Goal: Task Accomplishment & Management: Manage account settings

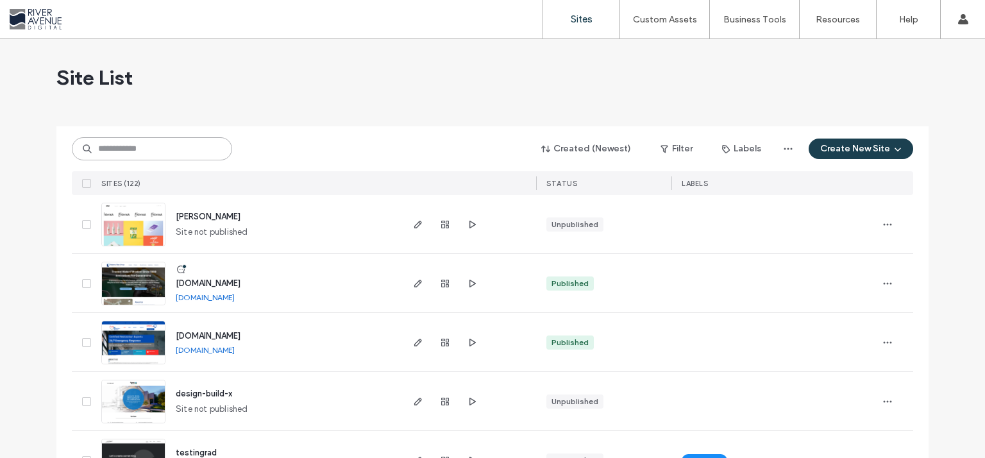
click at [180, 137] on input at bounding box center [152, 148] width 160 height 23
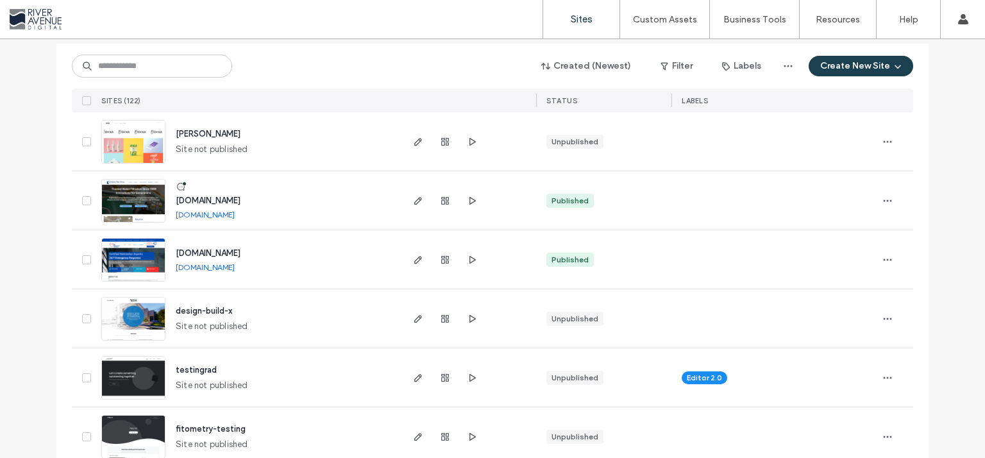
click at [140, 67] on input at bounding box center [152, 65] width 160 height 23
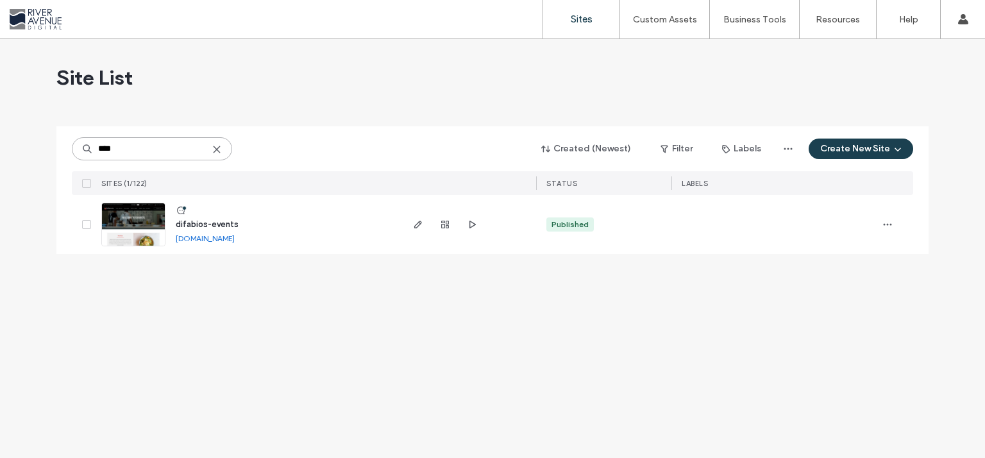
type input "****"
click at [458, 224] on div at bounding box center [444, 224] width 69 height 59
click at [473, 226] on use "button" at bounding box center [472, 225] width 6 height 8
click at [415, 226] on use "button" at bounding box center [418, 225] width 8 height 8
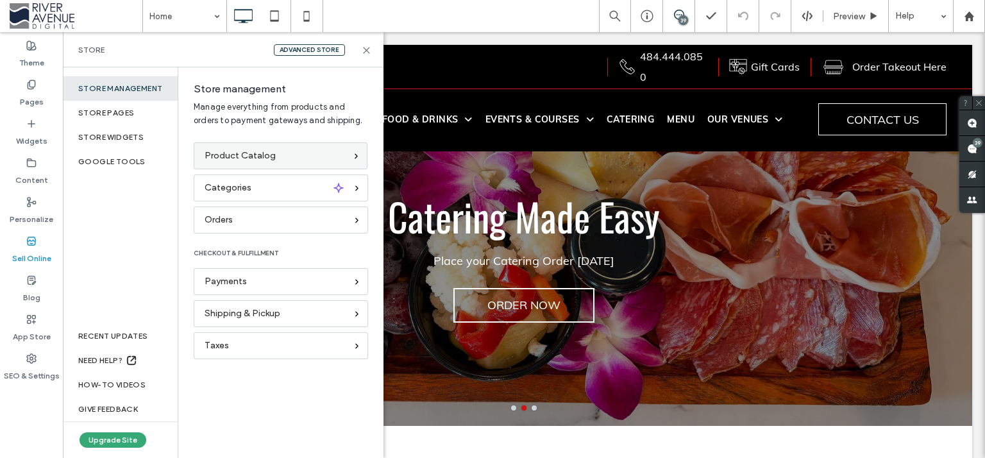
click at [250, 162] on div "Product Catalog" at bounding box center [281, 155] width 174 height 27
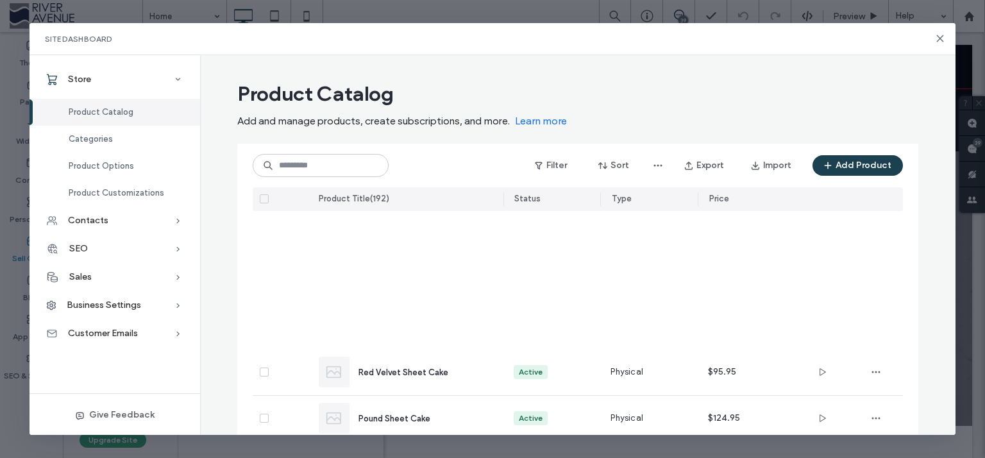
scroll to position [355, 0]
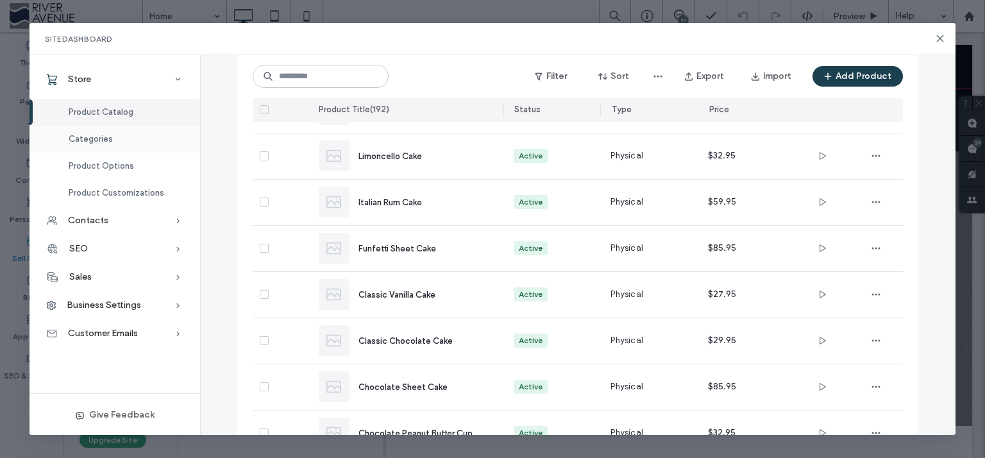
click at [101, 149] on div "Categories" at bounding box center [114, 139] width 171 height 27
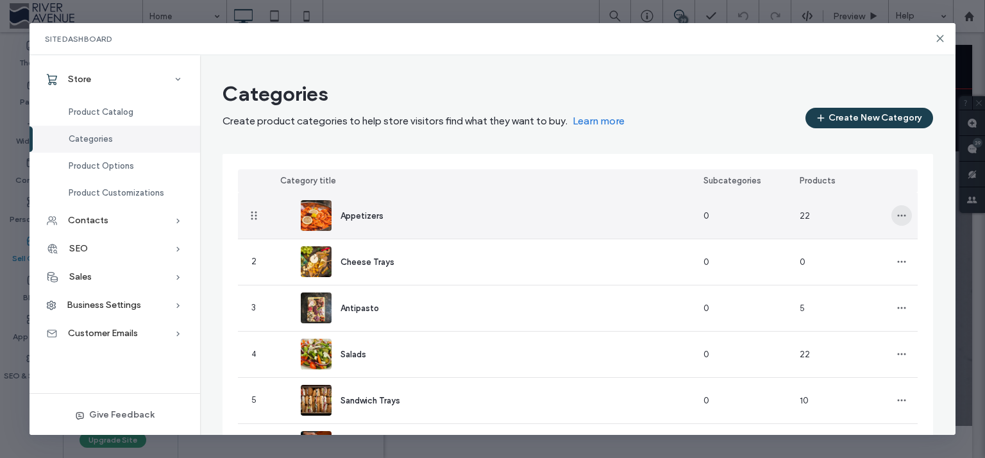
click at [901, 218] on span "button" at bounding box center [901, 215] width 21 height 21
click at [856, 244] on span "Edit Category" at bounding box center [845, 248] width 56 height 13
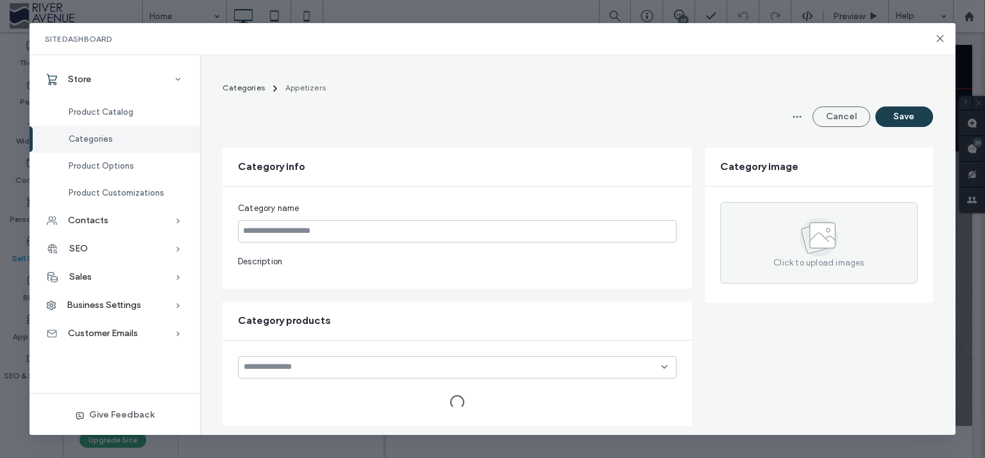
type input "**********"
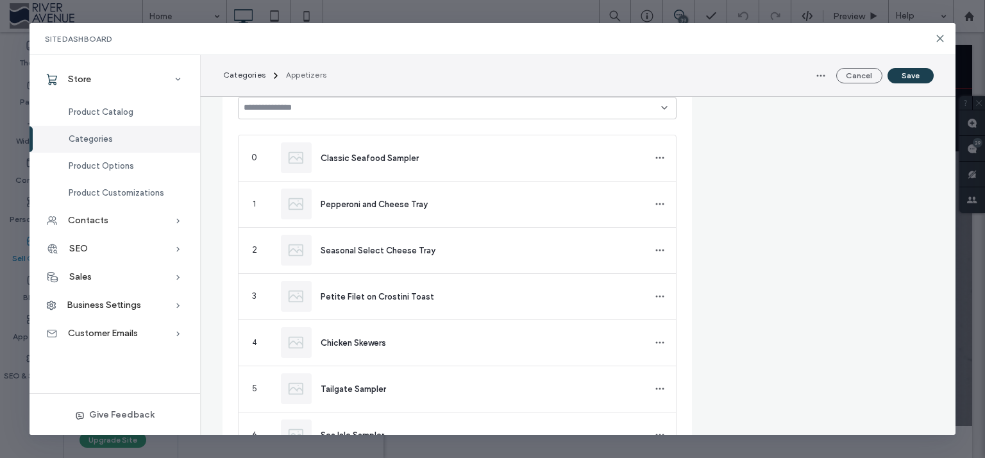
scroll to position [438, 0]
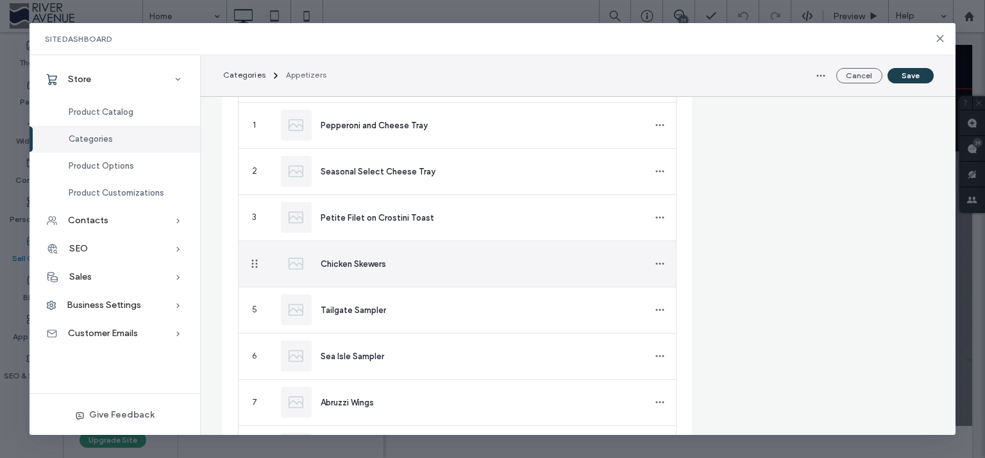
click at [665, 264] on div at bounding box center [660, 264] width 32 height 46
click at [649, 263] on span "button" at bounding box center [659, 263] width 21 height 21
click at [524, 263] on div "Chicken Skewers" at bounding box center [472, 263] width 303 height 13
click at [335, 263] on span "Chicken Skewers" at bounding box center [353, 264] width 65 height 10
click at [298, 269] on img at bounding box center [296, 263] width 31 height 31
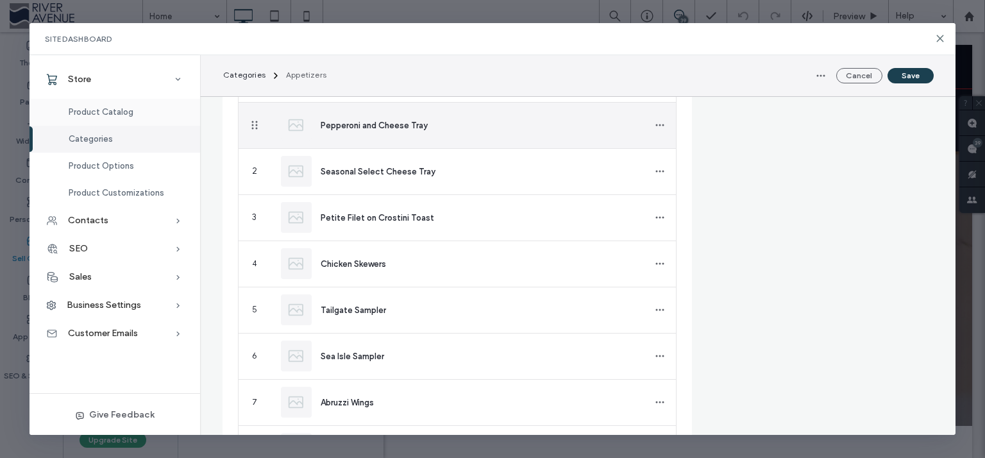
click at [140, 119] on div "Product Catalog" at bounding box center [114, 112] width 171 height 27
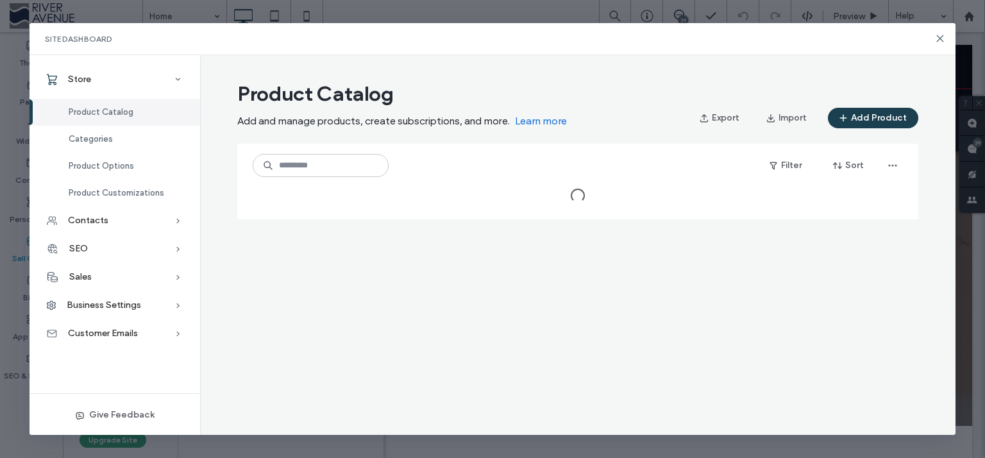
scroll to position [0, 0]
click at [108, 117] on span "Product Catalog" at bounding box center [101, 112] width 65 height 10
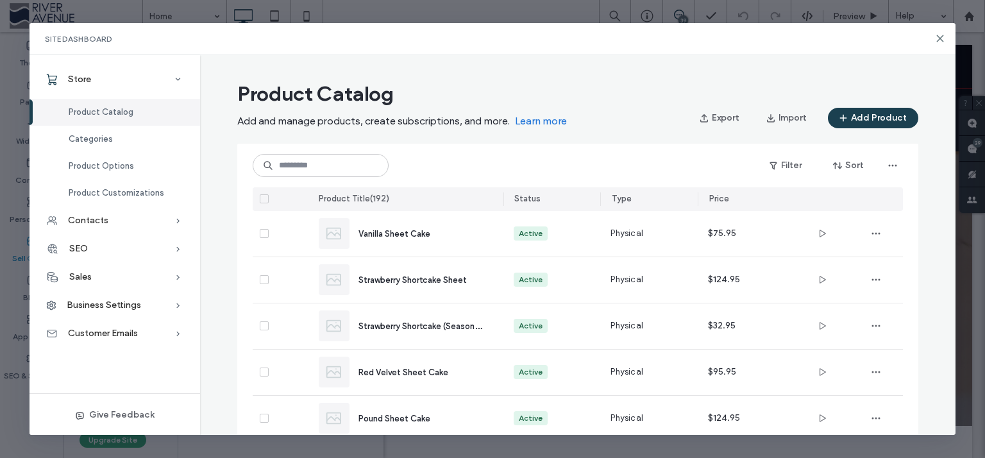
click at [935, 42] on div "Site Dashboard" at bounding box center [492, 39] width 926 height 32
click at [939, 38] on use at bounding box center [940, 39] width 6 height 6
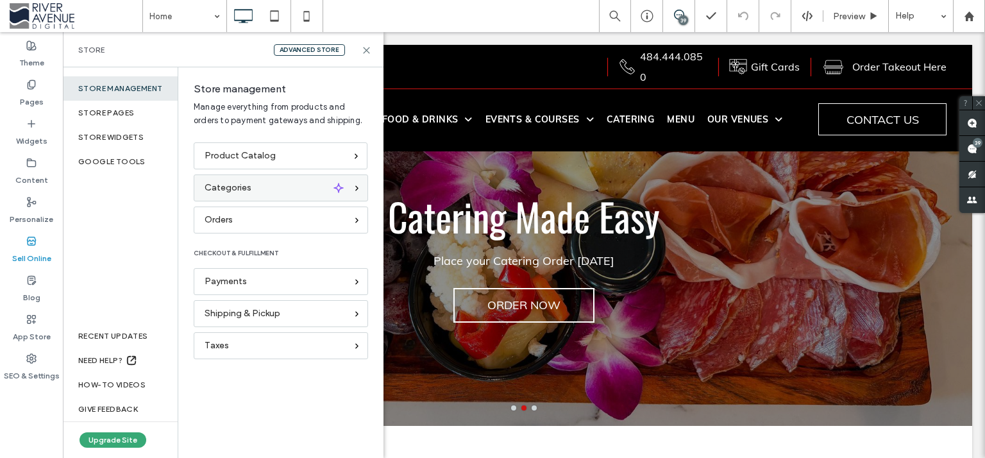
click at [230, 183] on span "Categories" at bounding box center [228, 188] width 47 height 14
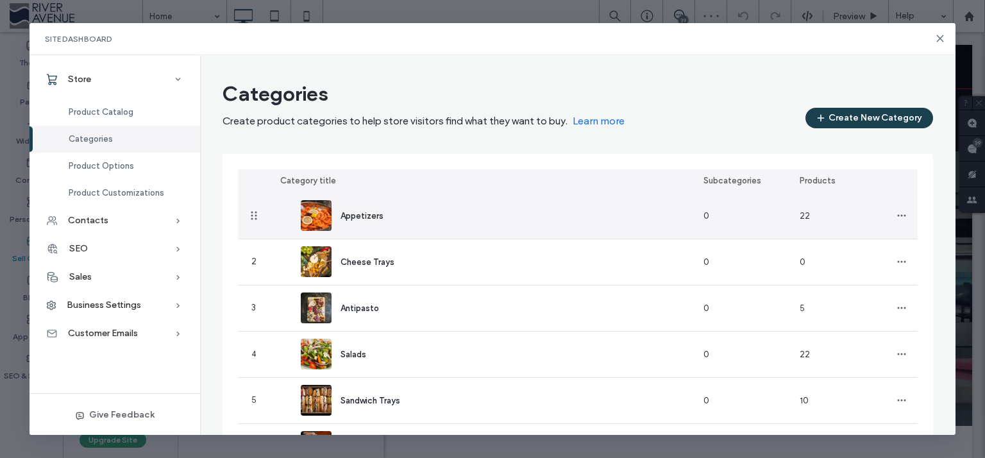
click at [373, 217] on span "Appetizers" at bounding box center [361, 216] width 43 height 10
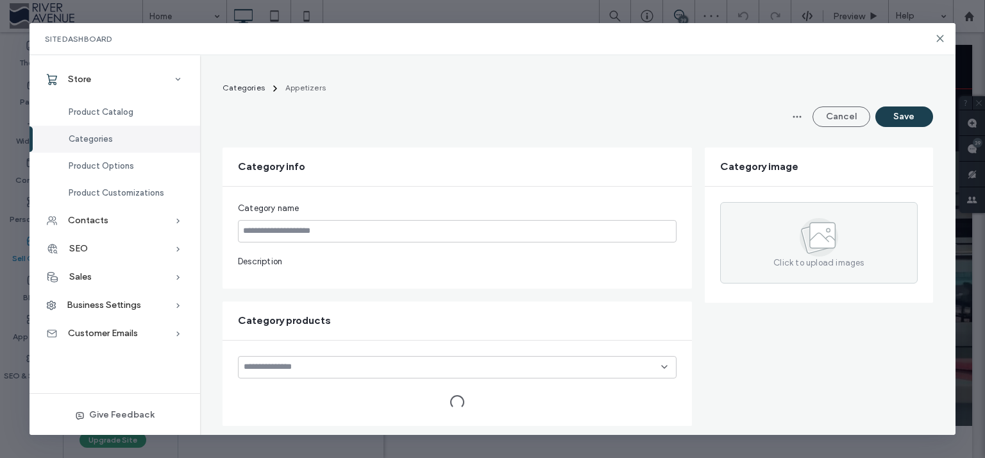
type input "**********"
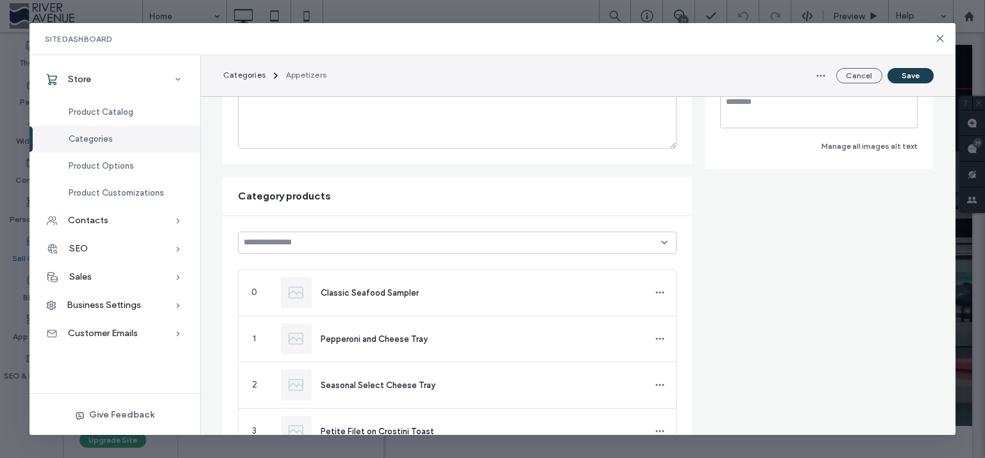
scroll to position [355, 0]
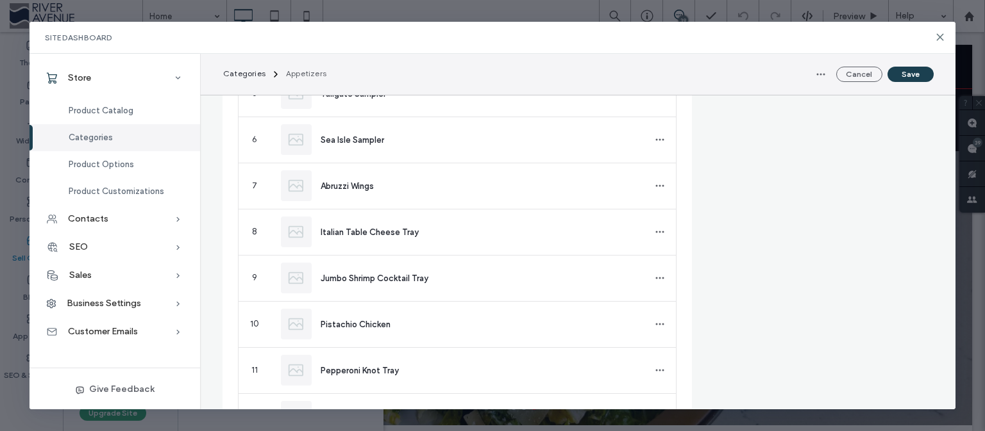
scroll to position [1253, 0]
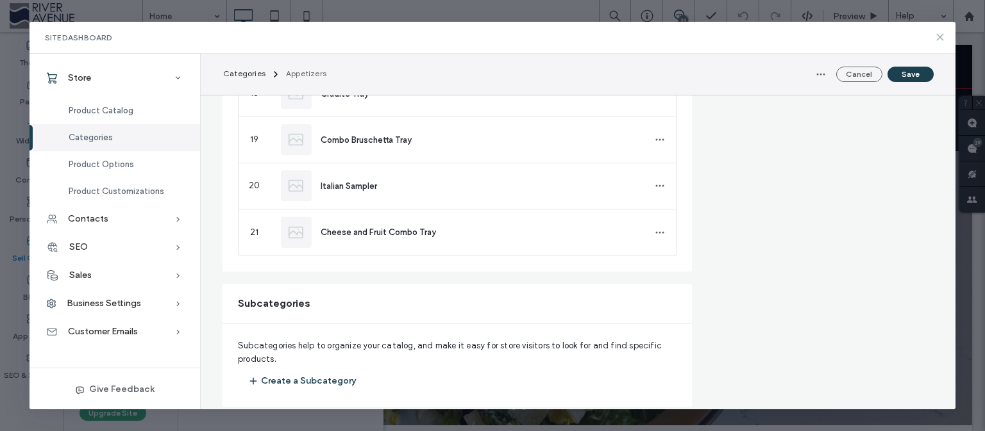
click at [940, 42] on div "Site Dashboard" at bounding box center [492, 38] width 926 height 32
click at [939, 37] on icon at bounding box center [940, 37] width 10 height 10
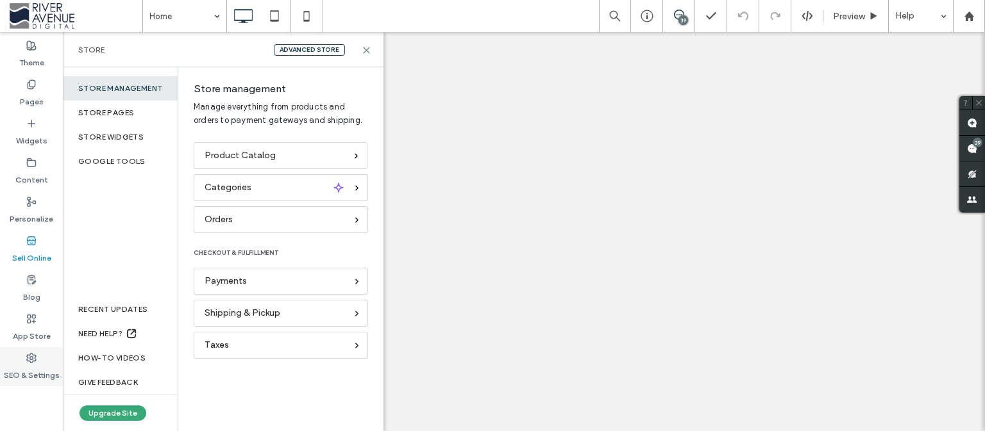
click at [37, 359] on div "SEO & Settings" at bounding box center [31, 366] width 63 height 39
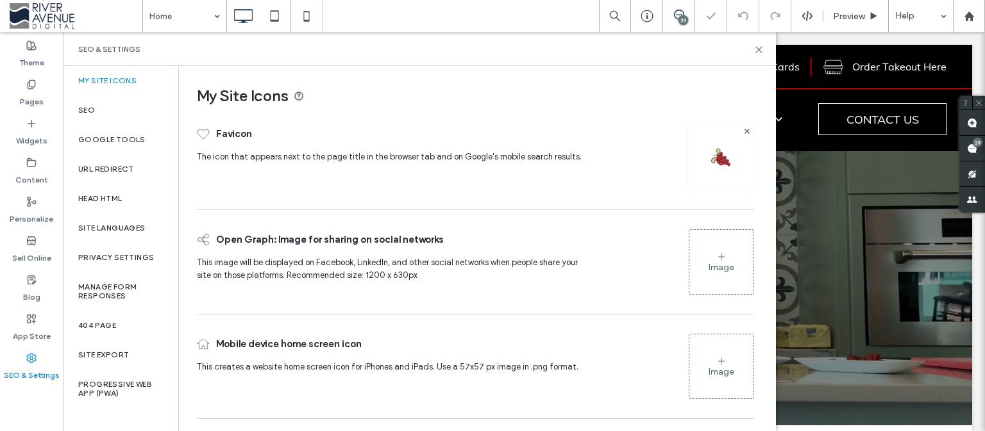
scroll to position [0, 0]
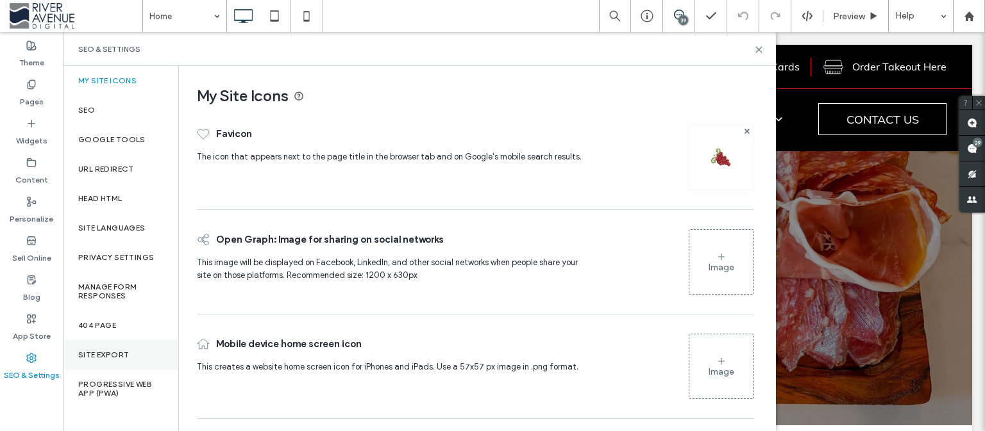
click at [123, 349] on div "Site Export" at bounding box center [120, 354] width 115 height 29
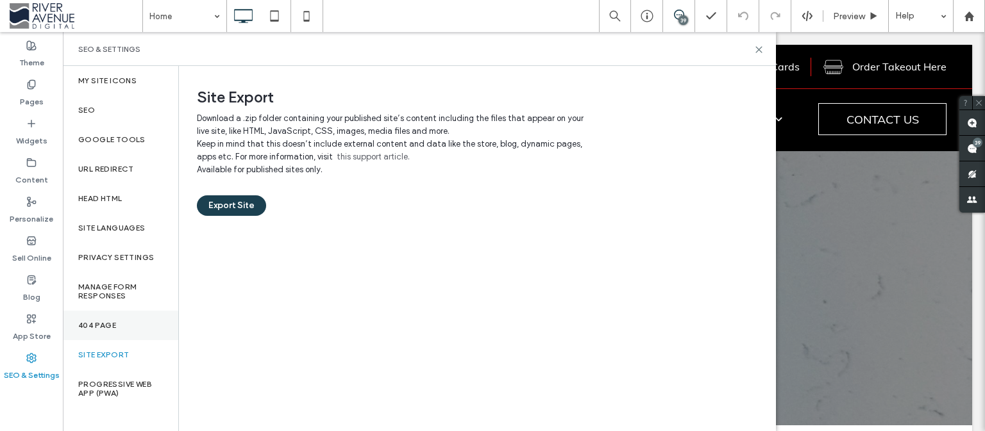
click at [124, 331] on div "404 Page" at bounding box center [120, 325] width 115 height 29
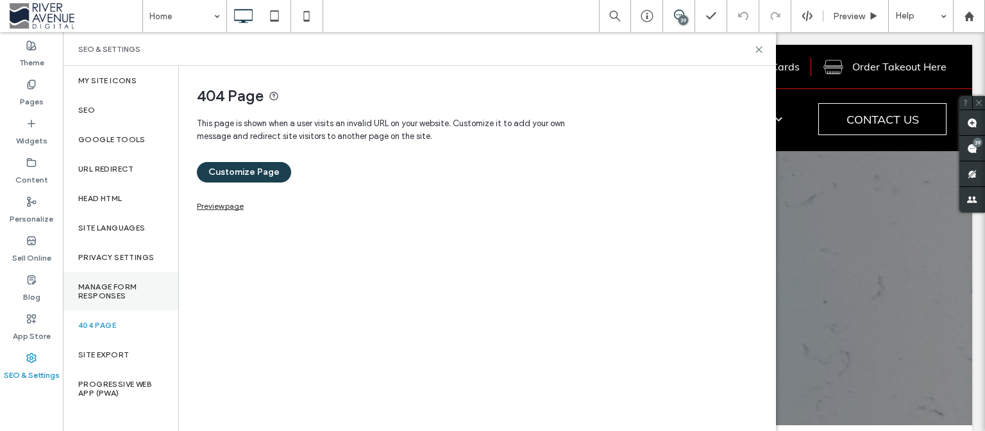
click at [127, 290] on label "Manage Form Responses" at bounding box center [120, 292] width 85 height 18
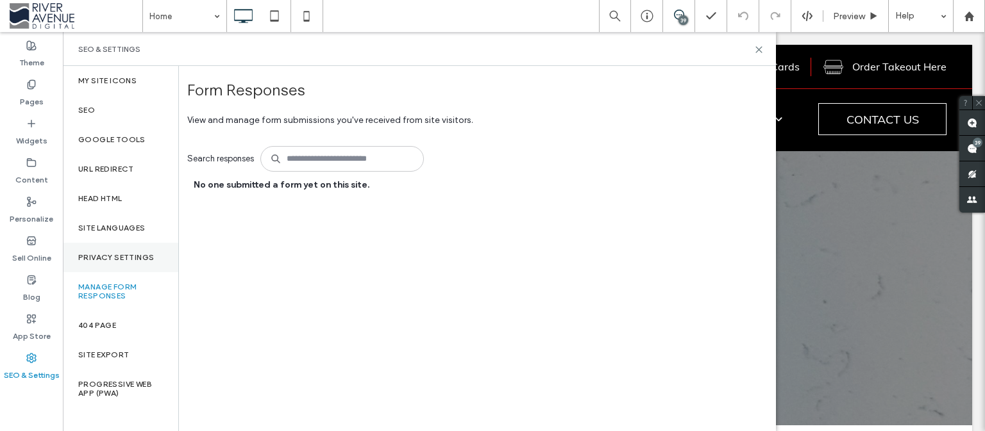
click at [130, 261] on label "Privacy Settings" at bounding box center [116, 257] width 76 height 9
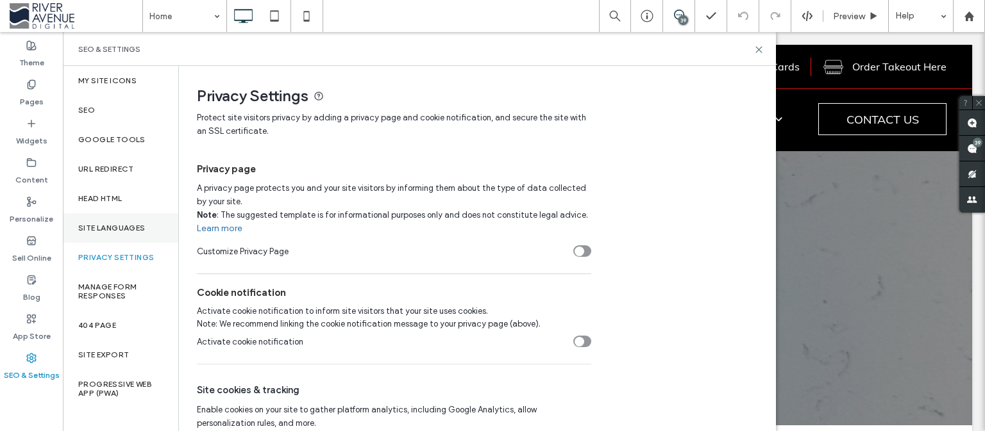
click at [129, 233] on div "Site Languages" at bounding box center [120, 227] width 115 height 29
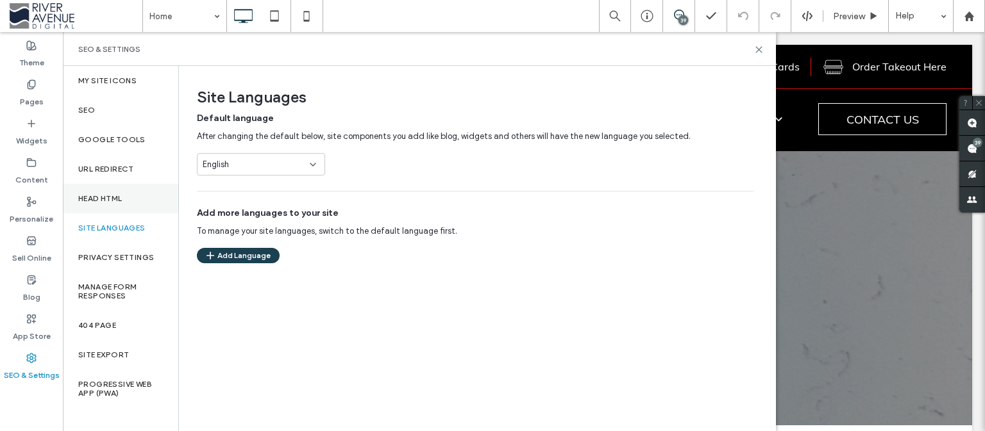
click at [124, 196] on div "Head HTML" at bounding box center [120, 198] width 115 height 29
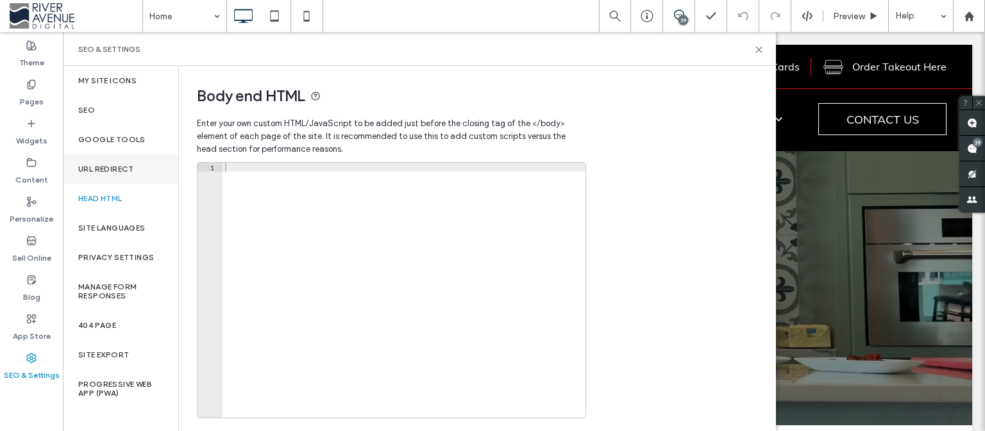
click at [122, 174] on div "URL Redirect" at bounding box center [120, 168] width 115 height 29
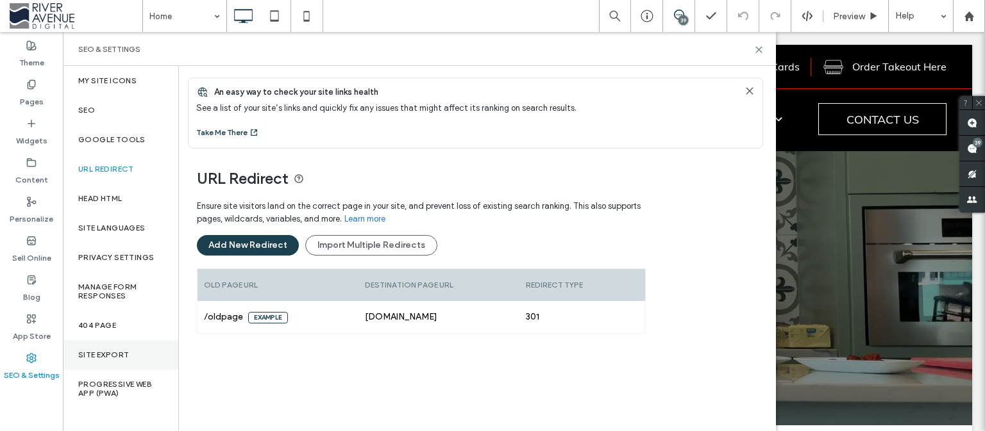
click at [132, 360] on div "Site Export" at bounding box center [120, 354] width 115 height 29
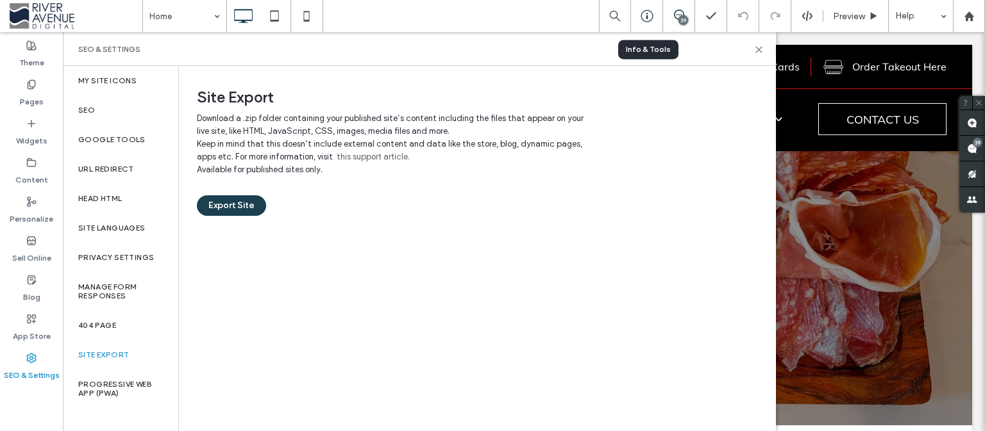
click at [650, 19] on icon at bounding box center [646, 16] width 13 height 13
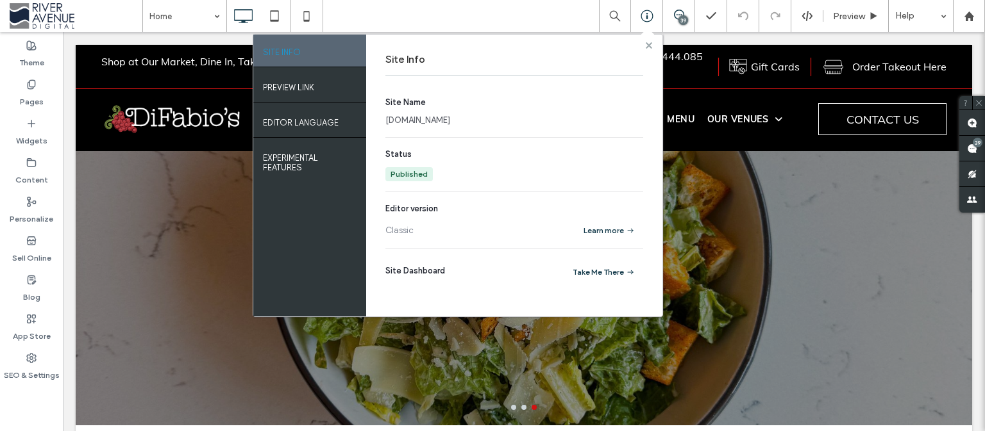
drag, startPoint x: 649, startPoint y: 46, endPoint x: 51, endPoint y: 225, distance: 623.9
click at [649, 46] on use at bounding box center [648, 45] width 6 height 6
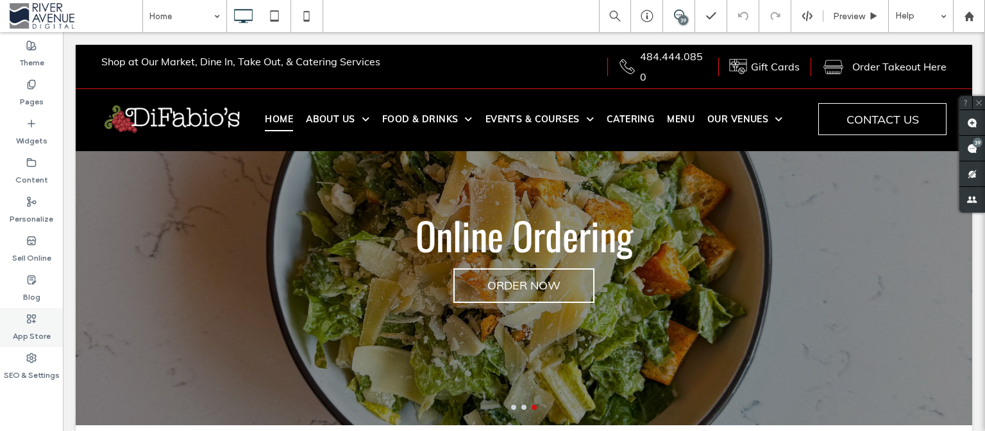
click at [51, 322] on div "App Store" at bounding box center [31, 327] width 63 height 39
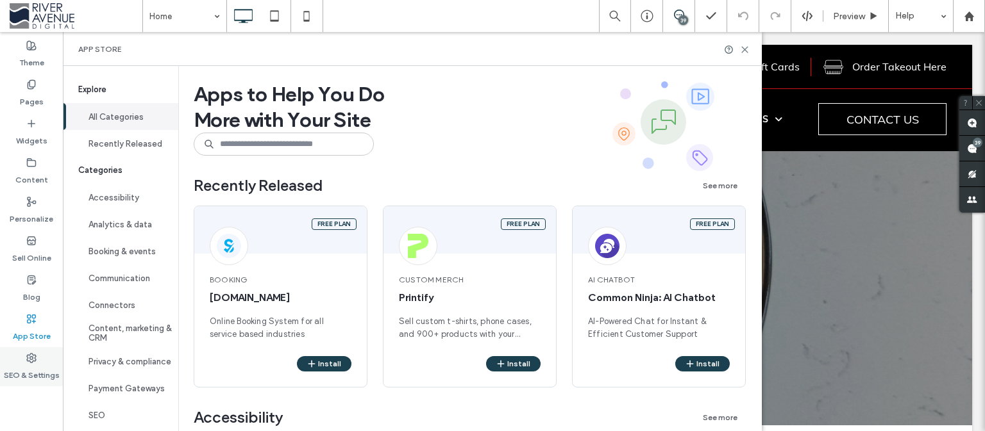
click at [30, 365] on label "SEO & Settings" at bounding box center [32, 372] width 56 height 18
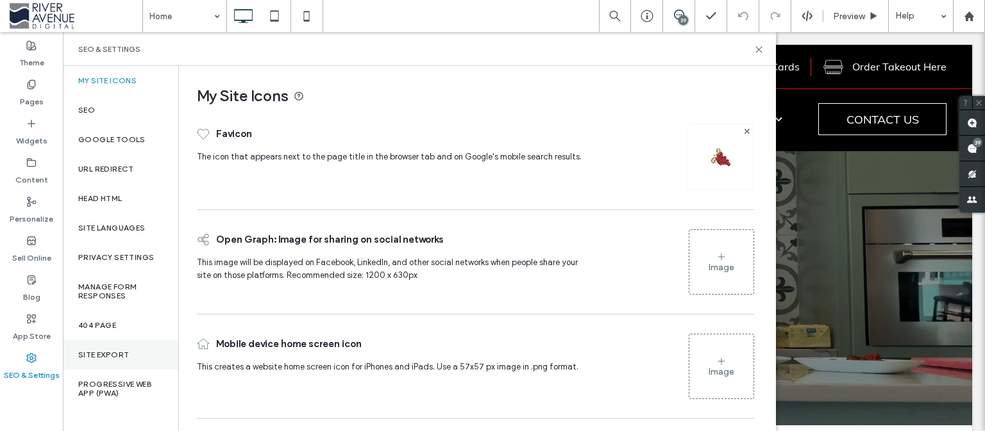
click at [108, 359] on label "Site Export" at bounding box center [103, 355] width 51 height 9
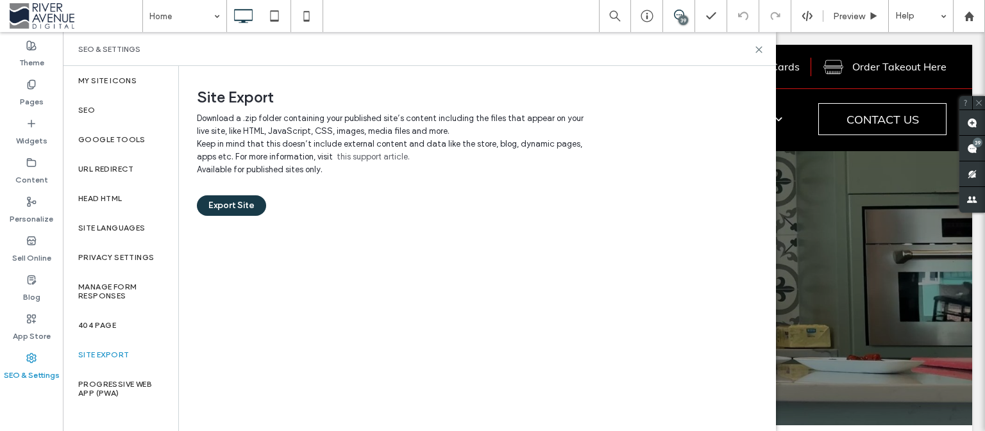
click at [216, 206] on button "Export Site" at bounding box center [231, 206] width 69 height 21
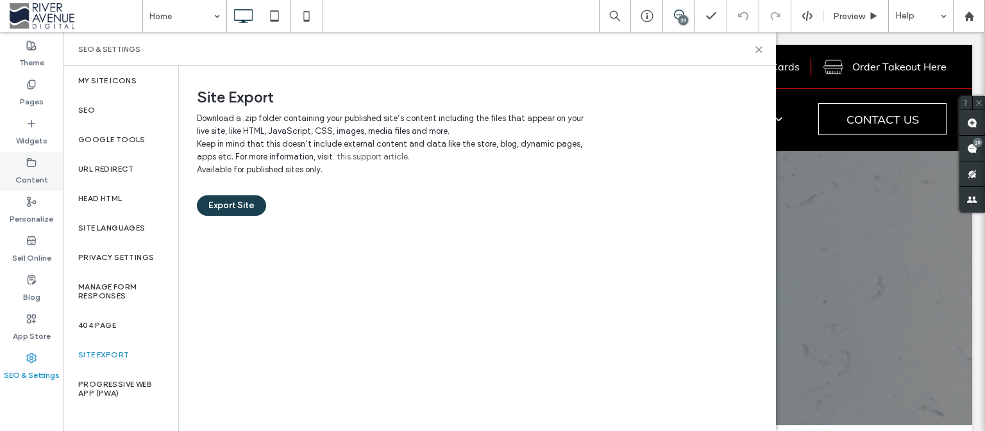
click at [26, 181] on label "Content" at bounding box center [31, 177] width 33 height 18
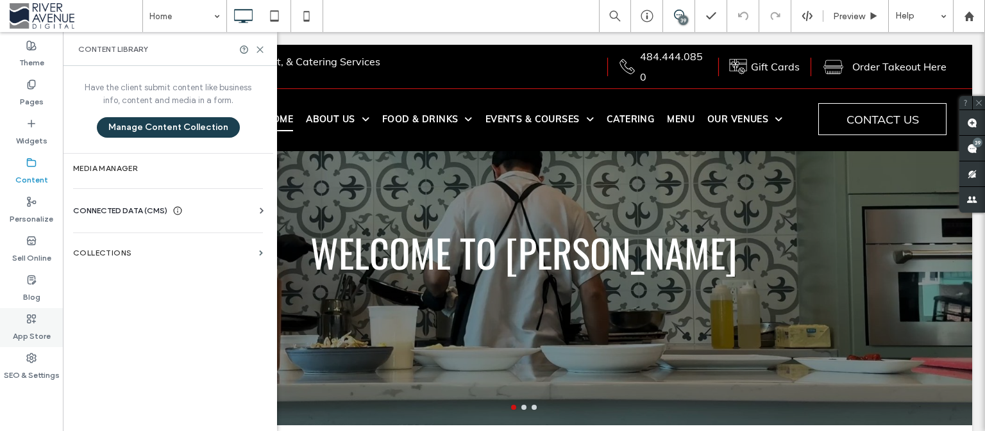
click at [29, 330] on label "App Store" at bounding box center [32, 333] width 38 height 18
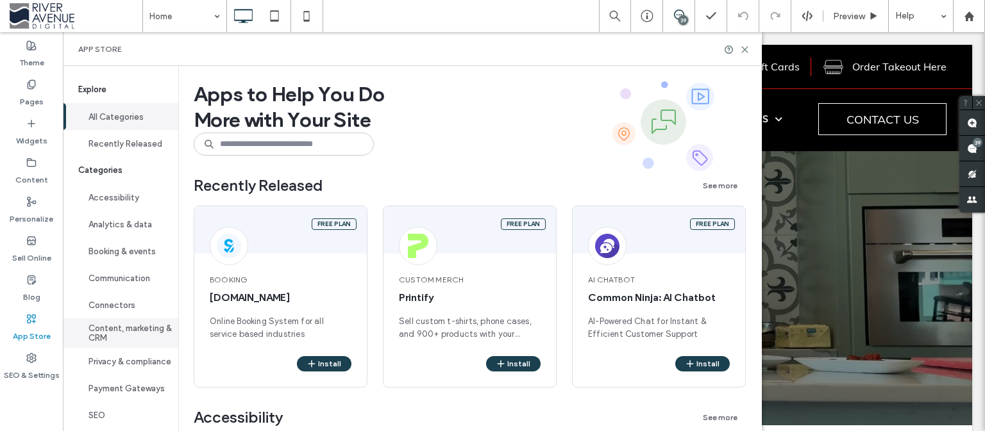
scroll to position [74, 0]
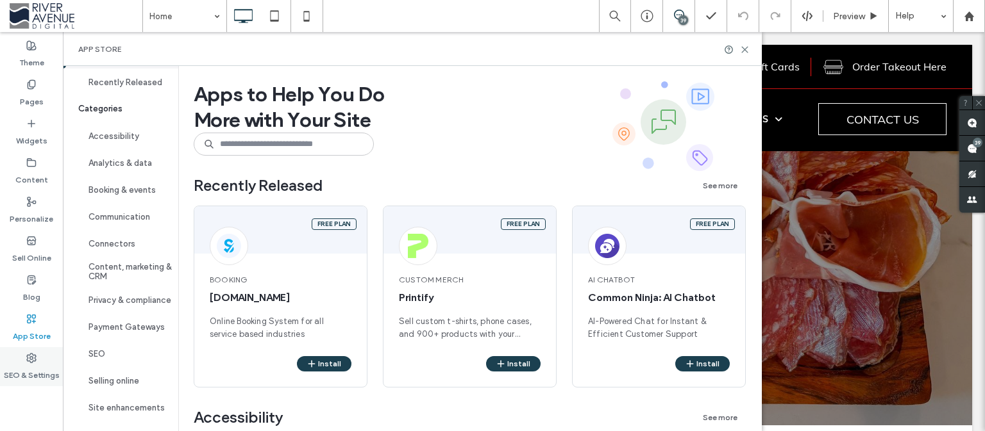
click at [41, 373] on label "SEO & Settings" at bounding box center [32, 372] width 56 height 18
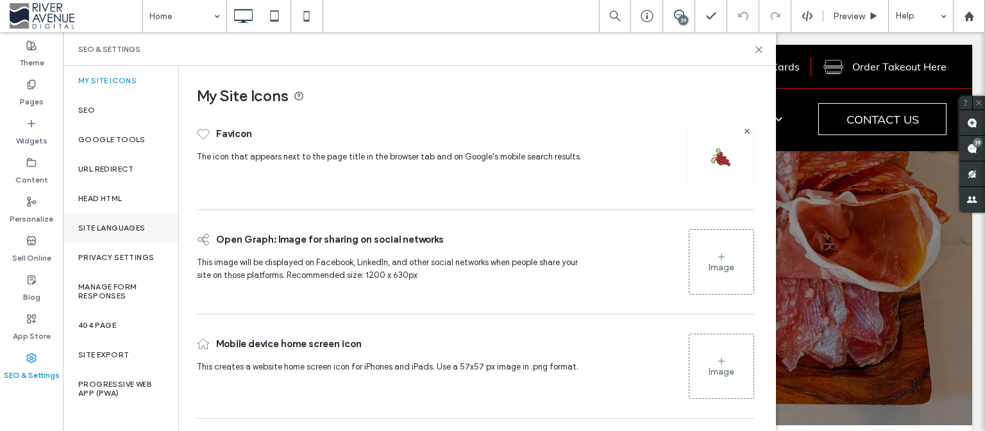
click at [119, 225] on label "Site Languages" at bounding box center [111, 228] width 67 height 9
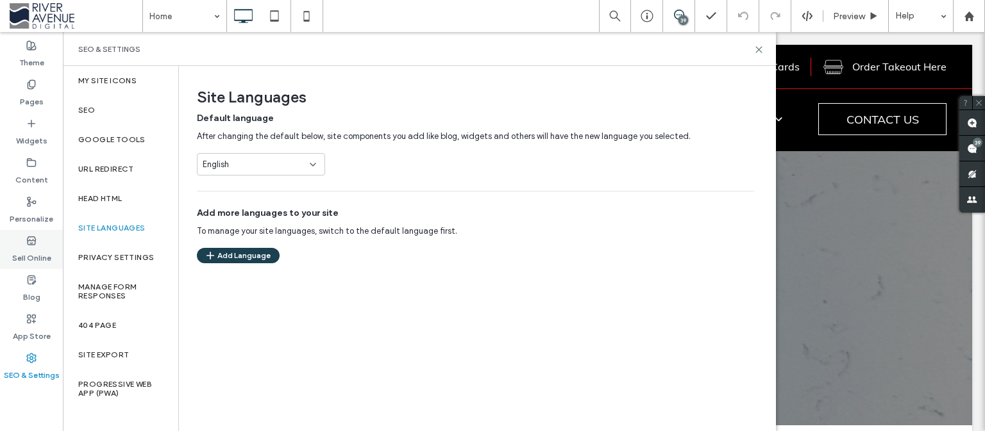
click at [32, 241] on icon at bounding box center [31, 241] width 10 height 10
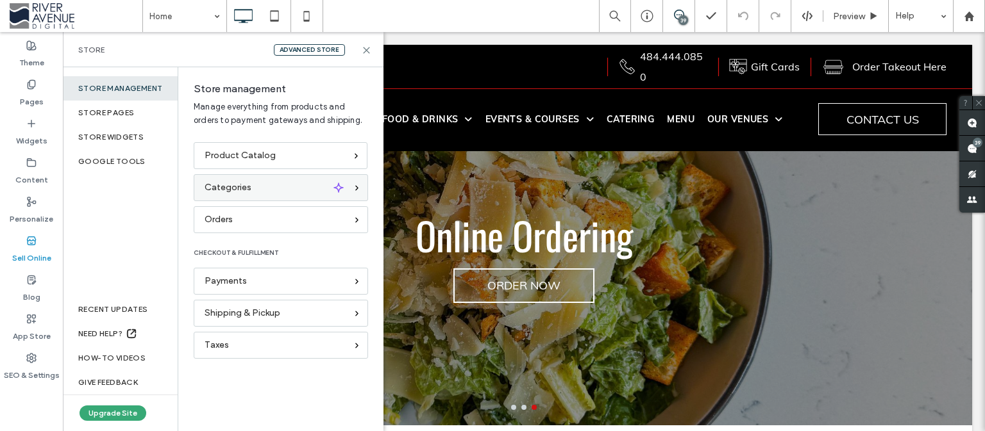
click at [234, 191] on span "Categories" at bounding box center [228, 188] width 47 height 14
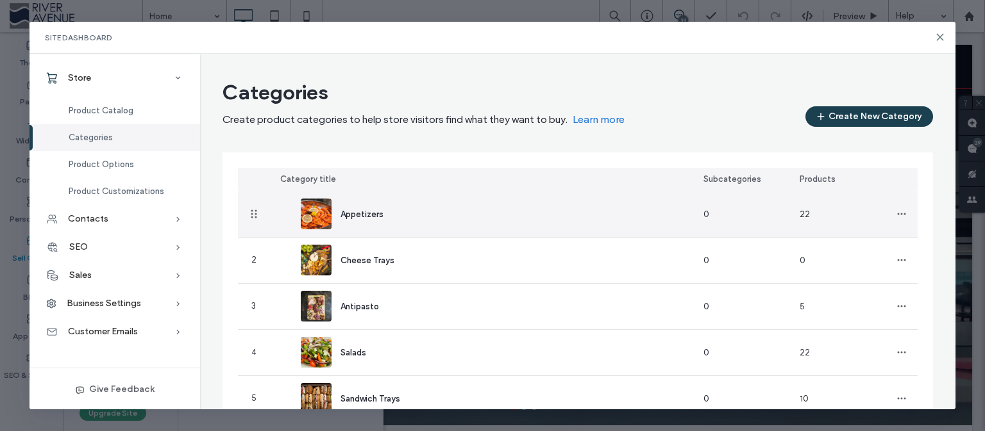
click at [368, 215] on span "Appetizers" at bounding box center [361, 215] width 43 height 10
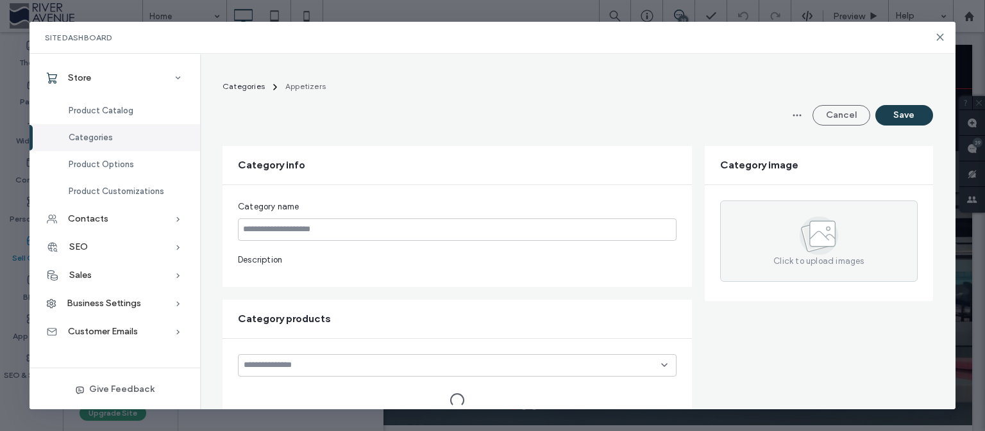
type input "**********"
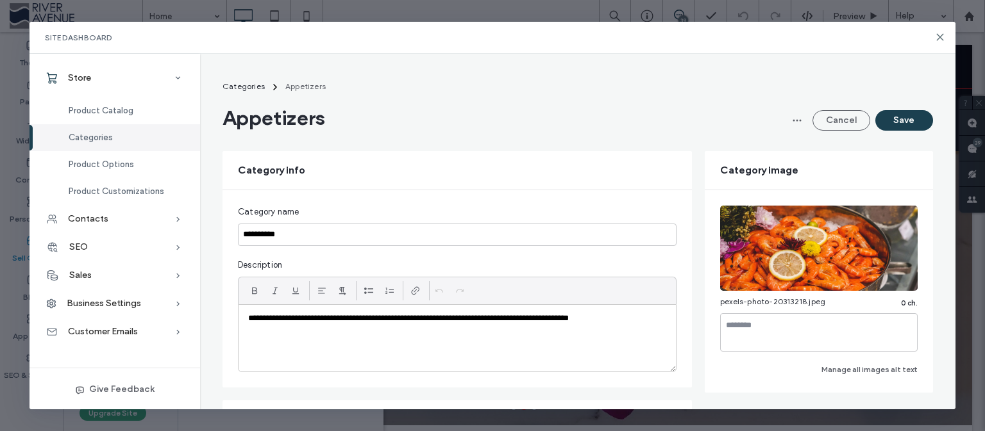
scroll to position [331, 0]
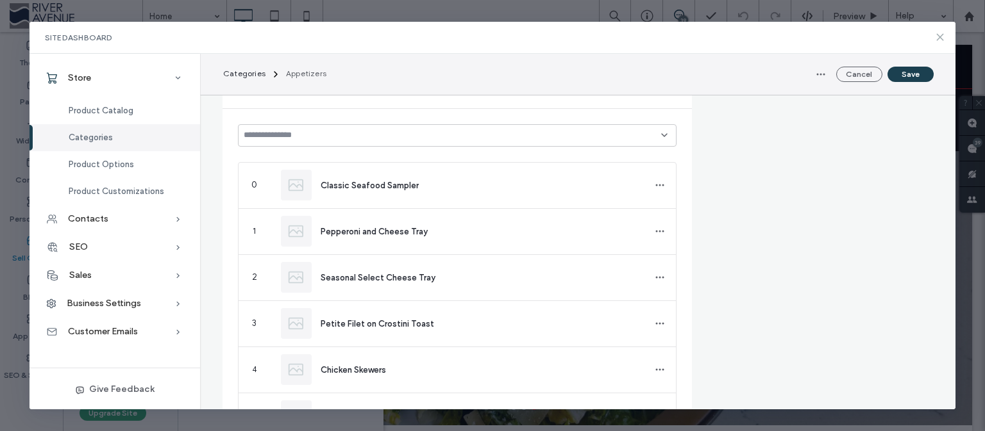
click at [943, 33] on icon at bounding box center [940, 37] width 10 height 10
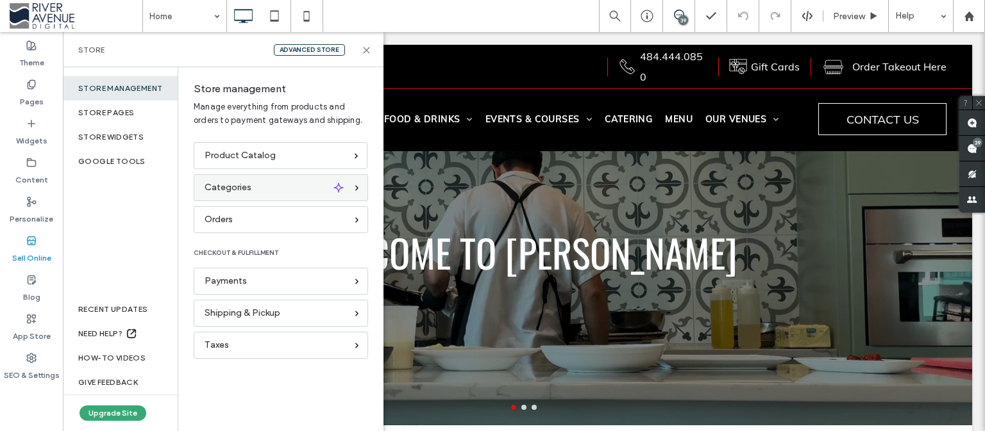
scroll to position [0, 0]
click at [246, 193] on span "Categories" at bounding box center [228, 188] width 47 height 14
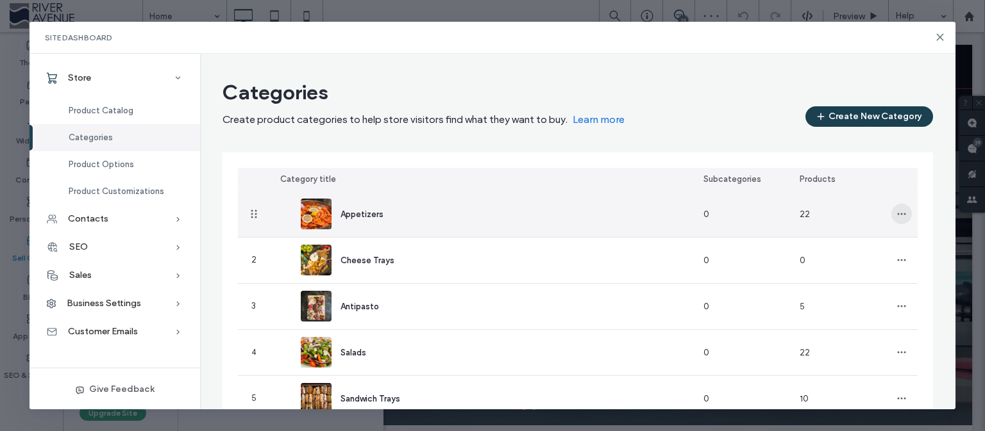
click at [897, 212] on icon "button" at bounding box center [901, 214] width 10 height 10
click at [847, 246] on span "Edit Category" at bounding box center [845, 247] width 56 height 13
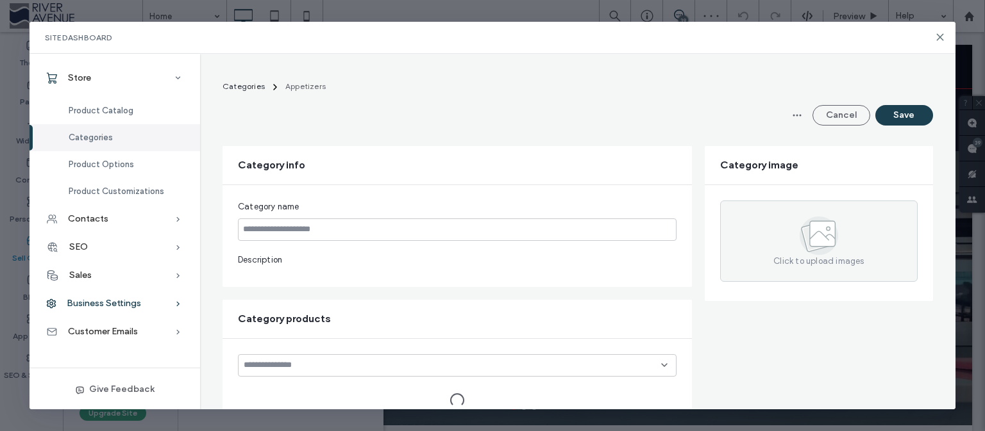
type input "**********"
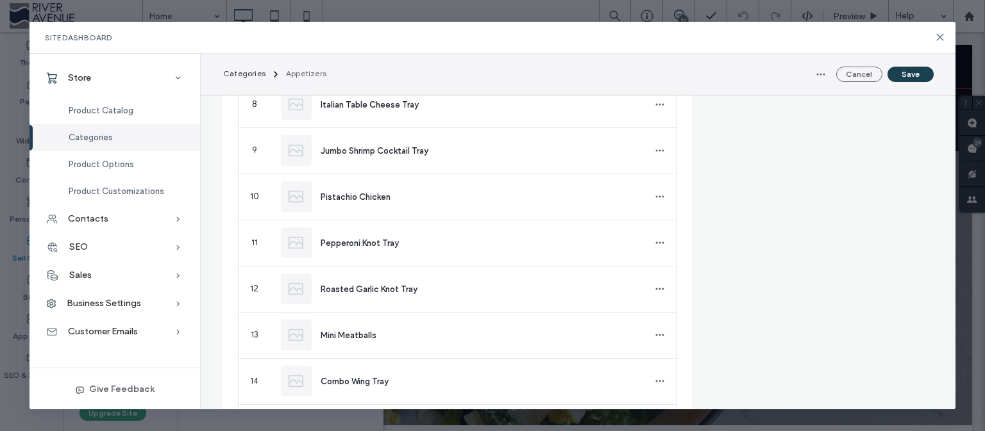
scroll to position [330, 0]
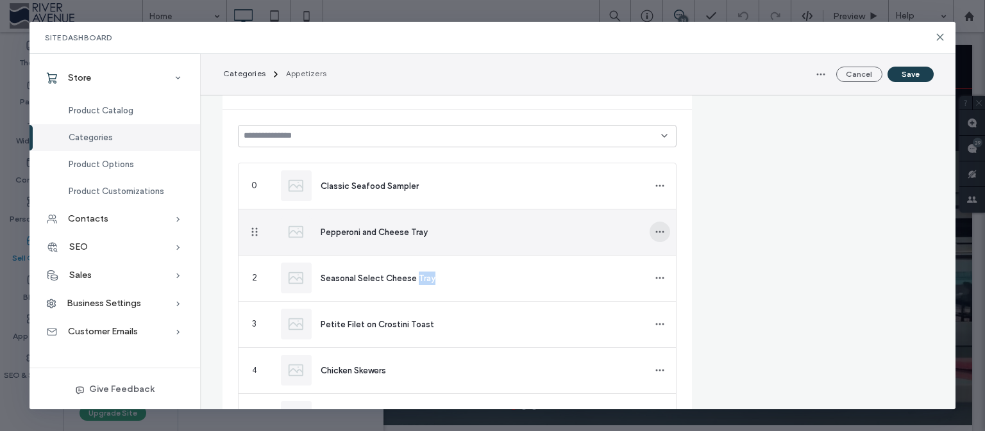
click at [655, 234] on icon "button" at bounding box center [660, 232] width 10 height 10
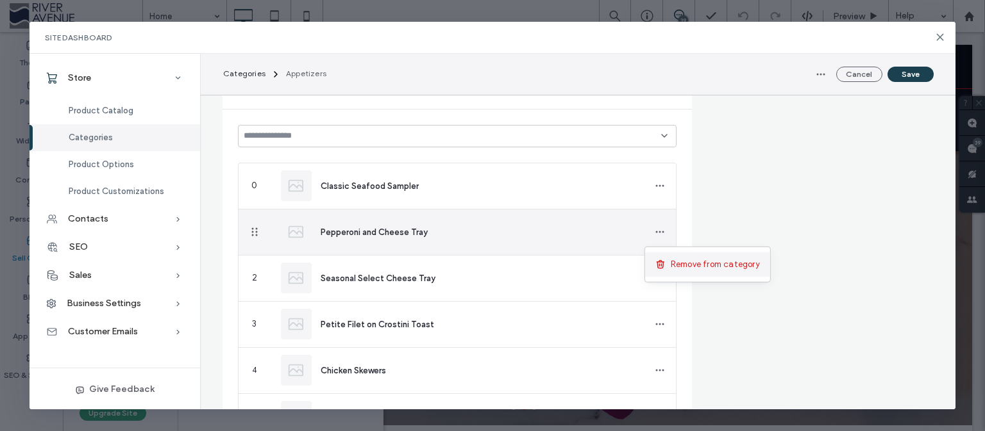
click at [725, 268] on span "Remove from category" at bounding box center [715, 264] width 89 height 13
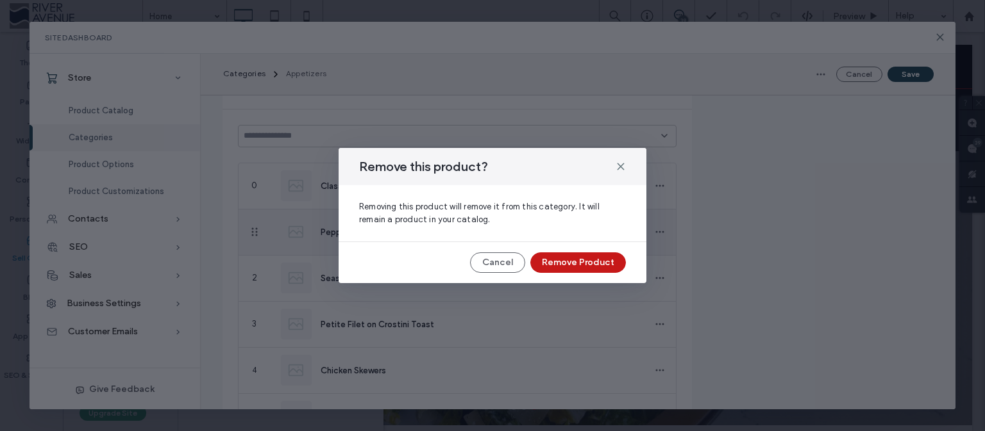
click at [561, 267] on button "Remove Product" at bounding box center [578, 263] width 96 height 21
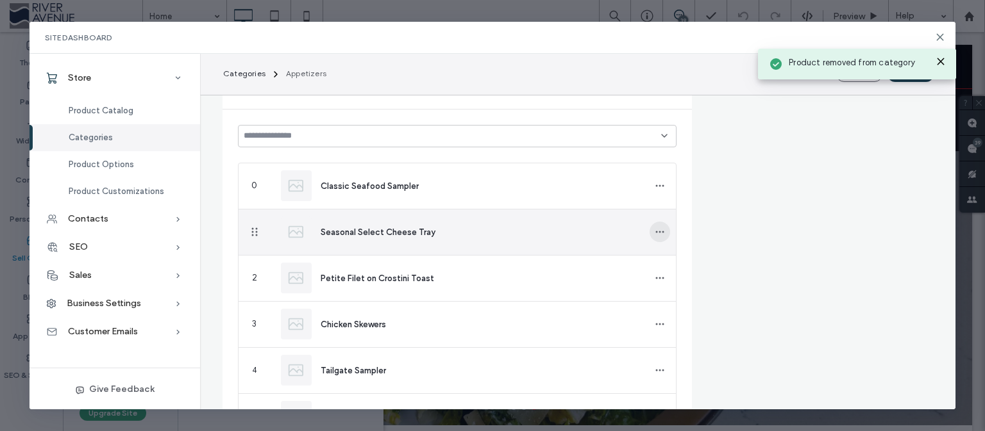
click at [655, 230] on icon "button" at bounding box center [660, 232] width 10 height 10
click at [697, 265] on span "Remove from category" at bounding box center [715, 264] width 89 height 13
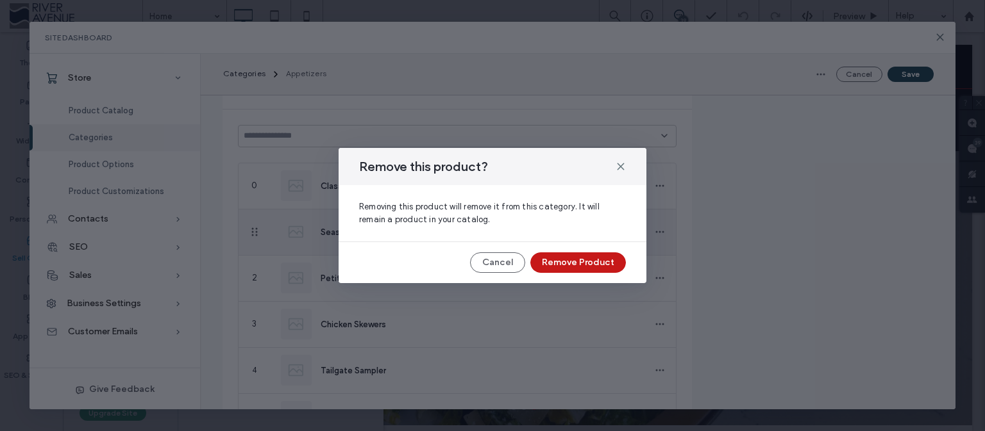
click at [577, 258] on button "Remove Product" at bounding box center [578, 263] width 96 height 21
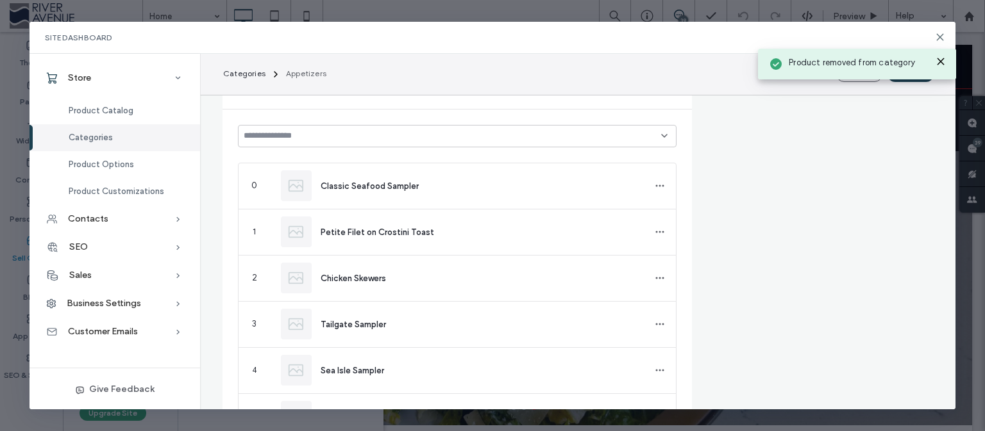
scroll to position [561, 0]
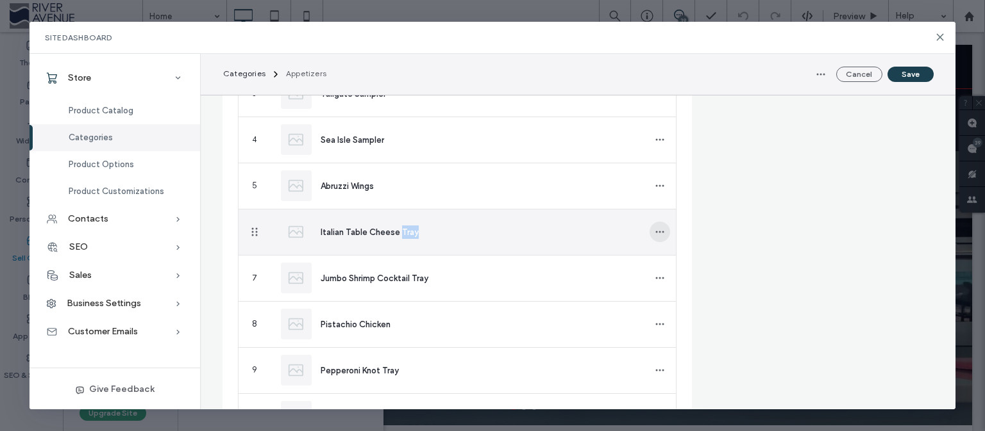
click at [653, 224] on span "button" at bounding box center [659, 232] width 21 height 21
click at [706, 264] on span "Remove from category" at bounding box center [715, 264] width 89 height 13
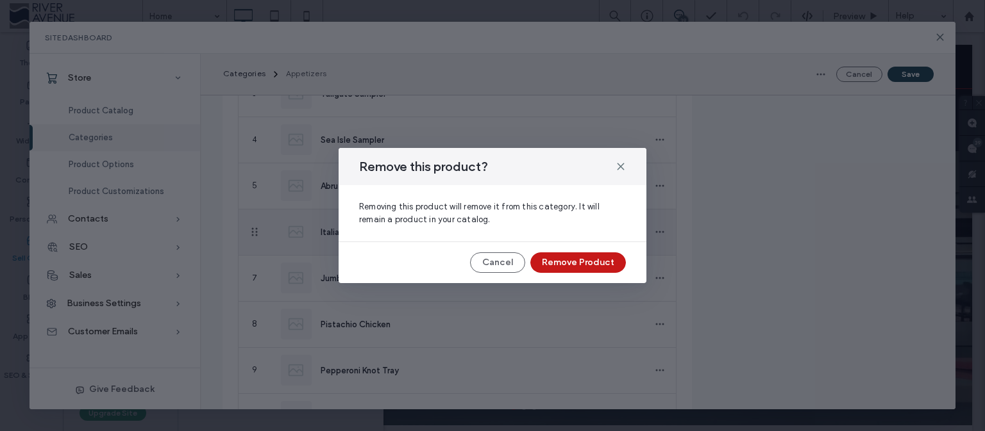
click at [582, 262] on button "Remove Product" at bounding box center [578, 263] width 96 height 21
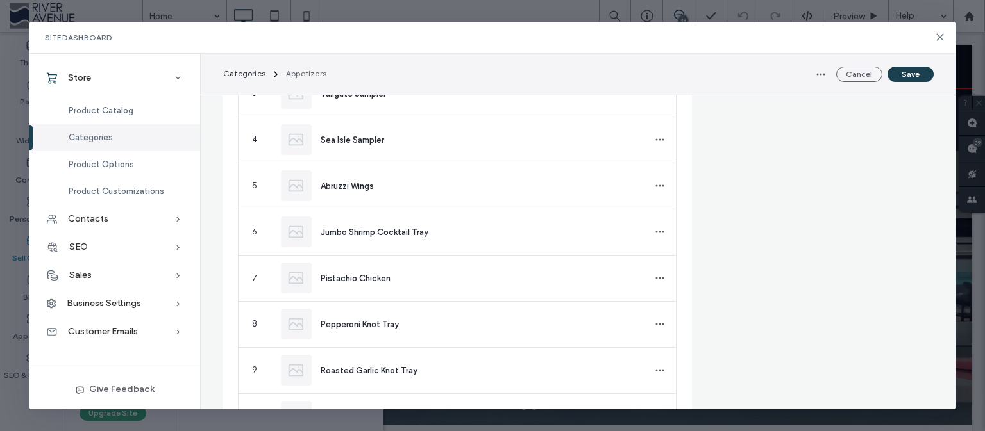
scroll to position [1115, 0]
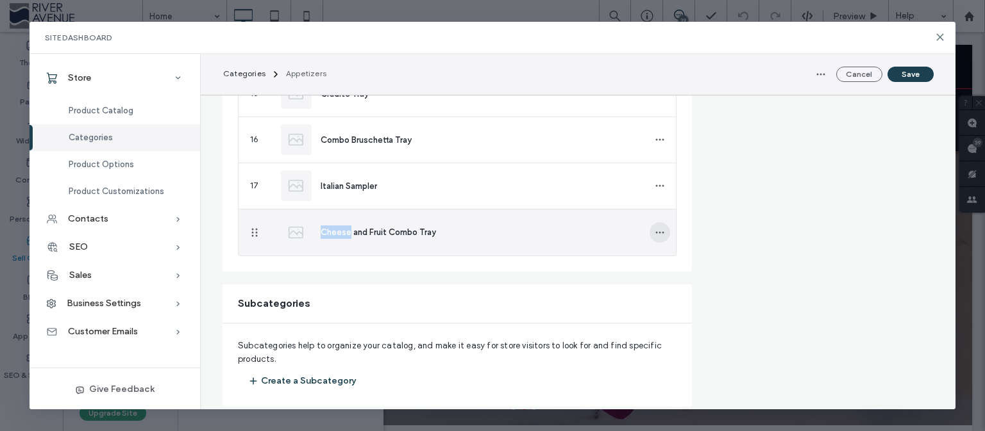
click at [655, 228] on icon "button" at bounding box center [660, 233] width 10 height 10
click at [701, 271] on span "Remove from category" at bounding box center [715, 265] width 89 height 13
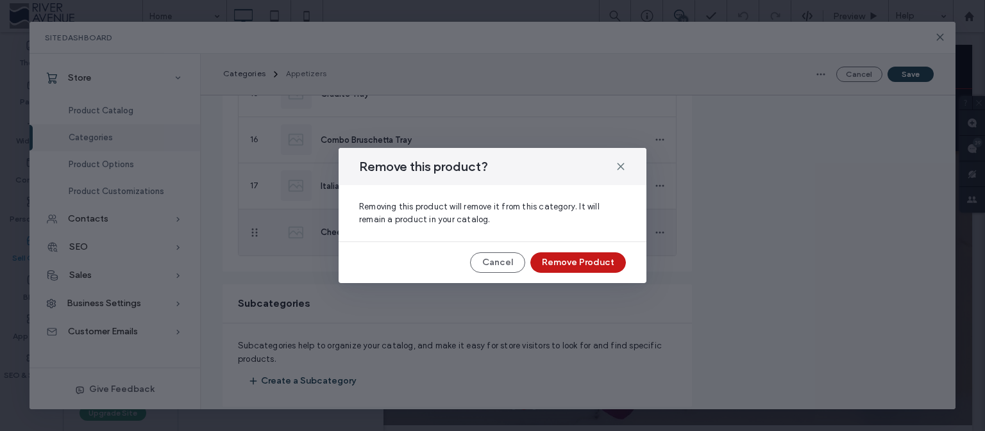
click at [606, 265] on button "Remove Product" at bounding box center [578, 263] width 96 height 21
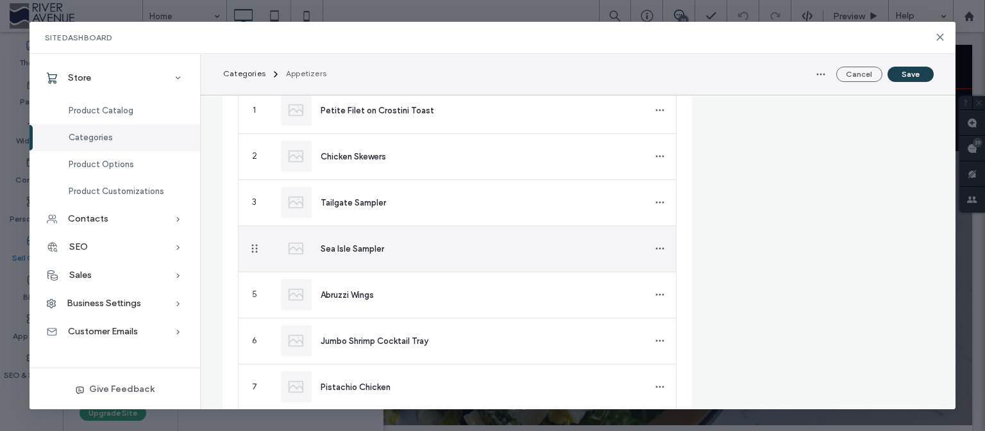
scroll to position [121, 0]
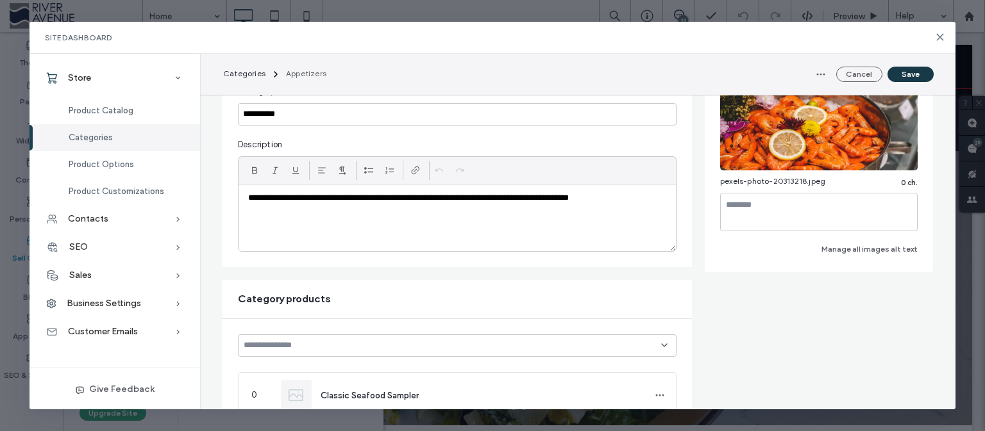
click at [922, 73] on button "Save" at bounding box center [910, 74] width 46 height 15
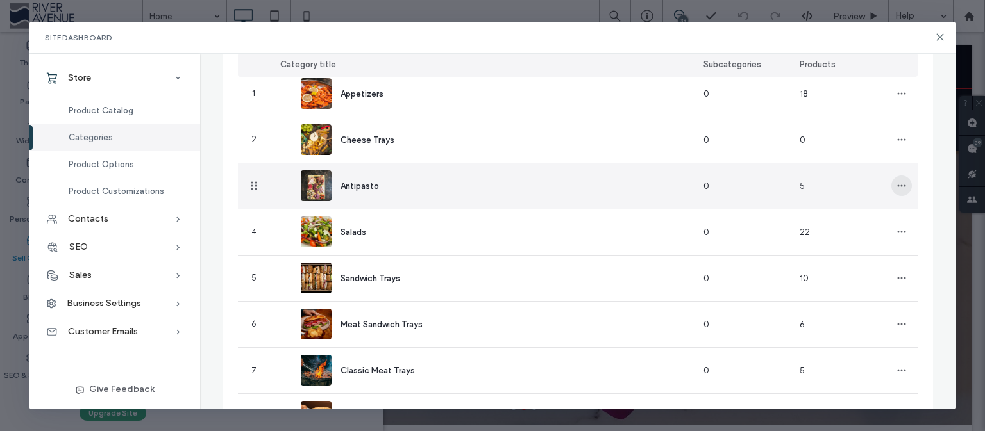
click at [896, 188] on icon "button" at bounding box center [901, 186] width 10 height 10
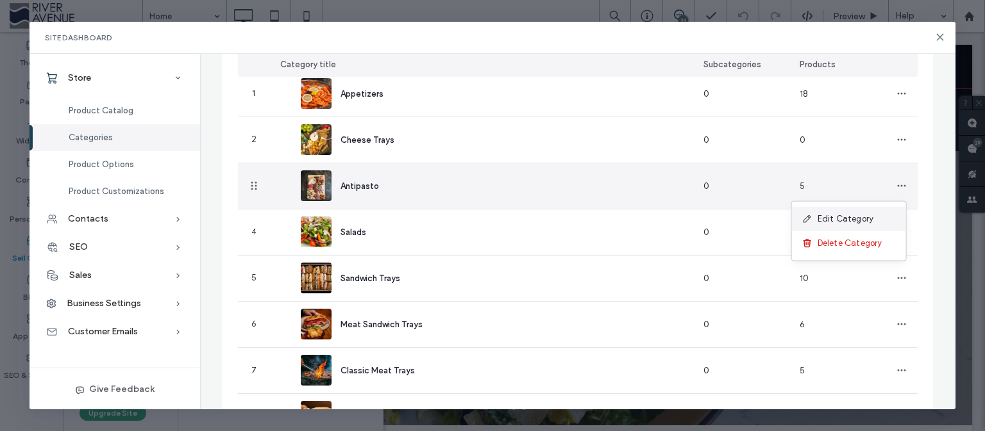
click at [833, 217] on span "Edit Category" at bounding box center [845, 219] width 56 height 13
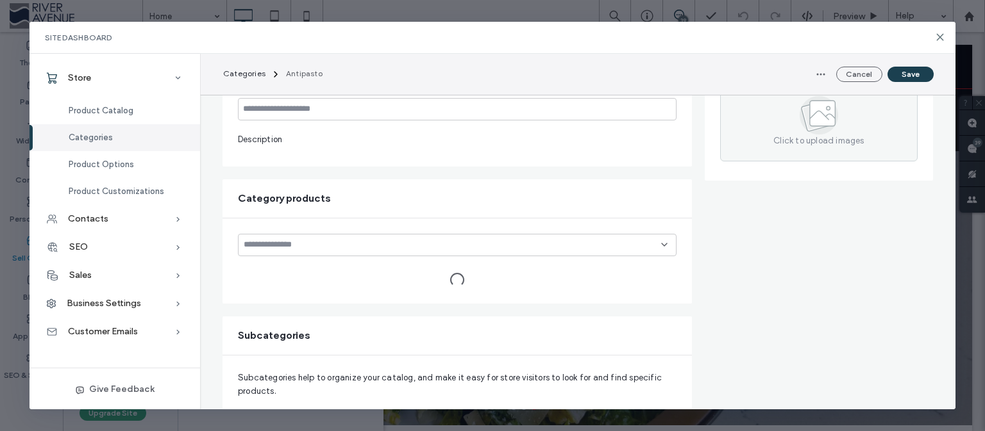
type input "*********"
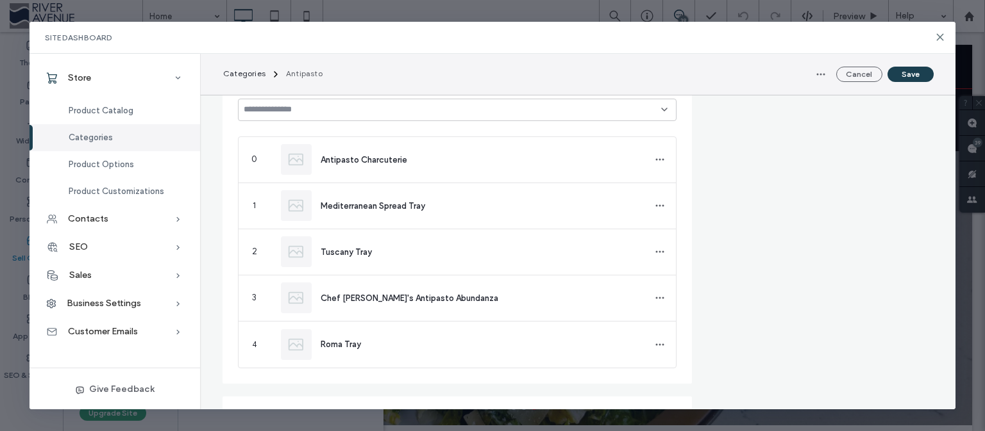
scroll to position [345, 0]
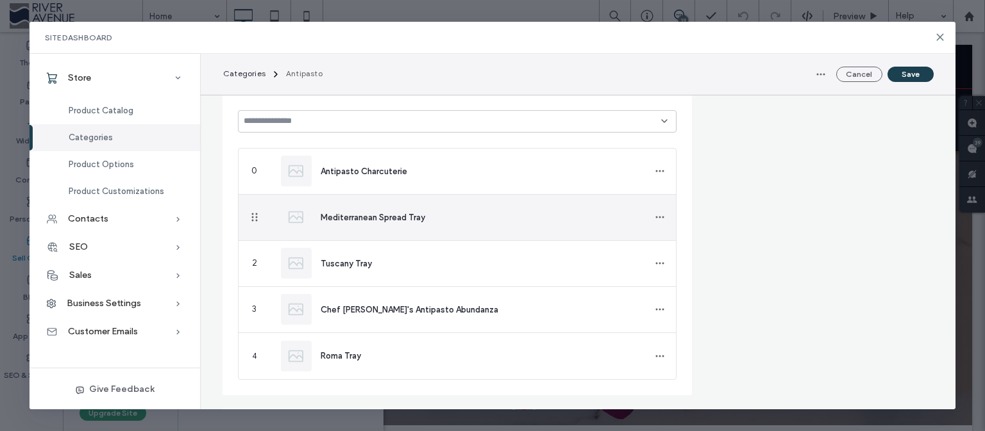
click at [392, 221] on span "Mediterranean Spread Tray" at bounding box center [373, 218] width 104 height 10
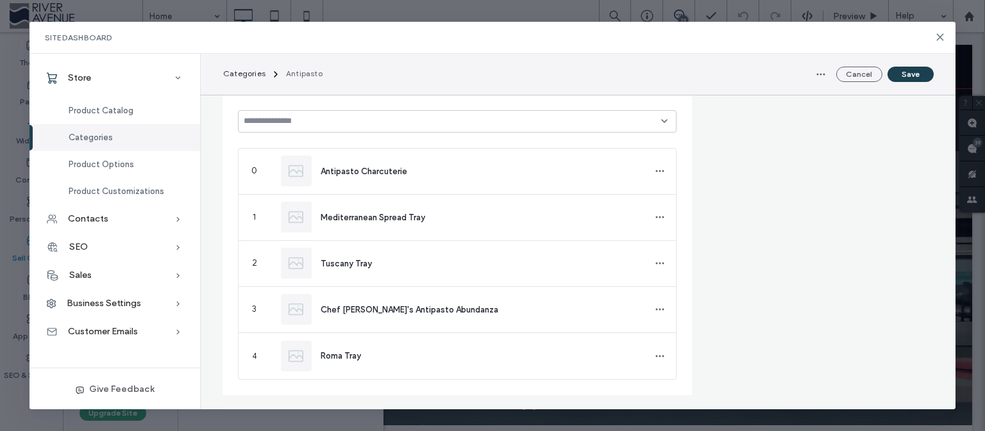
click at [931, 38] on div "Site Dashboard" at bounding box center [492, 38] width 926 height 32
click at [938, 35] on use at bounding box center [940, 37] width 6 height 6
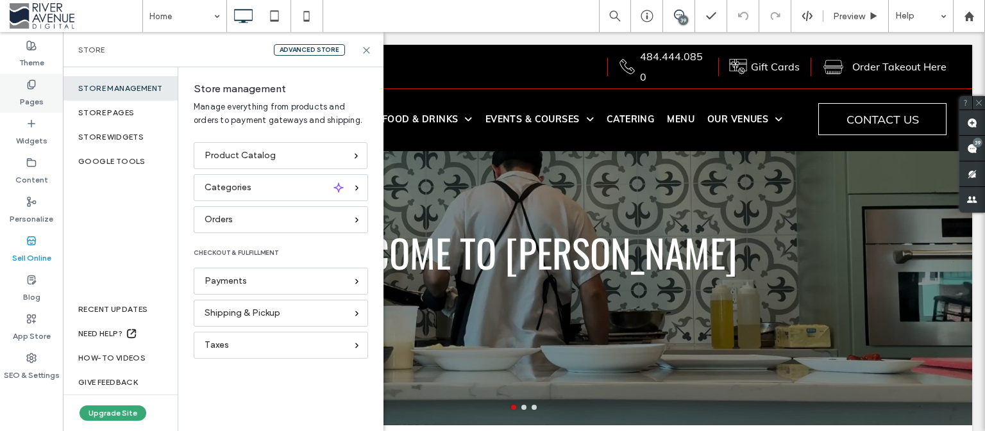
click at [37, 90] on label "Pages" at bounding box center [32, 99] width 24 height 18
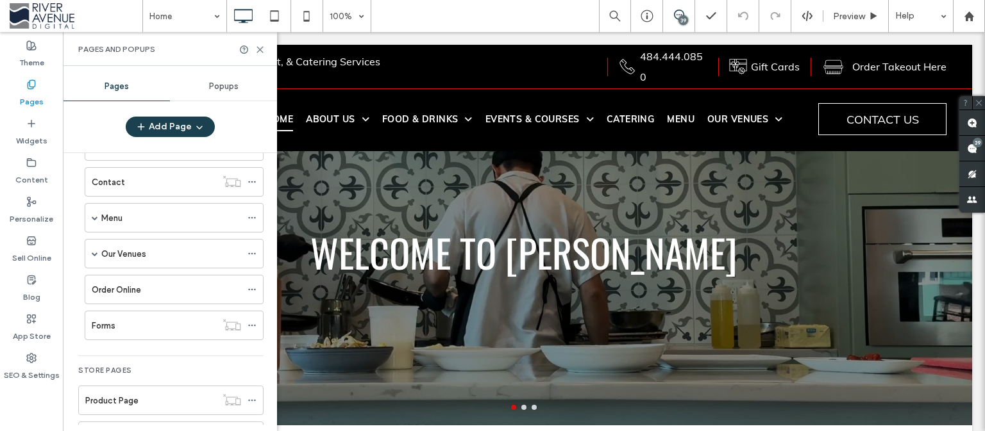
scroll to position [176, 0]
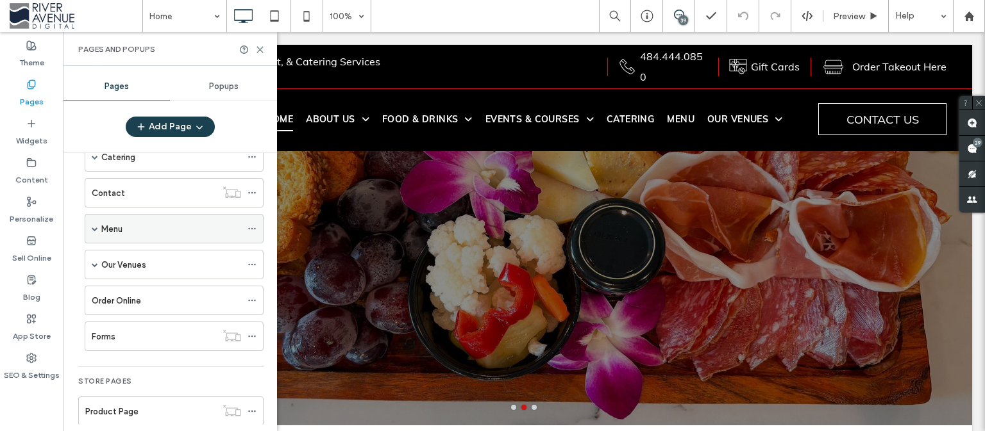
click at [94, 222] on span at bounding box center [95, 229] width 6 height 28
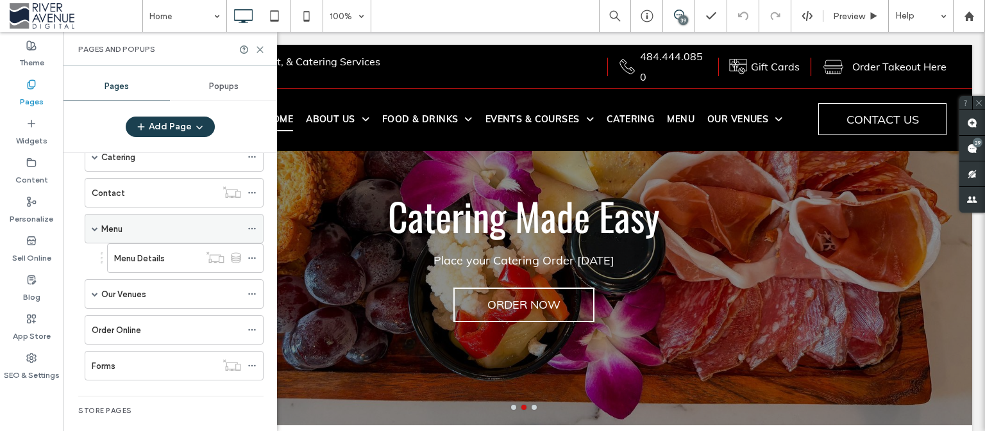
click at [94, 222] on span at bounding box center [95, 229] width 6 height 28
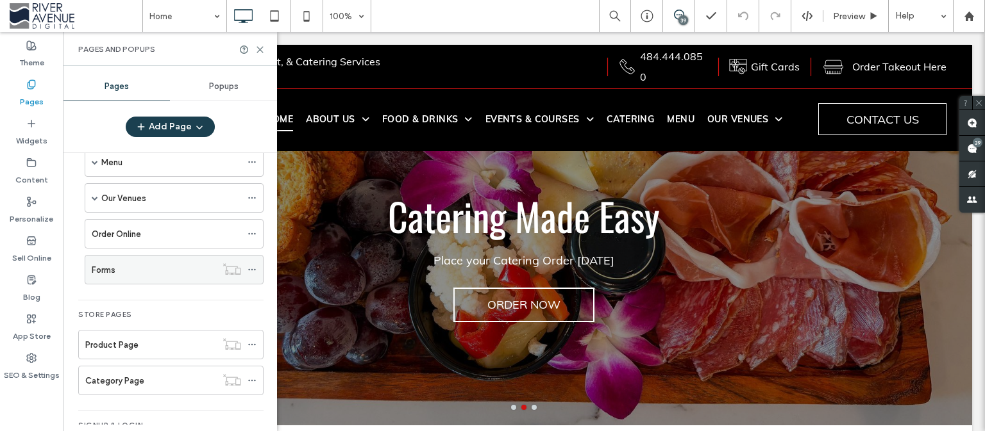
scroll to position [301, 0]
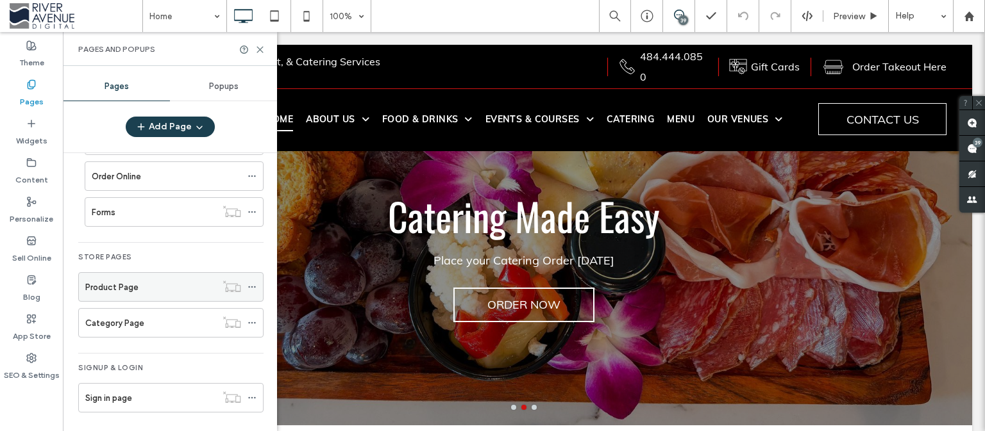
click at [154, 283] on div "Product Page" at bounding box center [150, 287] width 131 height 13
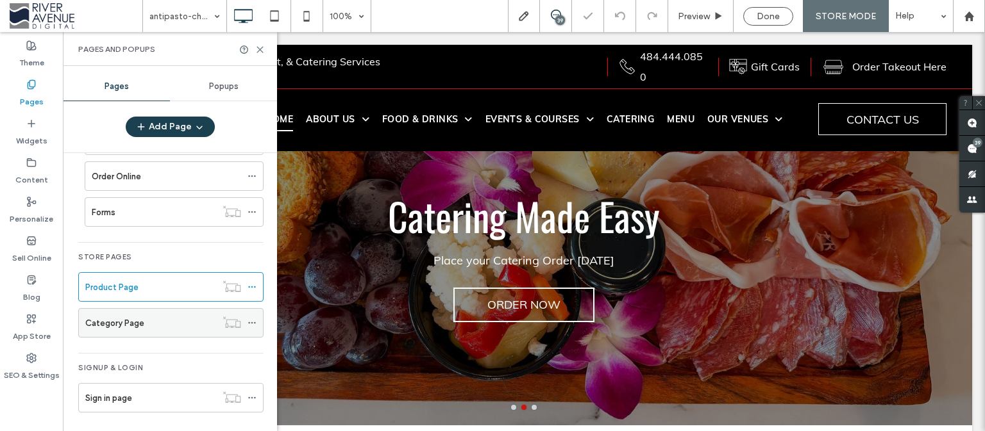
click at [142, 322] on label "Category Page" at bounding box center [114, 323] width 59 height 22
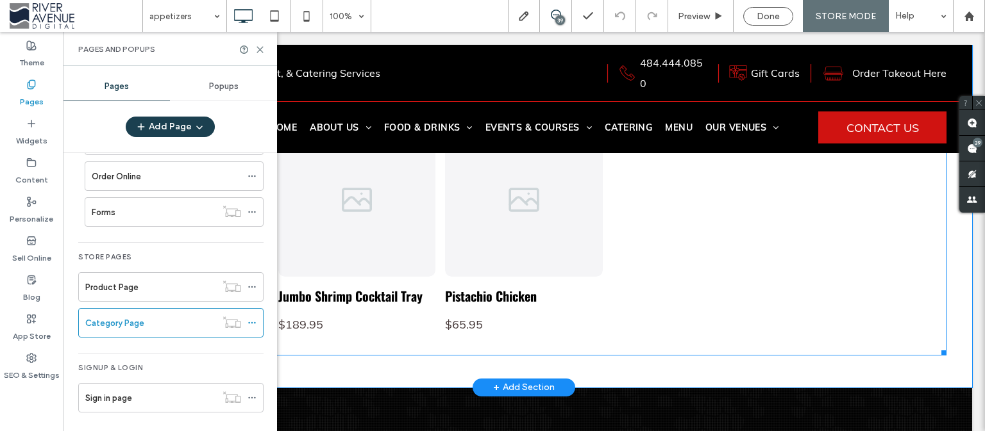
scroll to position [543, 0]
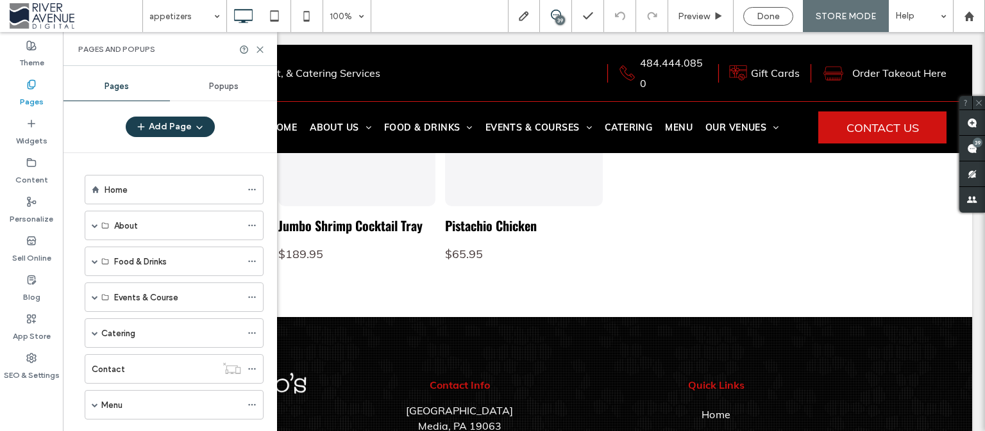
scroll to position [2, 0]
click at [94, 226] on span at bounding box center [95, 224] width 6 height 28
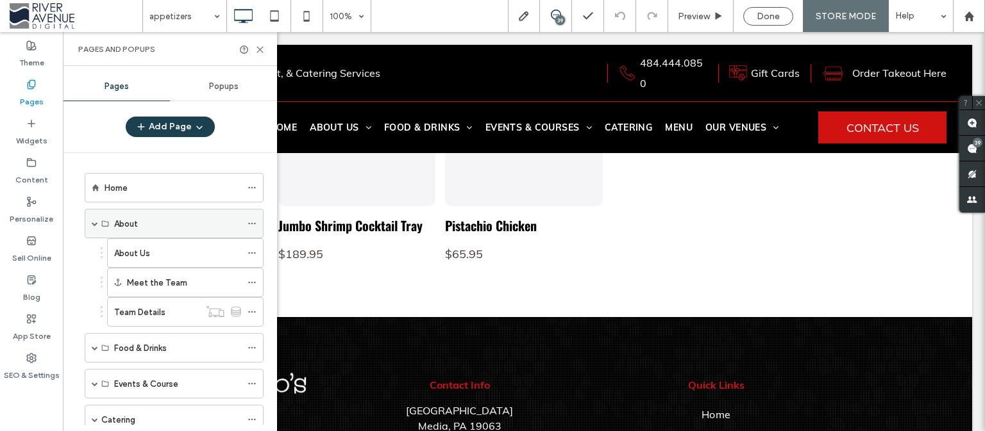
click at [94, 226] on span at bounding box center [95, 224] width 6 height 6
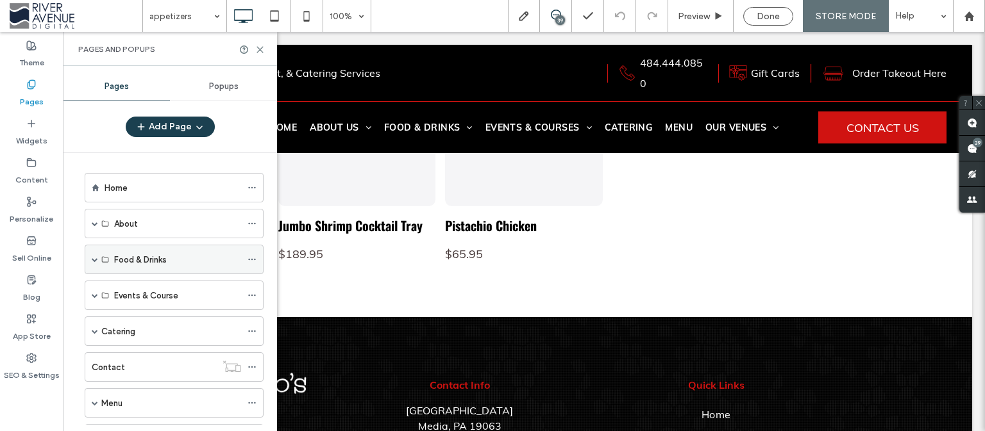
click at [93, 258] on span at bounding box center [95, 259] width 6 height 6
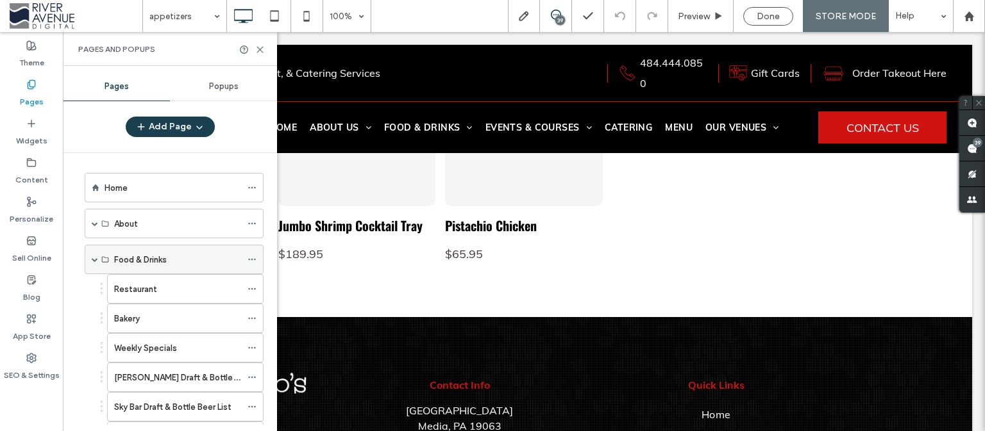
scroll to position [249, 0]
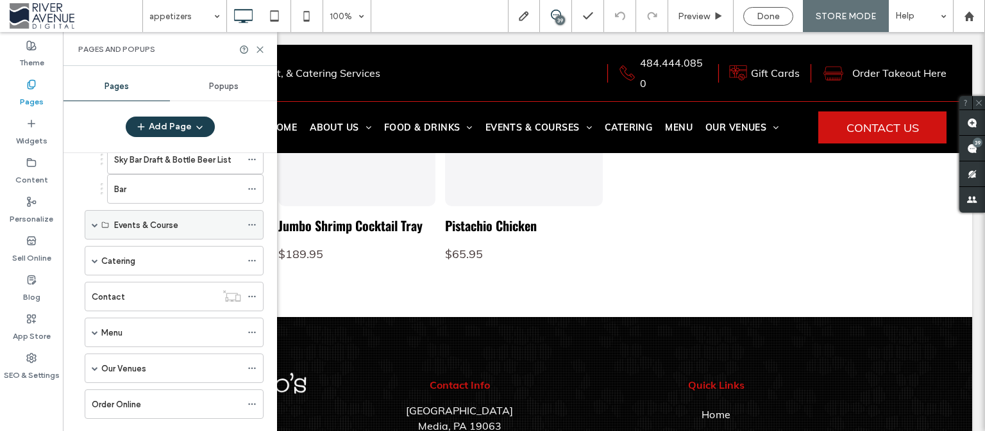
click at [96, 222] on span at bounding box center [95, 225] width 6 height 6
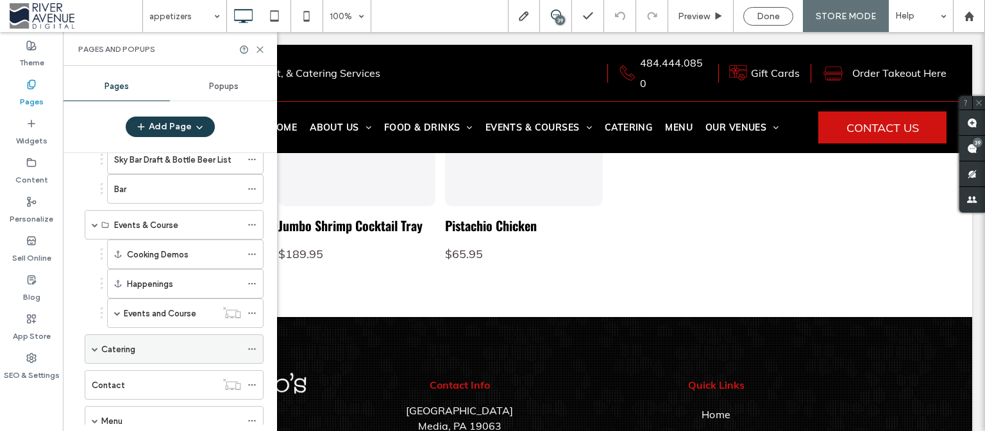
click at [96, 346] on span at bounding box center [95, 349] width 6 height 6
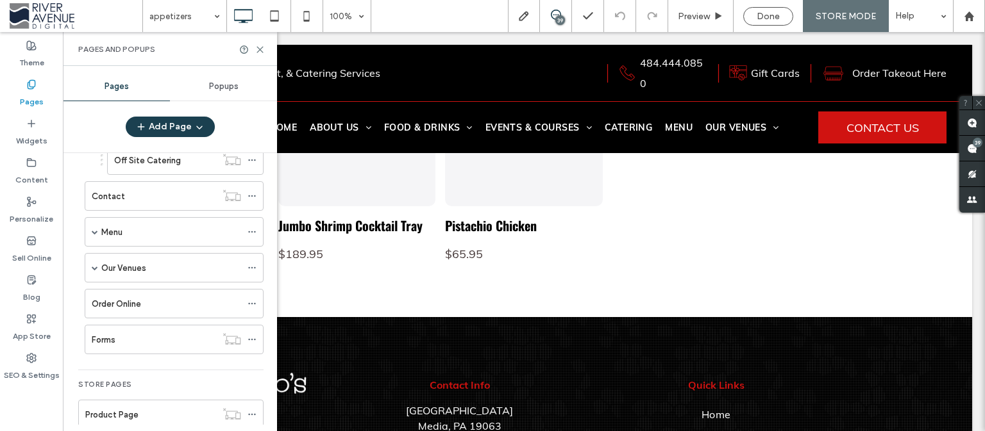
scroll to position [451, 0]
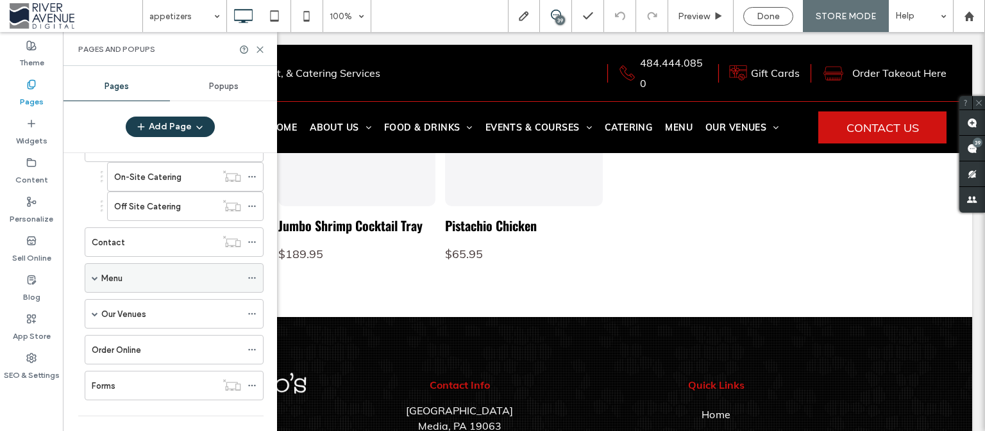
click at [96, 275] on span at bounding box center [95, 278] width 6 height 6
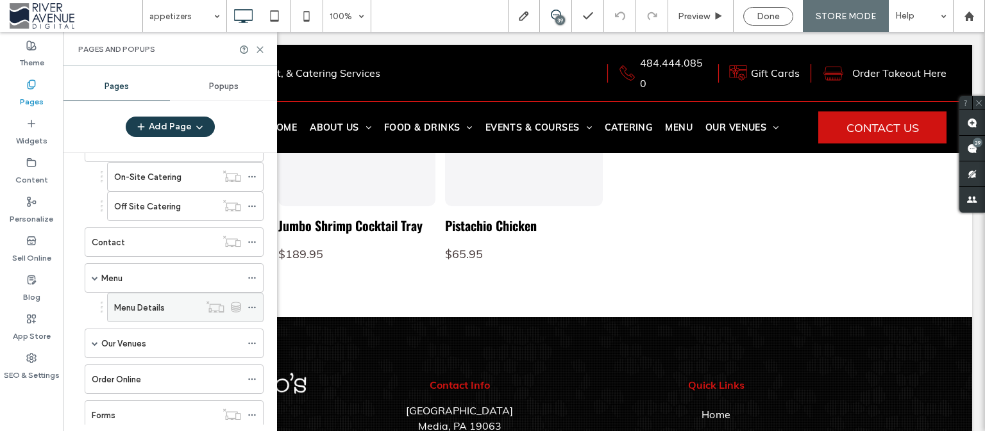
click at [159, 303] on label "Menu Details" at bounding box center [139, 308] width 51 height 22
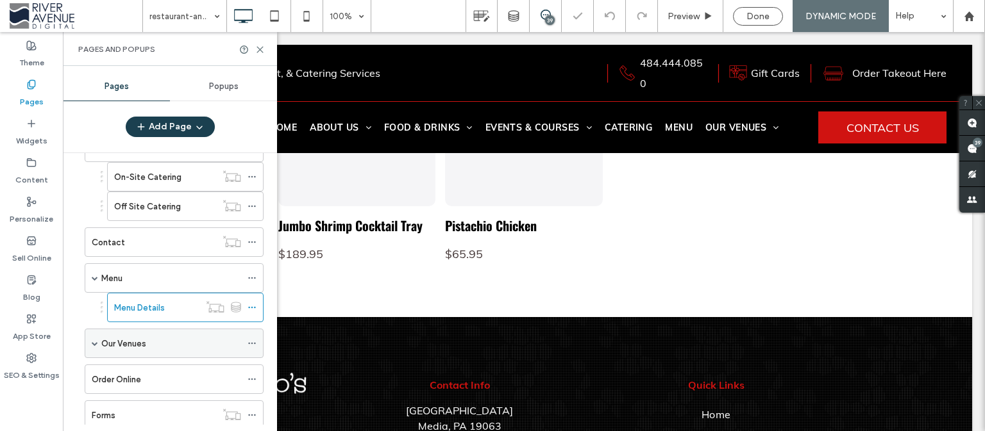
click at [91, 336] on div "Our Venues" at bounding box center [174, 343] width 179 height 29
click at [93, 340] on span at bounding box center [95, 343] width 6 height 6
click at [123, 406] on label "Order Online" at bounding box center [116, 409] width 49 height 22
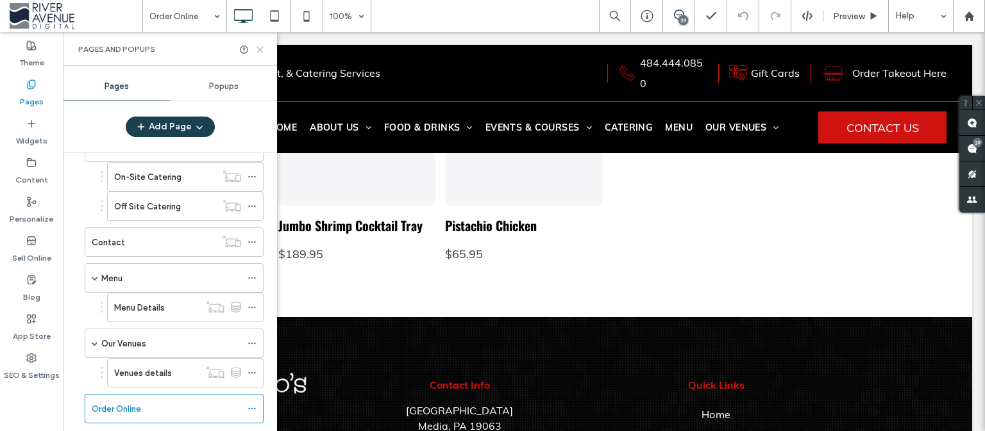
click at [262, 47] on icon at bounding box center [260, 50] width 10 height 10
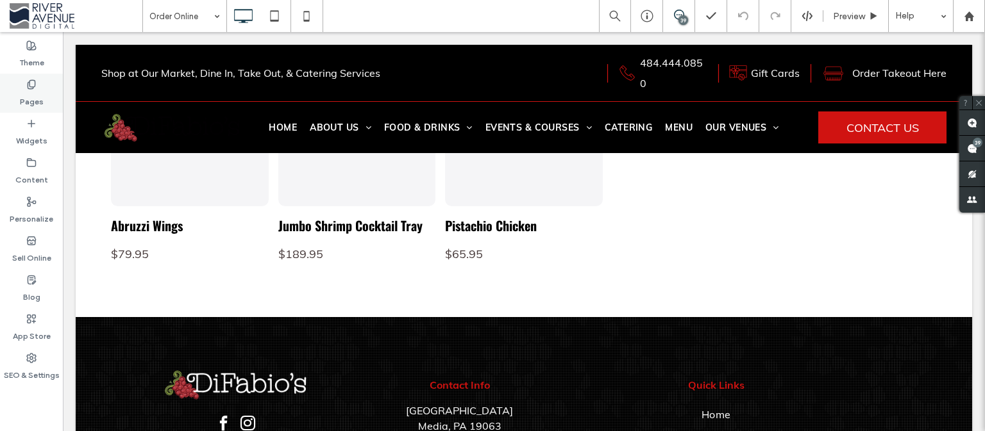
click at [30, 96] on label "Pages" at bounding box center [32, 99] width 24 height 18
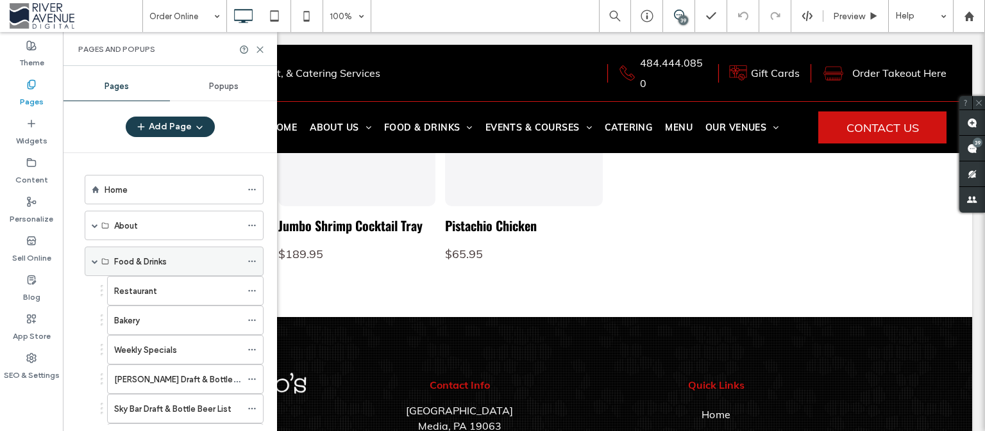
click at [96, 258] on span at bounding box center [95, 261] width 6 height 6
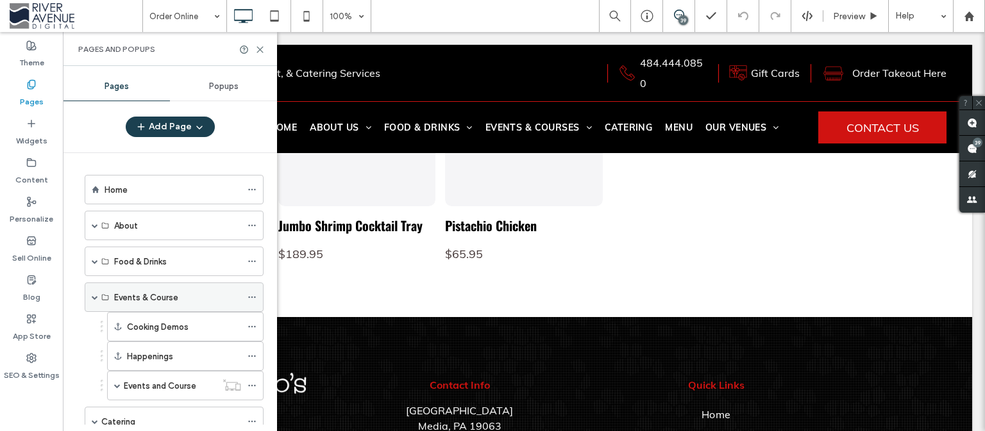
click at [92, 294] on span at bounding box center [95, 297] width 6 height 6
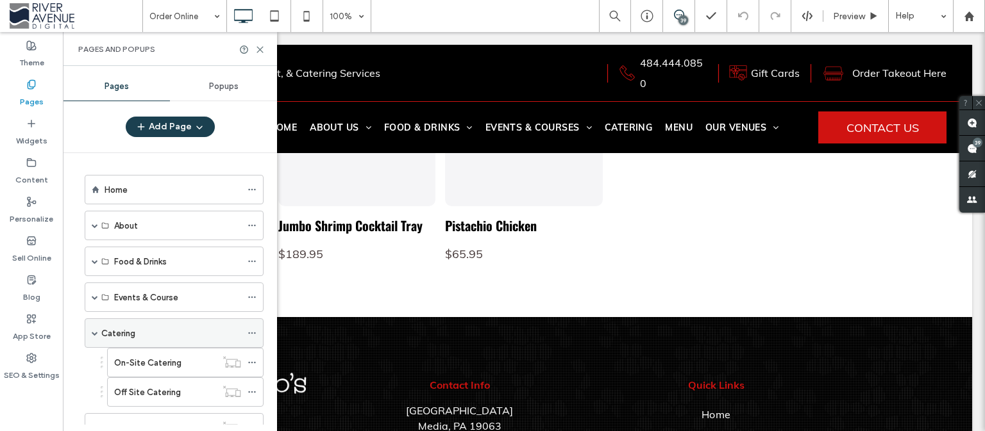
click at [94, 333] on span at bounding box center [95, 333] width 6 height 6
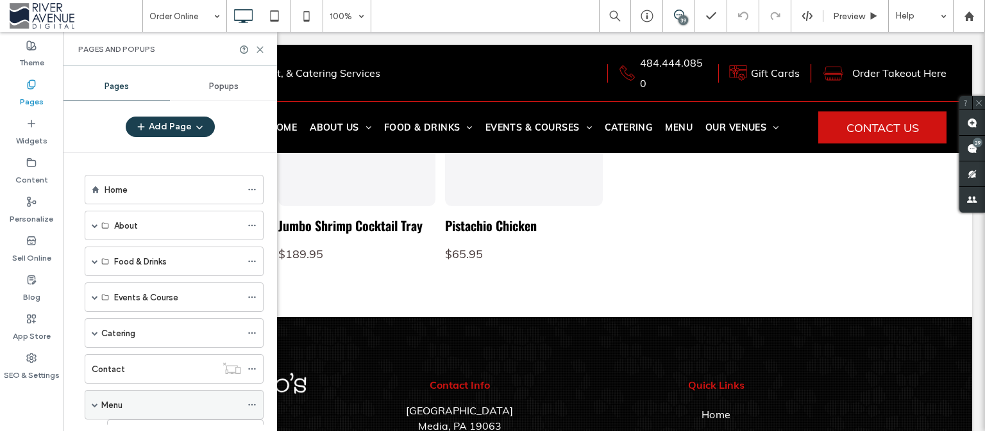
scroll to position [247, 0]
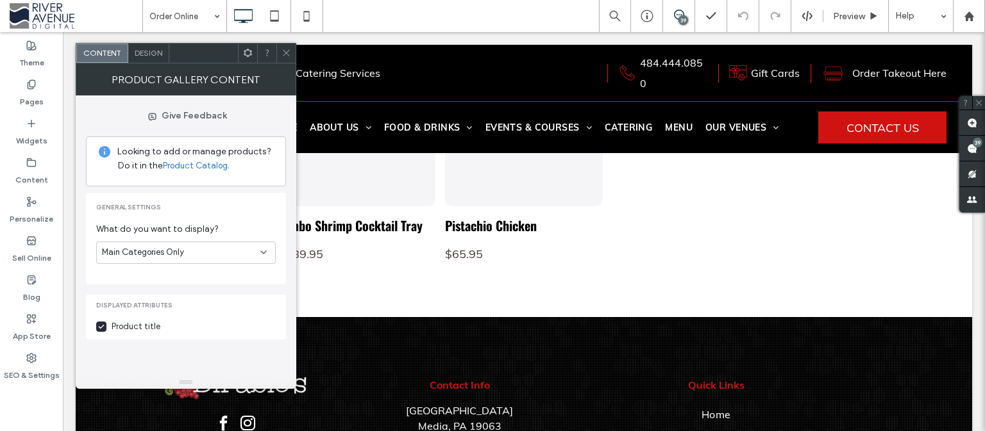
click at [279, 49] on div at bounding box center [285, 53] width 19 height 19
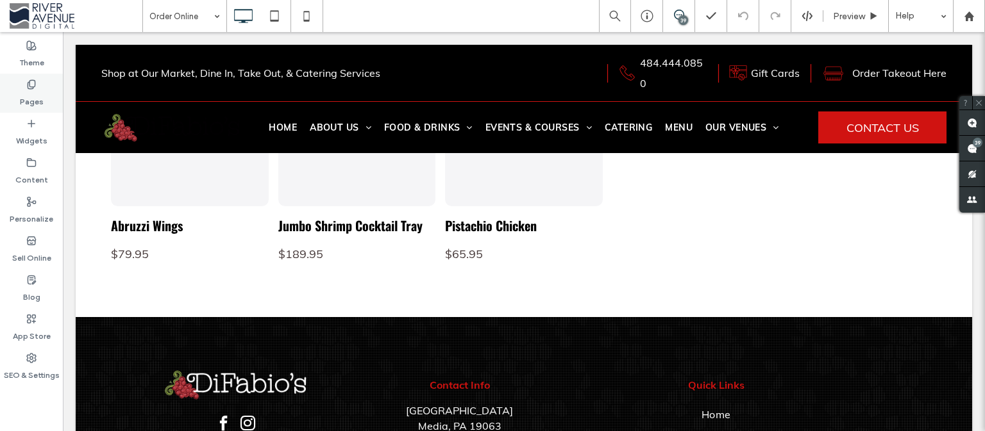
click at [31, 81] on icon at bounding box center [31, 84] width 10 height 10
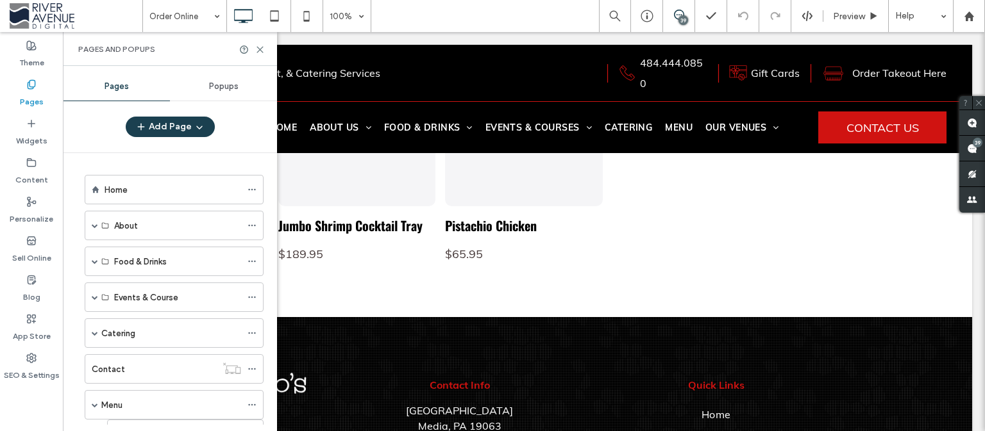
scroll to position [359, 0]
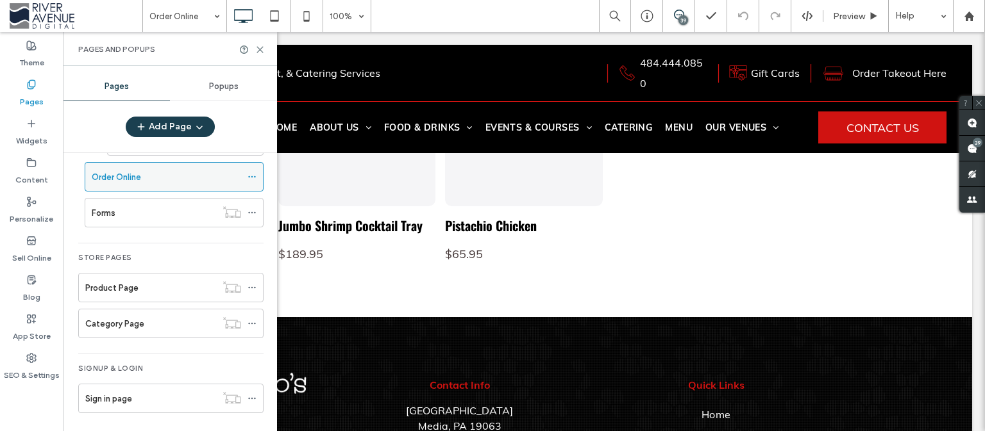
click at [240, 174] on div "Order Online" at bounding box center [174, 176] width 179 height 29
click at [247, 173] on icon at bounding box center [251, 176] width 9 height 9
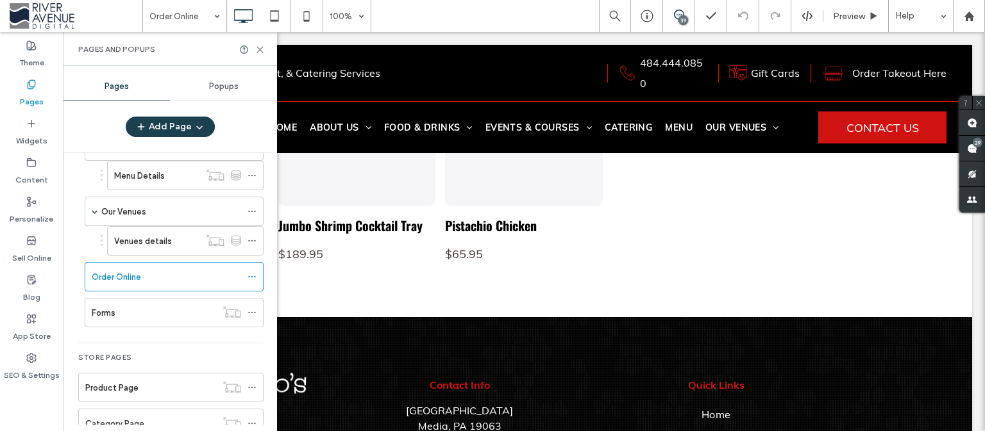
scroll to position [274, 0]
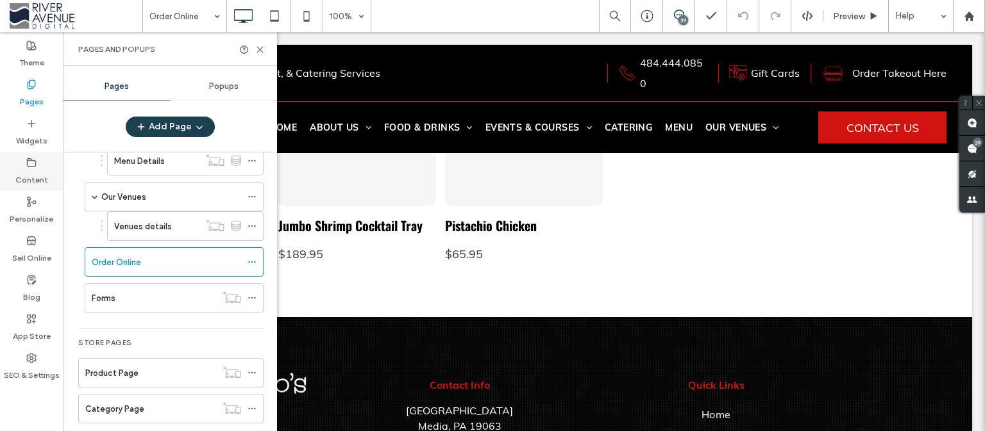
click at [38, 185] on label "Content" at bounding box center [31, 177] width 33 height 18
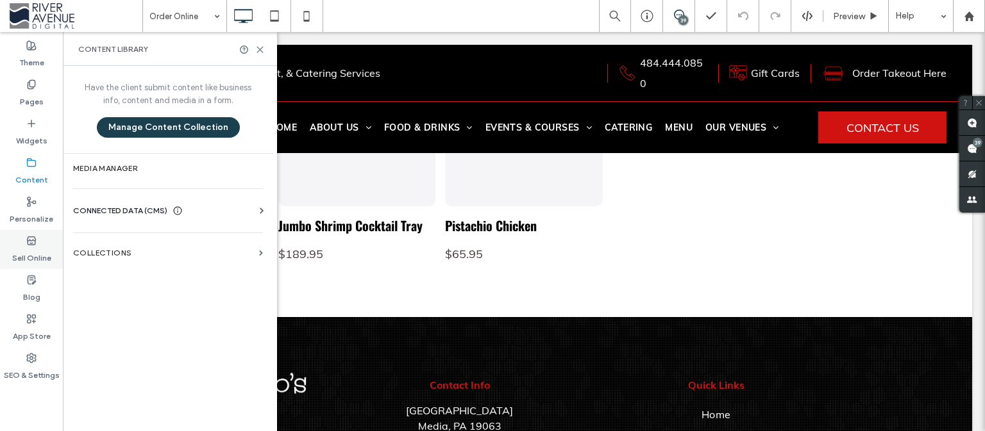
click at [38, 251] on label "Sell Online" at bounding box center [31, 255] width 39 height 18
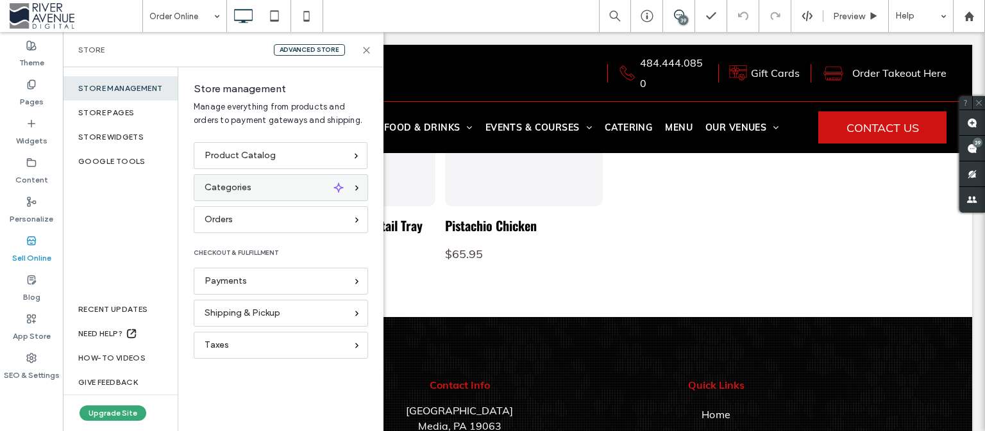
click at [241, 184] on span "Categories" at bounding box center [228, 188] width 47 height 14
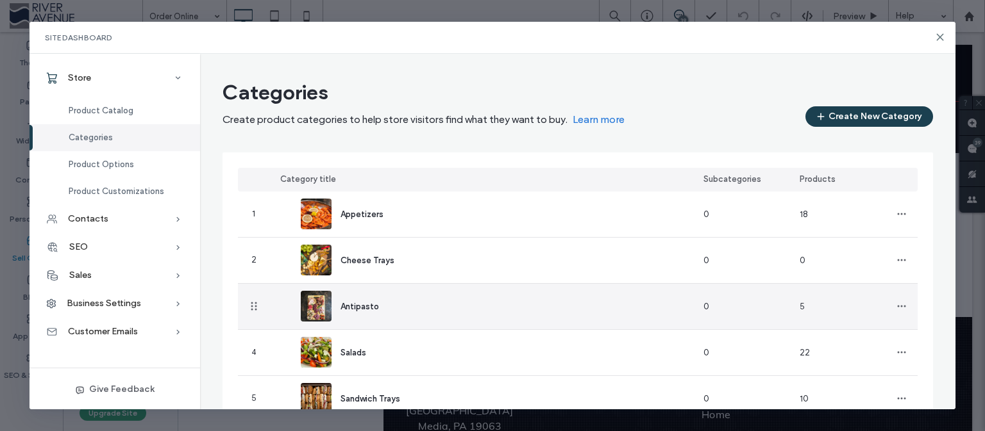
click at [406, 309] on div "Antipasto" at bounding box center [481, 307] width 423 height 46
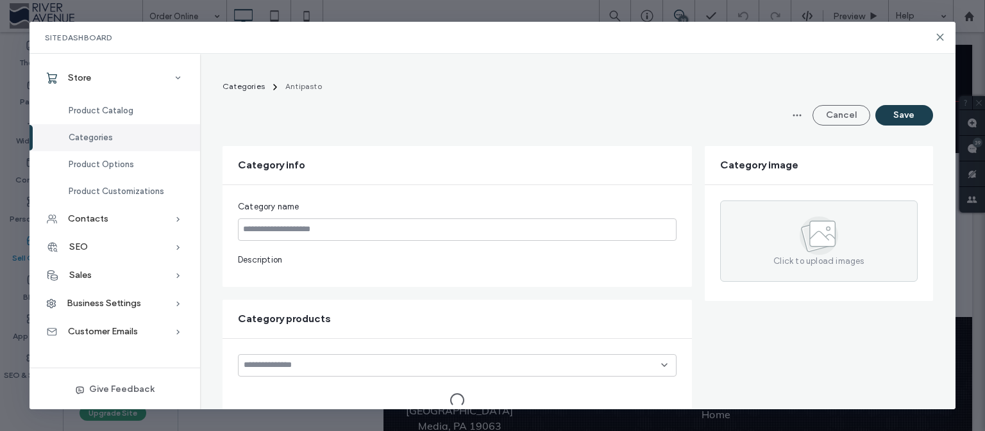
type input "*********"
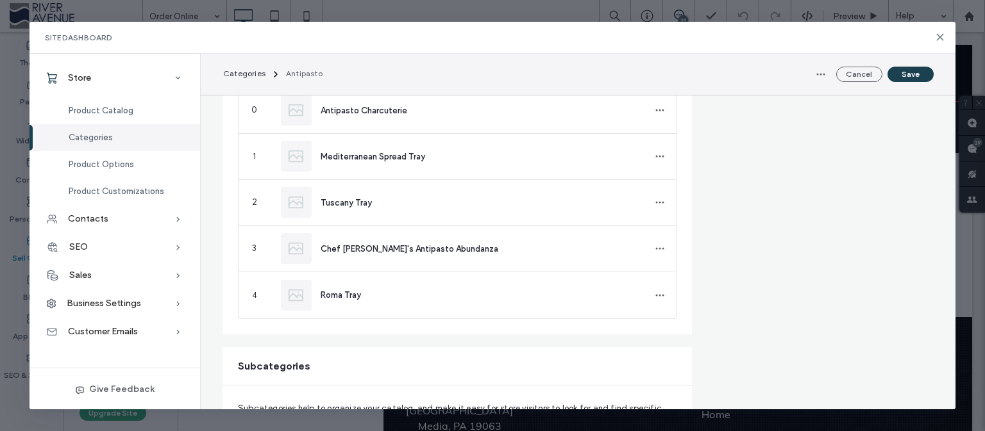
scroll to position [328, 0]
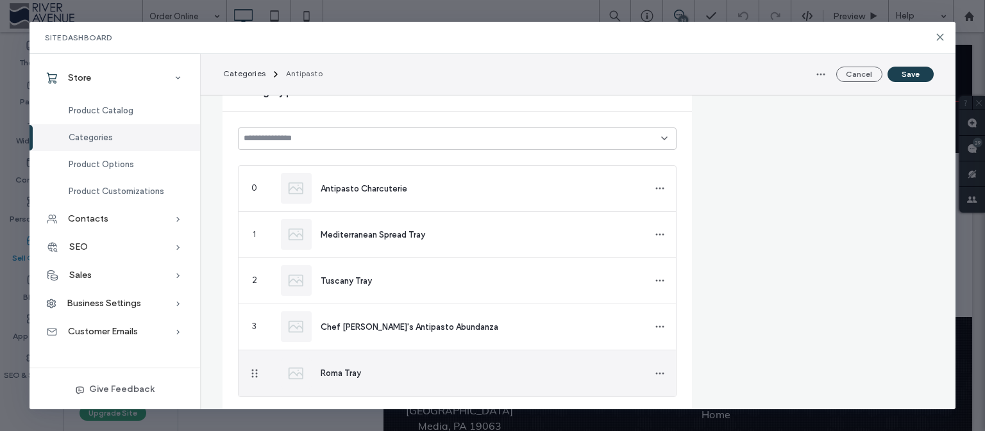
click at [338, 370] on span "Roma Tray" at bounding box center [341, 374] width 40 height 10
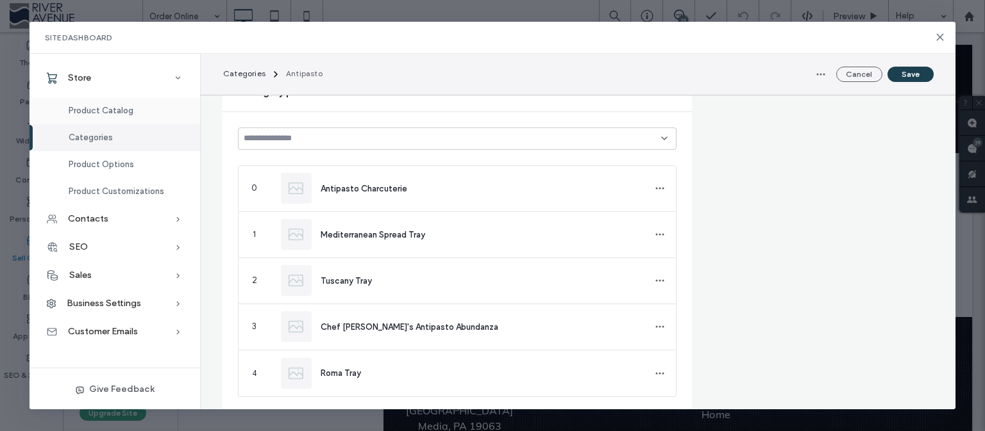
click at [109, 111] on span "Product Catalog" at bounding box center [101, 111] width 65 height 10
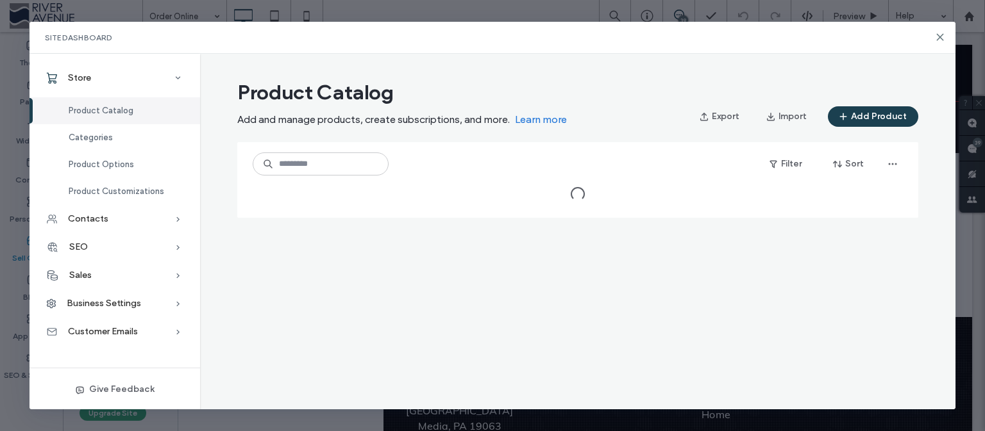
scroll to position [0, 0]
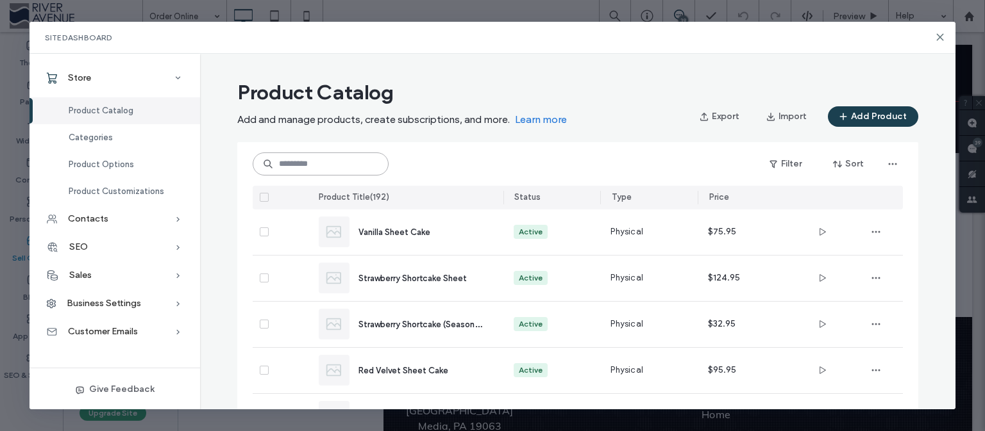
click at [278, 163] on input at bounding box center [321, 164] width 136 height 23
paste input "**********"
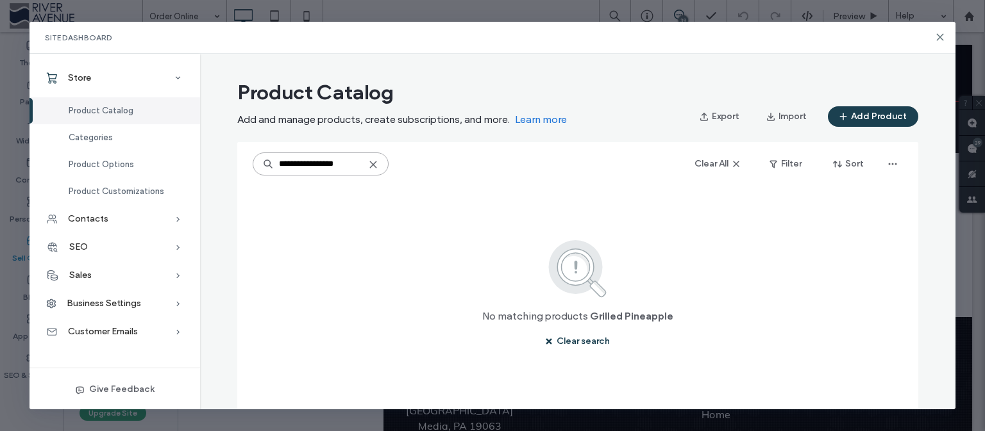
click at [374, 167] on input "**********" at bounding box center [321, 164] width 136 height 23
type input "**********"
click at [378, 163] on icon at bounding box center [373, 165] width 10 height 10
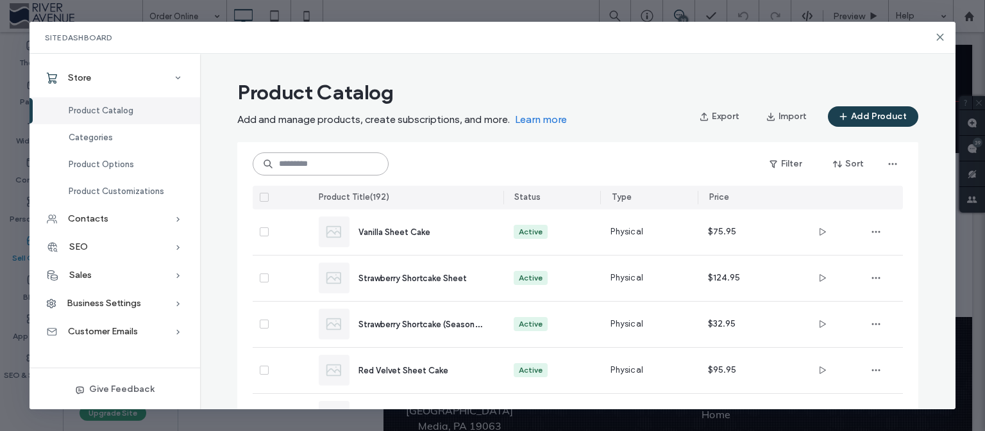
paste input "*******"
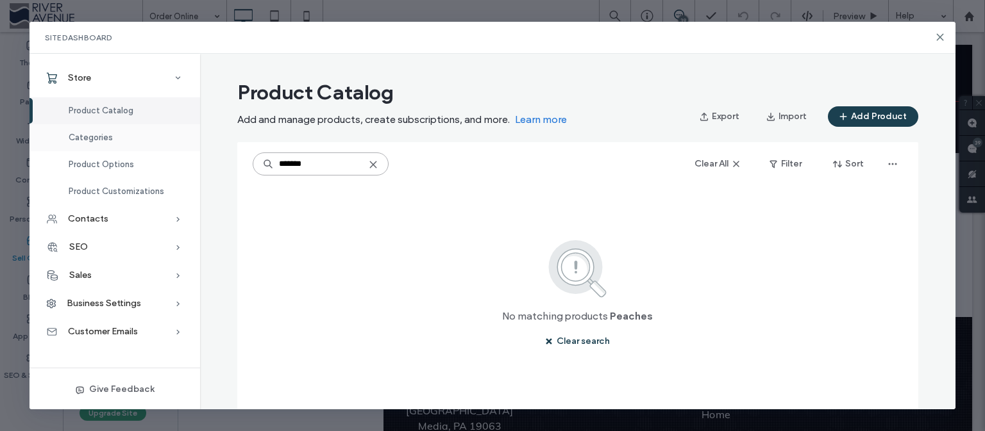
type input "*******"
click at [95, 139] on span "Categories" at bounding box center [91, 138] width 44 height 10
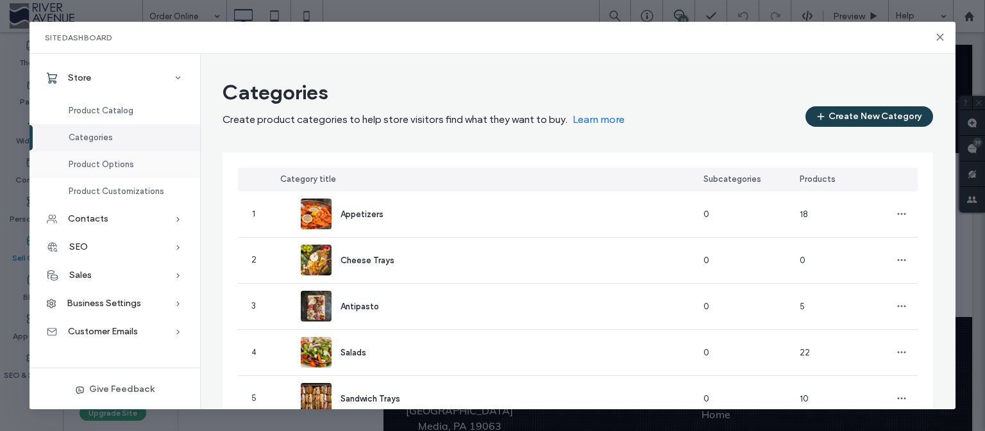
click at [112, 165] on span "Product Options" at bounding box center [101, 165] width 65 height 10
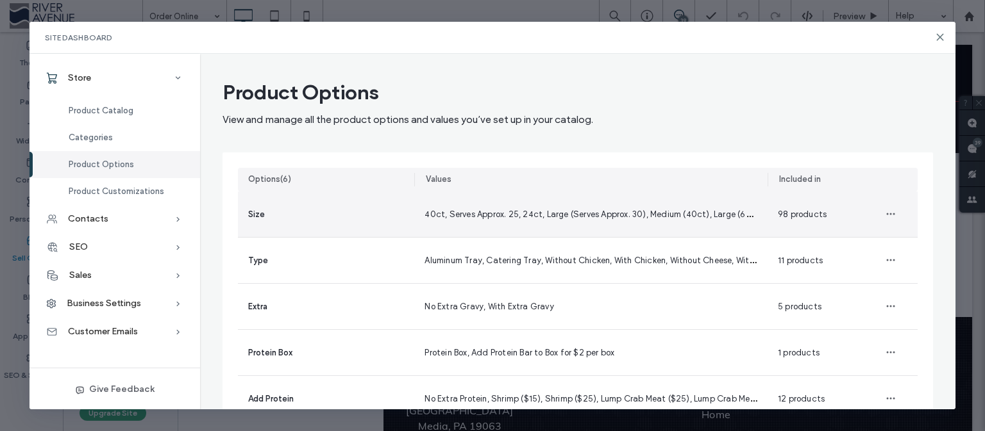
scroll to position [89, 0]
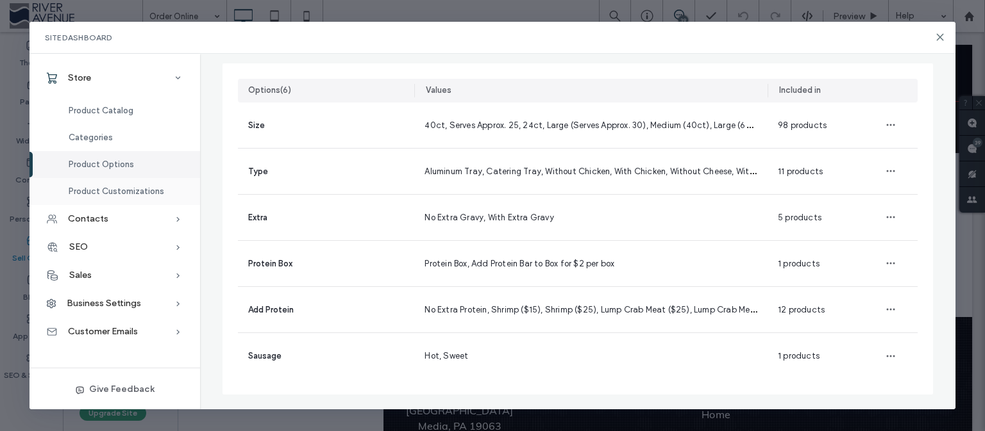
click at [137, 196] on span "Product Customizations" at bounding box center [117, 192] width 96 height 10
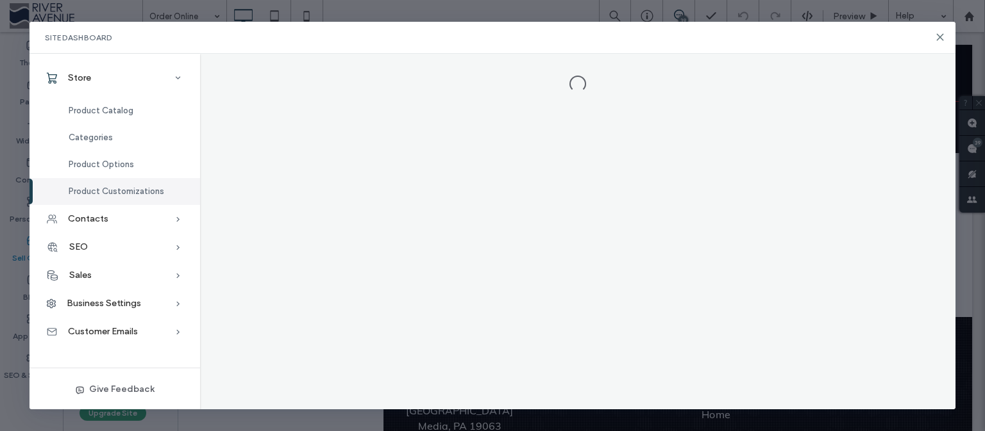
scroll to position [0, 0]
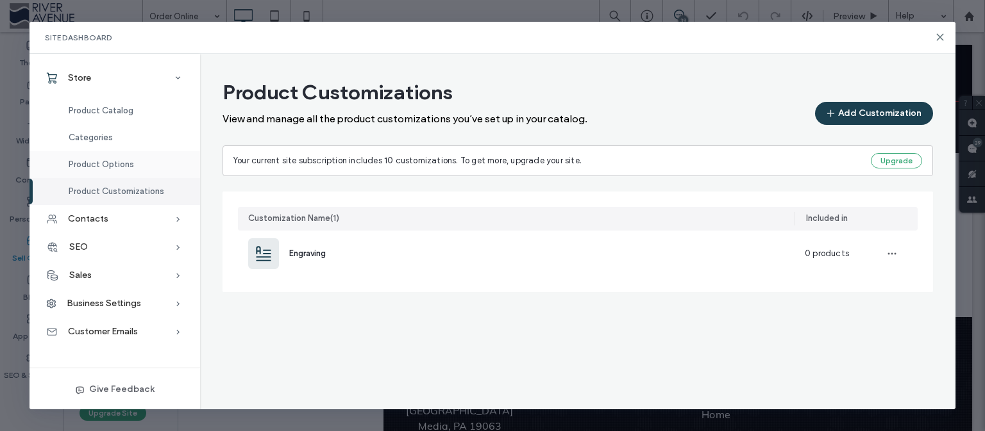
click at [119, 160] on span "Product Options" at bounding box center [101, 165] width 65 height 10
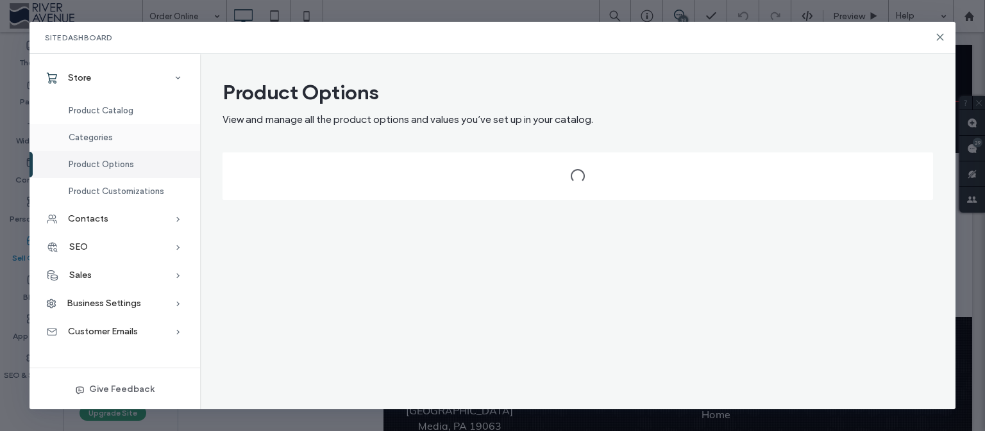
click at [115, 139] on div "Categories" at bounding box center [114, 137] width 171 height 27
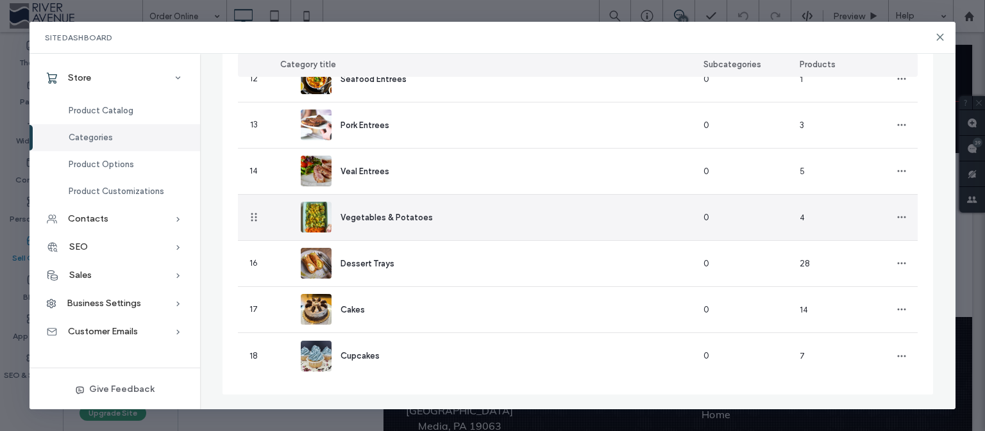
scroll to position [26, 0]
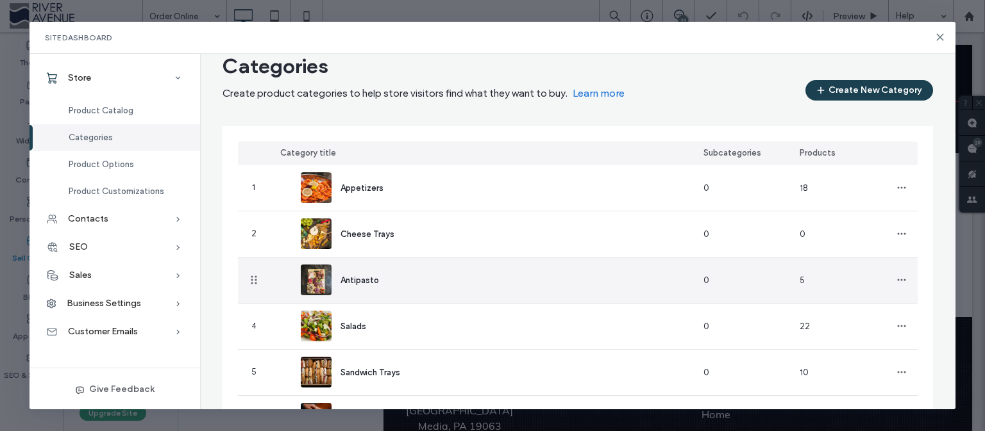
click at [360, 280] on span "Antipasto" at bounding box center [359, 281] width 38 height 10
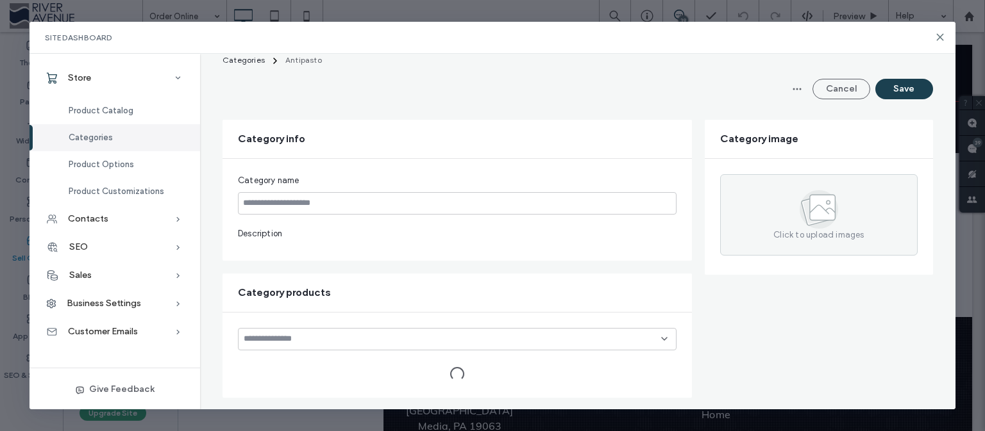
type input "*********"
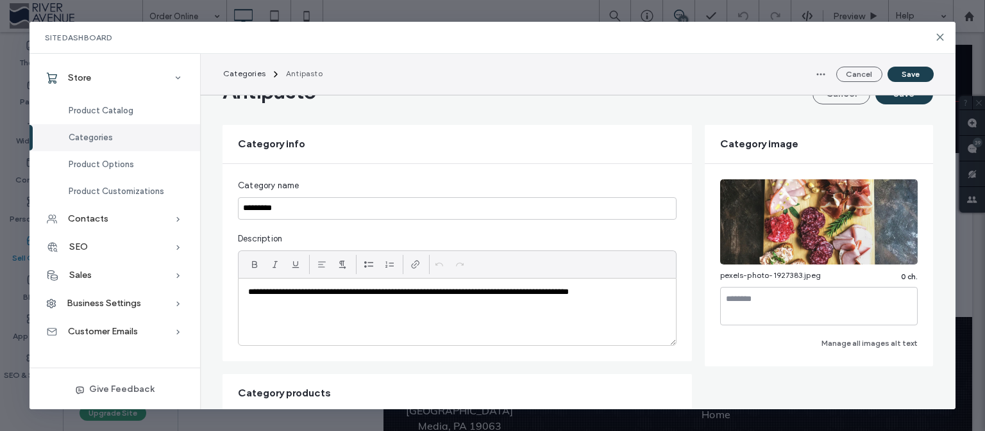
scroll to position [358, 0]
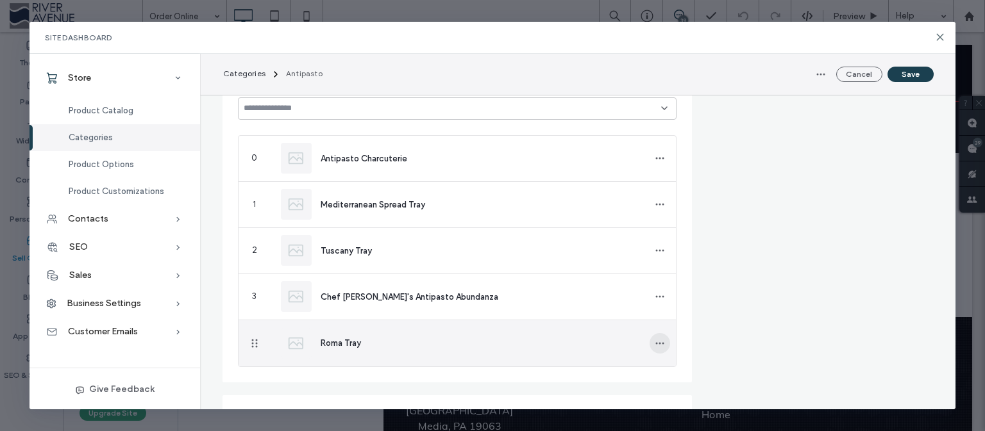
click at [655, 342] on use "button" at bounding box center [659, 343] width 8 height 2
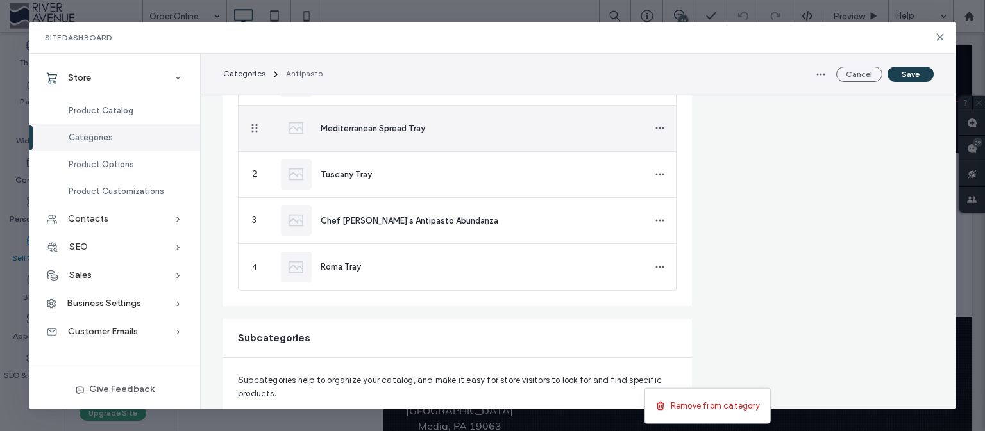
scroll to position [328, 0]
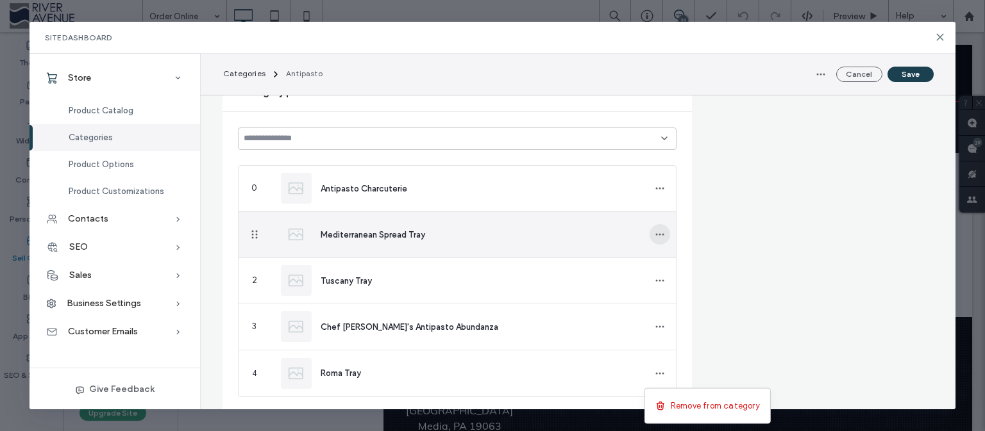
click at [658, 240] on span "button" at bounding box center [659, 234] width 21 height 21
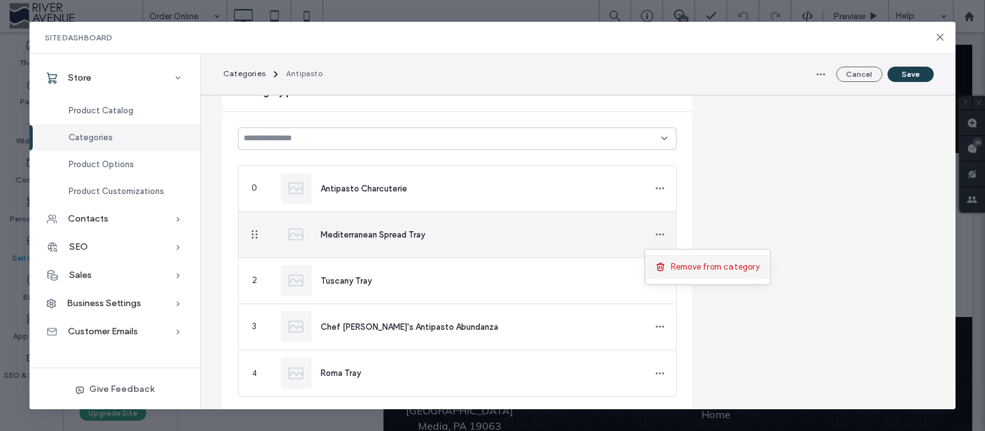
click at [691, 264] on span "Remove from category" at bounding box center [715, 267] width 89 height 13
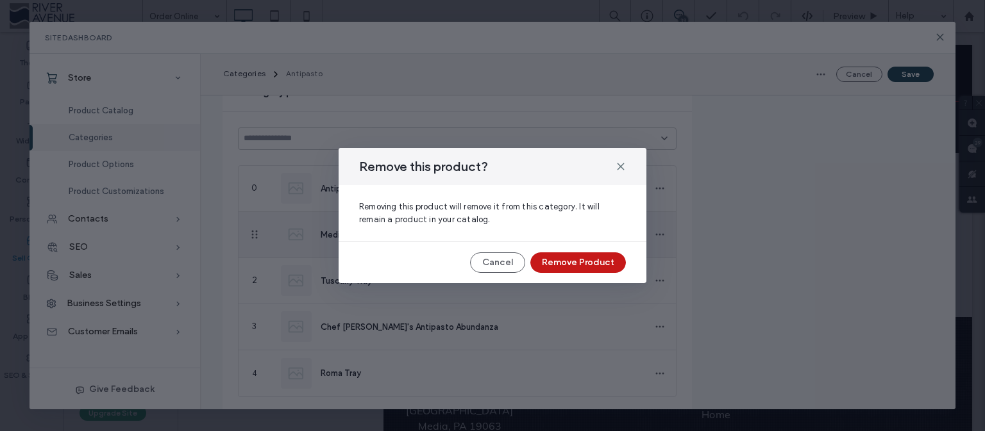
click at [603, 264] on button "Remove Product" at bounding box center [578, 263] width 96 height 21
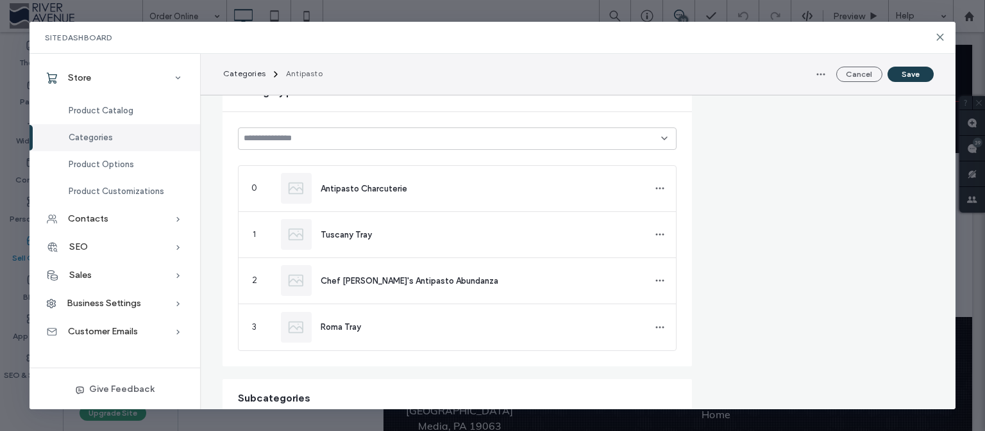
click at [95, 137] on span "Categories" at bounding box center [91, 138] width 44 height 10
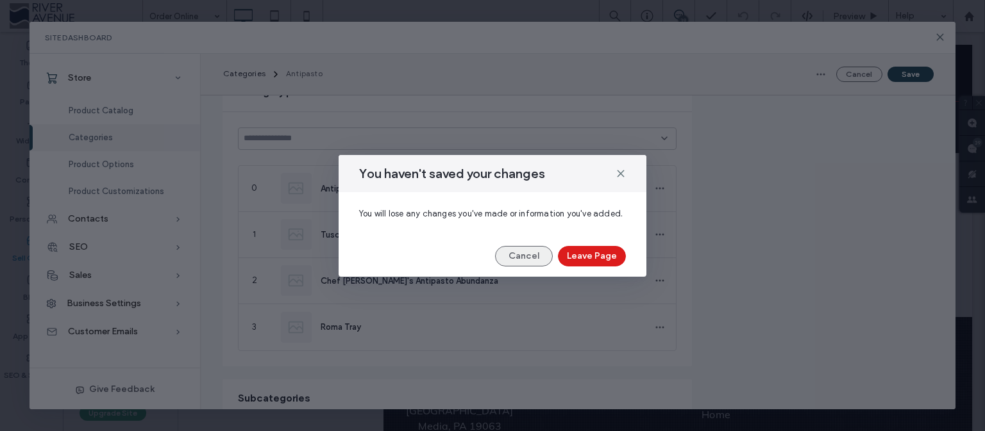
click at [530, 256] on button "Cancel" at bounding box center [524, 256] width 58 height 21
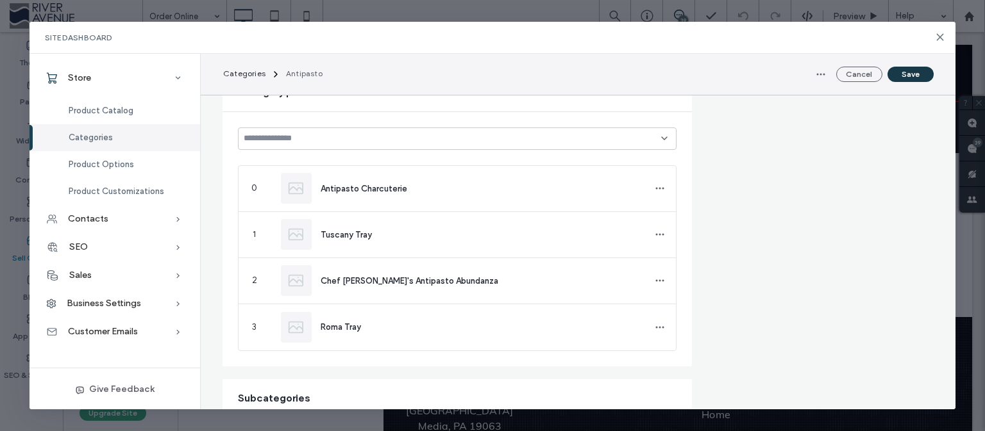
click at [917, 73] on button "Save" at bounding box center [910, 74] width 46 height 15
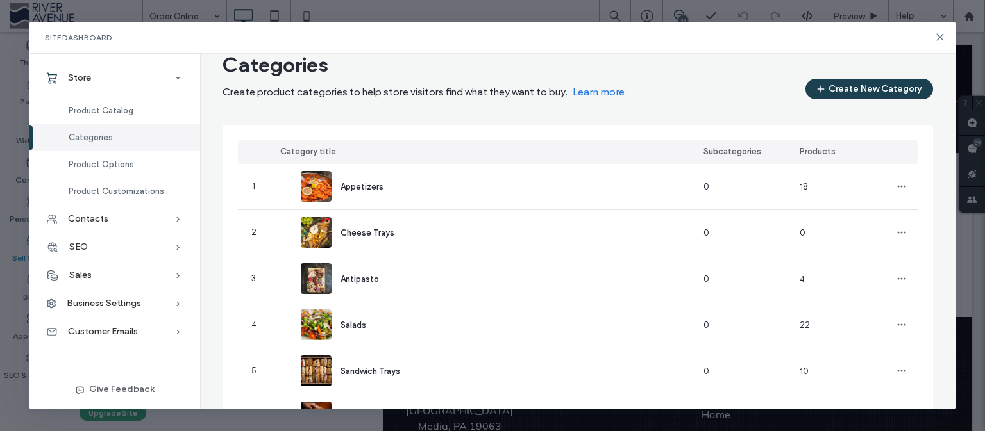
scroll to position [26, 0]
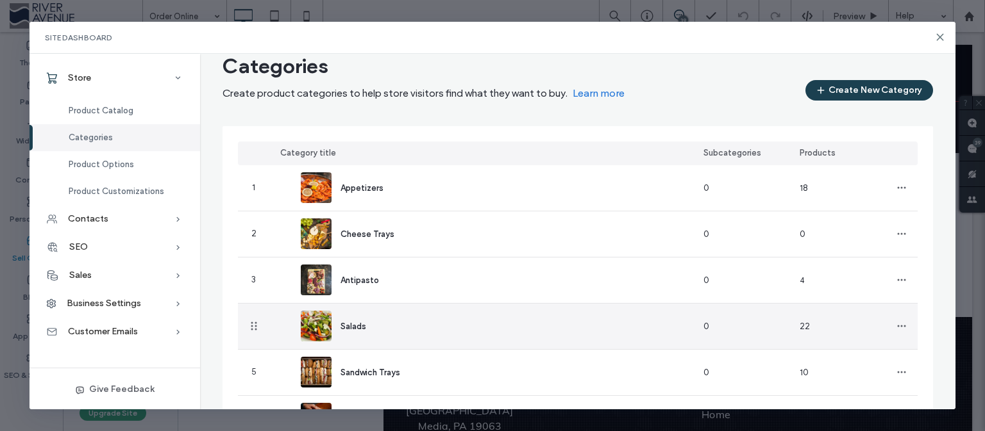
click at [341, 329] on span "Salads" at bounding box center [353, 327] width 26 height 10
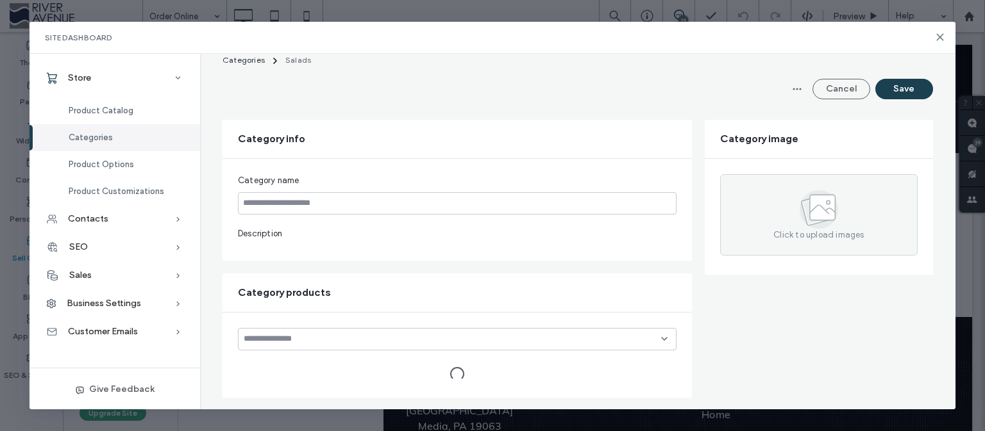
type input "******"
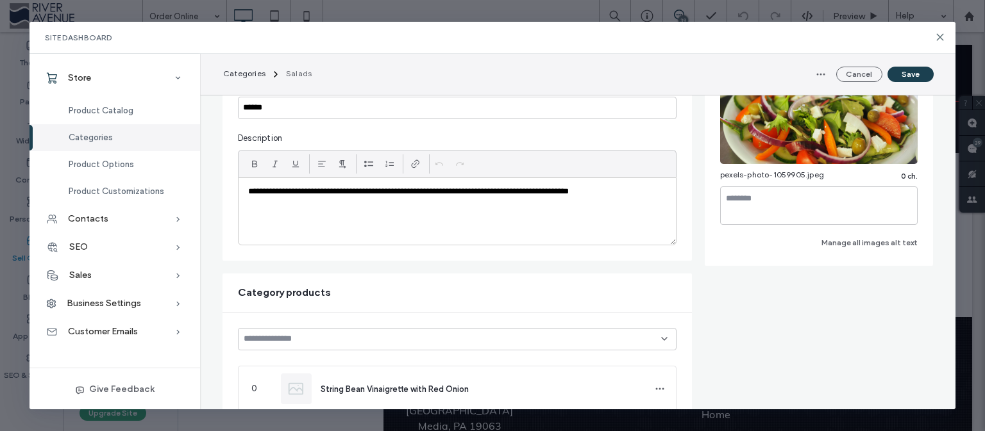
scroll to position [118, 0]
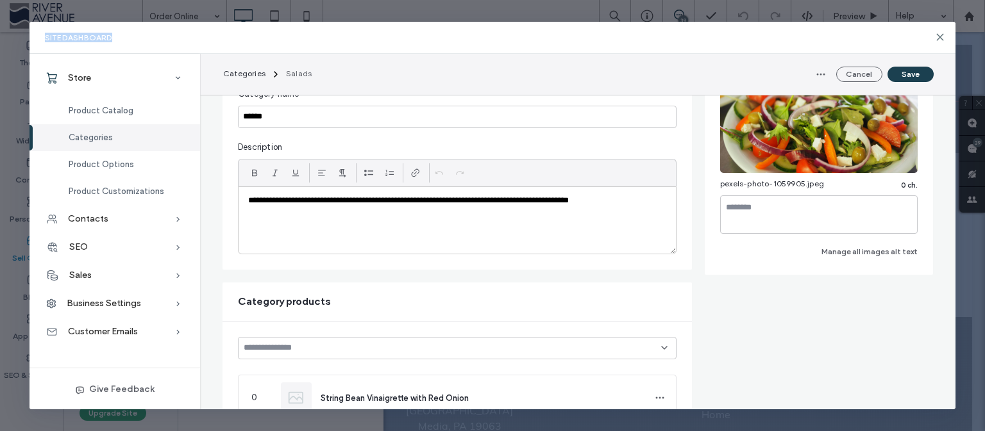
drag, startPoint x: 944, startPoint y: 112, endPoint x: 945, endPoint y: 129, distance: 18.0
click at [945, 129] on div "**********" at bounding box center [577, 232] width 755 height 356
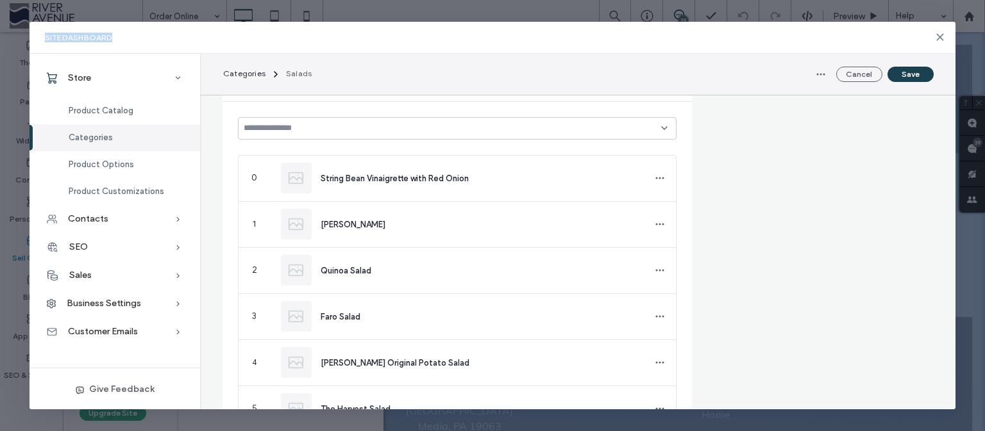
scroll to position [259, 0]
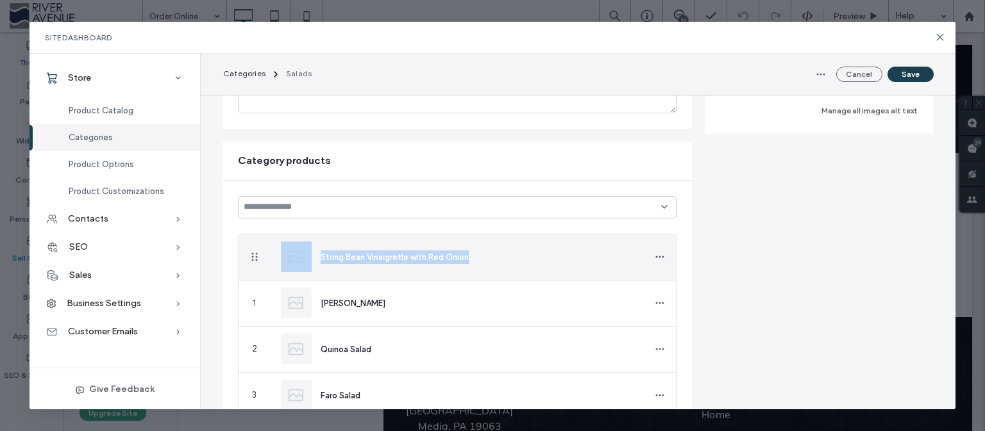
drag, startPoint x: 469, startPoint y: 256, endPoint x: 308, endPoint y: 262, distance: 160.4
click at [321, 262] on div "String Bean Vinaigrette with Red Onion" at bounding box center [472, 257] width 303 height 13
copy div "String Bean Vinaigrette with Red Onion"
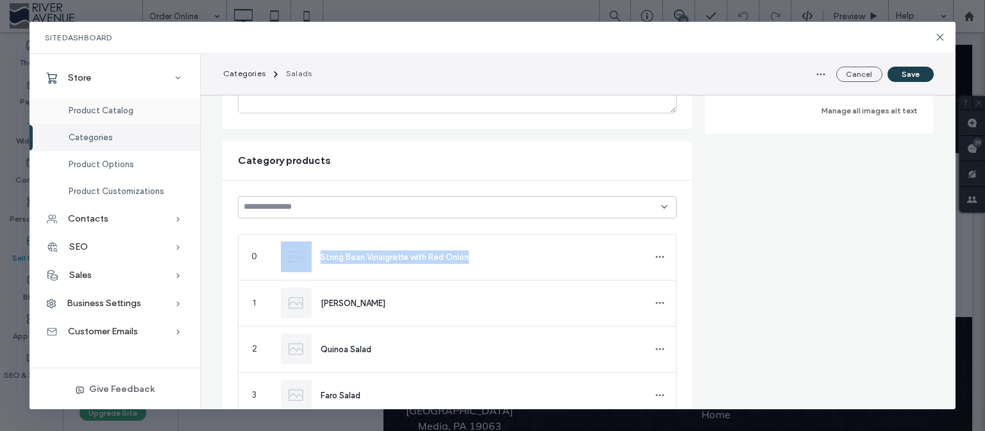
click at [116, 112] on span "Product Catalog" at bounding box center [101, 111] width 65 height 10
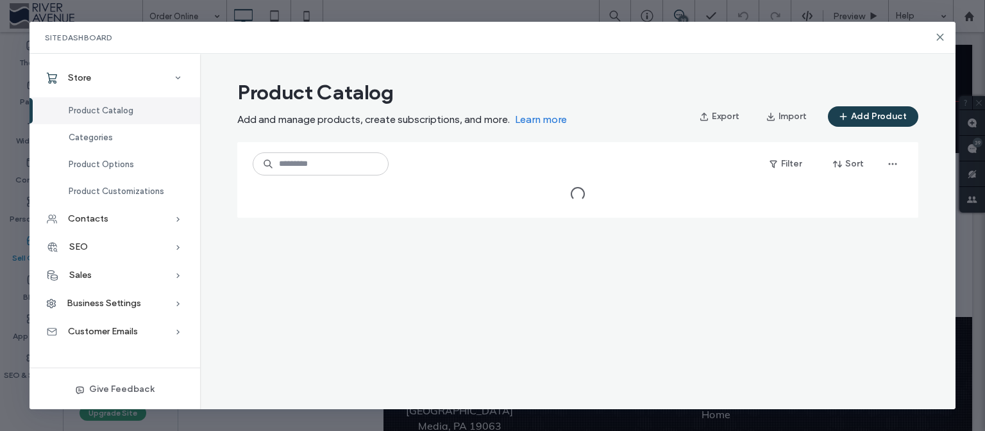
scroll to position [0, 0]
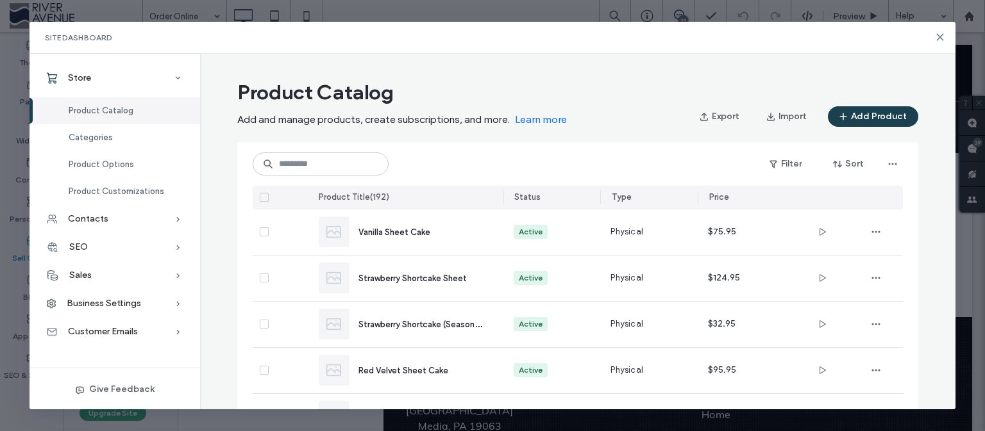
click at [326, 146] on div "Filter Sort" at bounding box center [578, 164] width 650 height 44
click at [305, 158] on input at bounding box center [321, 164] width 136 height 23
paste input "**********"
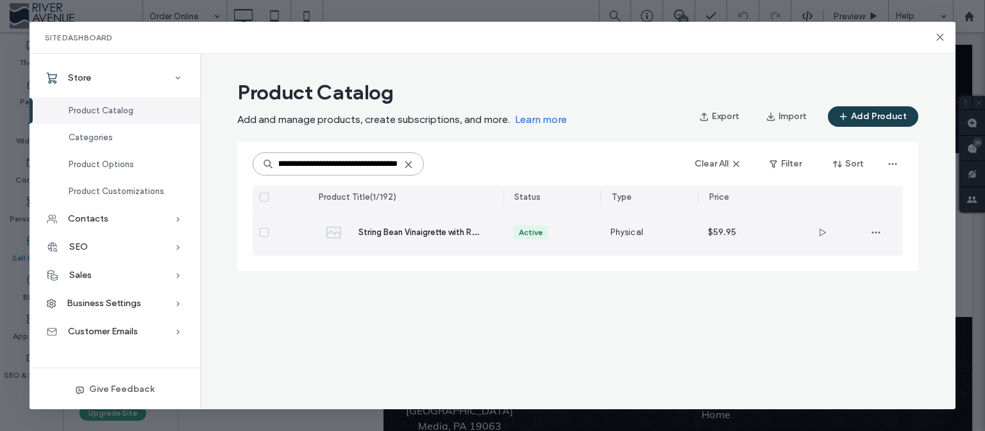
type input "**********"
click at [415, 233] on span "String Bean Vinaigrette with Red Onion" at bounding box center [432, 232] width 148 height 12
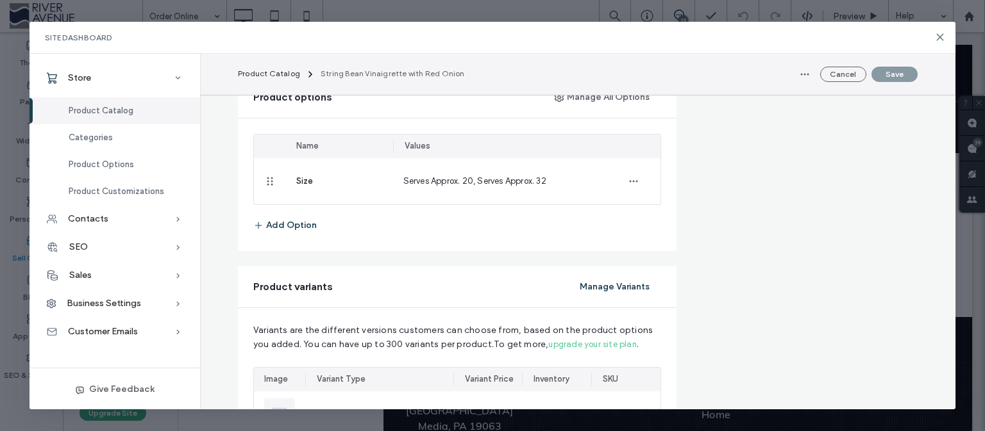
scroll to position [662, 0]
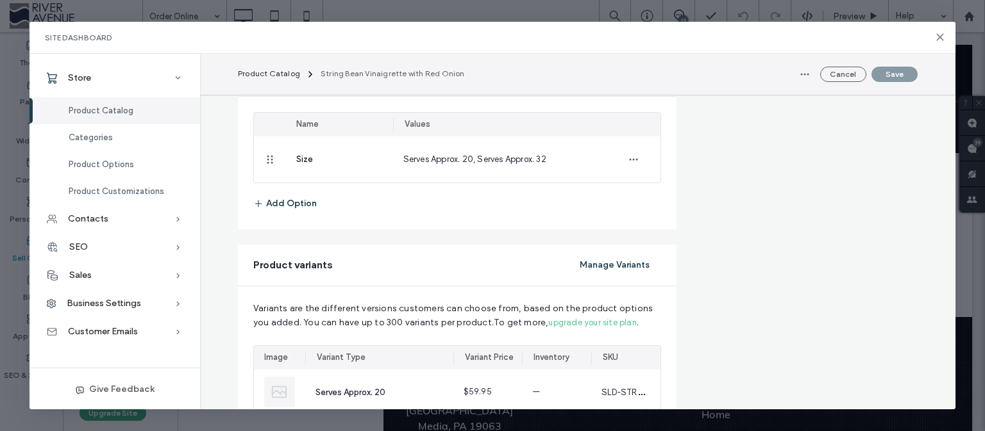
click at [285, 203] on button "Add Option" at bounding box center [284, 204] width 63 height 21
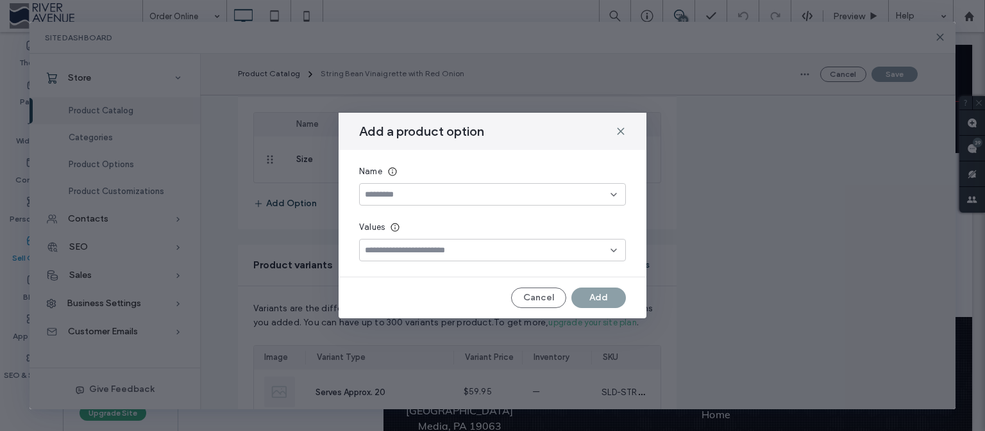
click at [400, 190] on input at bounding box center [488, 195] width 246 height 10
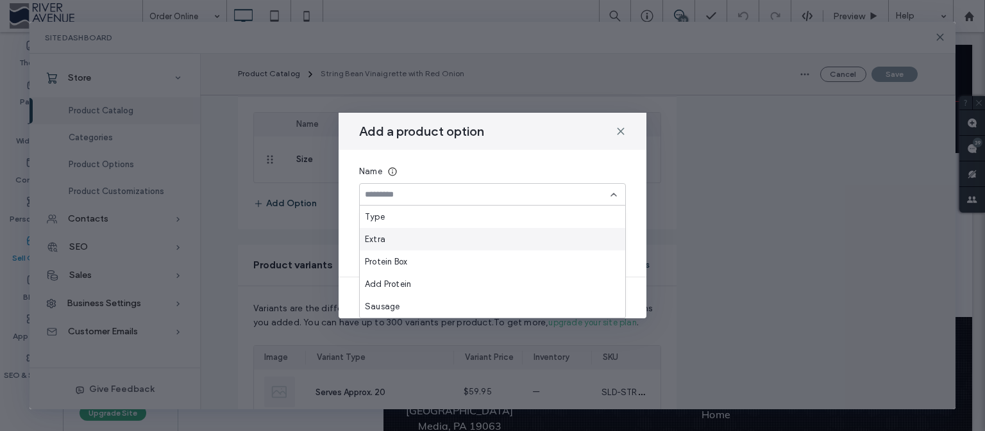
click at [465, 240] on div "Extra" at bounding box center [492, 239] width 265 height 22
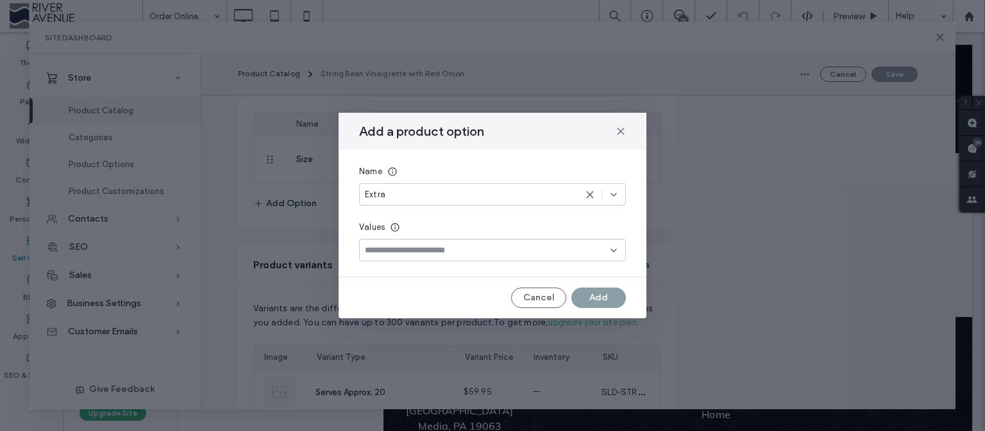
click at [409, 253] on input at bounding box center [488, 251] width 246 height 10
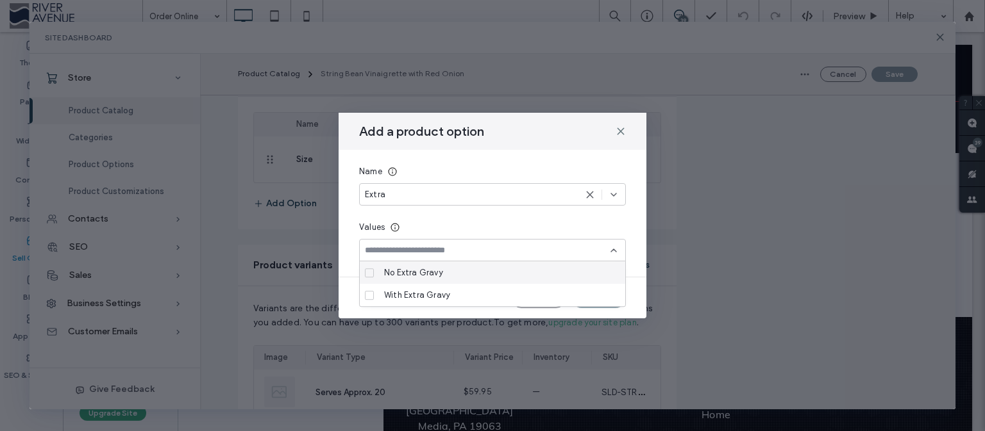
click at [417, 196] on div "Extra" at bounding box center [470, 194] width 211 height 13
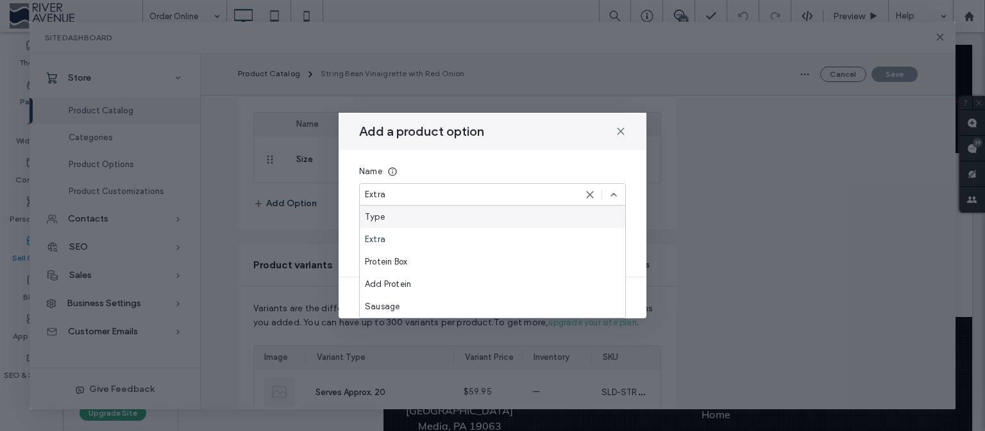
click at [590, 193] on icon at bounding box center [590, 195] width 10 height 10
click at [632, 194] on div "Name Values" at bounding box center [492, 213] width 308 height 127
click at [618, 129] on use at bounding box center [620, 131] width 6 height 6
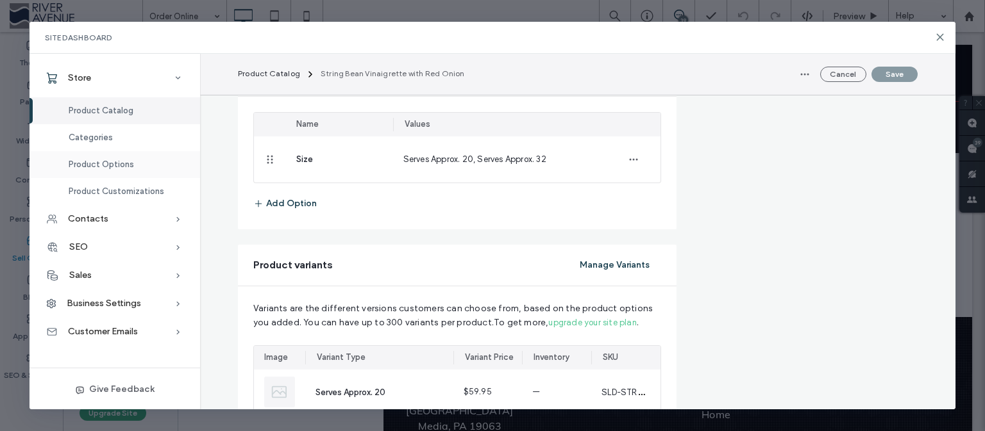
click at [126, 166] on span "Product Options" at bounding box center [101, 165] width 65 height 10
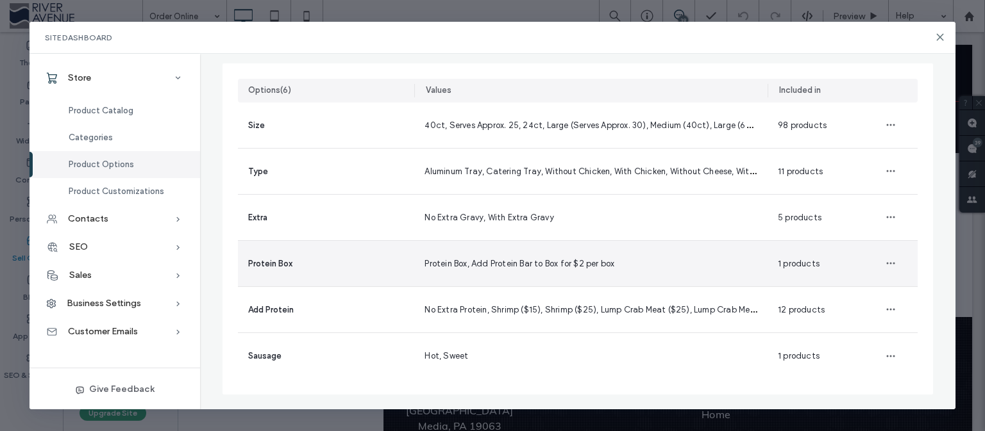
scroll to position [0, 0]
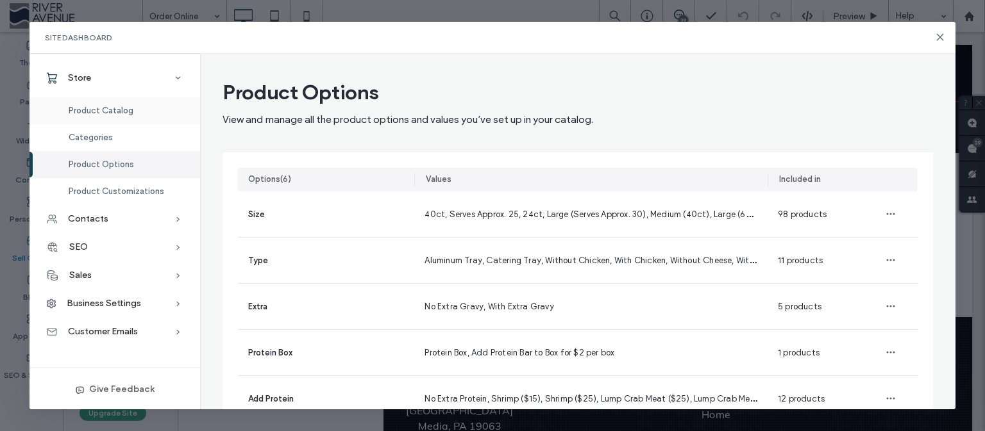
drag, startPoint x: 94, startPoint y: 105, endPoint x: 109, endPoint y: 116, distance: 18.9
click at [94, 104] on div "Product Catalog" at bounding box center [114, 110] width 171 height 27
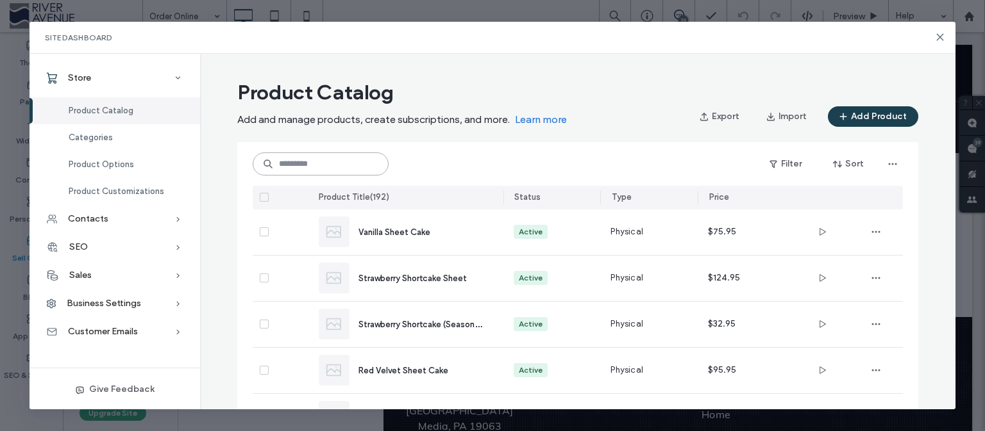
click at [332, 165] on input at bounding box center [321, 164] width 136 height 23
paste input "**********"
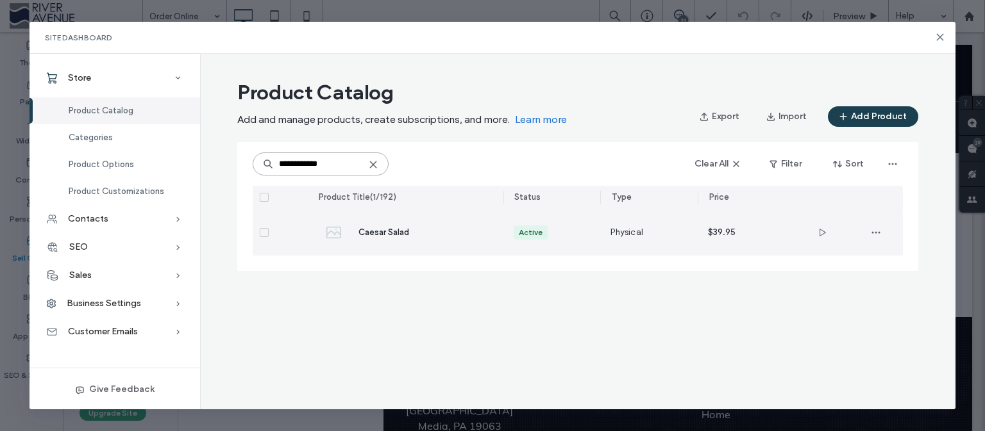
type input "**********"
click at [396, 227] on div "Caesar Salad" at bounding box center [420, 232] width 124 height 13
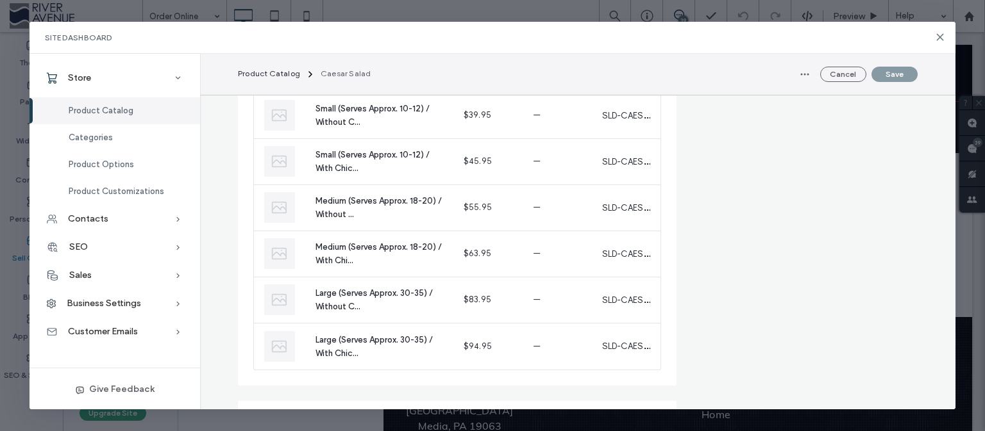
scroll to position [1000, 0]
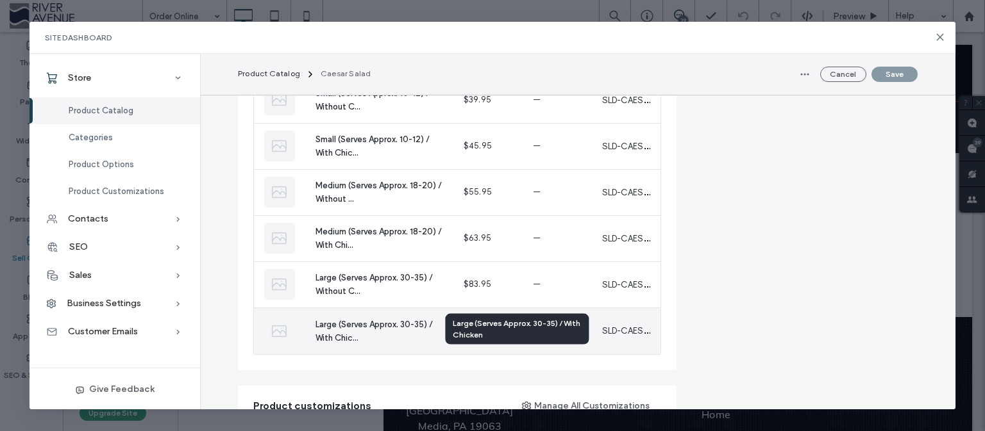
click at [351, 325] on span "Large (Serves Approx. 30-35) / With Chic..." at bounding box center [374, 331] width 119 height 23
drag, startPoint x: 485, startPoint y: 334, endPoint x: 545, endPoint y: 256, distance: 97.8
click at [463, 330] on div "$94.95" at bounding box center [488, 331] width 71 height 46
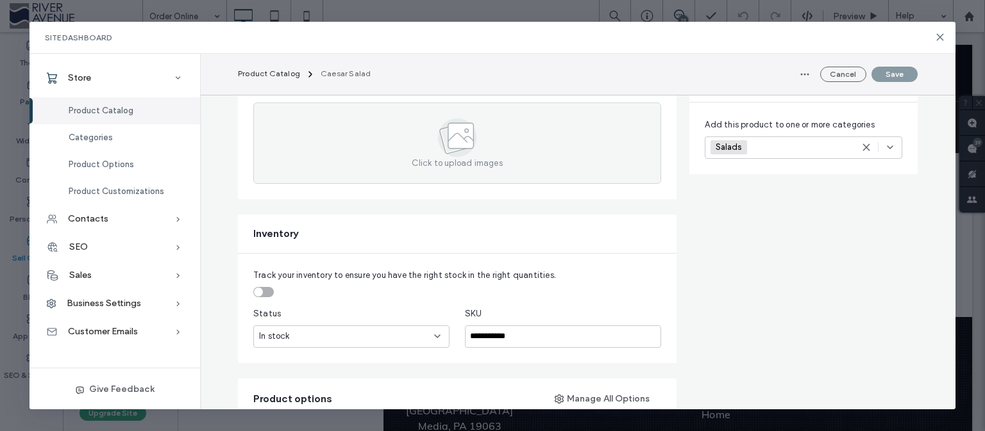
scroll to position [0, 0]
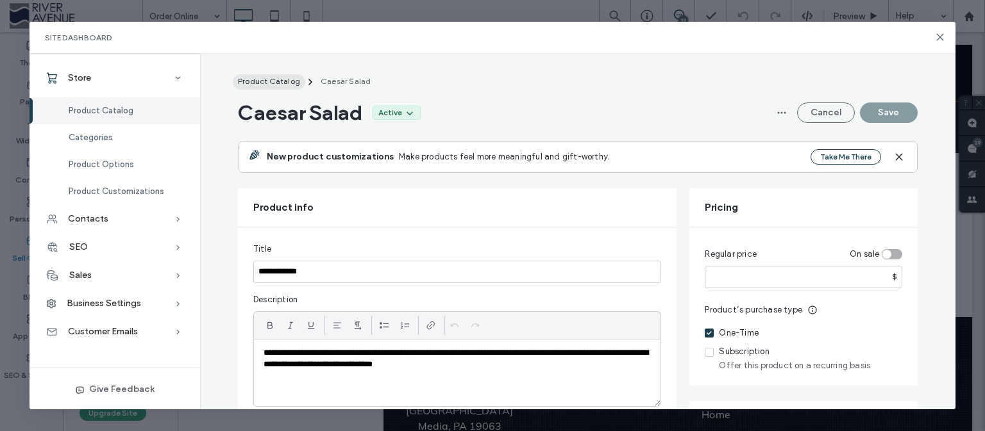
click at [276, 83] on span "Product Catalog" at bounding box center [269, 81] width 62 height 10
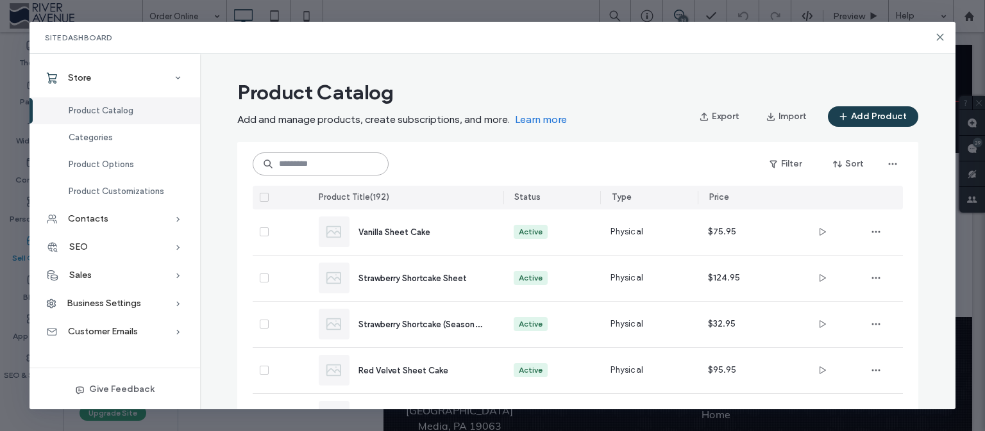
click at [315, 158] on input at bounding box center [321, 164] width 136 height 23
paste input "**********"
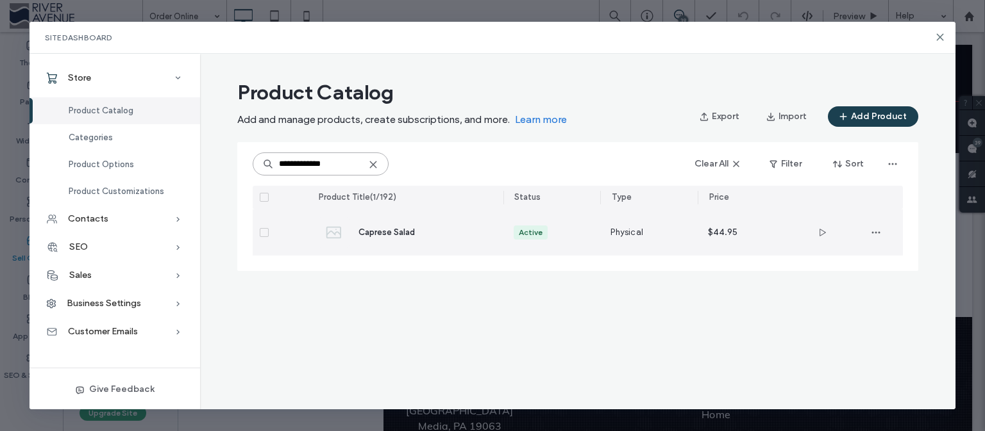
type input "**********"
click at [406, 233] on span "Caprese Salad" at bounding box center [386, 233] width 56 height 10
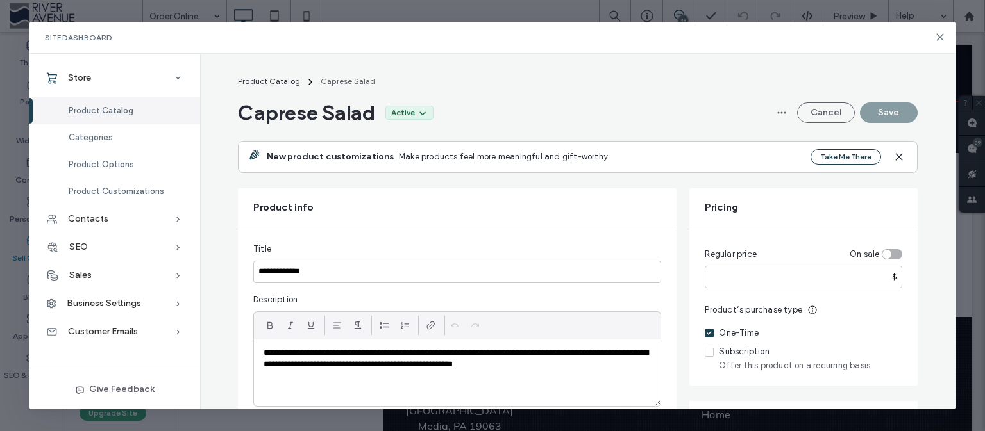
click at [890, 119] on section "Cancel Save" at bounding box center [844, 113] width 146 height 21
click at [938, 34] on icon at bounding box center [940, 37] width 10 height 10
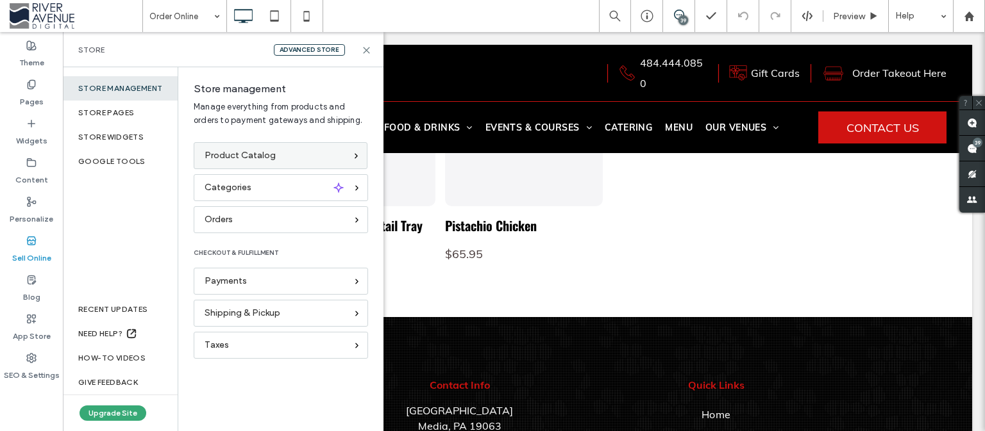
click at [265, 147] on div "Product Catalog" at bounding box center [281, 155] width 174 height 27
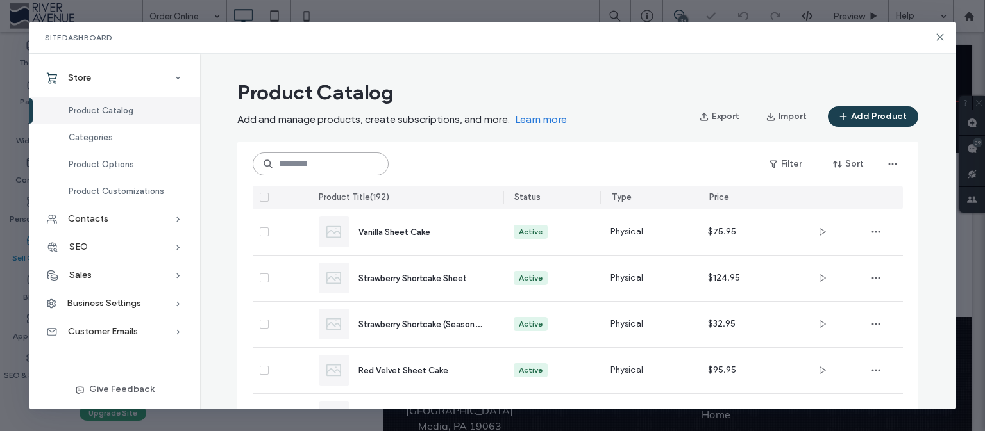
click at [321, 171] on input at bounding box center [321, 164] width 136 height 23
paste input "**********"
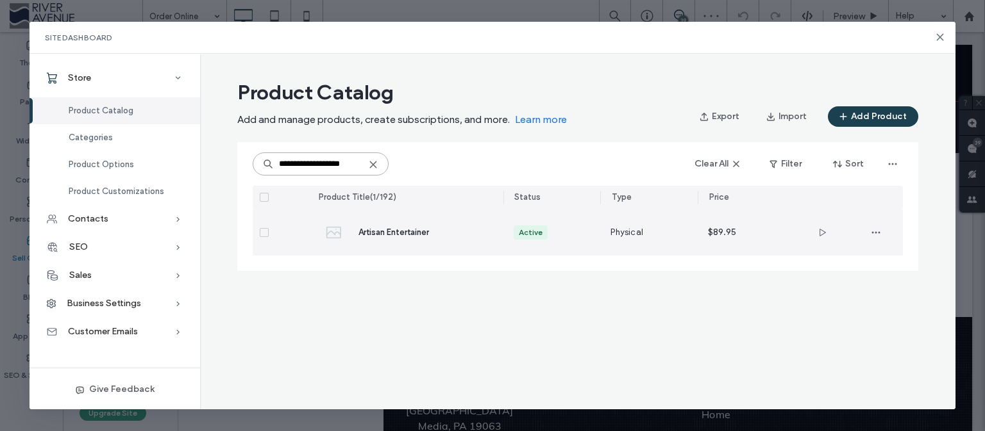
type input "**********"
click at [433, 233] on div "Artisan Entertainer" at bounding box center [420, 232] width 124 height 13
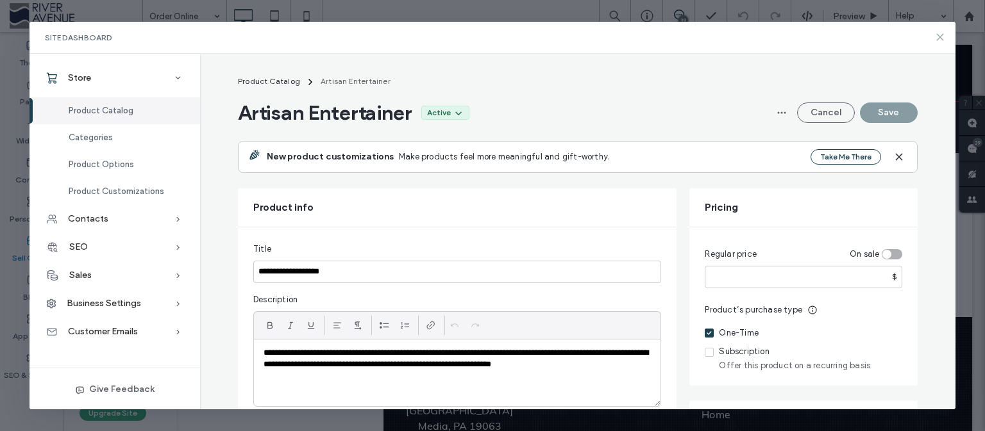
click at [939, 35] on use at bounding box center [940, 37] width 6 height 6
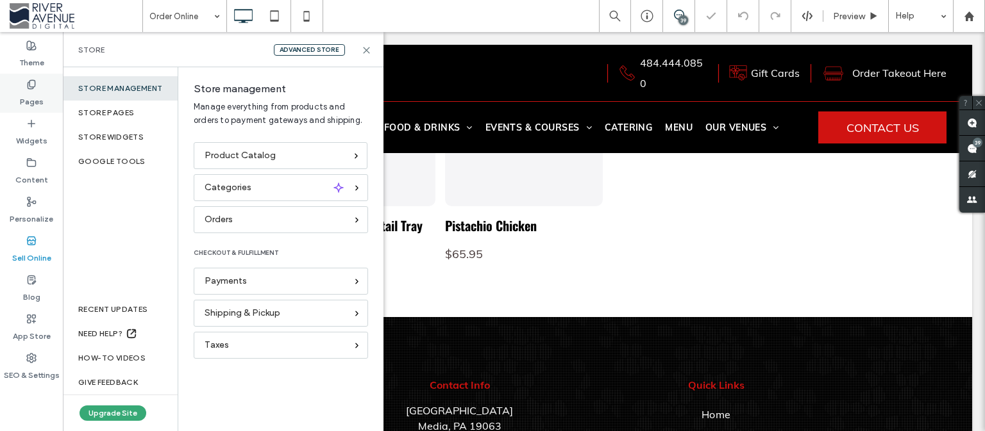
click at [37, 98] on label "Pages" at bounding box center [32, 99] width 24 height 18
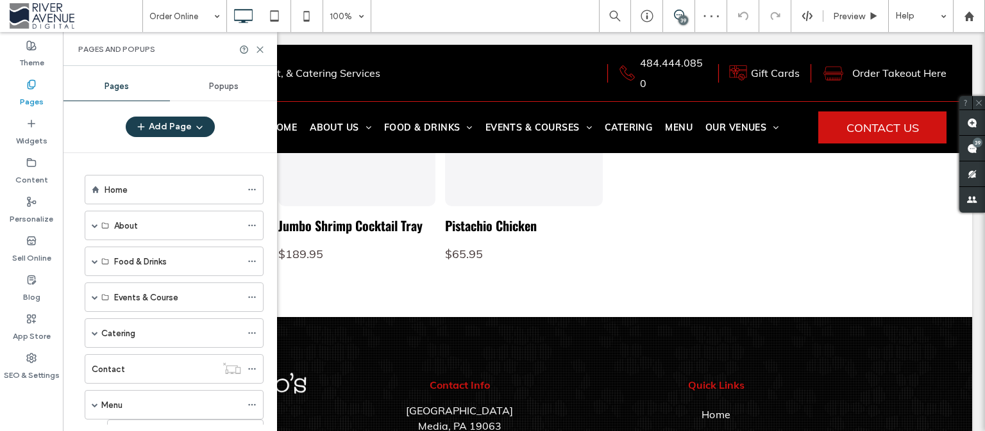
scroll to position [247, 0]
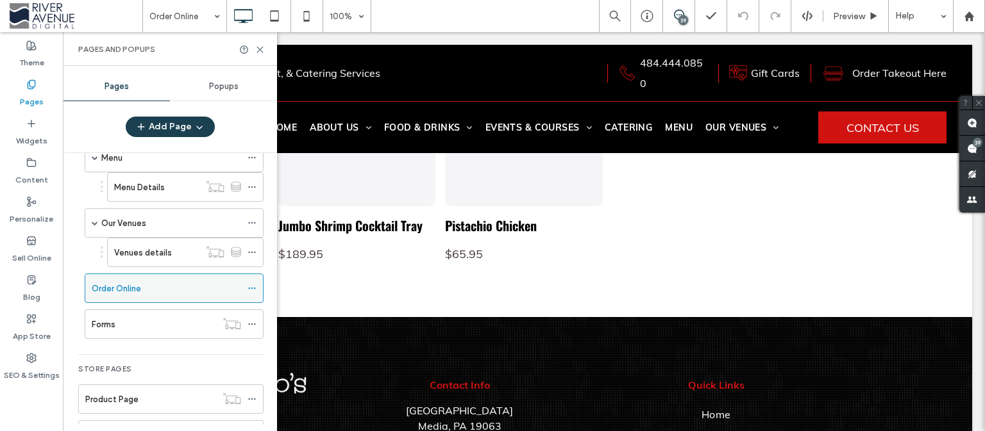
click at [141, 288] on label "Order Online" at bounding box center [116, 289] width 49 height 22
click at [247, 284] on icon at bounding box center [251, 288] width 9 height 9
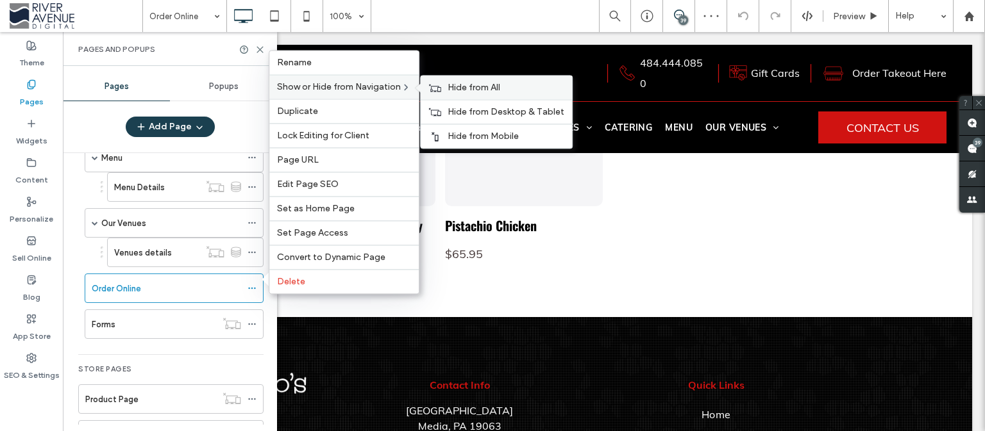
click at [464, 87] on span "Hide from All" at bounding box center [473, 87] width 53 height 11
click at [468, 87] on span "Show on All" at bounding box center [470, 87] width 47 height 11
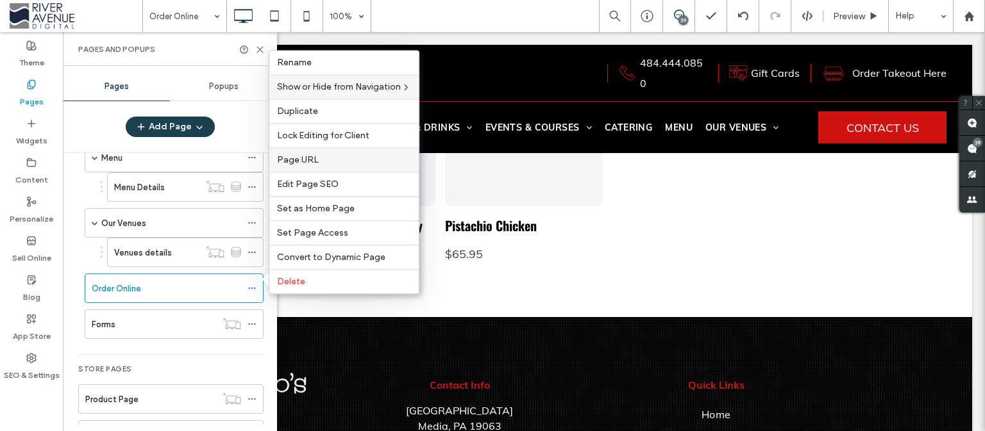
click at [296, 155] on div "Page URL" at bounding box center [343, 159] width 149 height 24
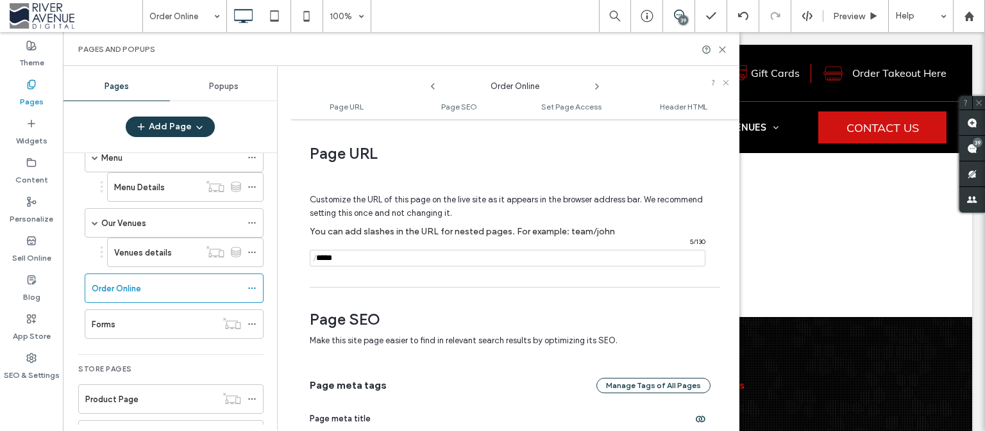
click at [324, 260] on input "notEmpty" at bounding box center [508, 258] width 396 height 17
click at [640, 17] on use at bounding box center [646, 16] width 12 height 12
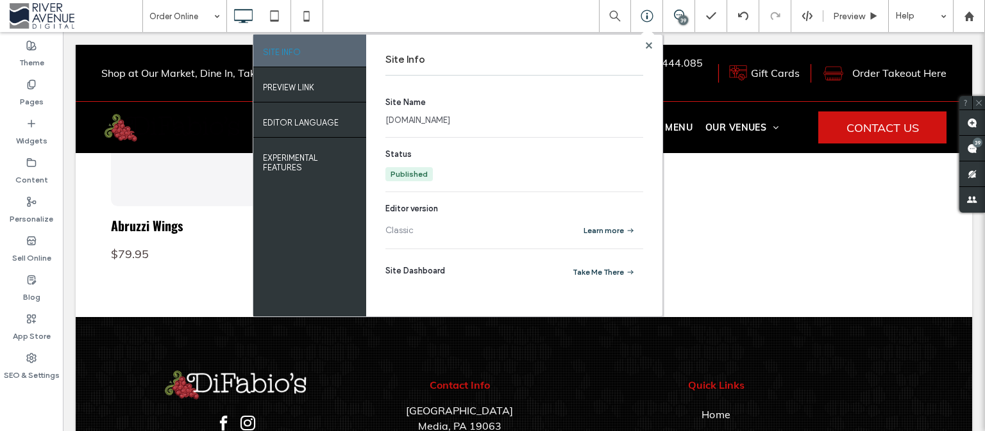
drag, startPoint x: 529, startPoint y: 122, endPoint x: 386, endPoint y: 121, distance: 143.0
click at [386, 121] on div "difabios-events.riveravenuedigital.com" at bounding box center [511, 120] width 253 height 13
copy link "difabios-events.riveravenuedigital.com"
click at [645, 47] on div at bounding box center [649, 45] width 10 height 10
click at [647, 43] on icon at bounding box center [649, 45] width 6 height 6
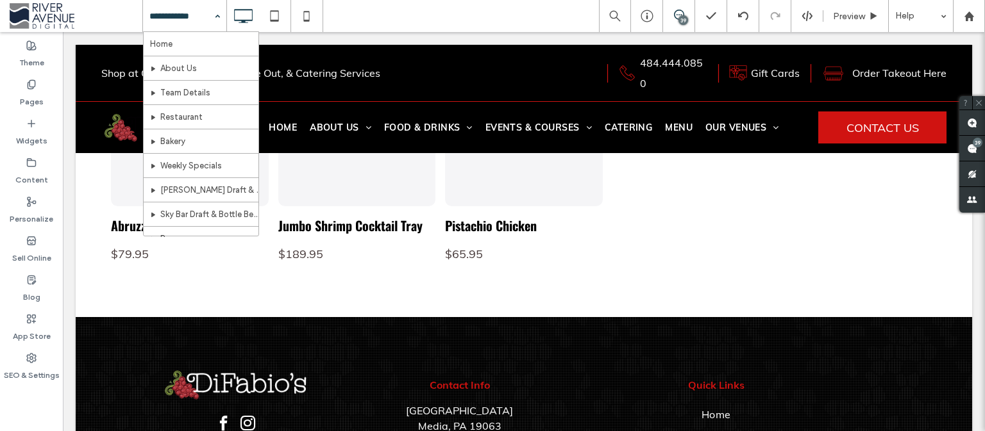
click at [206, 12] on input at bounding box center [181, 16] width 64 height 32
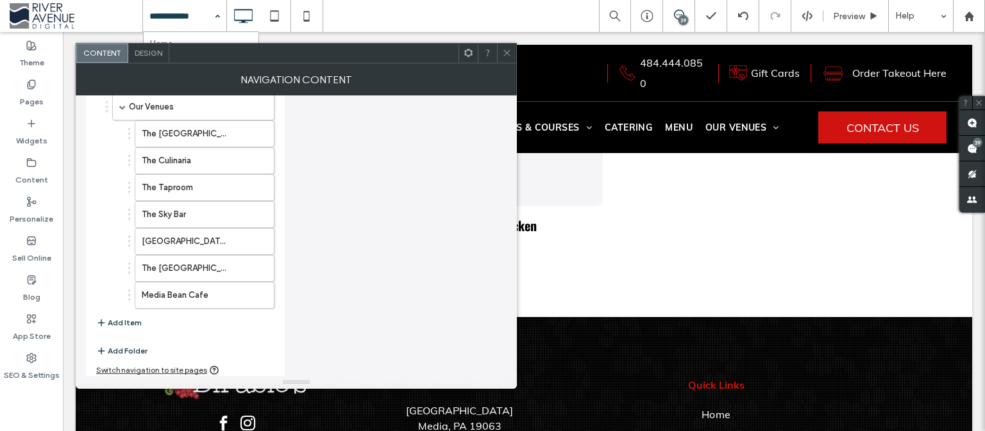
scroll to position [201, 0]
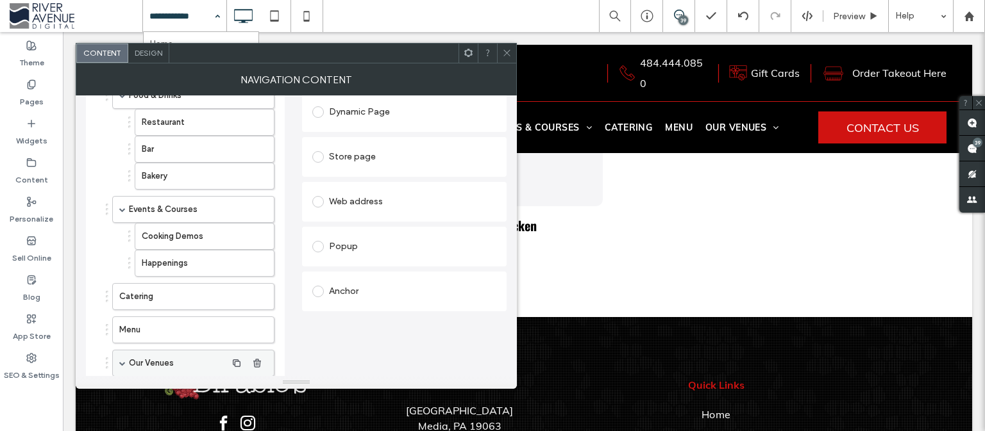
click at [124, 360] on span at bounding box center [122, 363] width 6 height 6
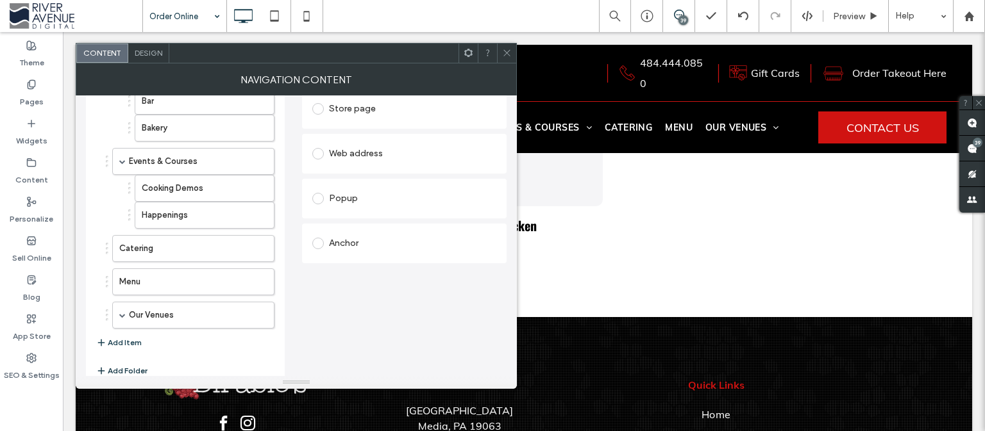
scroll to position [271, 0]
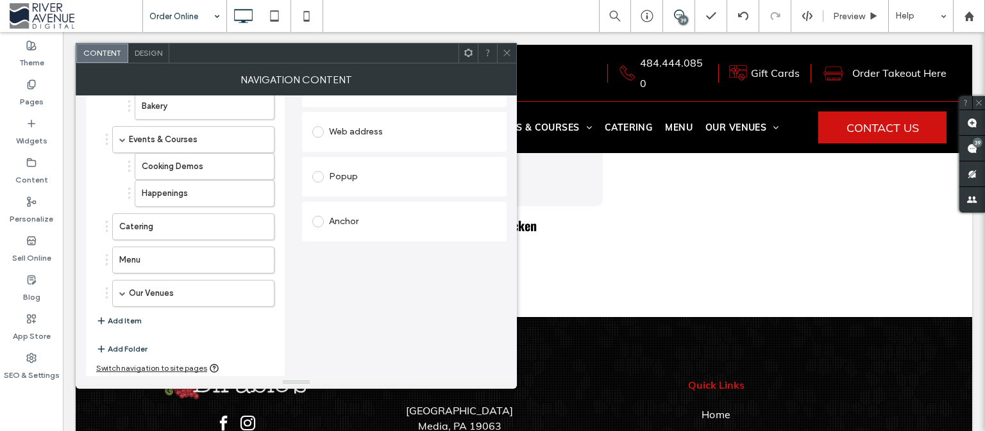
click at [124, 319] on button "Add Item" at bounding box center [119, 320] width 46 height 15
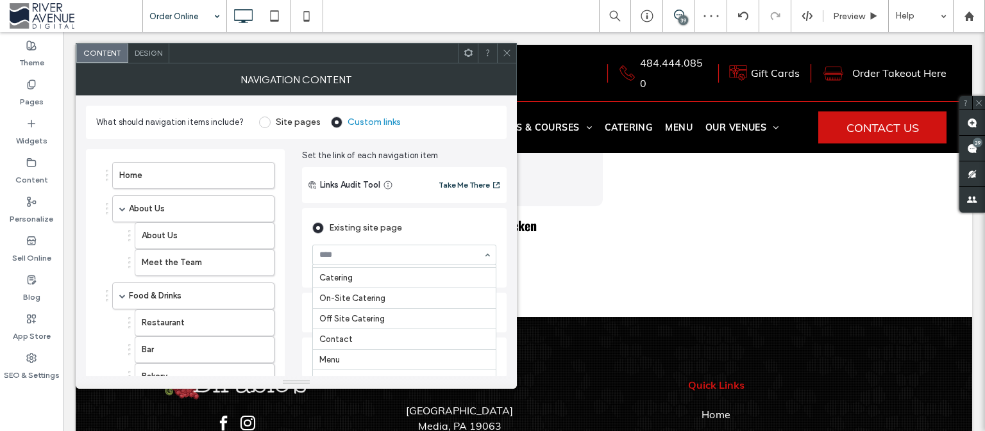
scroll to position [251, 0]
click at [510, 58] on span at bounding box center [507, 53] width 10 height 19
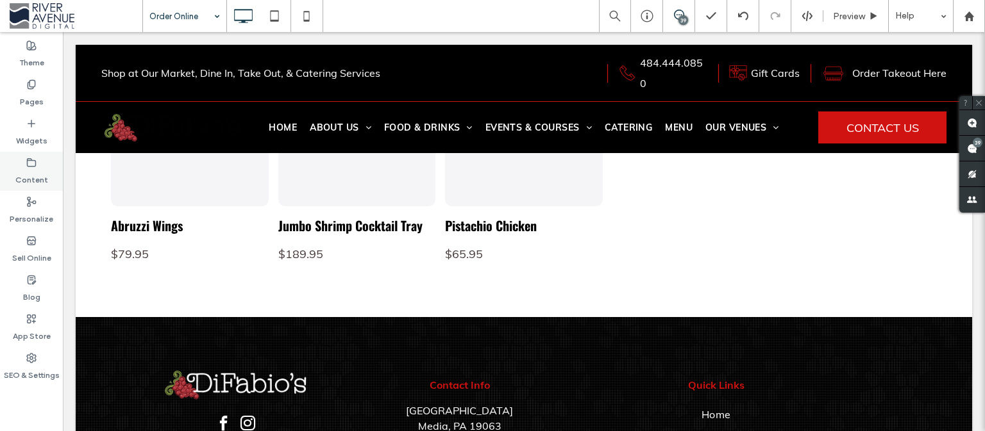
click at [35, 176] on label "Content" at bounding box center [31, 177] width 33 height 18
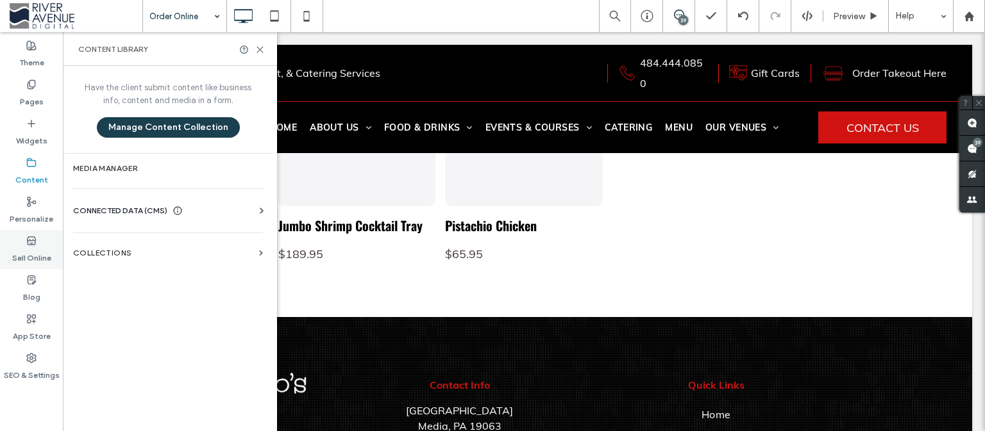
click at [40, 247] on label "Sell Online" at bounding box center [31, 255] width 39 height 18
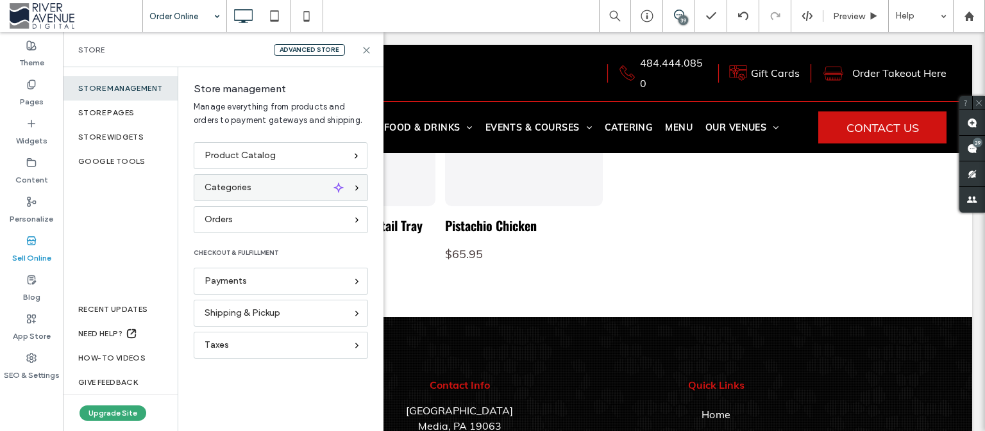
click at [286, 174] on div "Categories" at bounding box center [281, 187] width 174 height 27
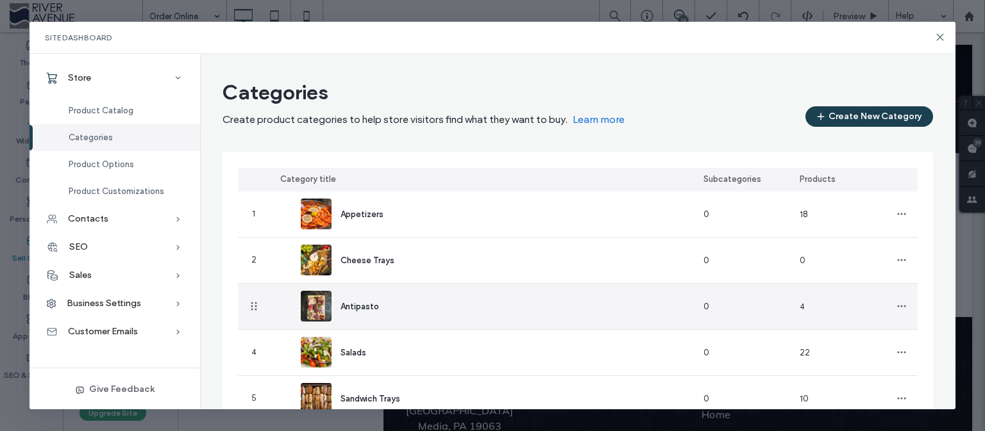
click at [355, 306] on span "Antipasto" at bounding box center [359, 307] width 38 height 10
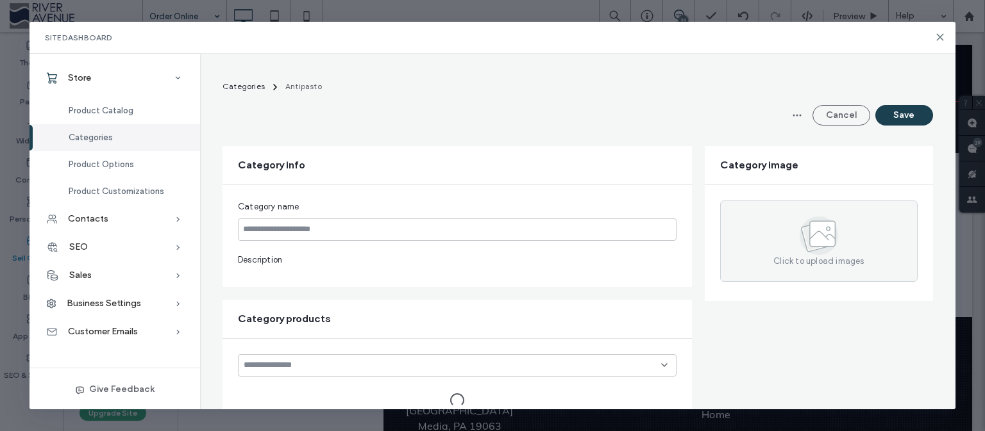
type input "*********"
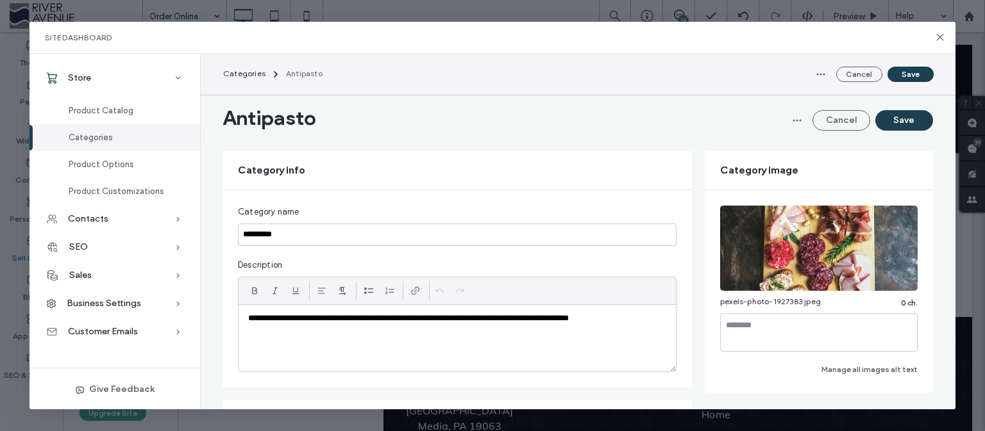
scroll to position [331, 0]
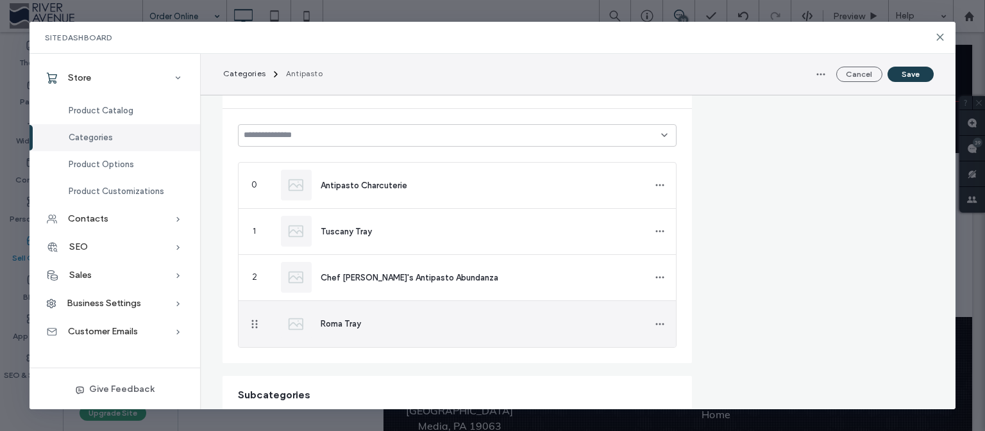
click at [333, 324] on span "Roma Tray" at bounding box center [341, 324] width 40 height 10
click at [655, 320] on icon "button" at bounding box center [660, 324] width 10 height 10
click at [739, 303] on form "**********" at bounding box center [577, 249] width 710 height 858
drag, startPoint x: 380, startPoint y: 327, endPoint x: 314, endPoint y: 324, distance: 66.1
click at [321, 324] on div "Roma Tray" at bounding box center [472, 323] width 303 height 13
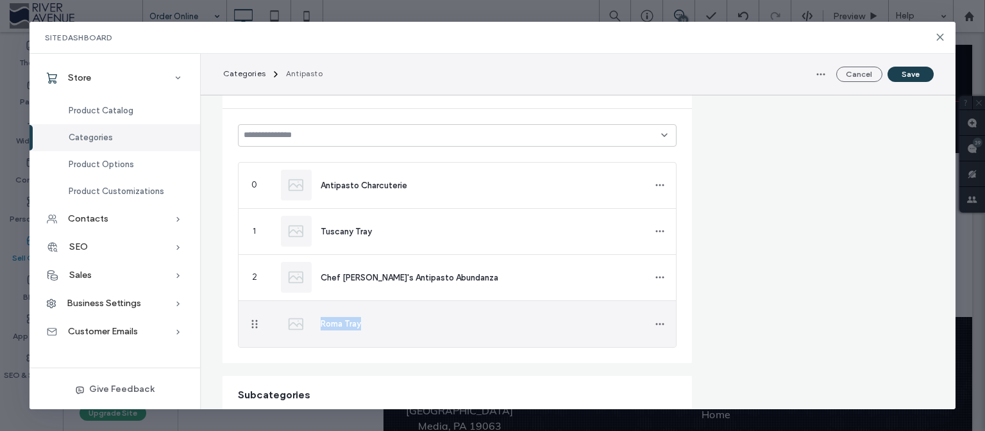
copy span "Roma Tray"
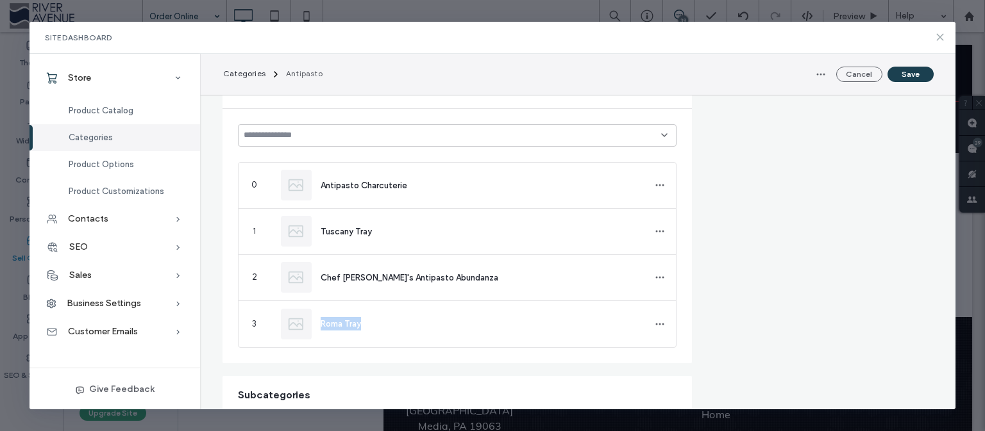
click at [940, 37] on use at bounding box center [940, 37] width 6 height 6
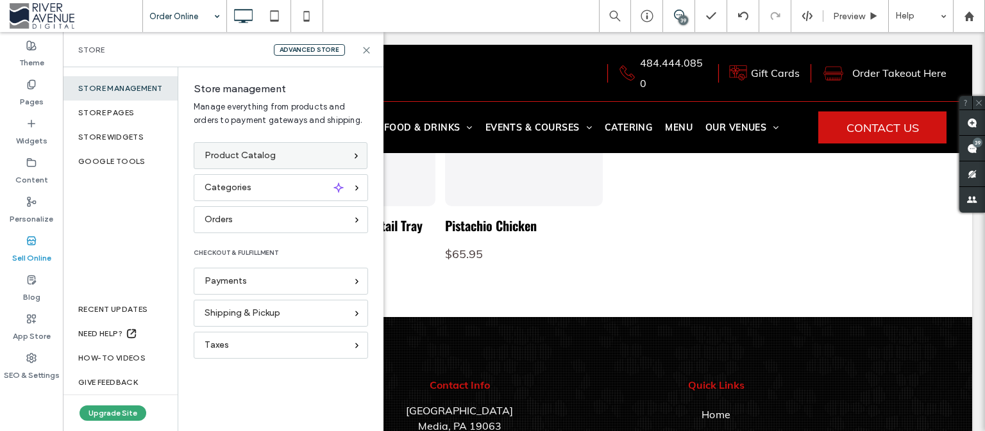
click at [243, 155] on span "Product Catalog" at bounding box center [240, 156] width 71 height 14
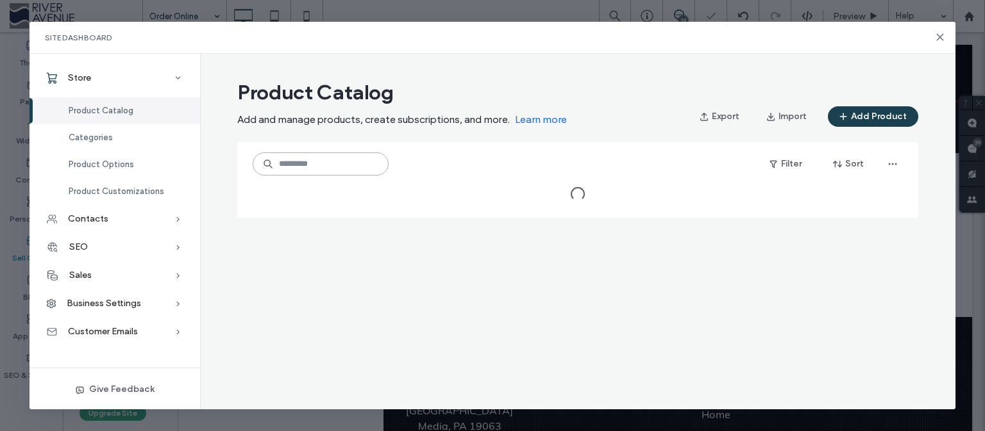
click at [358, 169] on input at bounding box center [321, 164] width 136 height 23
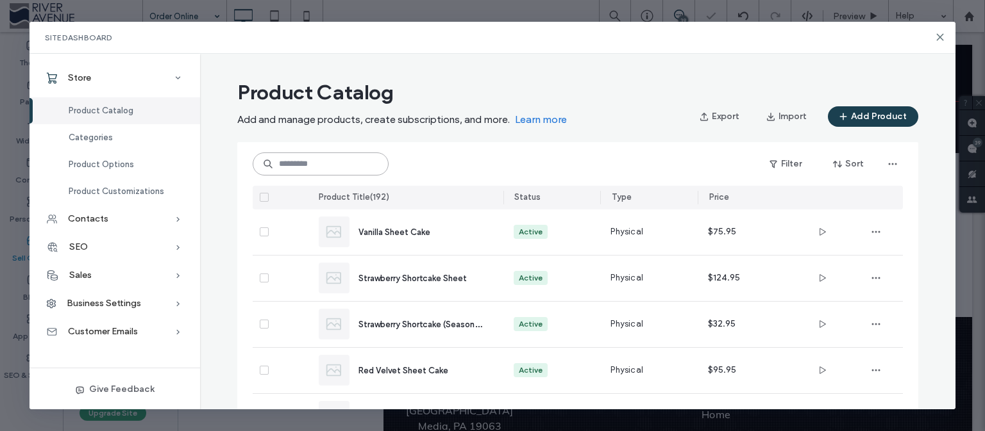
paste input "*********"
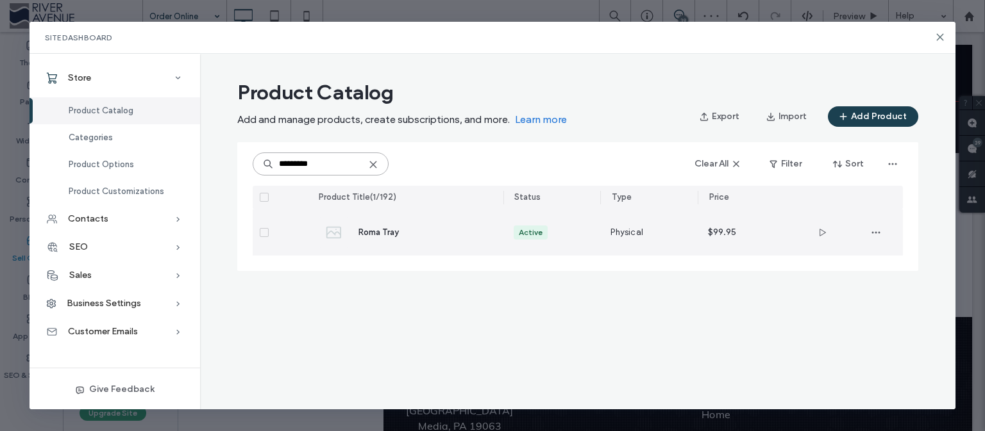
type input "*********"
click at [388, 238] on div "Roma Tray" at bounding box center [420, 232] width 124 height 13
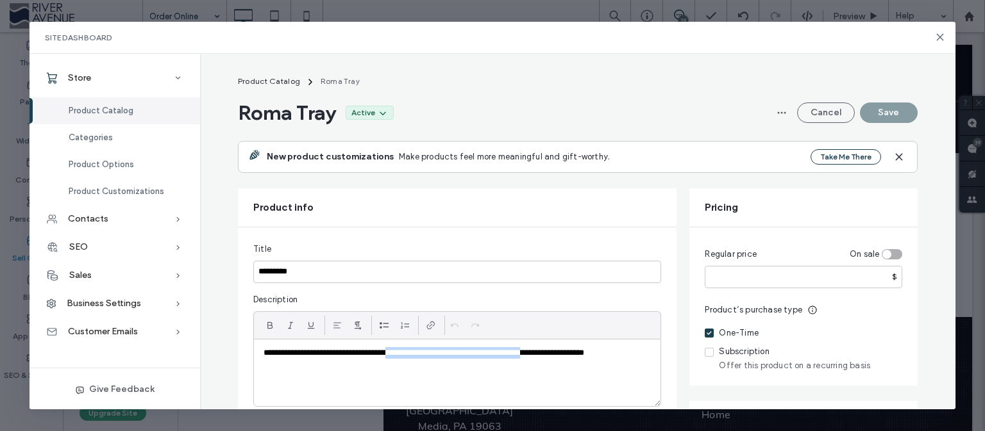
drag, startPoint x: 401, startPoint y: 353, endPoint x: 558, endPoint y: 353, distance: 156.4
click at [558, 353] on p "**********" at bounding box center [456, 353] width 387 height 12
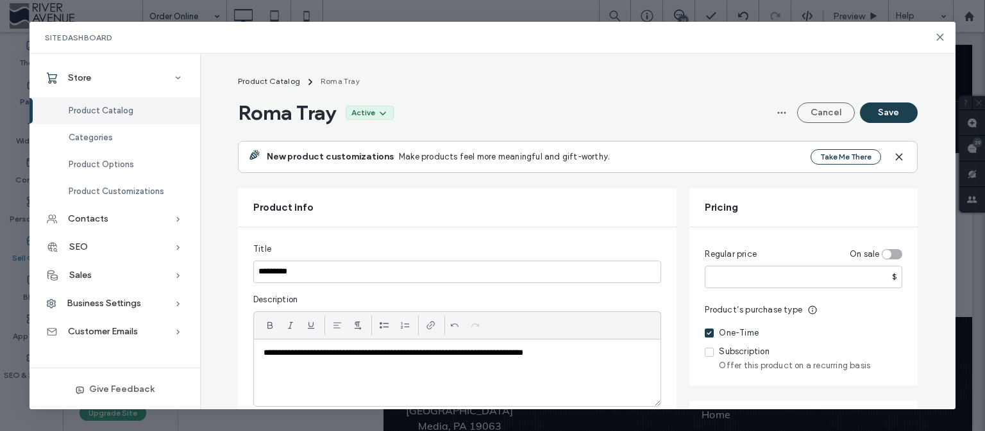
scroll to position [0, 0]
drag, startPoint x: 558, startPoint y: 355, endPoint x: 401, endPoint y: 358, distance: 157.1
click at [401, 358] on p "**********" at bounding box center [456, 353] width 387 height 12
click at [430, 353] on span "**********" at bounding box center [422, 353] width 74 height 8
click at [459, 352] on span "**********" at bounding box center [422, 353] width 74 height 8
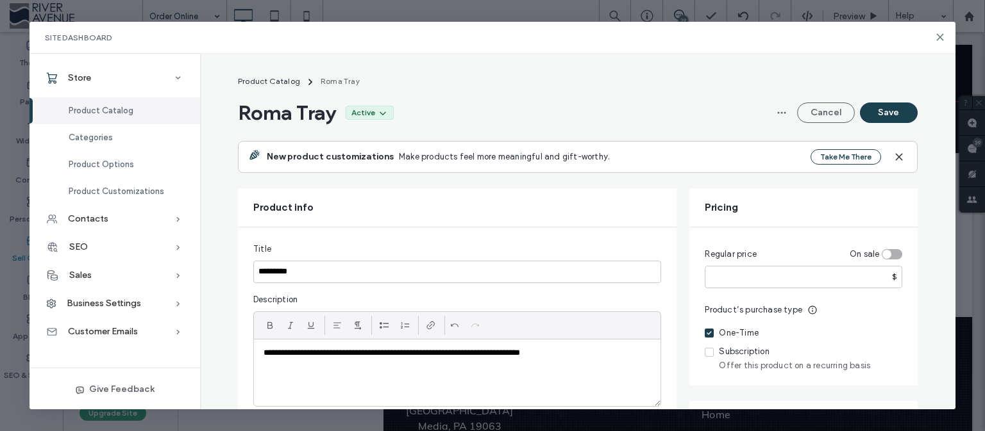
click at [549, 383] on div "**********" at bounding box center [457, 373] width 406 height 67
click at [335, 353] on p "**********" at bounding box center [456, 353] width 387 height 12
click at [400, 383] on div "**********" at bounding box center [457, 373] width 406 height 67
click at [940, 35] on icon at bounding box center [940, 37] width 10 height 10
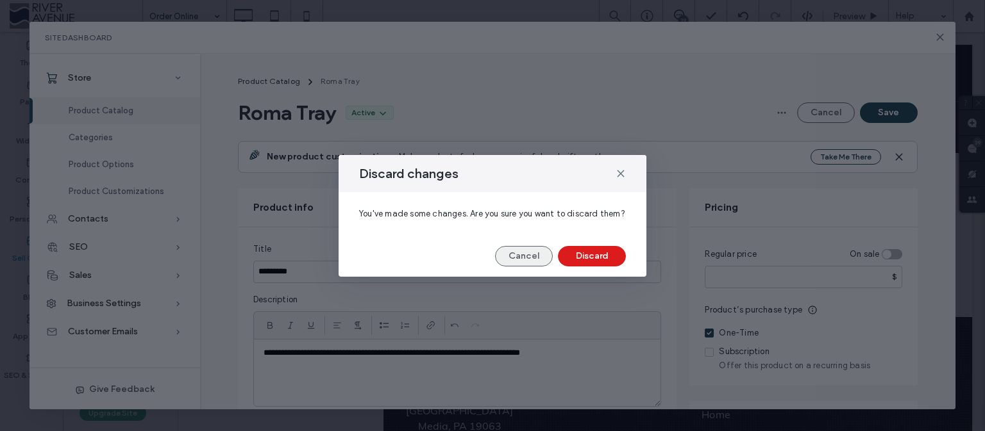
click at [517, 258] on button "Cancel" at bounding box center [524, 256] width 58 height 21
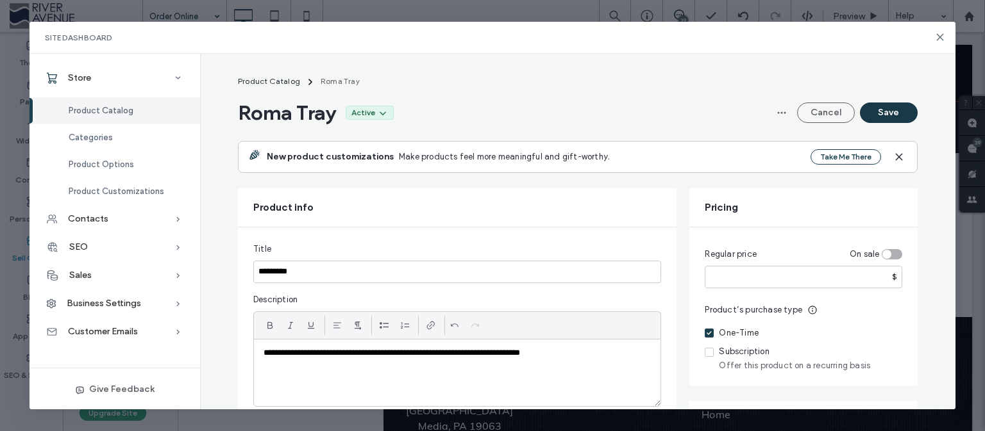
click at [901, 113] on button "Save" at bounding box center [889, 113] width 58 height 21
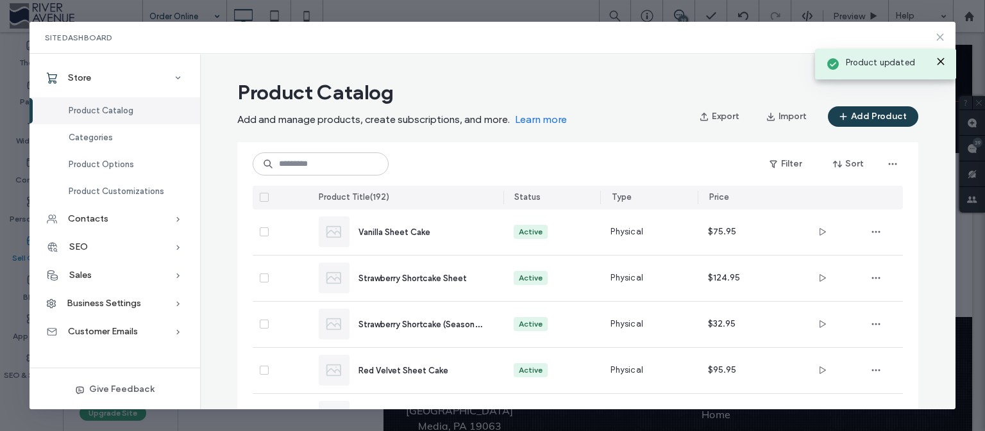
click at [937, 35] on use at bounding box center [940, 37] width 6 height 6
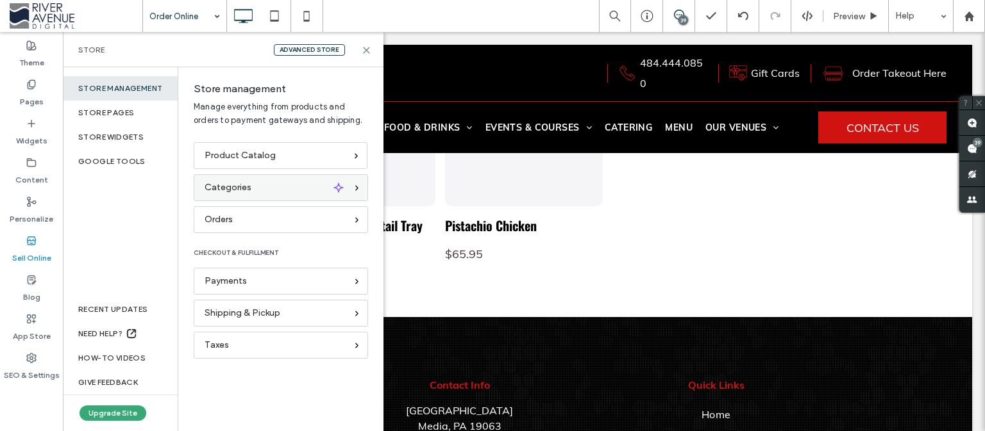
click at [263, 184] on div "Categories" at bounding box center [276, 188] width 142 height 14
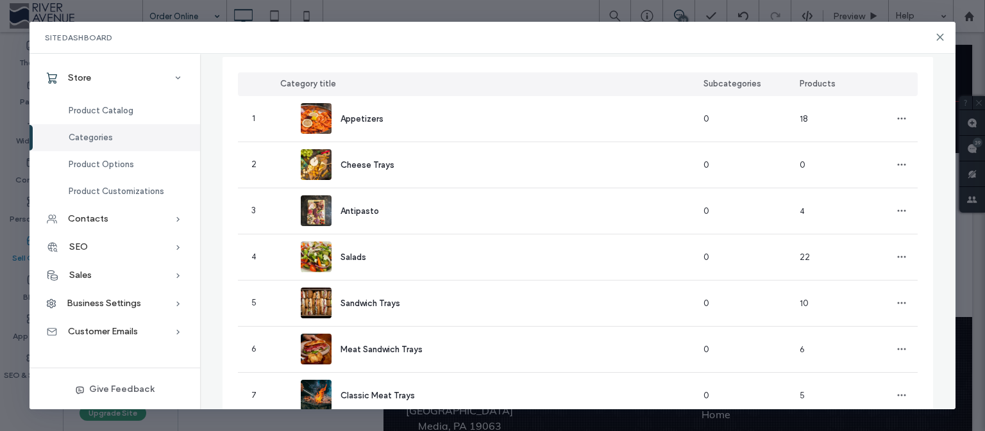
scroll to position [23, 0]
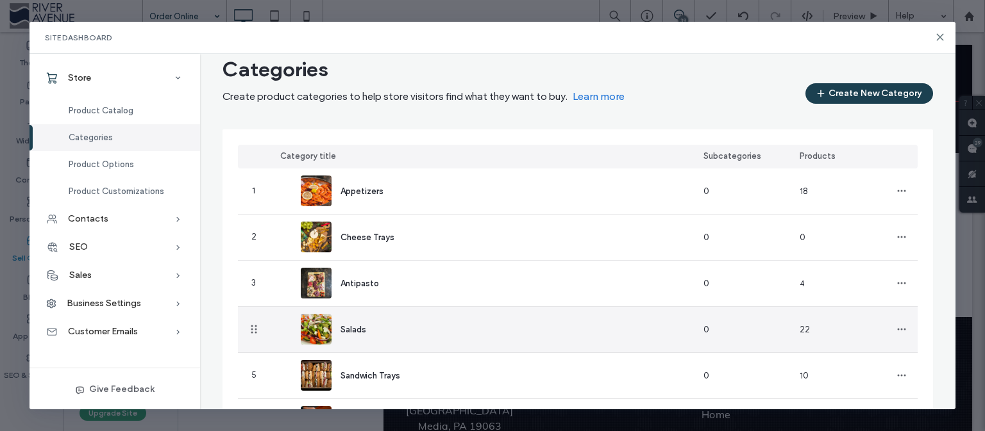
click at [343, 335] on span "Salads" at bounding box center [353, 330] width 26 height 10
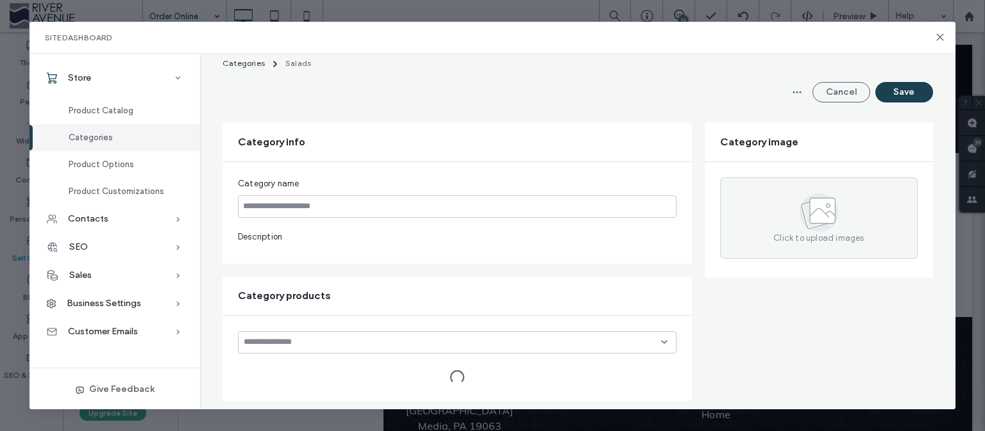
type input "******"
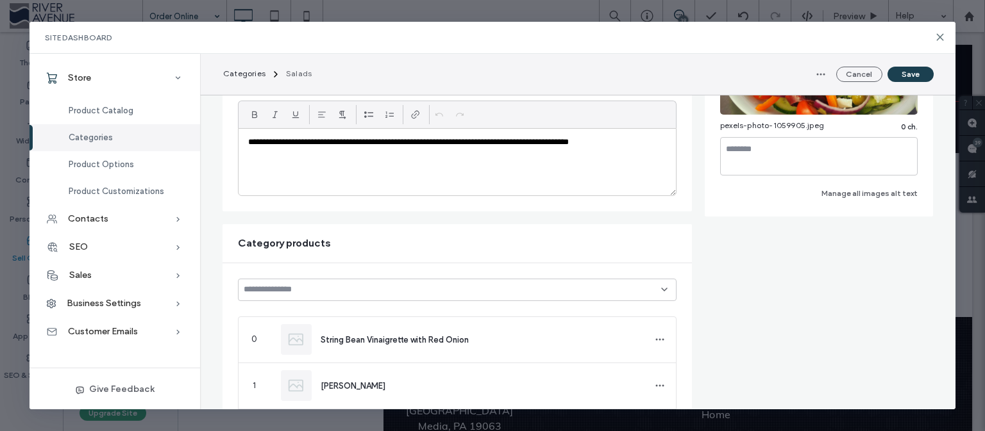
scroll to position [0, 0]
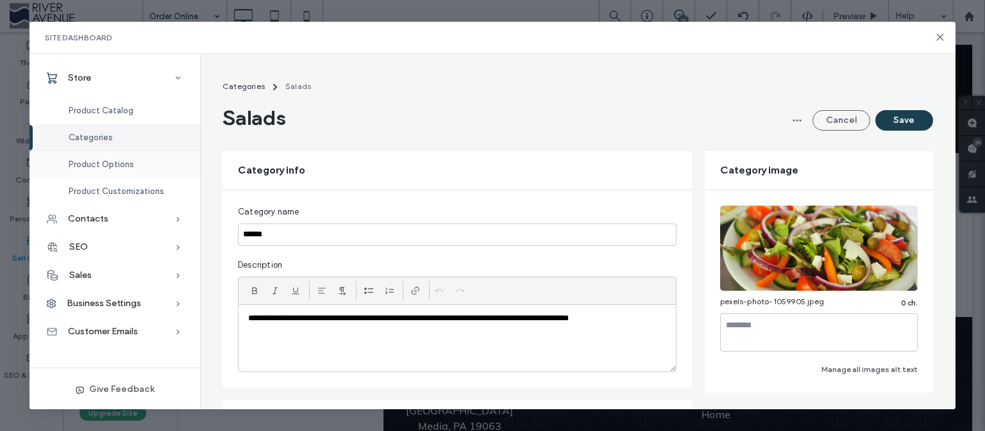
click at [114, 169] on span "Product Options" at bounding box center [101, 165] width 65 height 10
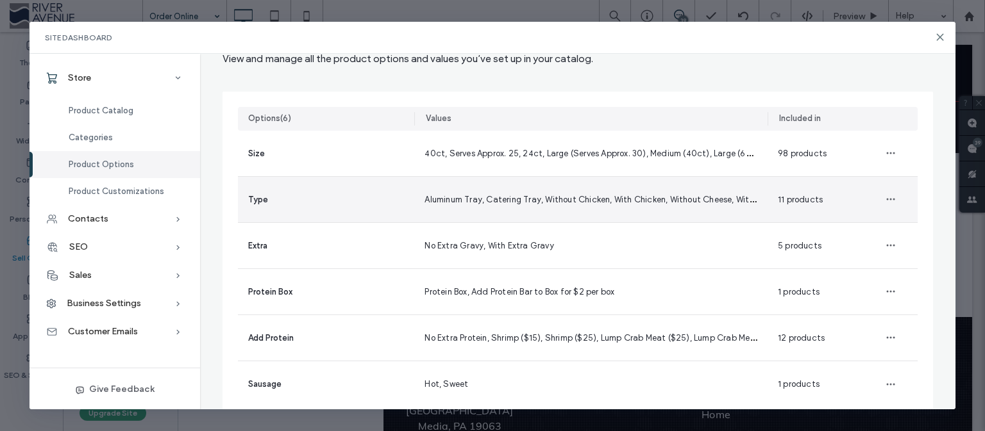
scroll to position [89, 0]
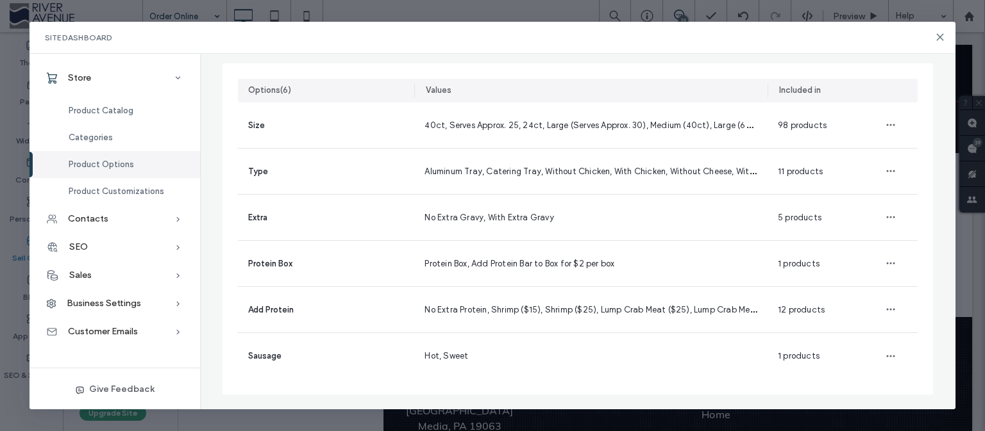
click at [101, 166] on span "Product Options" at bounding box center [101, 165] width 65 height 10
click at [93, 137] on span "Categories" at bounding box center [91, 138] width 44 height 10
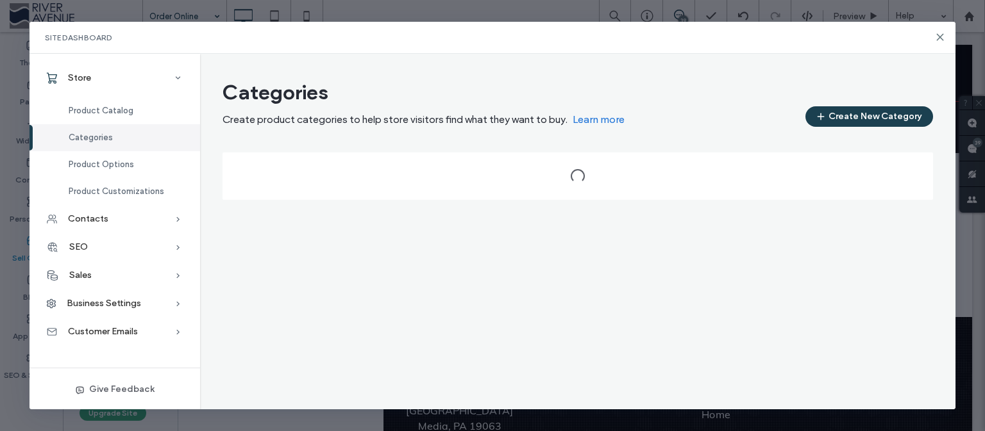
scroll to position [0, 0]
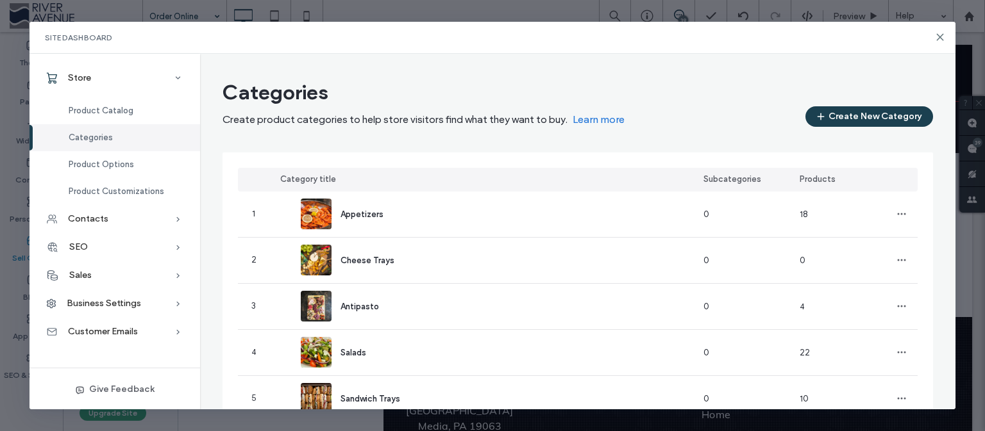
click at [93, 135] on span "Categories" at bounding box center [91, 138] width 44 height 10
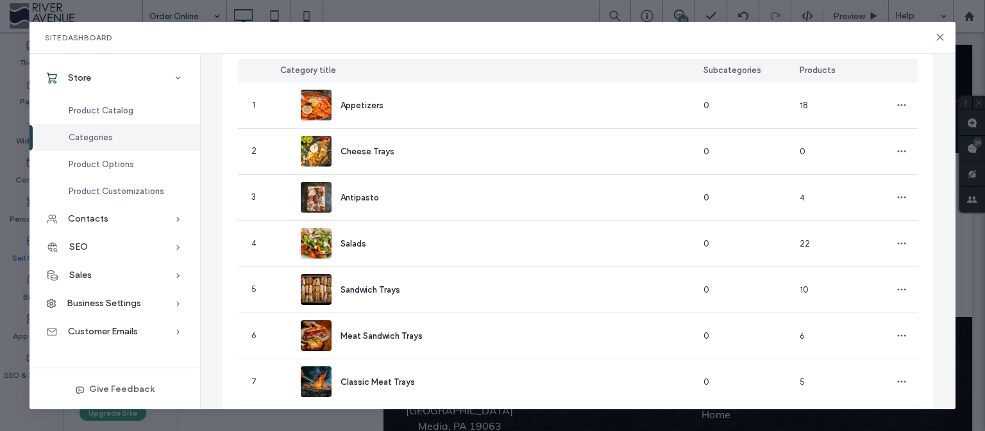
scroll to position [149, 0]
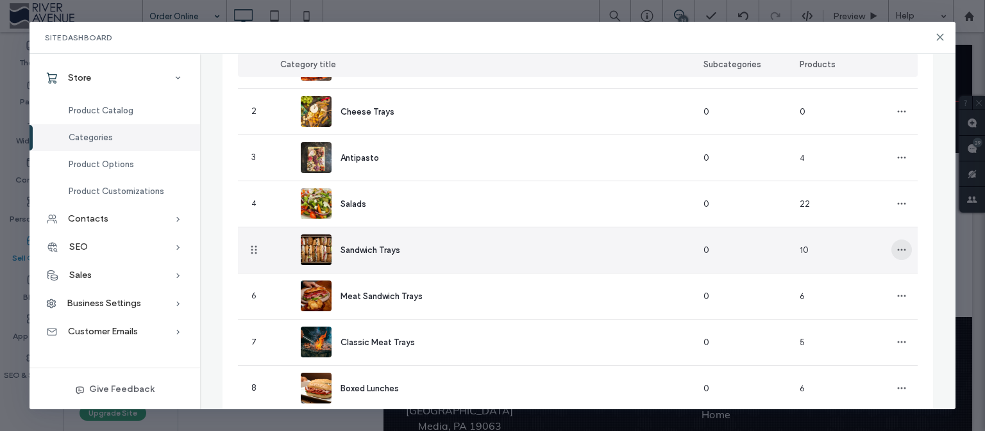
click at [891, 248] on span "button" at bounding box center [901, 250] width 21 height 21
click at [844, 277] on div "Edit Category" at bounding box center [849, 283] width 114 height 24
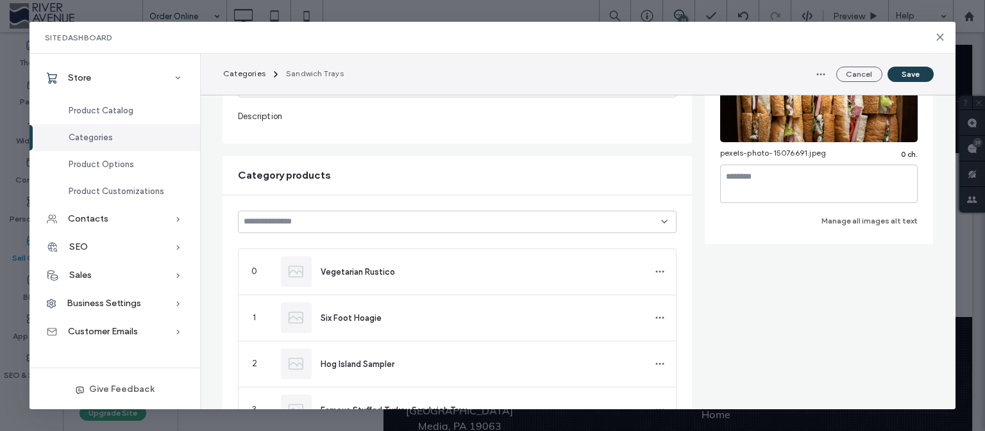
type input "**********"
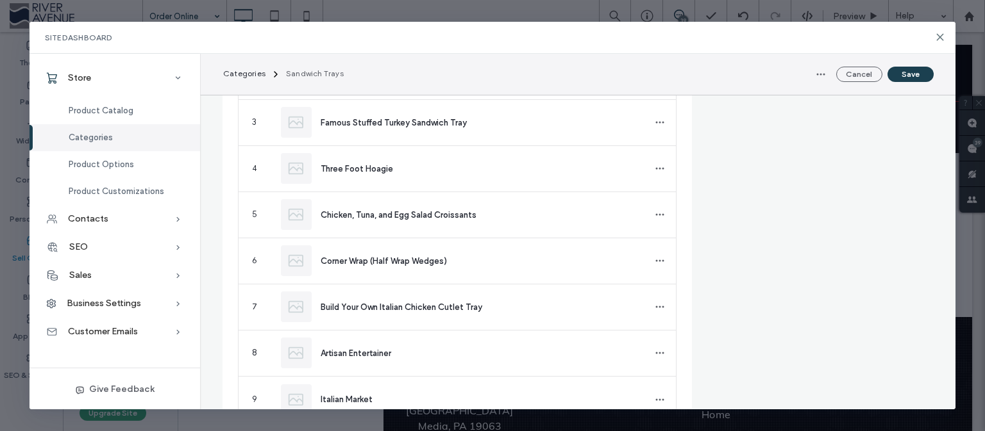
scroll to position [485, 0]
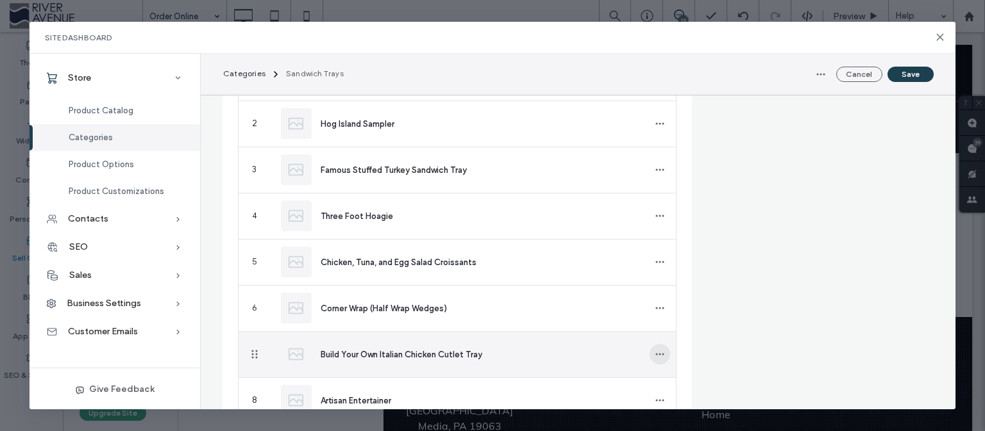
click at [655, 354] on use "button" at bounding box center [659, 355] width 8 height 2
click at [696, 386] on span "Remove from category" at bounding box center [715, 386] width 89 height 13
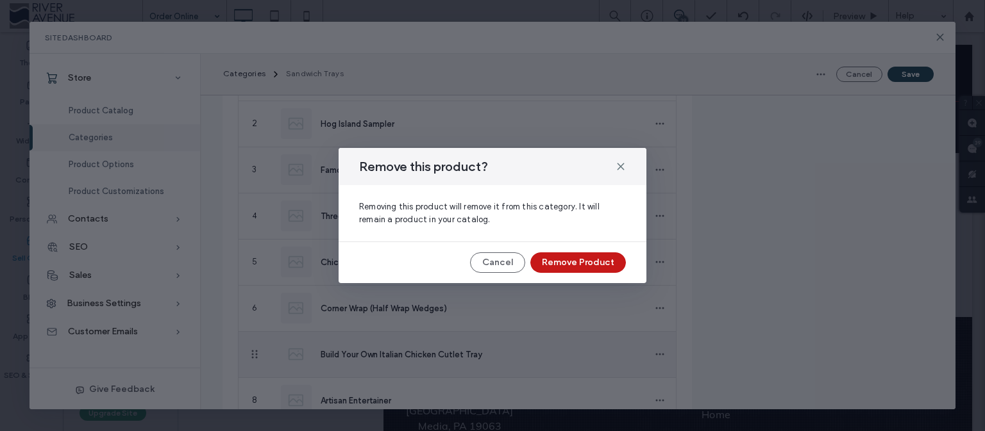
click at [599, 259] on button "Remove Product" at bounding box center [578, 263] width 96 height 21
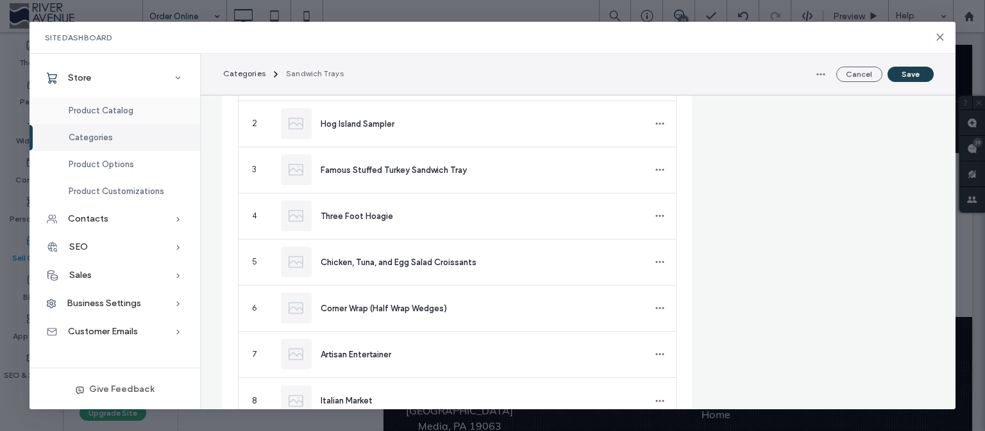
click at [91, 109] on span "Product Catalog" at bounding box center [101, 111] width 65 height 10
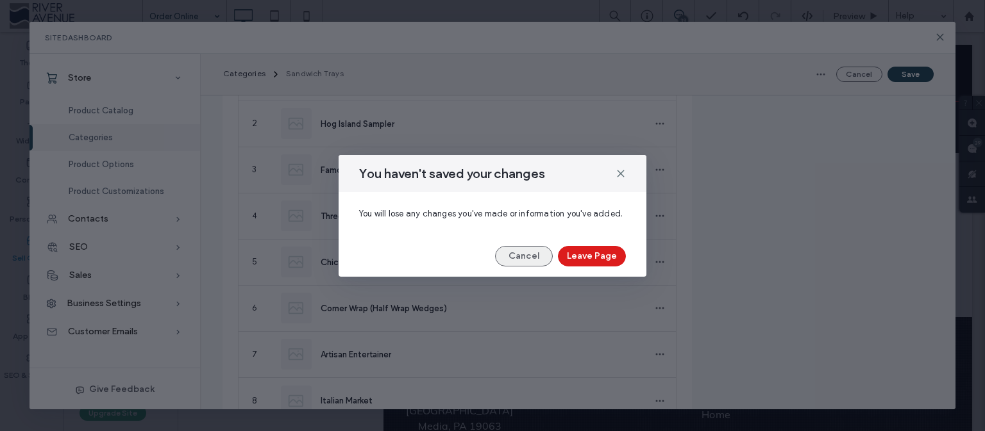
click at [528, 258] on button "Cancel" at bounding box center [524, 256] width 58 height 21
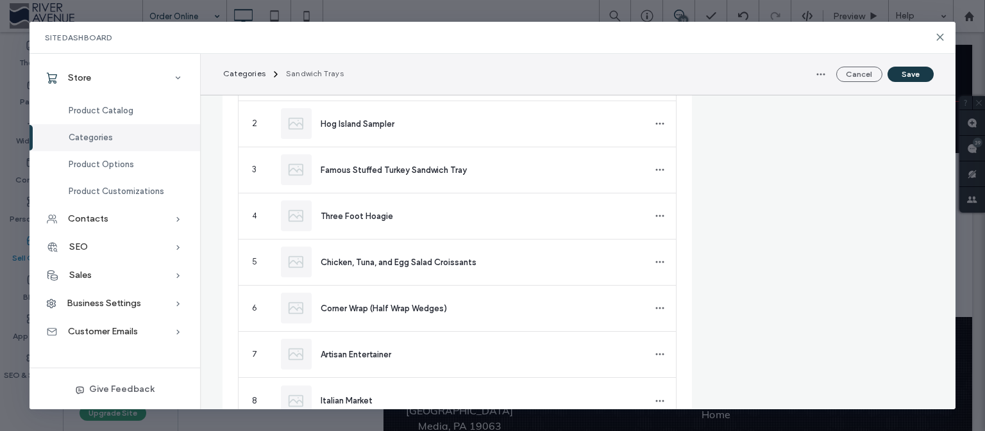
click at [910, 72] on button "Save" at bounding box center [910, 74] width 46 height 15
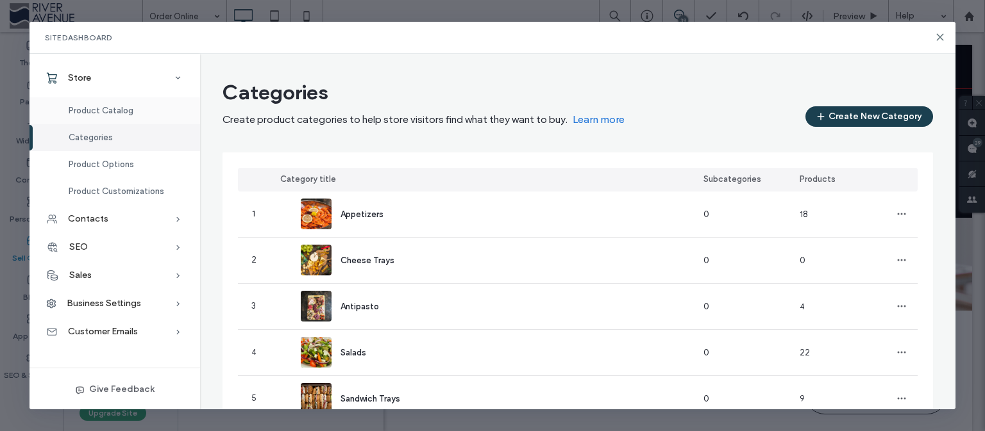
click at [96, 109] on span "Product Catalog" at bounding box center [101, 111] width 65 height 10
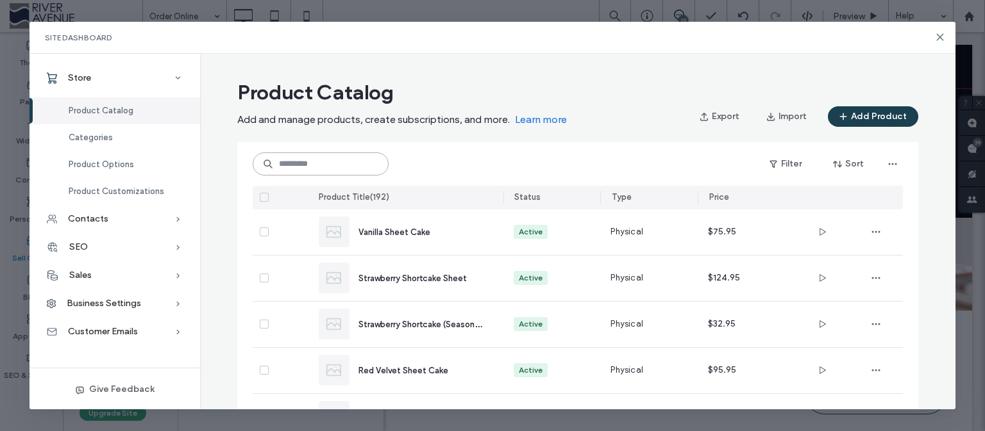
click at [347, 160] on input at bounding box center [321, 164] width 136 height 23
paste input "**********"
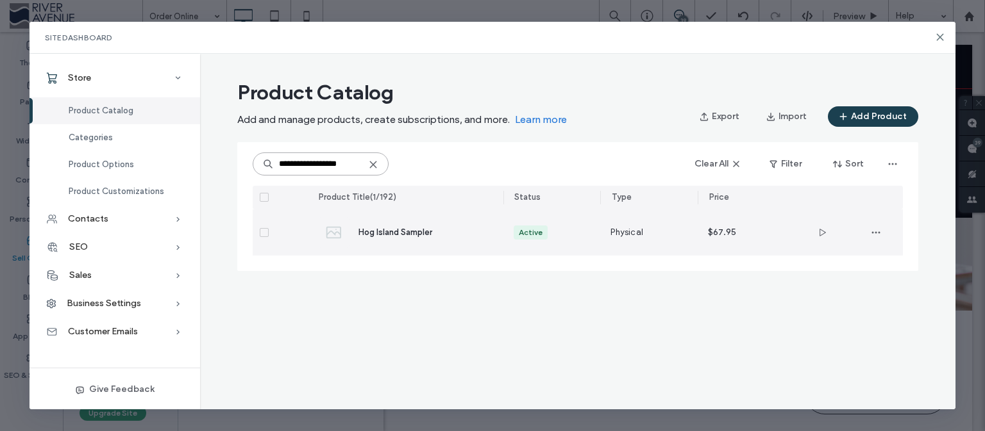
type input "**********"
click at [406, 235] on span "Hog Island Sampler" at bounding box center [395, 233] width 74 height 10
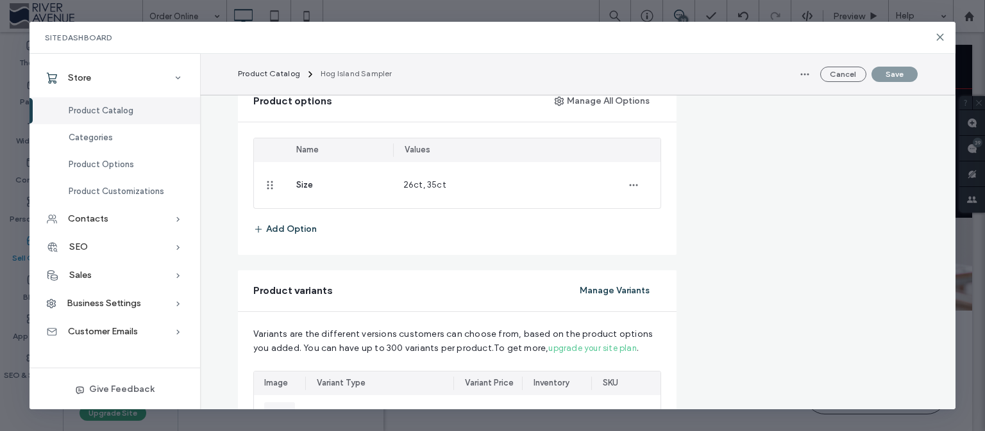
scroll to position [331, 0]
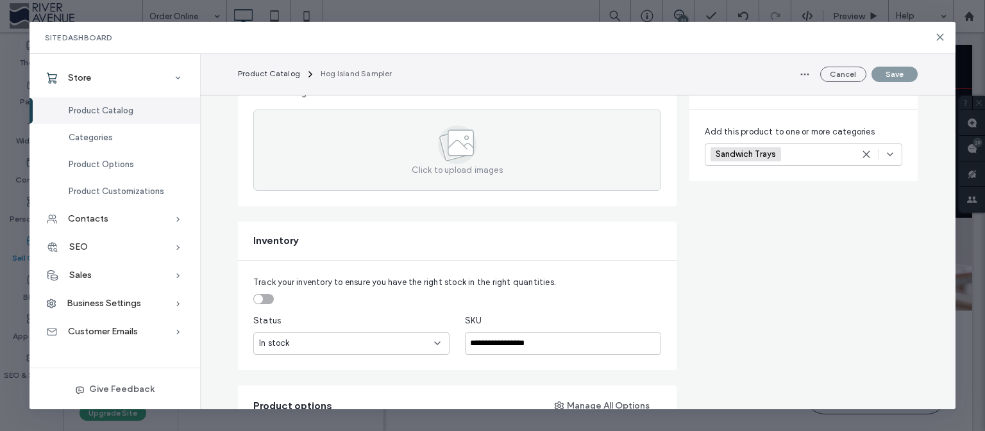
click at [101, 110] on span "Product Catalog" at bounding box center [101, 111] width 65 height 10
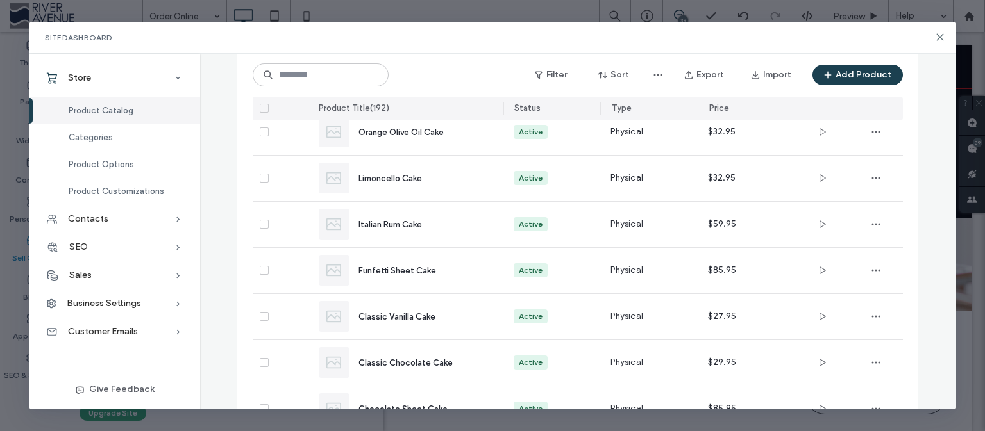
click at [299, 57] on div "Filter Sort Export Import Add Product" at bounding box center [578, 75] width 650 height 44
click at [301, 71] on input at bounding box center [321, 74] width 136 height 23
paste input "**********"
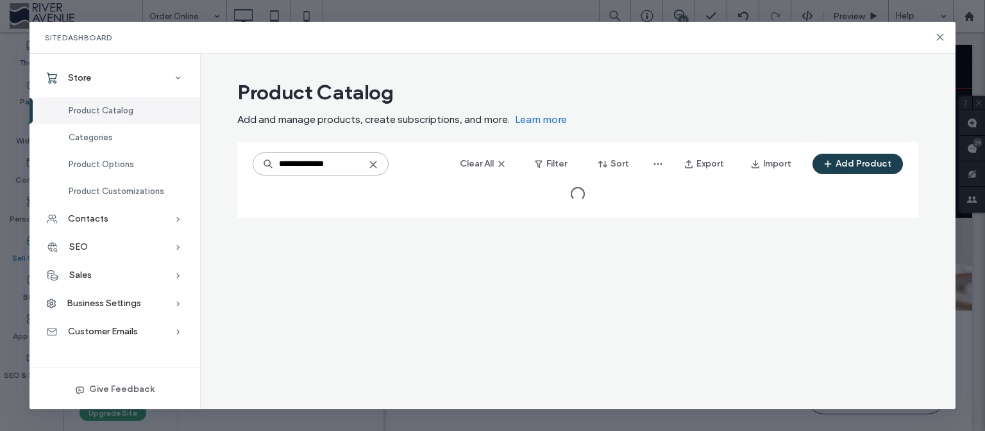
scroll to position [0, 0]
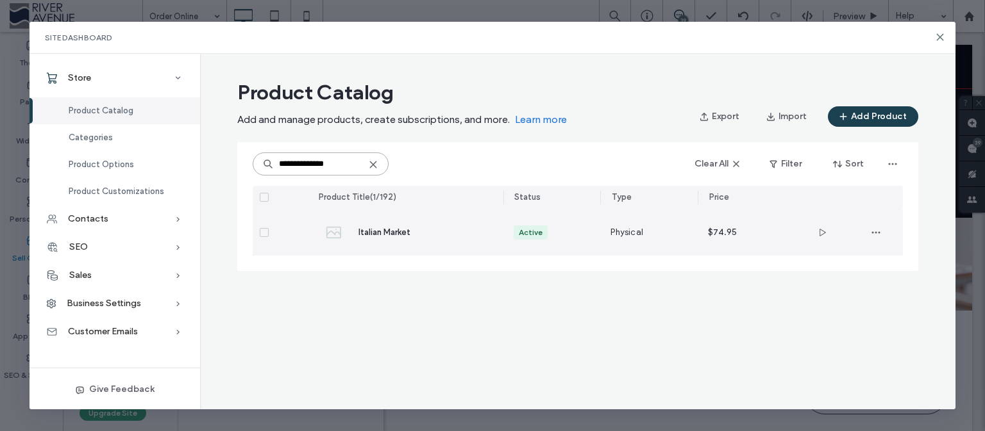
type input "**********"
click at [402, 230] on span "Italian Market" at bounding box center [384, 233] width 52 height 10
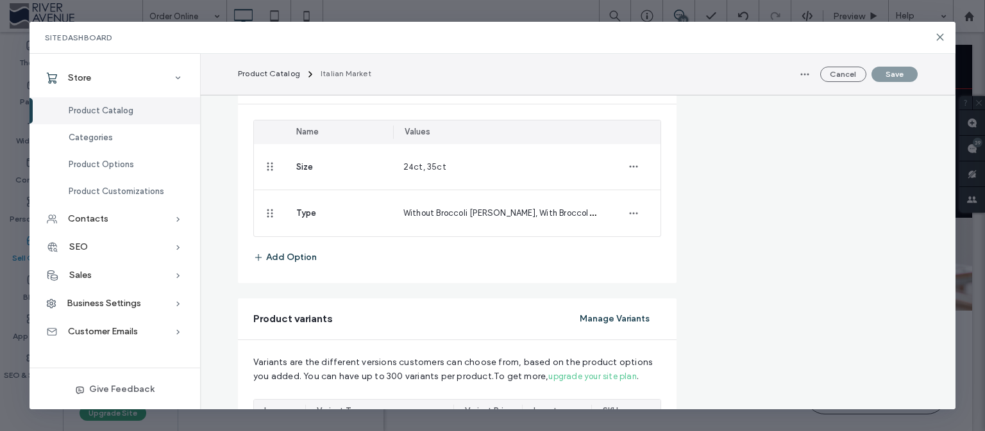
scroll to position [662, 0]
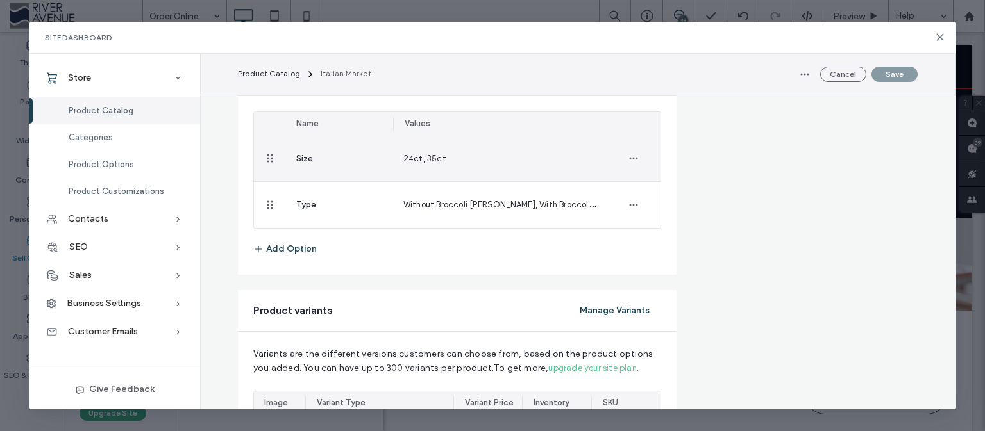
click at [306, 160] on span "Size" at bounding box center [304, 159] width 17 height 10
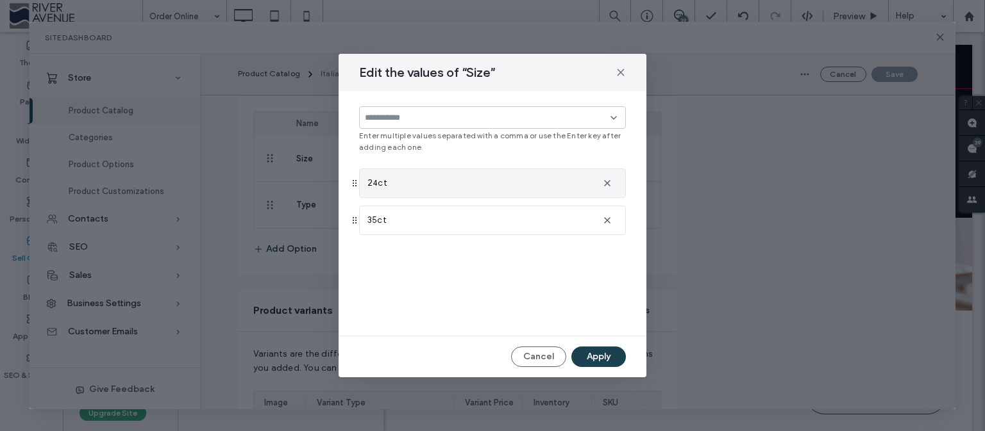
click at [442, 183] on div "24ct" at bounding box center [479, 183] width 224 height 13
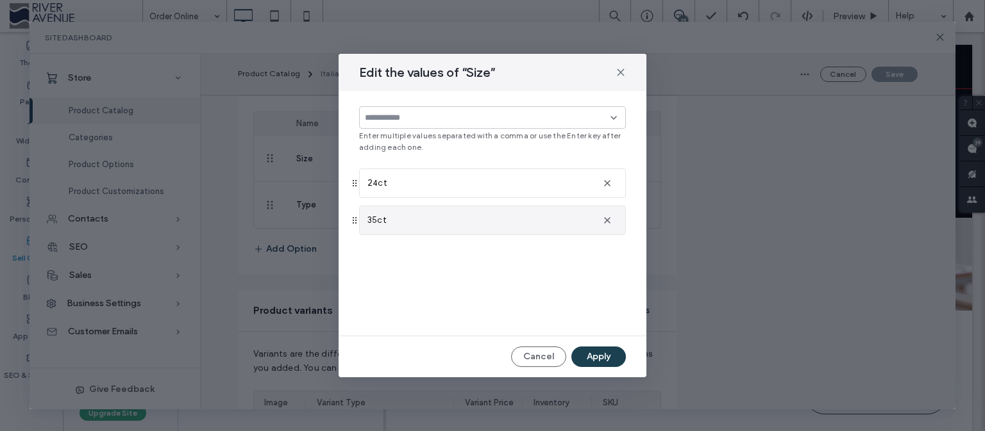
click at [517, 228] on div "35ct" at bounding box center [492, 220] width 265 height 28
click at [624, 71] on icon at bounding box center [620, 72] width 10 height 10
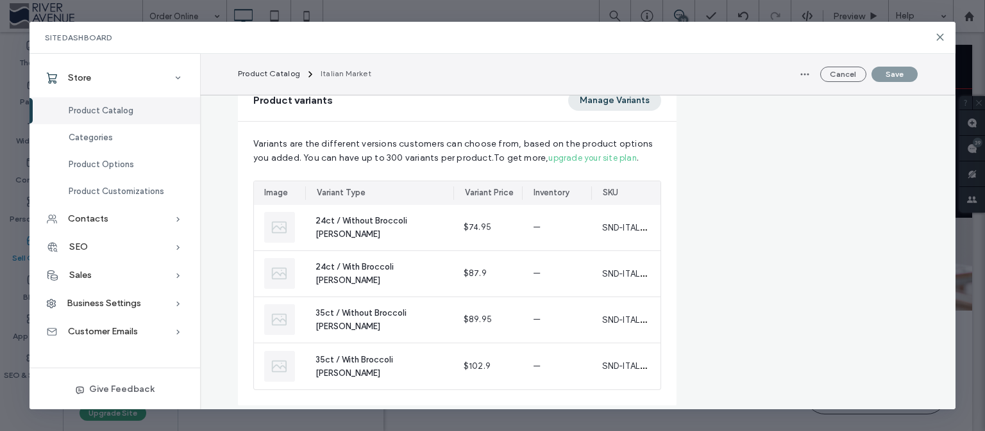
scroll to position [994, 0]
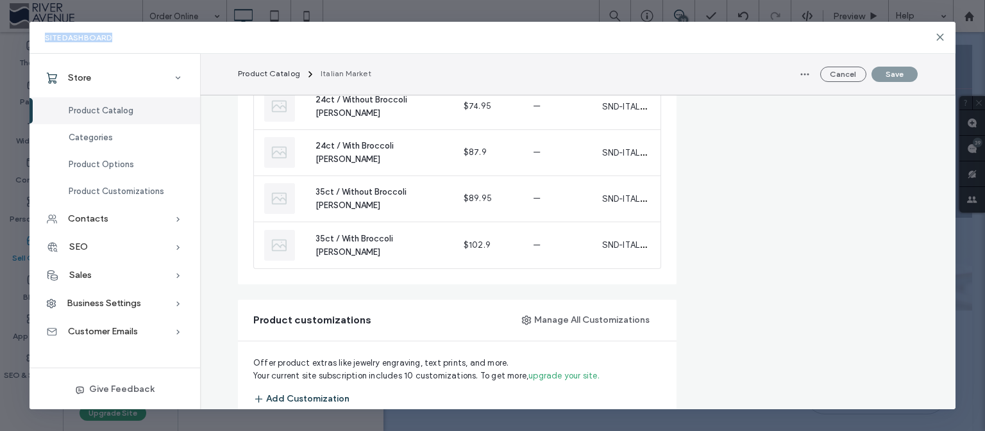
drag, startPoint x: 955, startPoint y: 212, endPoint x: 951, endPoint y: 204, distance: 8.9
click at [951, 204] on div "**********" at bounding box center [492, 215] width 985 height 431
click at [821, 224] on div "Pricing Regular price On sale ***** $ Product’s purchase type One-Time Subscrip…" at bounding box center [803, 405] width 228 height 2453
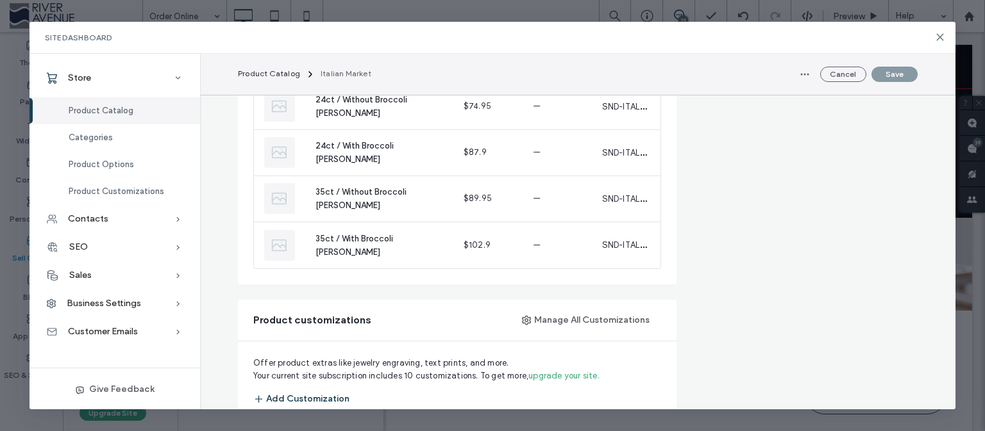
drag, startPoint x: 942, startPoint y: 212, endPoint x: 939, endPoint y: 203, distance: 8.9
click at [939, 203] on div "**********" at bounding box center [577, 362] width 755 height 2562
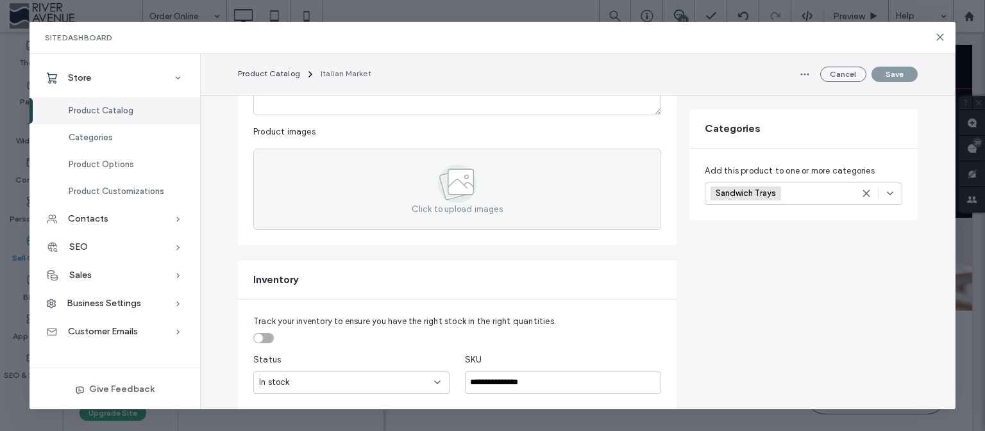
scroll to position [0, 0]
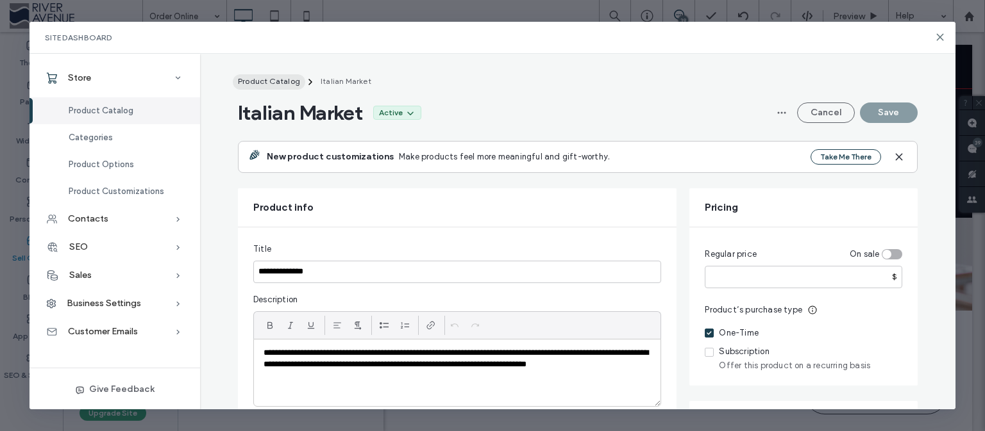
click at [283, 78] on span "Product Catalog" at bounding box center [269, 81] width 62 height 10
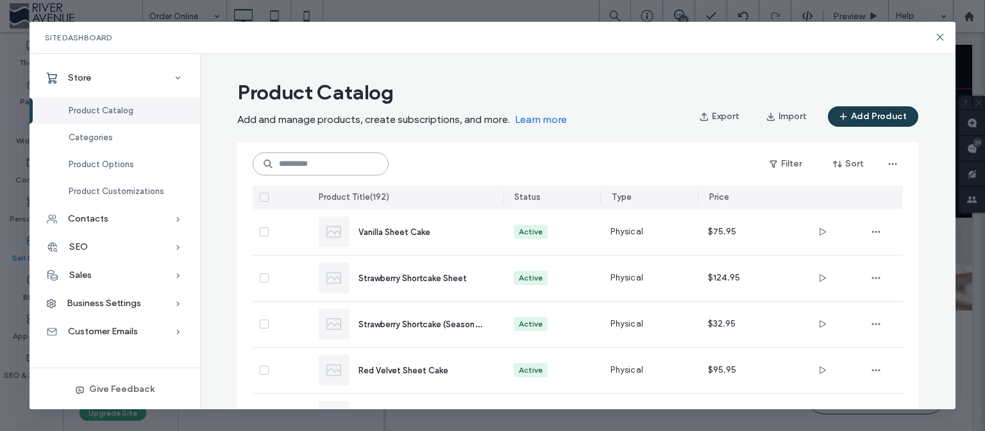
click at [349, 171] on input at bounding box center [321, 164] width 136 height 23
paste input "**********"
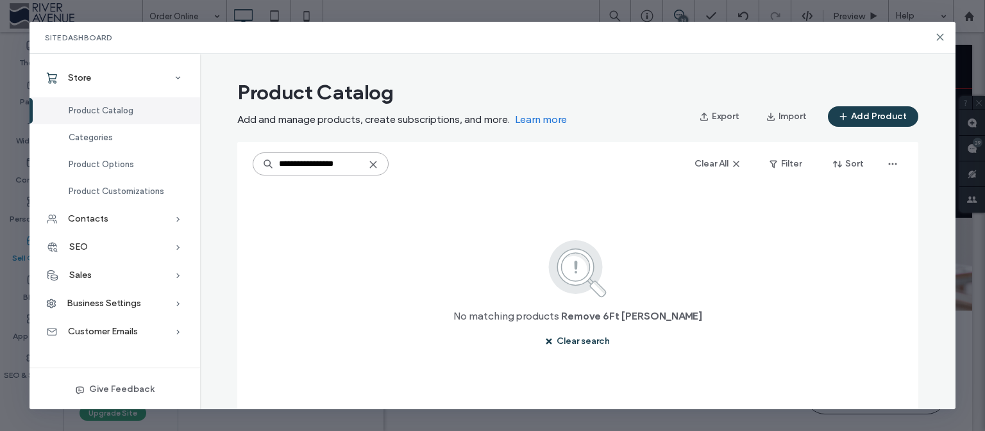
drag, startPoint x: 375, startPoint y: 163, endPoint x: 109, endPoint y: 160, distance: 266.1
click at [253, 160] on input "**********" at bounding box center [321, 164] width 136 height 23
paste input
type input "**********"
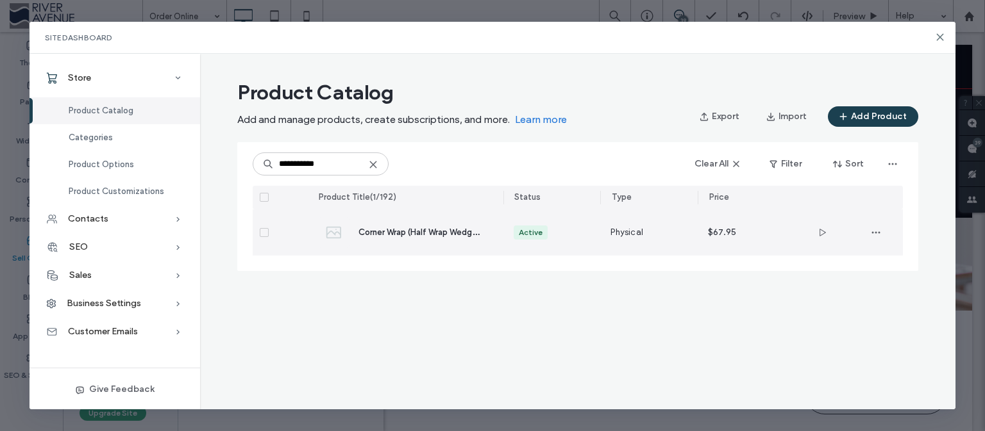
click at [429, 232] on span "Corner Wrap (Half Wrap Wedges)" at bounding box center [421, 232] width 126 height 12
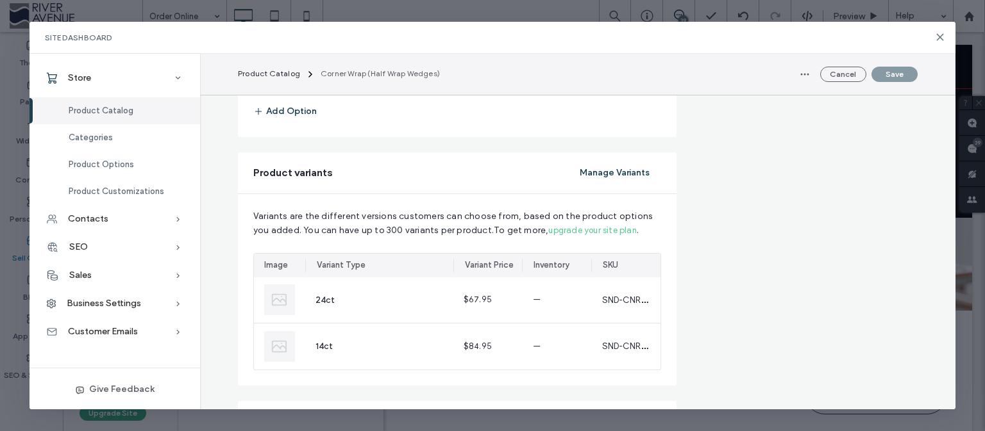
scroll to position [656, 0]
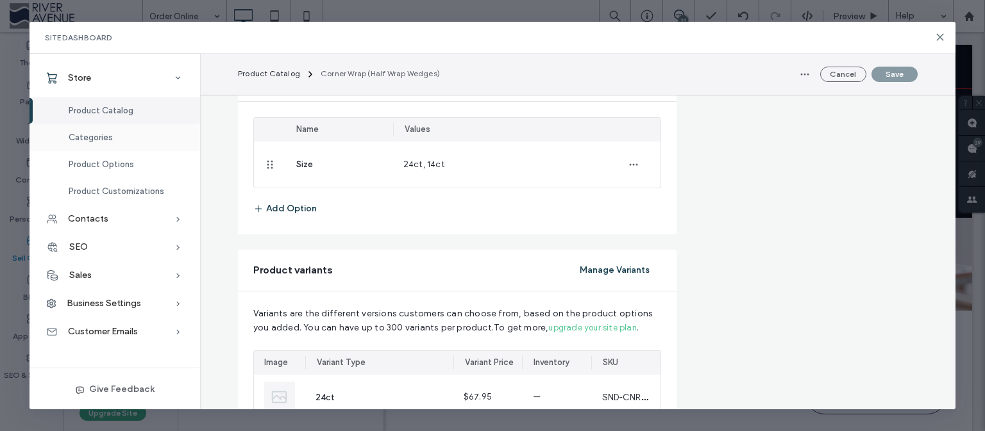
click at [99, 137] on span "Categories" at bounding box center [91, 138] width 44 height 10
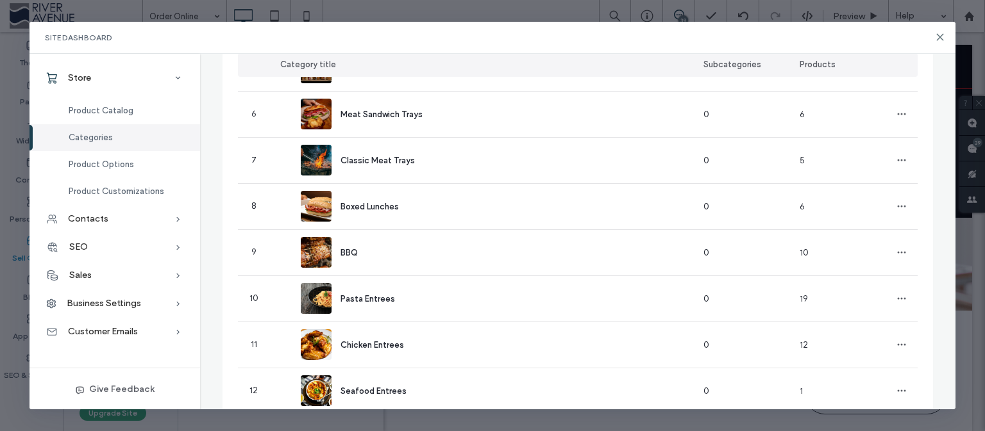
scroll to position [253, 0]
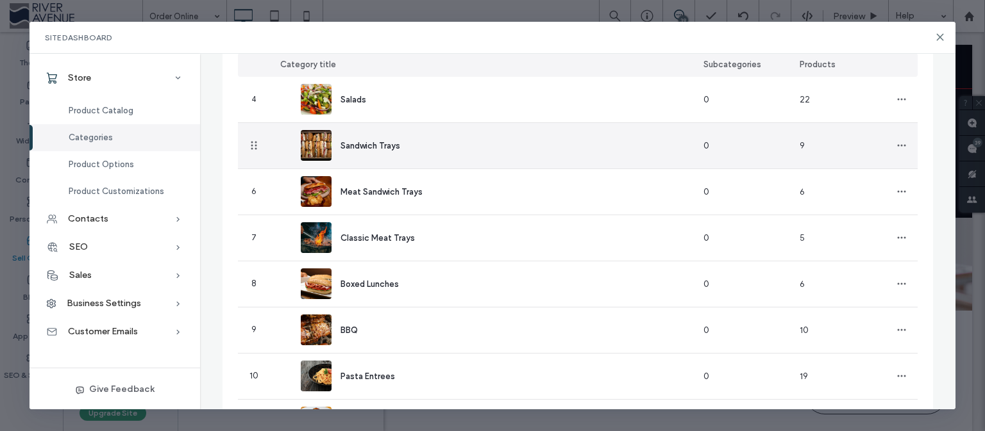
click at [381, 146] on span "Sandwich Trays" at bounding box center [370, 146] width 60 height 10
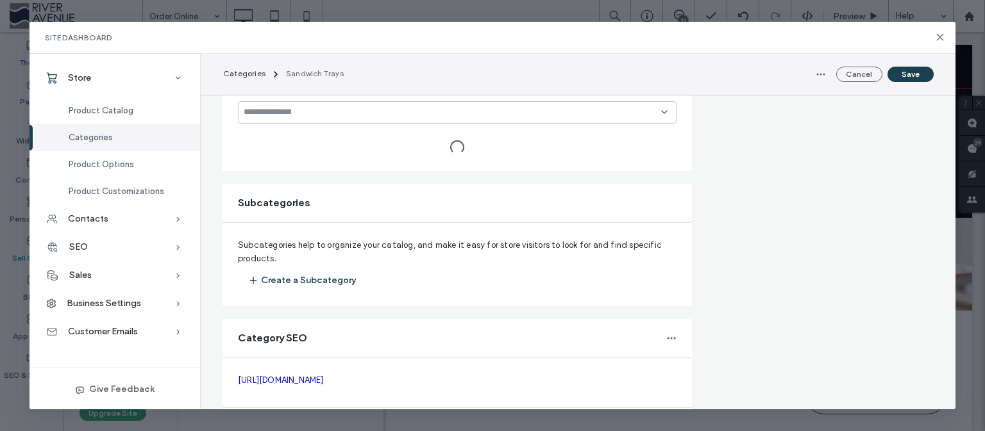
type input "**********"
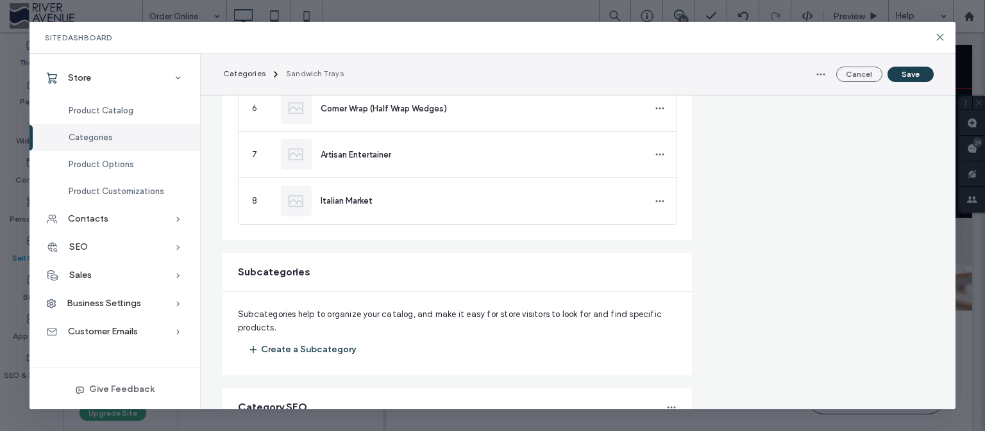
scroll to position [353, 0]
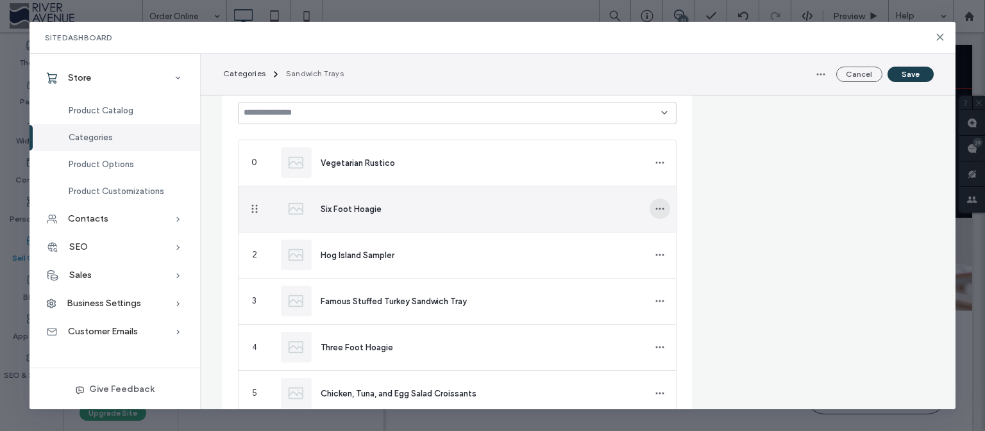
click at [655, 210] on icon "button" at bounding box center [660, 209] width 10 height 10
click at [694, 238] on span "Remove from category" at bounding box center [715, 241] width 89 height 13
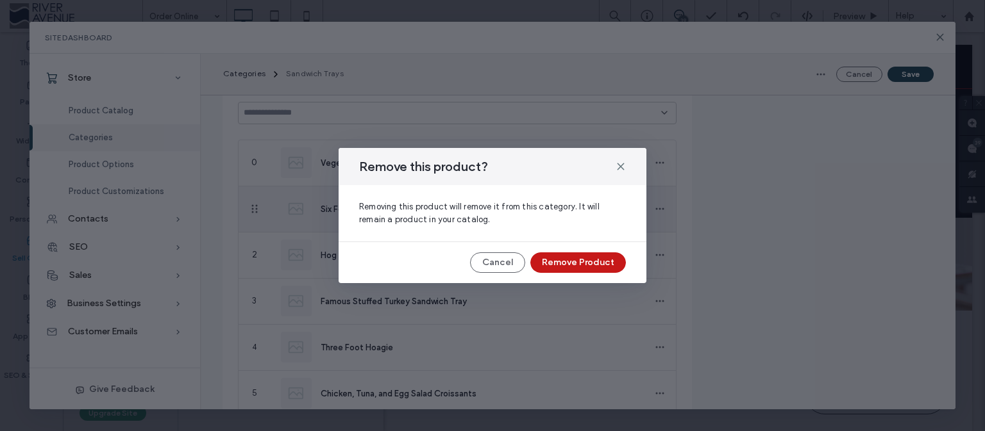
click at [572, 260] on button "Remove Product" at bounding box center [578, 263] width 96 height 21
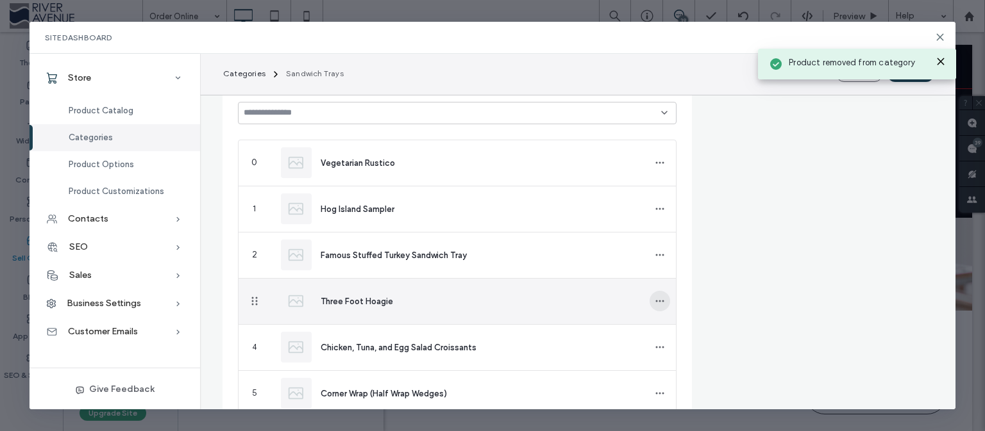
click at [655, 299] on icon "button" at bounding box center [660, 301] width 10 height 10
click at [687, 333] on span "Remove from category" at bounding box center [715, 334] width 89 height 13
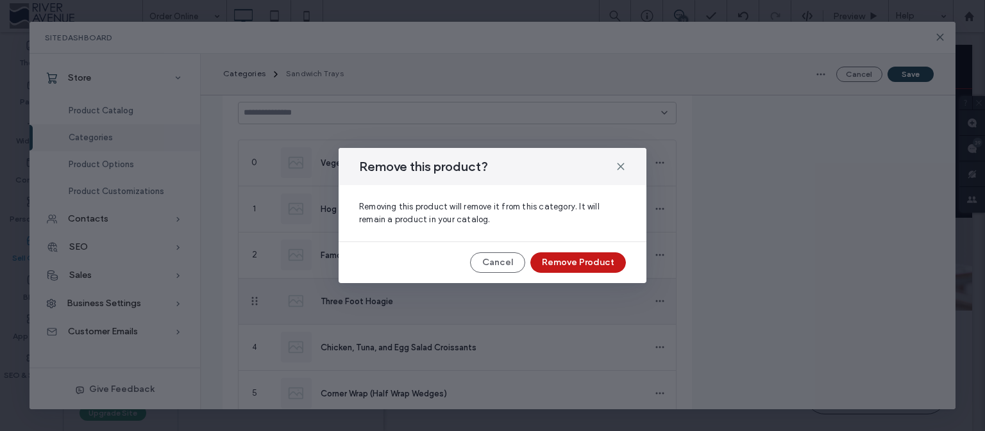
click at [597, 261] on button "Remove Product" at bounding box center [578, 263] width 96 height 21
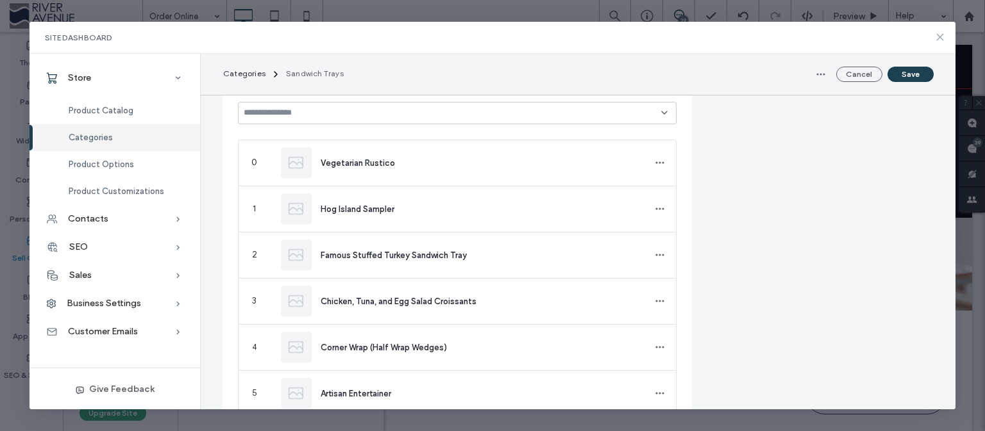
click at [941, 32] on icon at bounding box center [940, 37] width 10 height 10
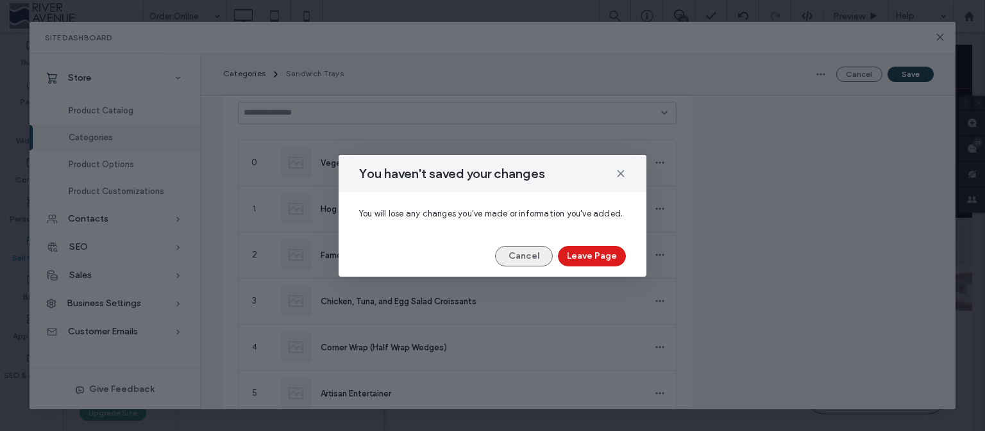
click at [510, 258] on button "Cancel" at bounding box center [524, 256] width 58 height 21
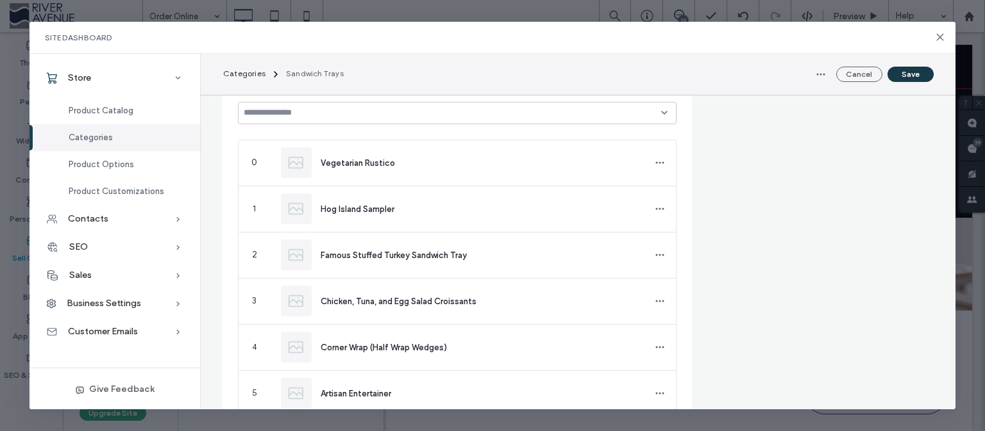
click at [896, 76] on button "Save" at bounding box center [910, 74] width 46 height 15
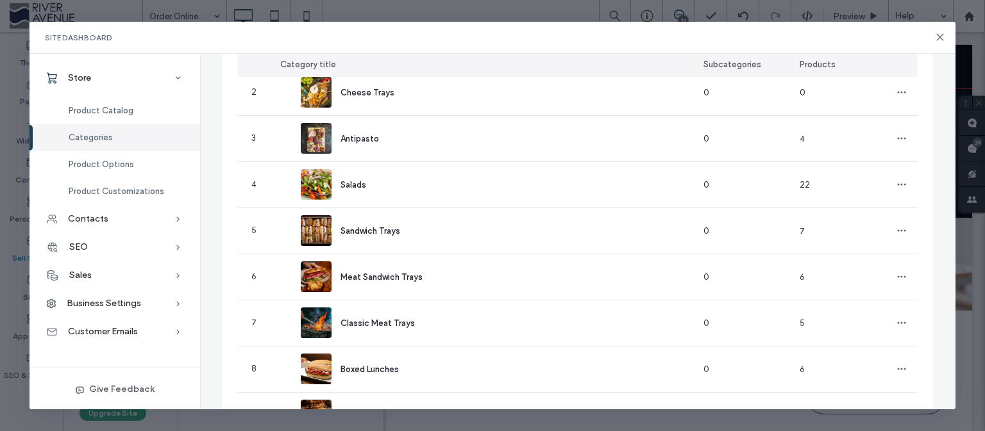
scroll to position [45, 0]
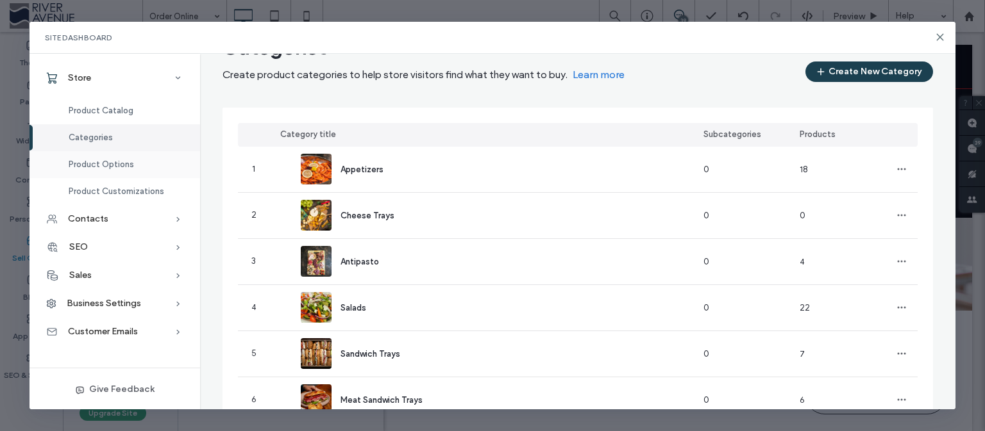
click at [122, 158] on div "Product Options" at bounding box center [114, 164] width 171 height 27
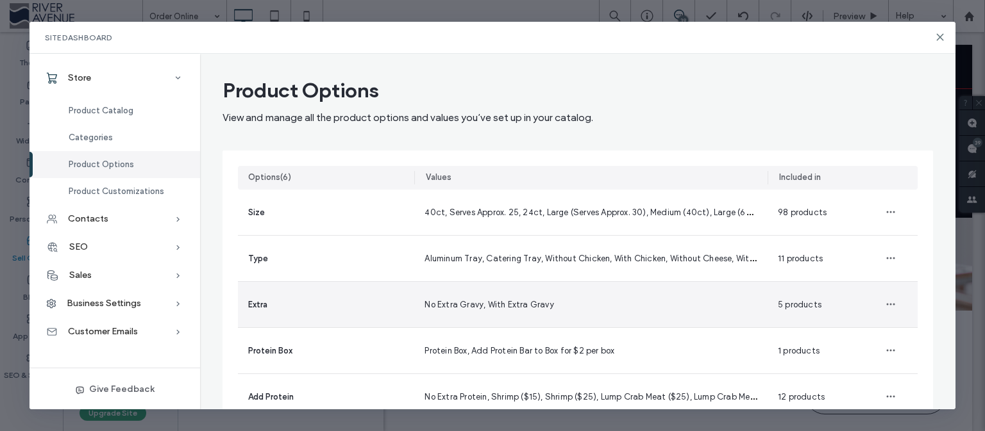
scroll to position [0, 0]
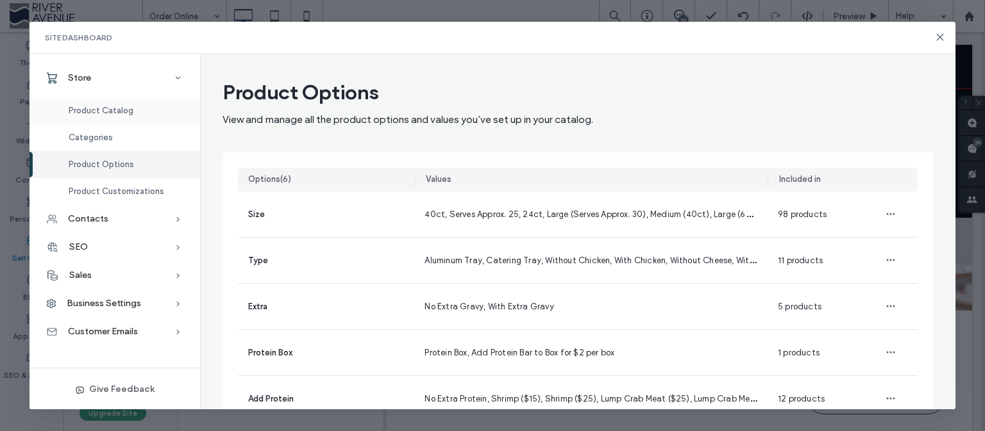
click at [104, 119] on div "Product Catalog" at bounding box center [114, 110] width 171 height 27
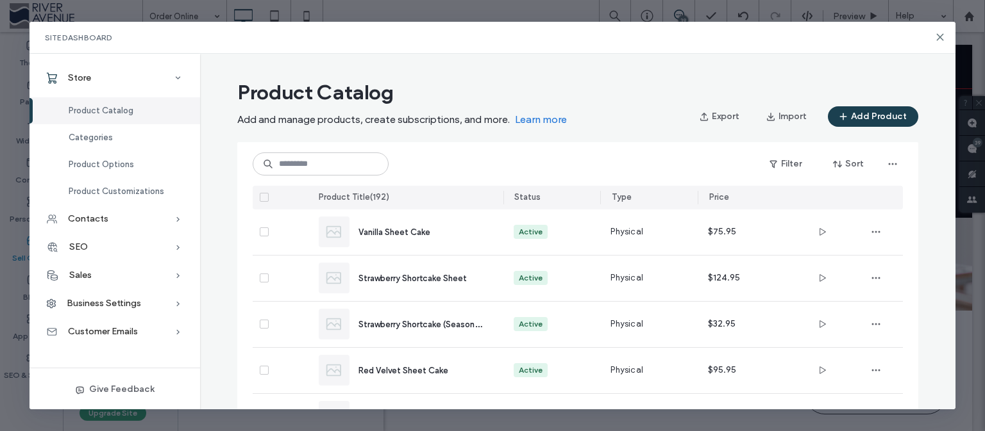
click at [335, 179] on div "Filter Sort" at bounding box center [578, 164] width 650 height 44
click at [335, 165] on input at bounding box center [321, 164] width 136 height 23
paste input "**********"
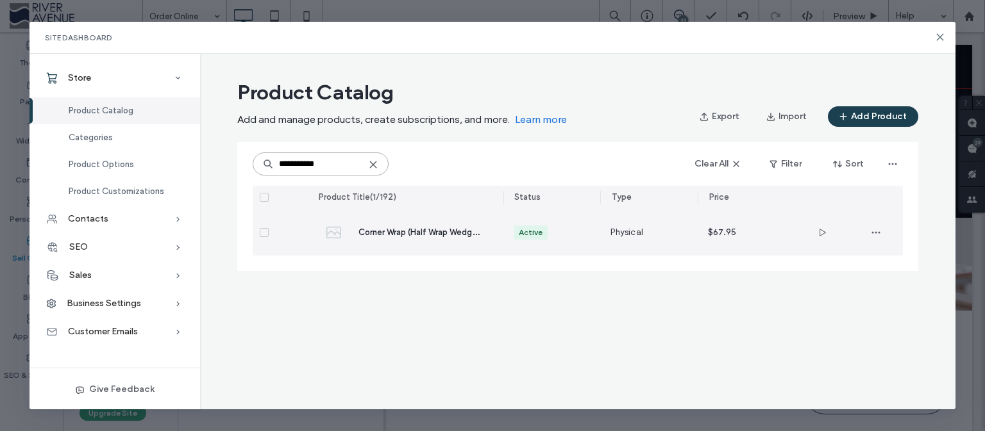
type input "**********"
click at [392, 226] on div "Corner Wrap (Half Wrap Wedges)" at bounding box center [420, 232] width 124 height 13
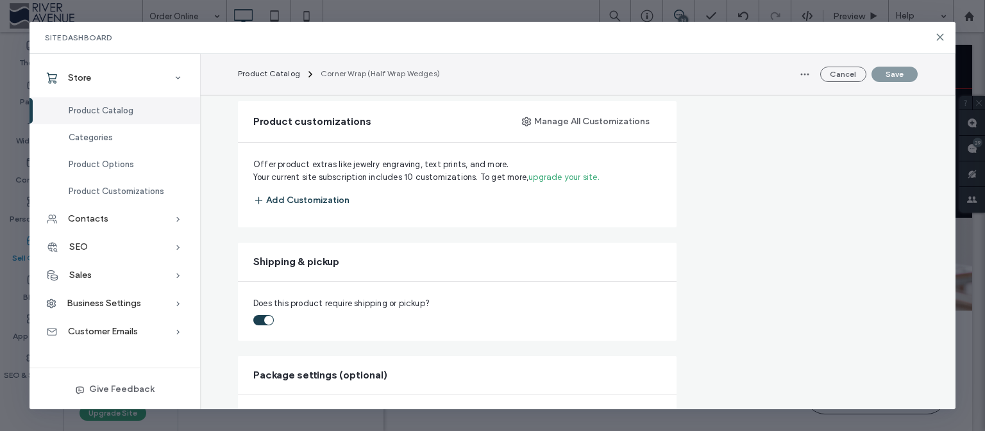
scroll to position [973, 0]
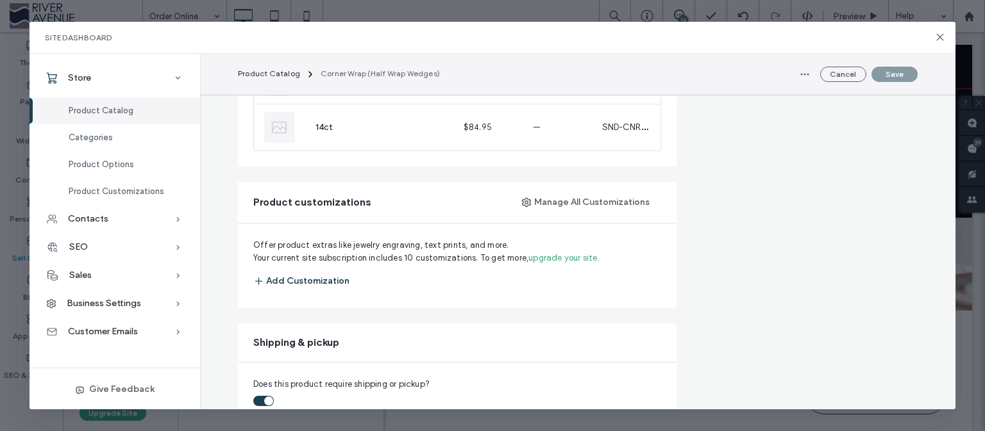
click at [319, 281] on button "Add Customization" at bounding box center [301, 281] width 96 height 23
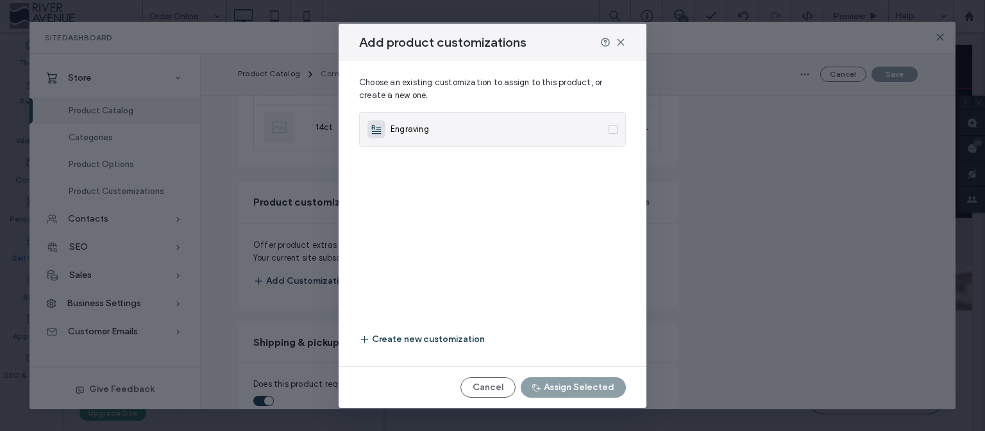
click at [519, 137] on div "Engraving" at bounding box center [485, 130] width 236 height 18
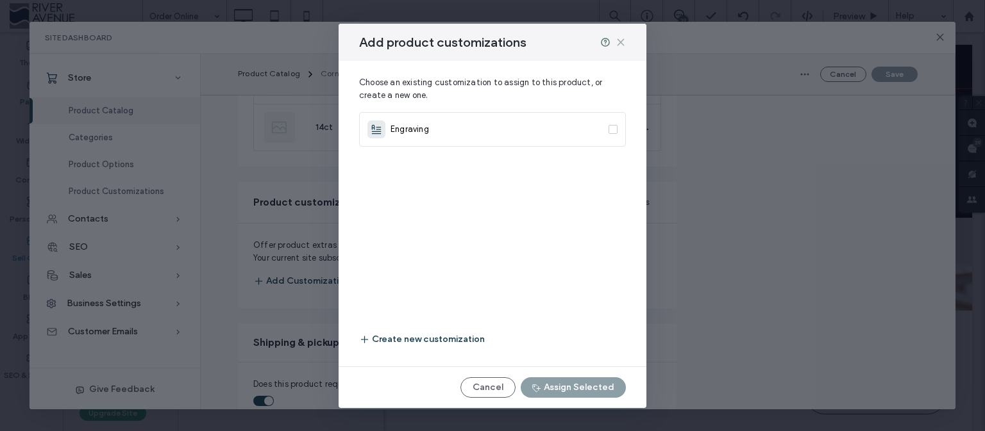
click at [619, 44] on use at bounding box center [620, 42] width 6 height 6
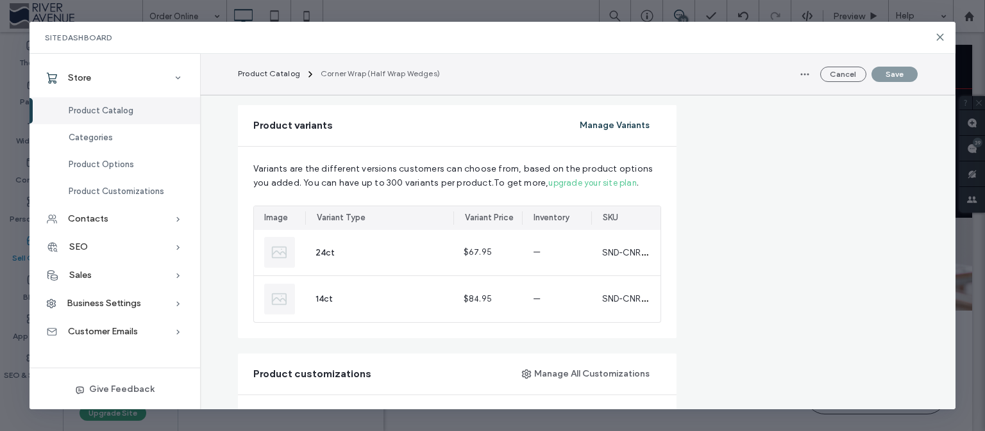
scroll to position [797, 0]
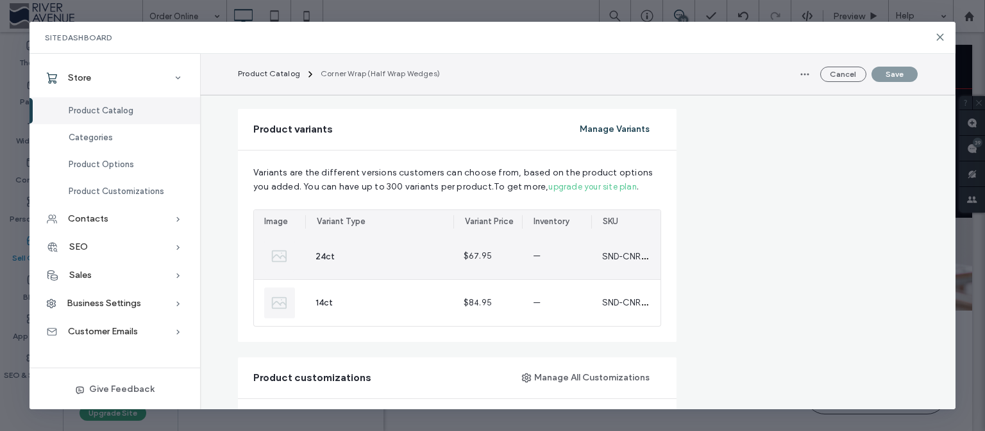
click at [631, 254] on span "SND-CNRWRAP" at bounding box center [632, 256] width 61 height 12
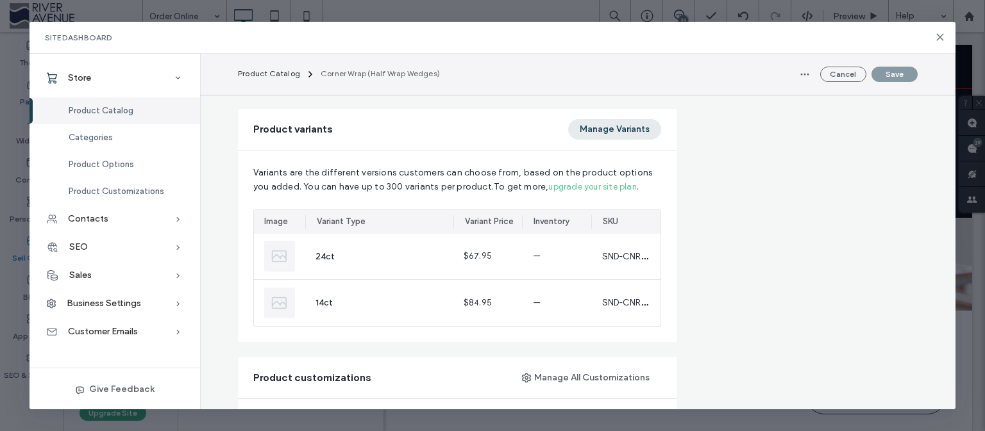
click at [614, 129] on button "Manage Variants" at bounding box center [614, 129] width 93 height 21
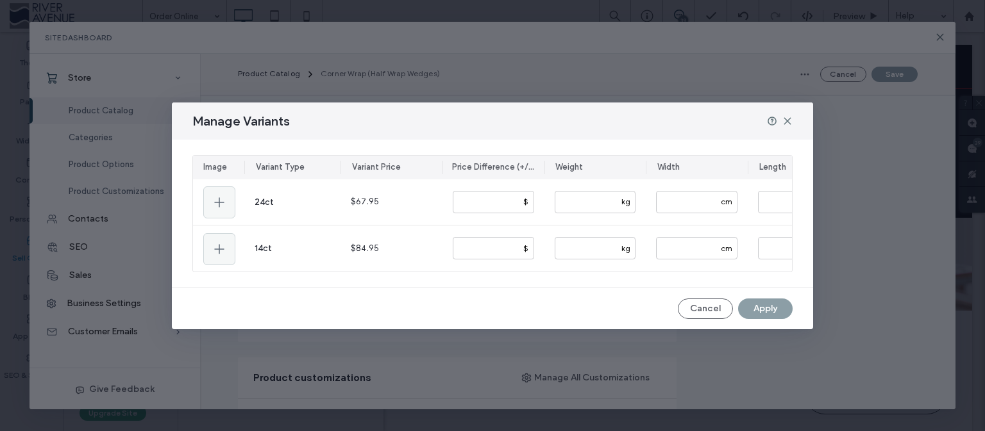
click at [791, 122] on div "Manage Variants" at bounding box center [492, 121] width 641 height 37
click at [786, 118] on use at bounding box center [787, 121] width 6 height 6
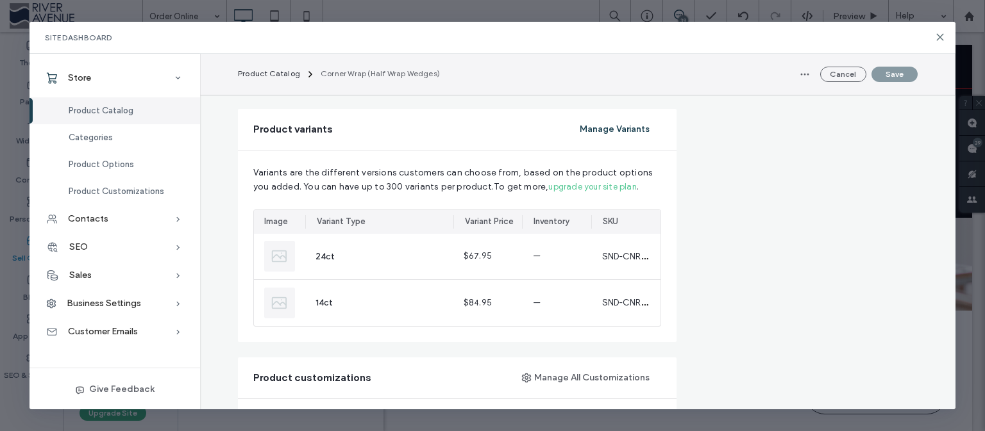
click at [70, 109] on span "Product Catalog" at bounding box center [101, 111] width 65 height 10
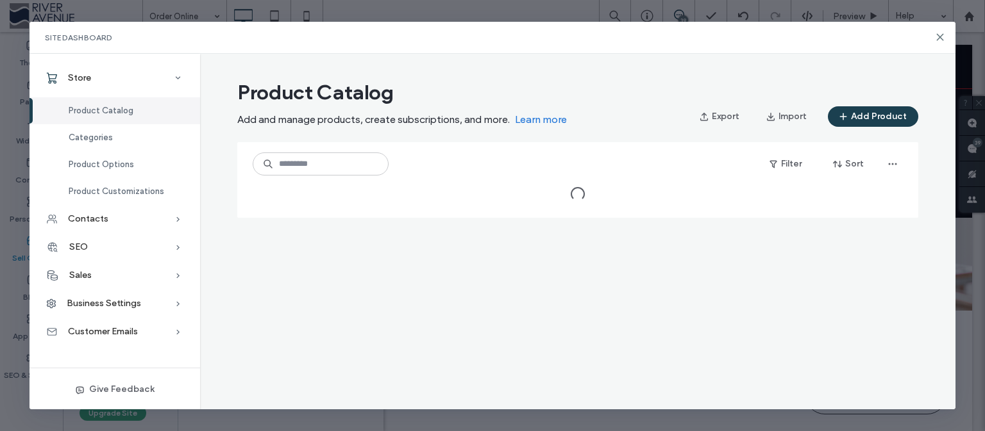
scroll to position [0, 0]
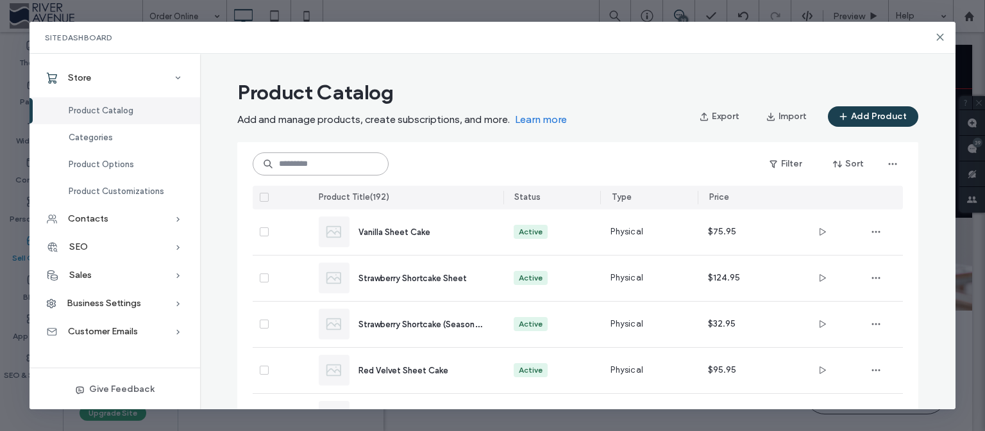
click at [325, 163] on input at bounding box center [321, 164] width 136 height 23
paste input "**********"
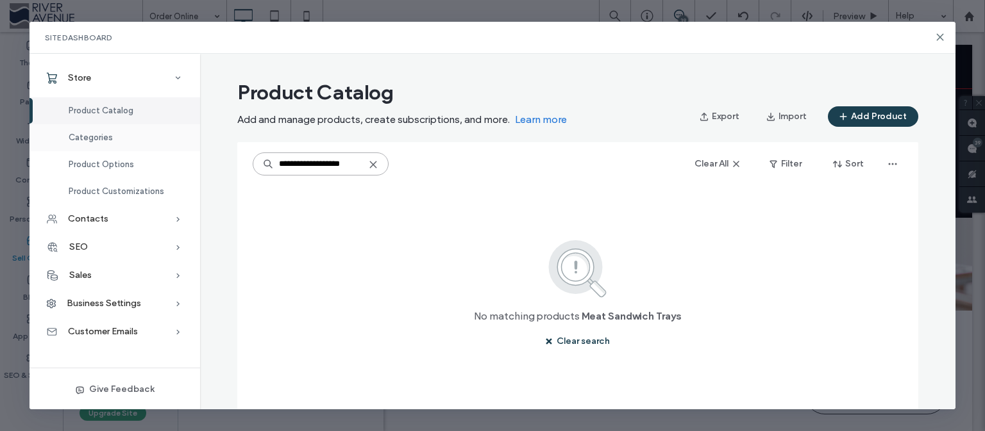
type input "**********"
click at [109, 151] on div "Categories" at bounding box center [114, 137] width 171 height 27
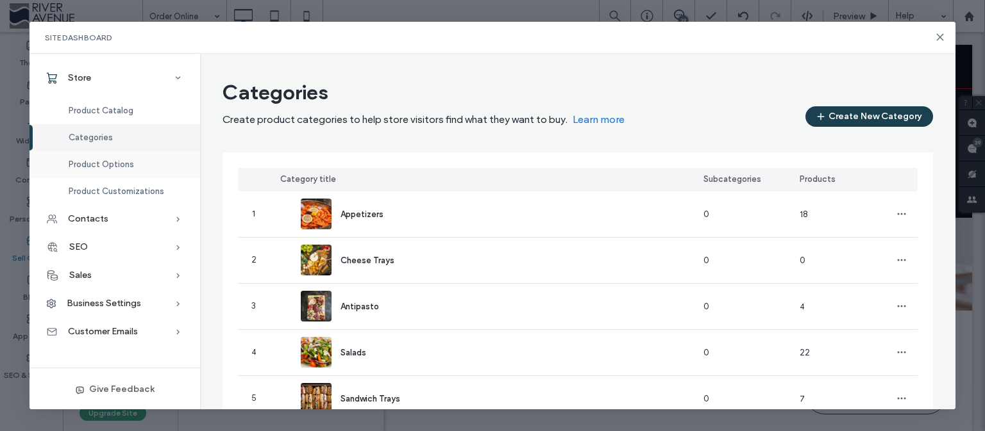
click at [117, 163] on span "Product Options" at bounding box center [101, 165] width 65 height 10
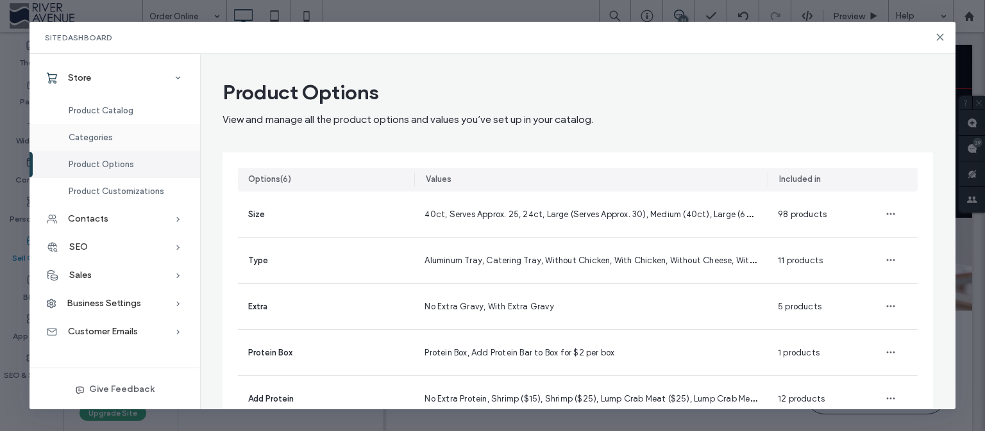
click at [110, 132] on div "Categories" at bounding box center [114, 137] width 171 height 27
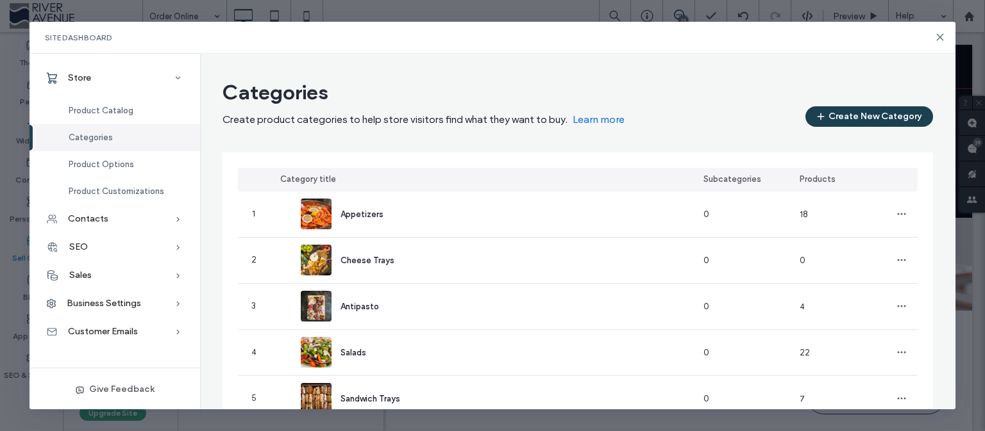
scroll to position [213, 0]
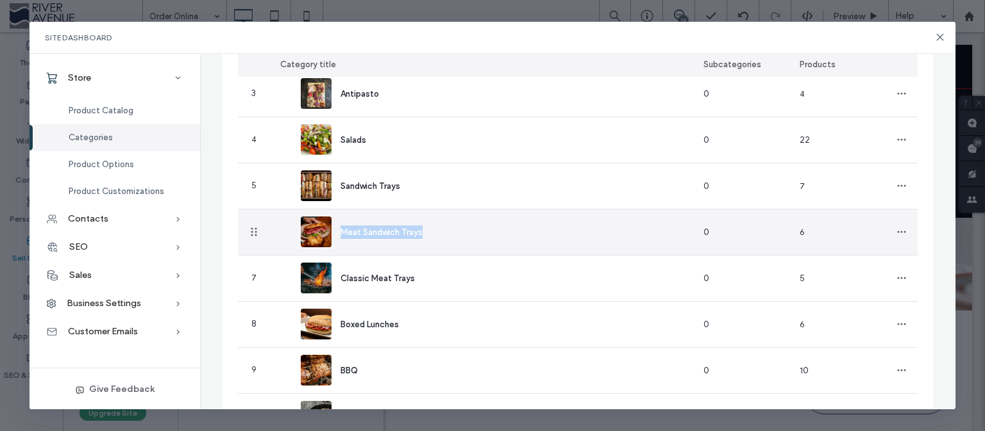
click at [371, 231] on span "Meat Sandwich Trays" at bounding box center [381, 233] width 82 height 10
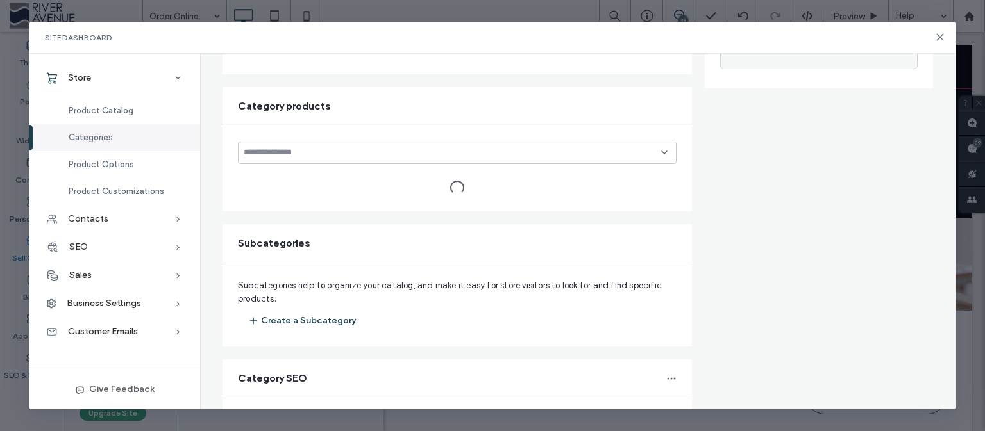
type input "**********"
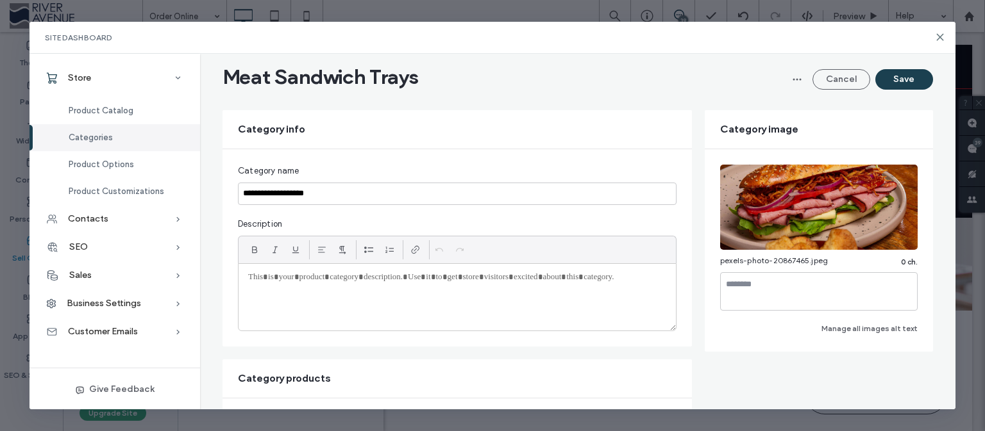
scroll to position [0, 0]
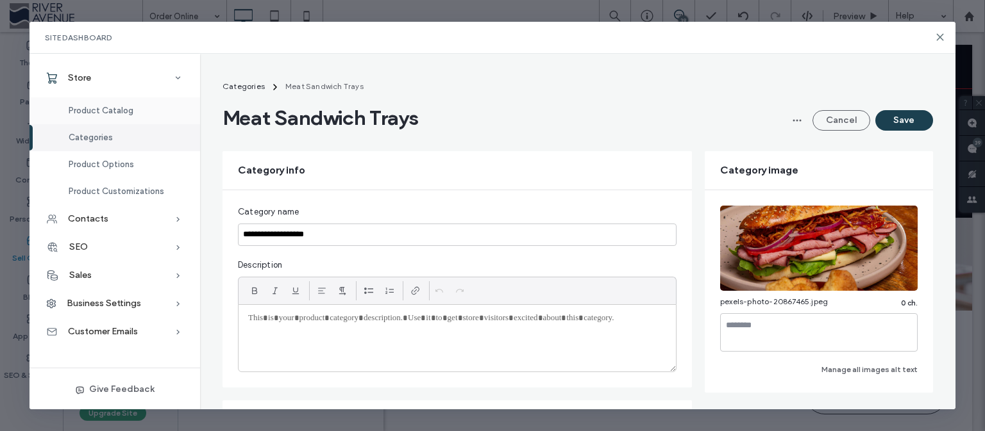
click at [97, 108] on span "Product Catalog" at bounding box center [101, 111] width 65 height 10
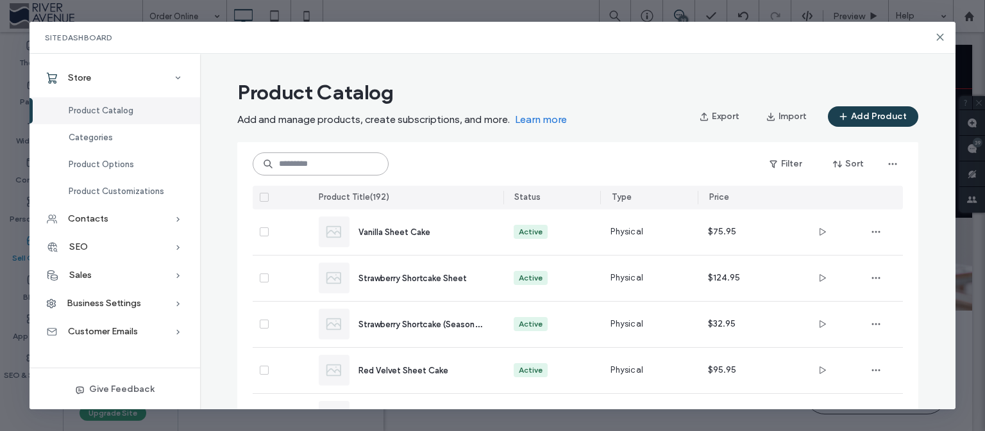
click at [322, 167] on input at bounding box center [321, 164] width 136 height 23
paste input "**********"
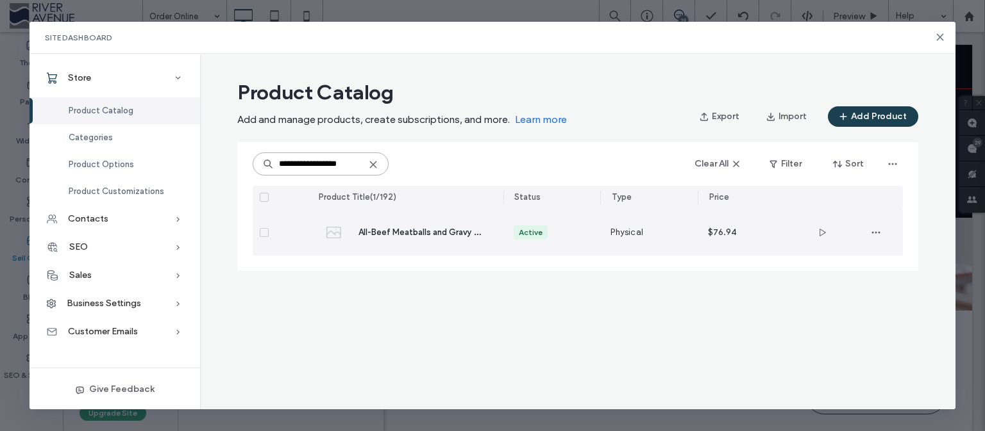
type input "**********"
click at [396, 234] on span "All-Beef Meatballs and Gravy with Rolls" at bounding box center [433, 232] width 151 height 12
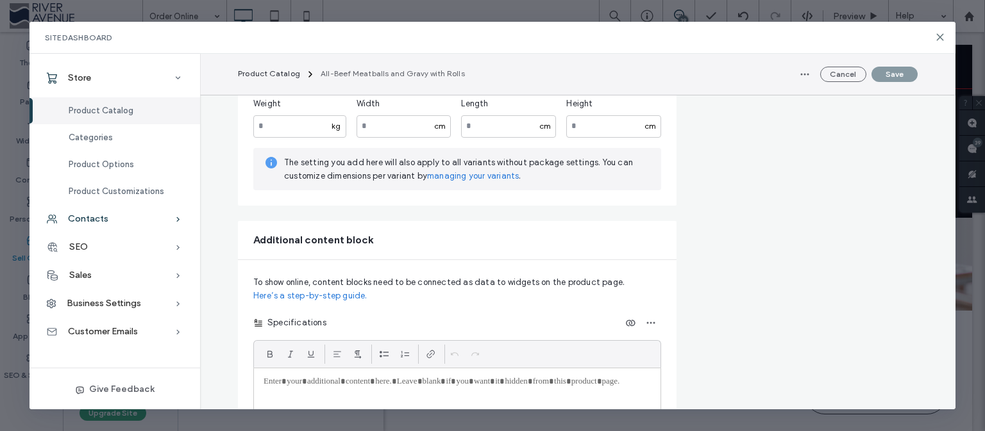
scroll to position [1532, 0]
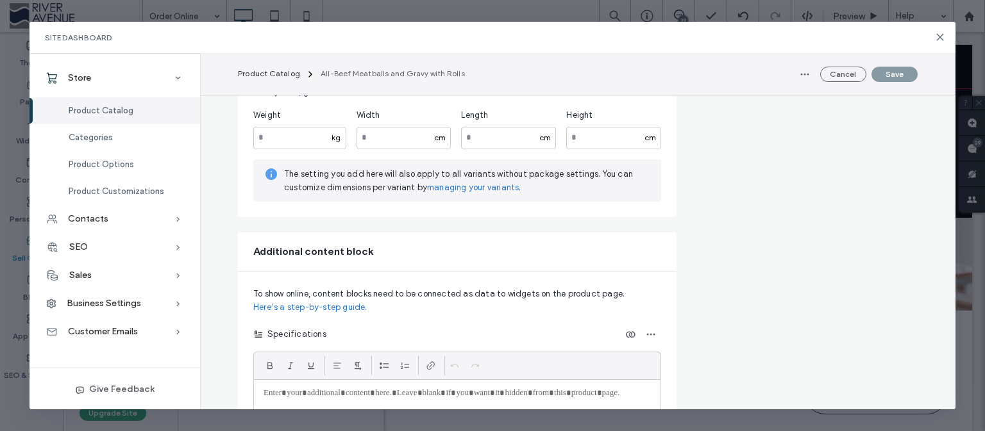
click at [122, 113] on span "Product Catalog" at bounding box center [101, 111] width 65 height 10
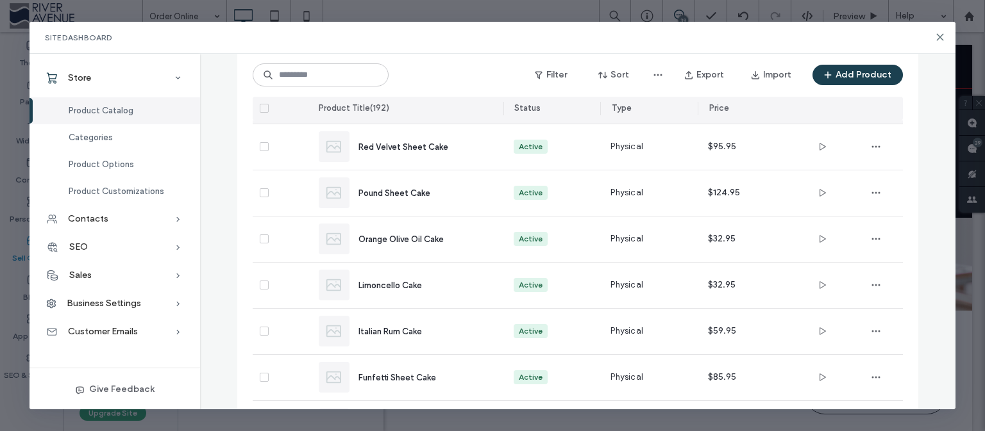
scroll to position [0, 0]
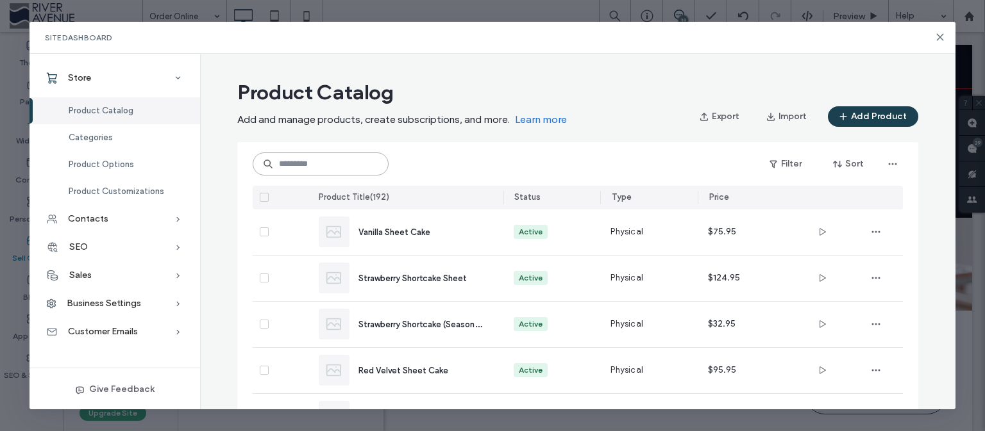
click at [306, 173] on input at bounding box center [321, 164] width 136 height 23
paste input "**********"
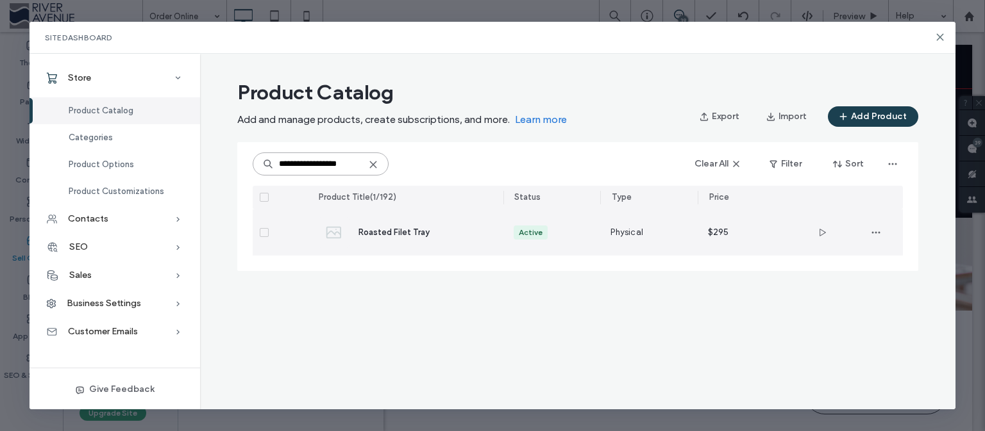
type input "**********"
click at [412, 235] on span "Roasted Filet Tray" at bounding box center [393, 233] width 71 height 10
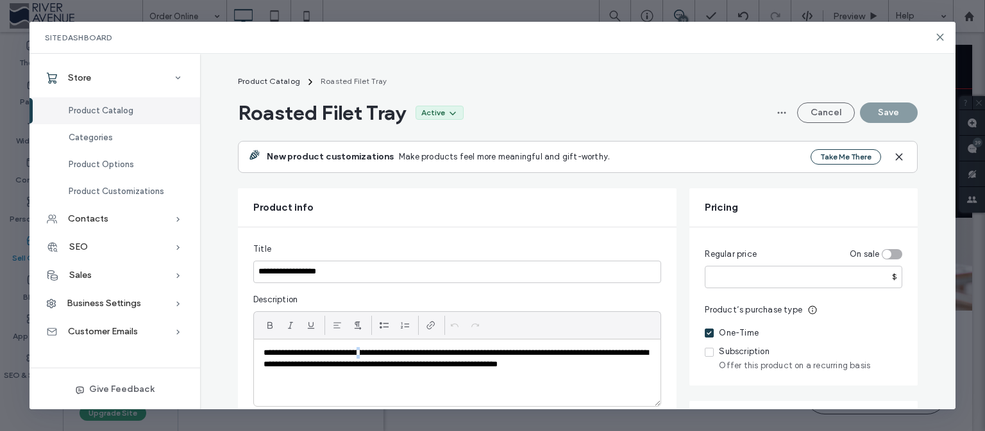
click at [366, 355] on p "**********" at bounding box center [456, 359] width 387 height 24
click at [384, 351] on p "**********" at bounding box center [456, 359] width 387 height 24
click at [368, 349] on p "**********" at bounding box center [456, 359] width 387 height 24
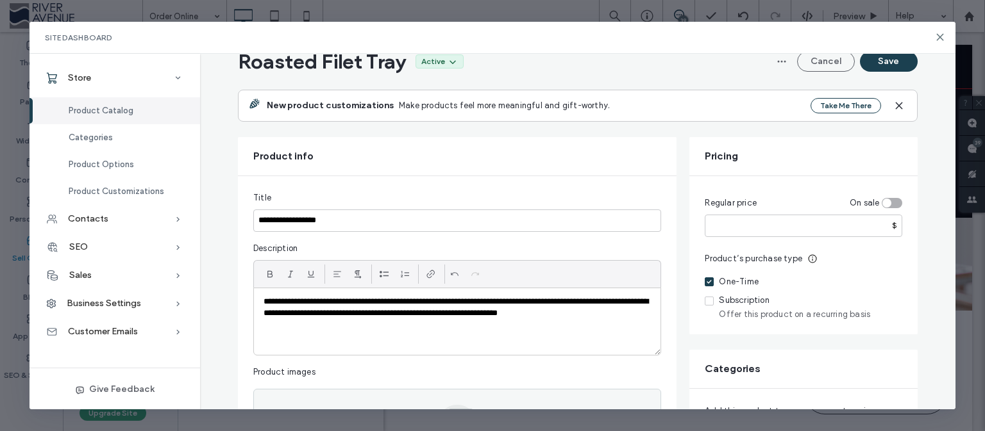
scroll to position [50, 0]
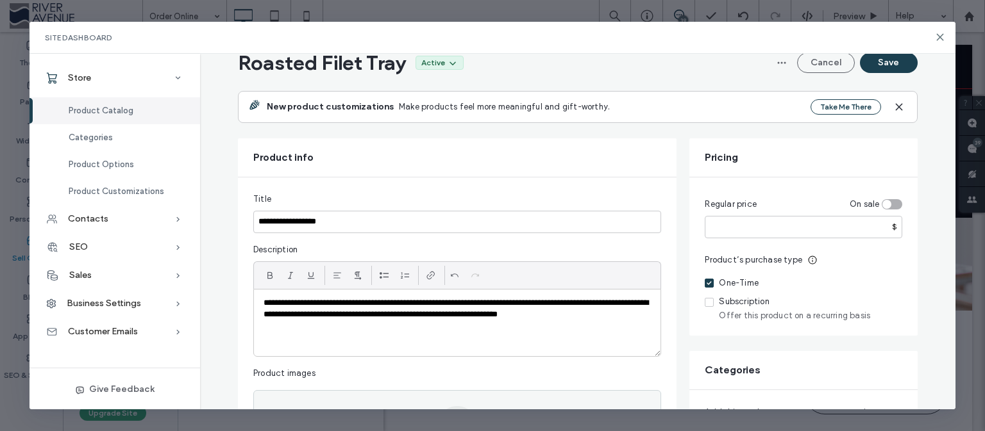
click at [109, 112] on span "Product Catalog" at bounding box center [101, 111] width 65 height 10
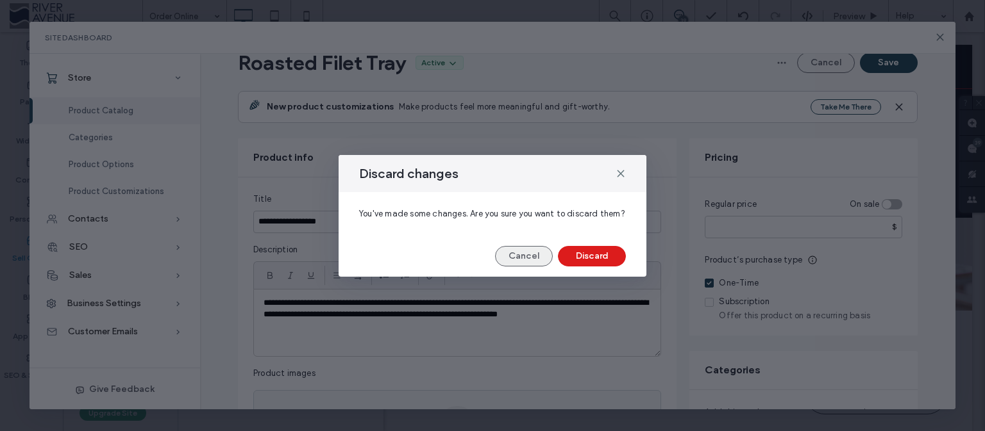
click at [525, 261] on button "Cancel" at bounding box center [524, 256] width 58 height 21
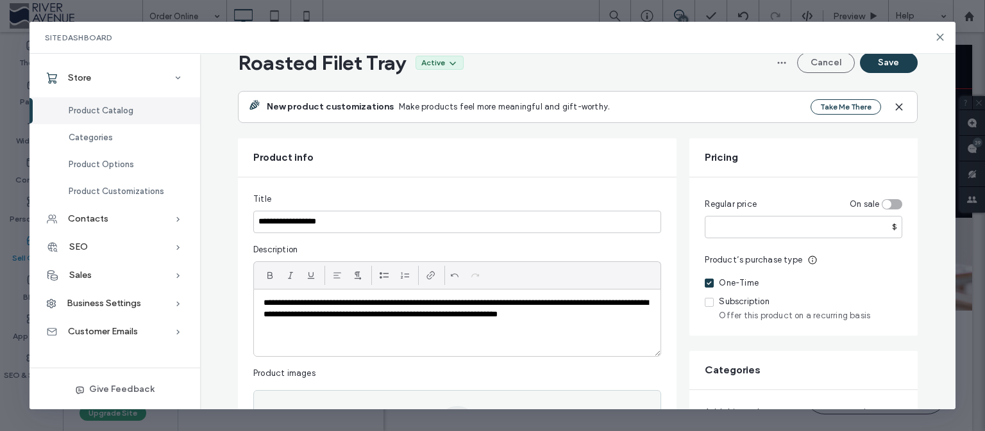
click at [868, 64] on button "Save" at bounding box center [889, 63] width 58 height 21
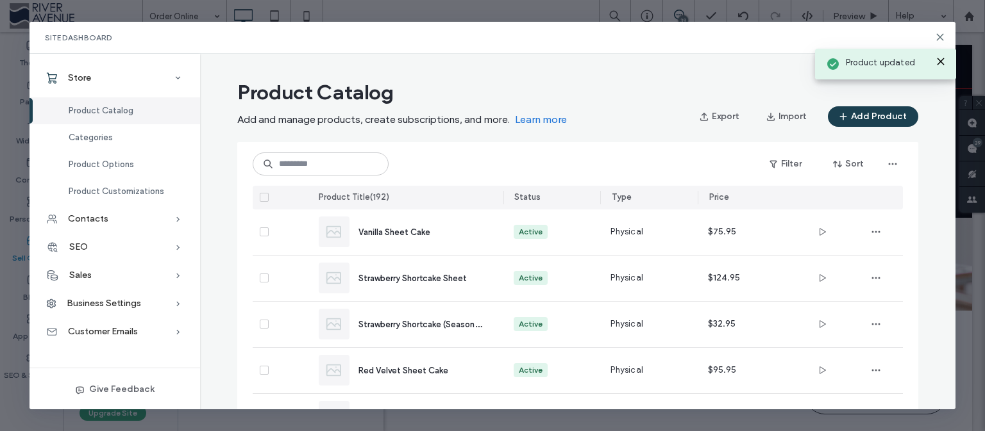
click at [330, 151] on div "Filter Sort" at bounding box center [578, 164] width 650 height 44
click at [315, 160] on input at bounding box center [321, 164] width 136 height 23
paste input "**********"
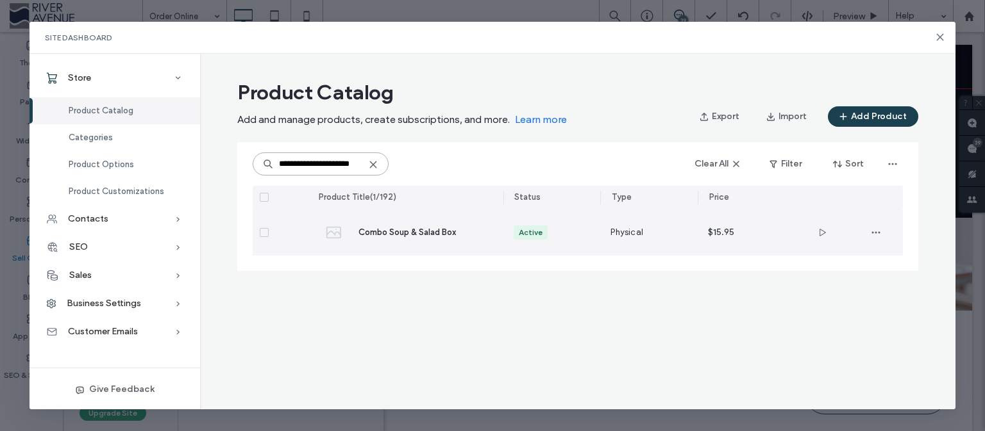
type input "**********"
click at [432, 235] on span "Combo Soup & Salad Box" at bounding box center [406, 233] width 97 height 10
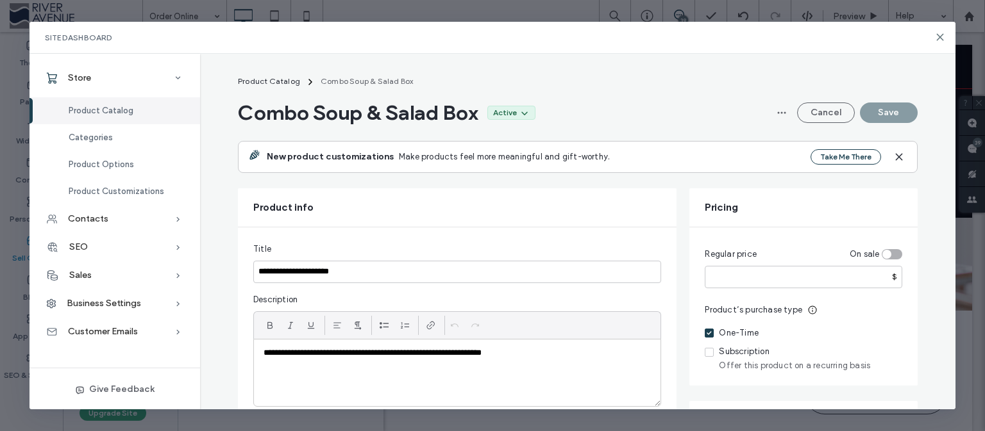
click at [881, 109] on section "Cancel Save" at bounding box center [844, 113] width 146 height 21
click at [135, 112] on div "Product Catalog" at bounding box center [114, 110] width 171 height 27
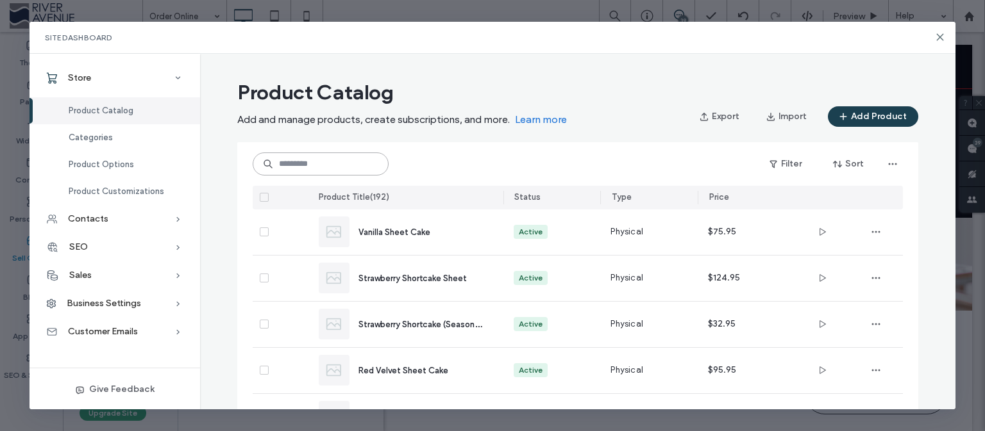
click at [310, 158] on input at bounding box center [321, 164] width 136 height 23
click at [112, 112] on span "Product Catalog" at bounding box center [101, 111] width 65 height 10
click at [283, 160] on input at bounding box center [321, 164] width 136 height 23
paste input "*********"
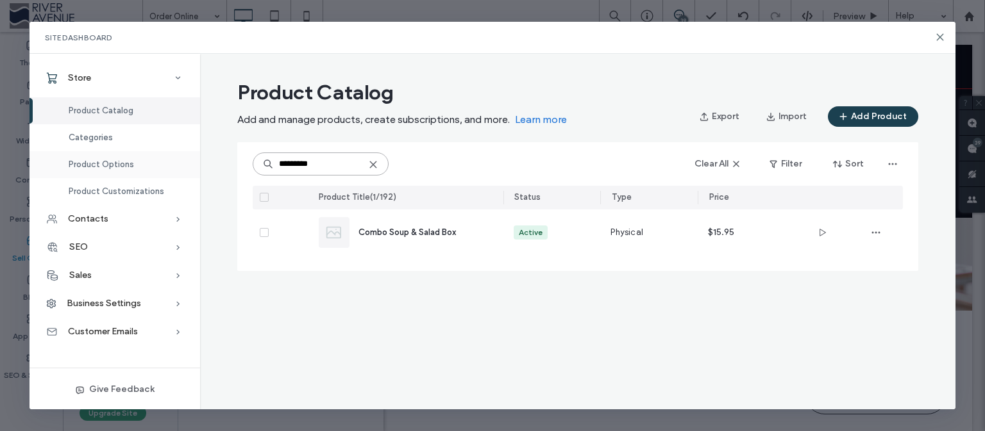
drag, startPoint x: 263, startPoint y: 162, endPoint x: 194, endPoint y: 162, distance: 69.2
click at [253, 162] on input "*********" at bounding box center [321, 164] width 136 height 23
paste input "**********"
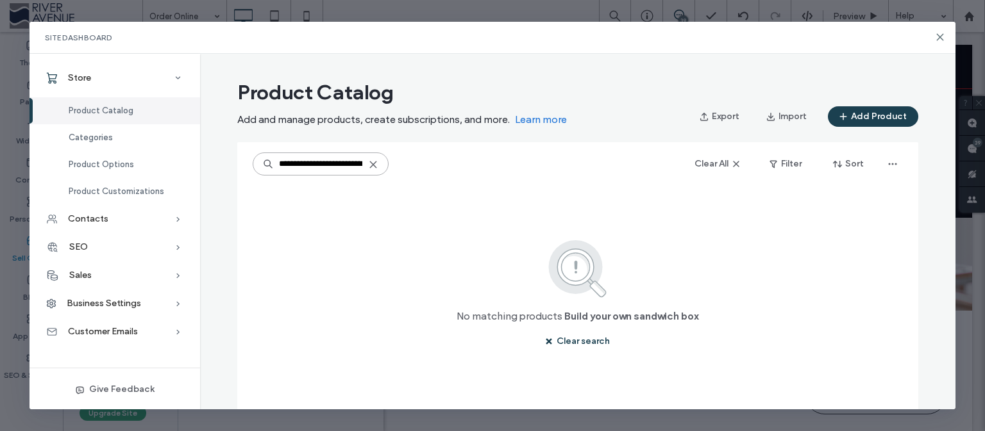
type input "**********"
click at [378, 163] on icon at bounding box center [373, 165] width 10 height 10
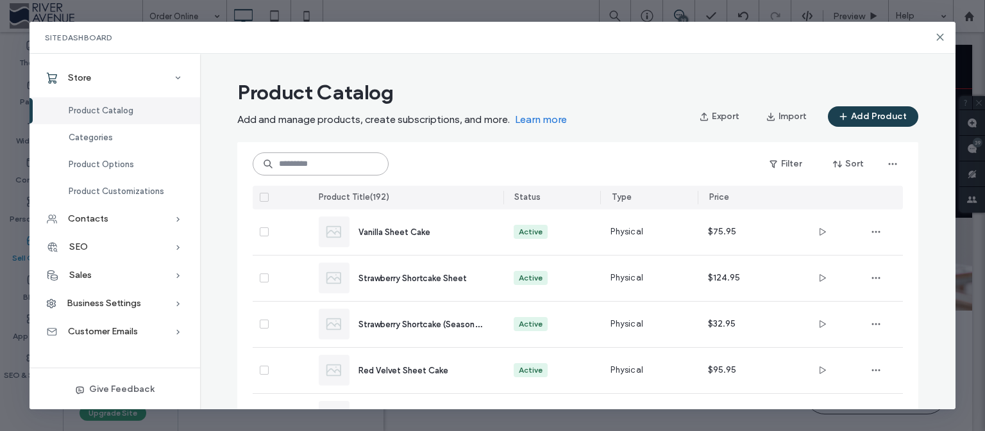
click at [339, 165] on input at bounding box center [321, 164] width 136 height 23
paste input "**********"
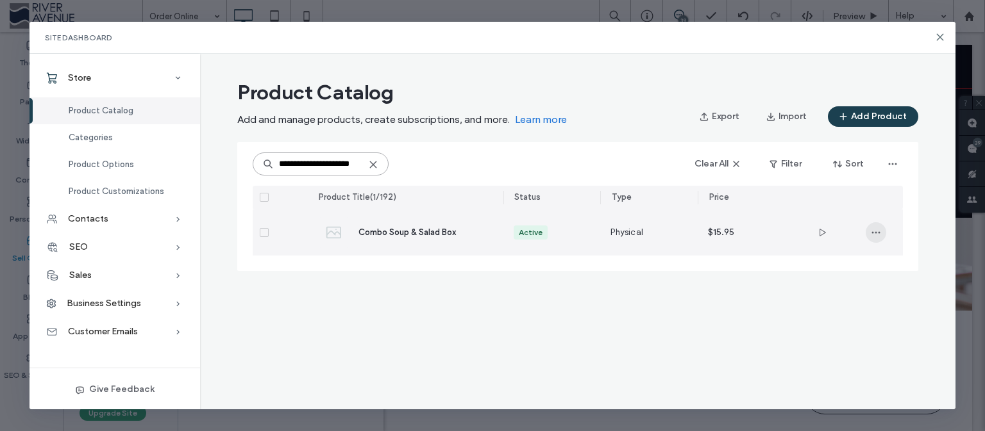
type input "**********"
click at [879, 232] on use "button" at bounding box center [875, 232] width 8 height 2
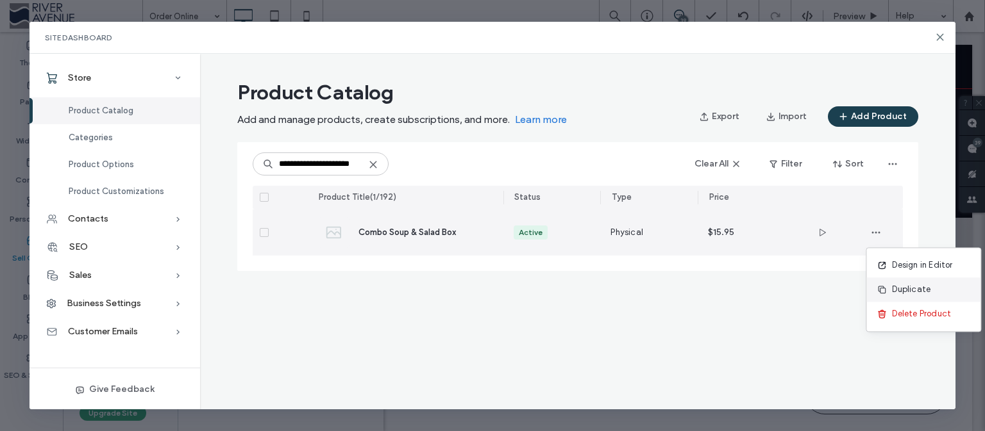
click at [917, 291] on span "Duplicate" at bounding box center [911, 289] width 38 height 13
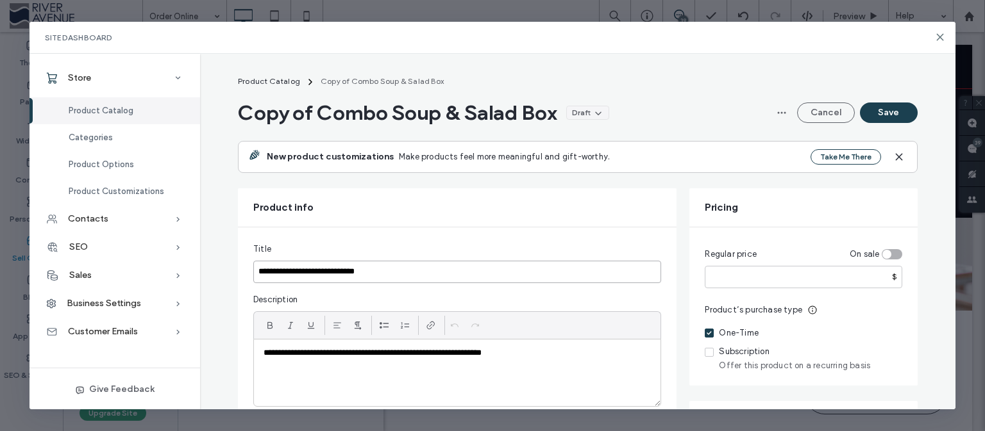
drag, startPoint x: 406, startPoint y: 268, endPoint x: 177, endPoint y: 263, distance: 228.9
click at [253, 263] on input "**********" at bounding box center [457, 272] width 408 height 22
paste input
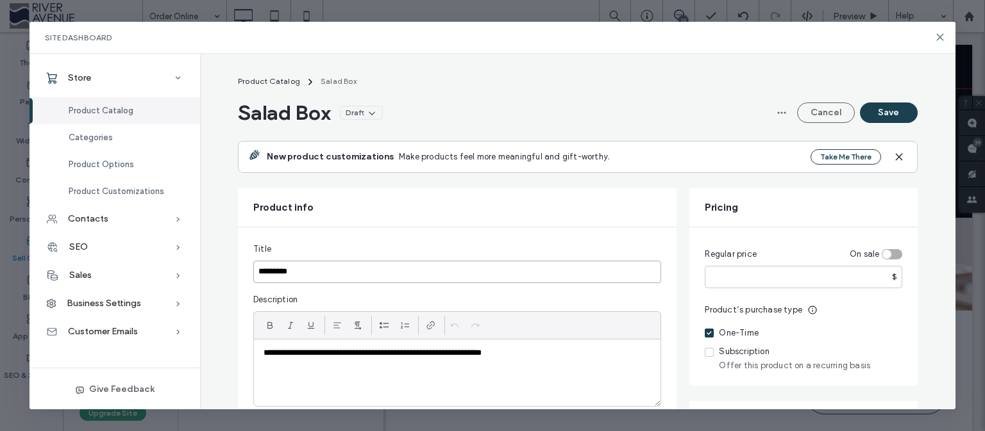
type input "*********"
drag, startPoint x: 547, startPoint y: 363, endPoint x: 222, endPoint y: 361, distance: 325.0
click at [254, 361] on div "**********" at bounding box center [457, 373] width 406 height 67
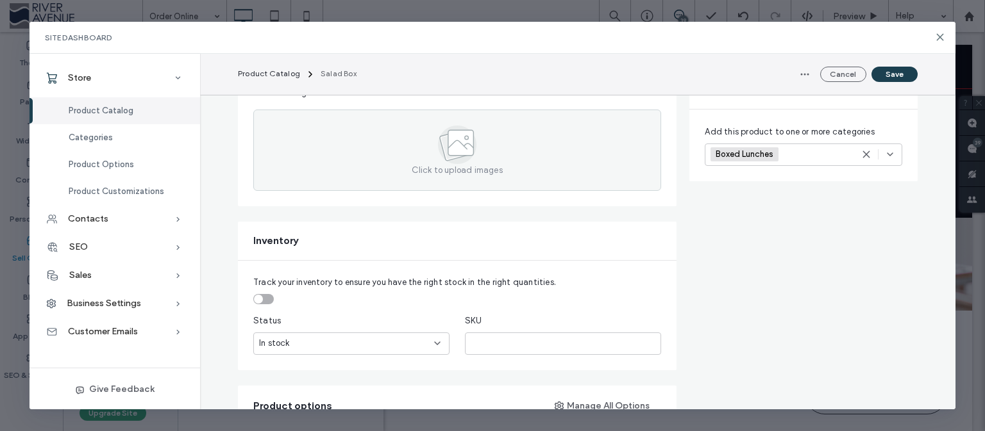
scroll to position [662, 0]
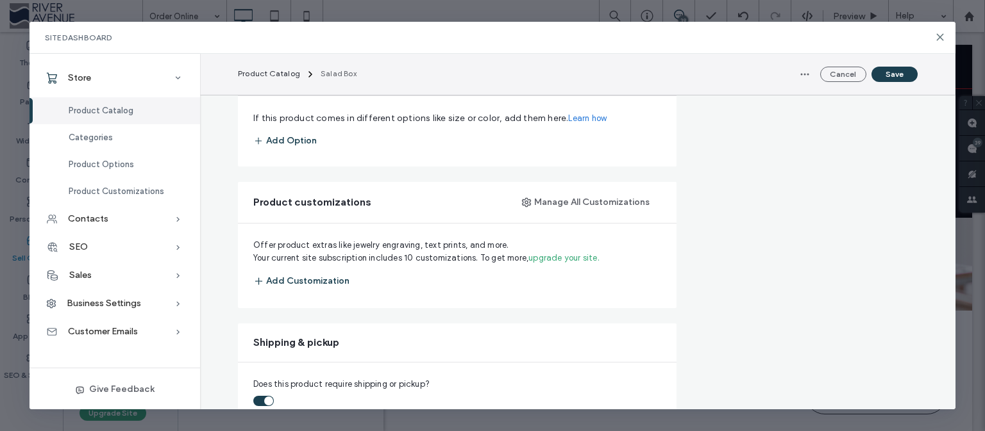
drag, startPoint x: 943, startPoint y: 203, endPoint x: 940, endPoint y: 242, distance: 39.2
click at [940, 242] on div "**********" at bounding box center [577, 429] width 755 height 2035
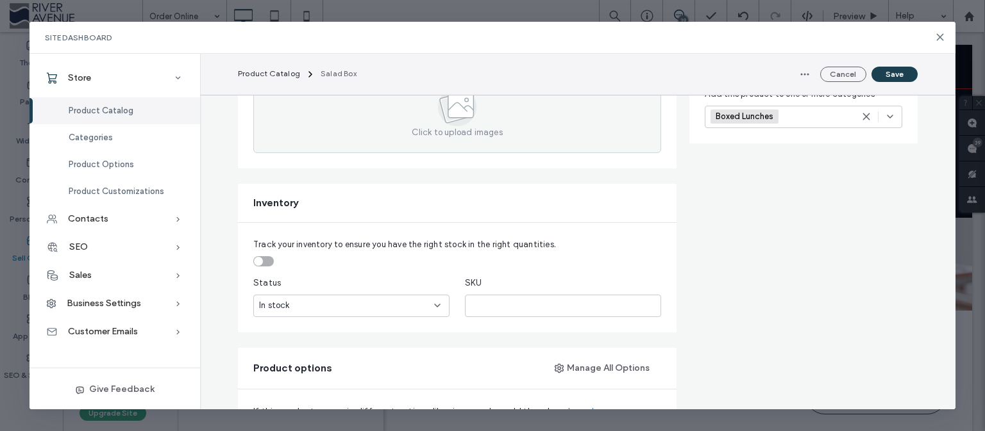
scroll to position [0, 0]
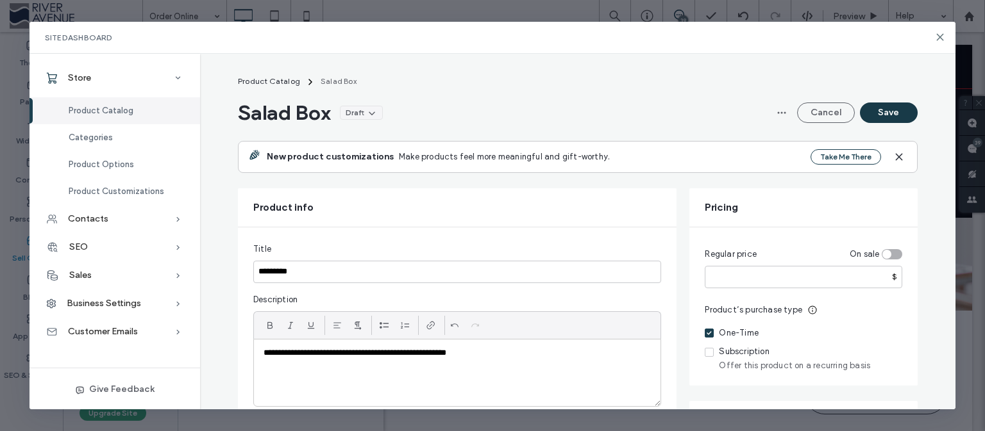
click at [892, 108] on button "Save" at bounding box center [889, 113] width 58 height 21
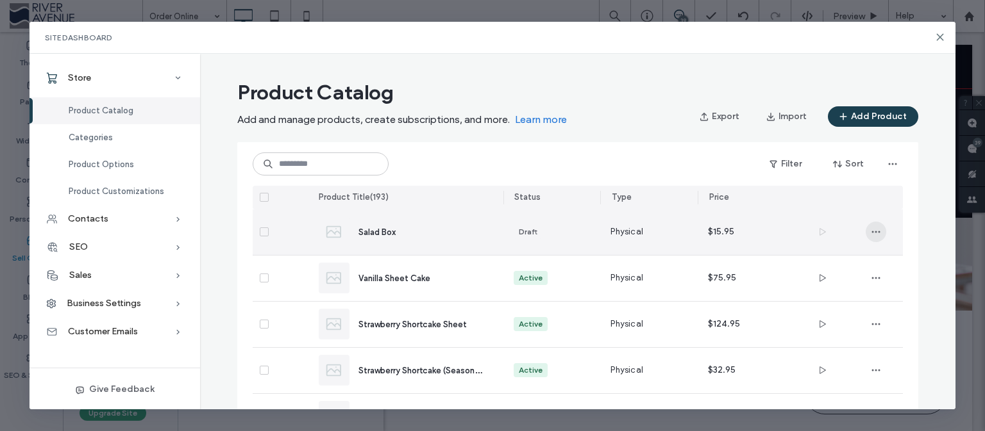
click at [871, 237] on icon "button" at bounding box center [876, 232] width 10 height 10
click at [893, 269] on span "Duplicate" at bounding box center [906, 265] width 38 height 13
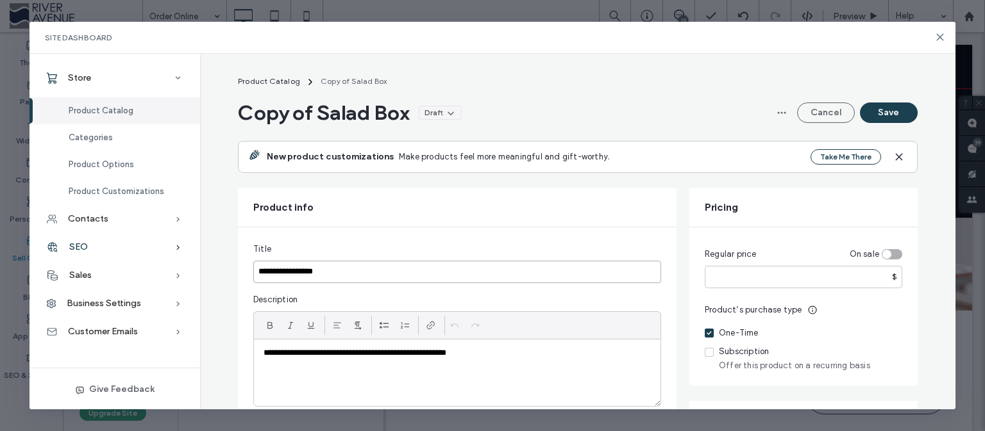
drag, startPoint x: 337, startPoint y: 271, endPoint x: 108, endPoint y: 242, distance: 230.6
click at [253, 261] on input "**********" at bounding box center [457, 272] width 408 height 22
paste input "**********"
type input "**********"
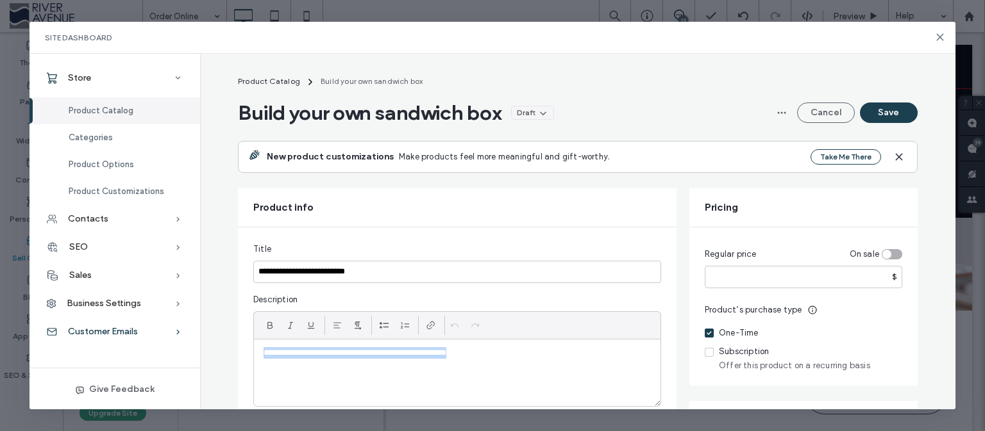
drag, startPoint x: 483, startPoint y: 355, endPoint x: 83, endPoint y: 324, distance: 401.9
click at [254, 340] on div "**********" at bounding box center [457, 373] width 406 height 67
click at [258, 362] on div "**********" at bounding box center [457, 373] width 406 height 67
click at [456, 360] on p at bounding box center [456, 365] width 387 height 12
click at [445, 354] on p "**********" at bounding box center [456, 353] width 387 height 12
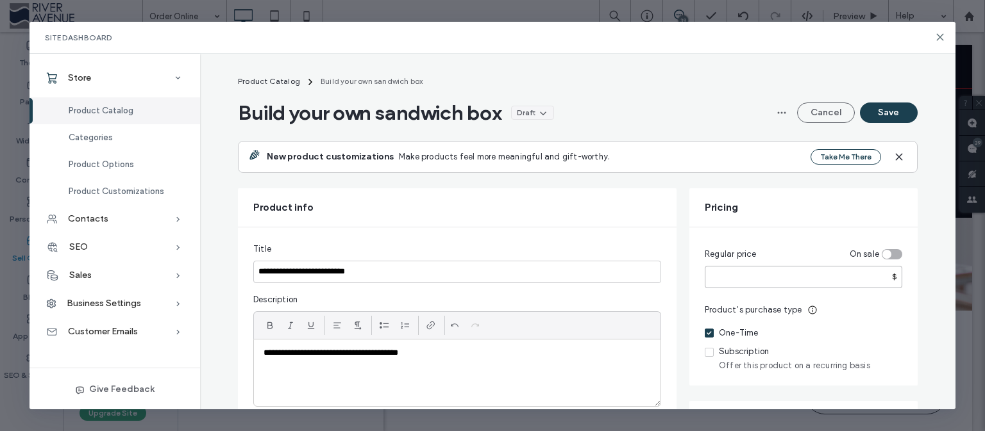
click at [711, 278] on input "*****" at bounding box center [803, 277] width 197 height 22
type input "*****"
click at [880, 113] on button "Save" at bounding box center [889, 113] width 58 height 21
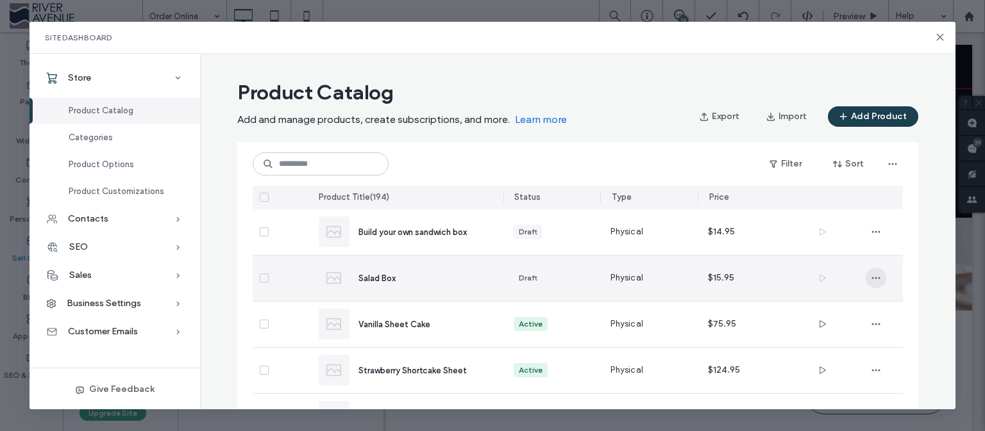
click at [865, 274] on span "button" at bounding box center [875, 278] width 21 height 21
click at [383, 273] on div "Salad Box" at bounding box center [420, 278] width 124 height 13
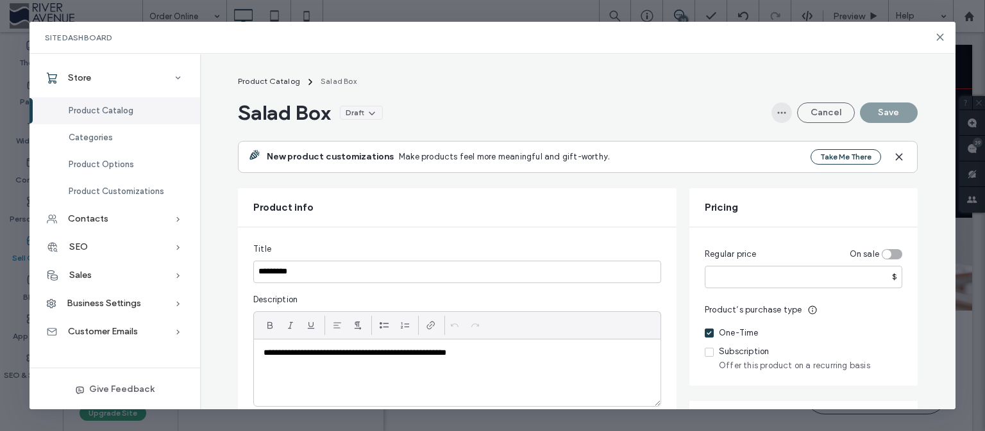
click at [776, 110] on icon "button" at bounding box center [781, 113] width 10 height 10
click at [368, 112] on icon at bounding box center [372, 113] width 10 height 10
click at [309, 147] on div "Active" at bounding box center [320, 142] width 114 height 24
click at [892, 118] on button "Save" at bounding box center [889, 113] width 58 height 21
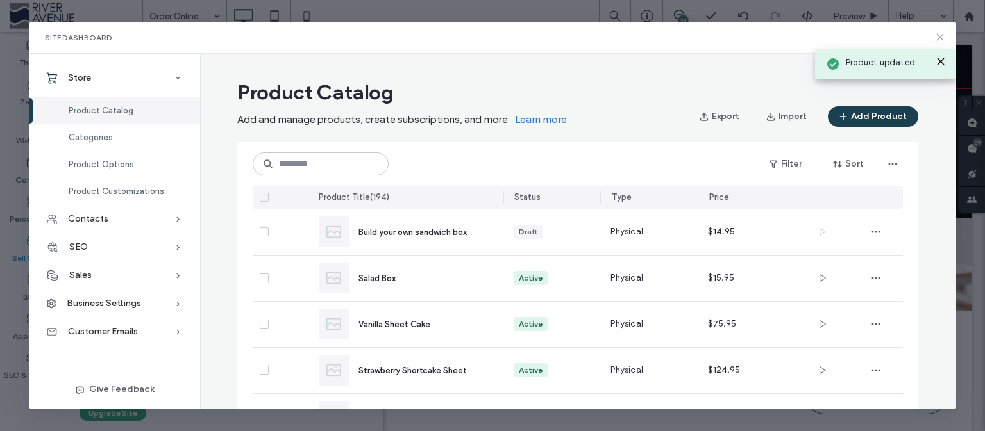
click at [938, 37] on icon at bounding box center [940, 37] width 10 height 10
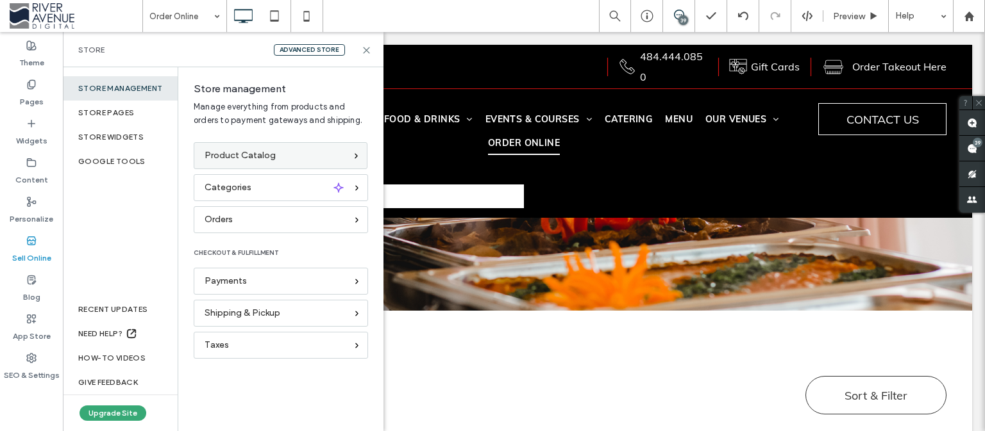
click at [237, 146] on div "Product Catalog" at bounding box center [281, 155] width 174 height 27
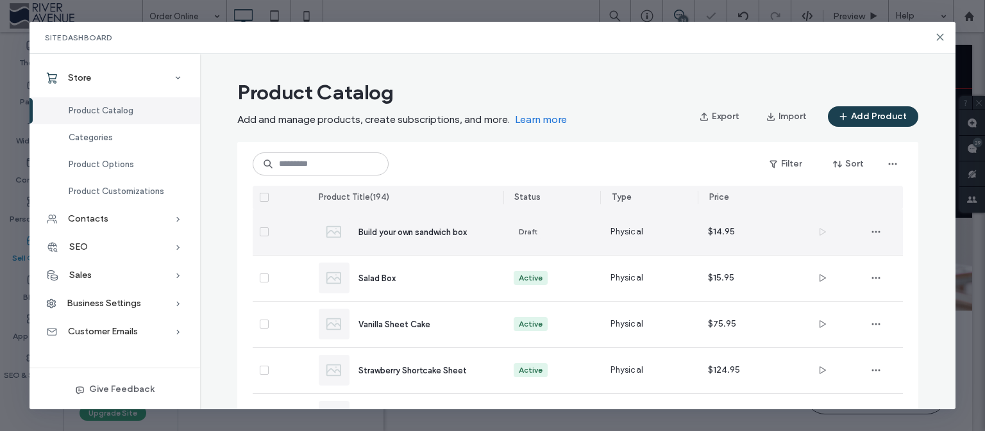
click at [526, 225] on div "Draft" at bounding box center [551, 233] width 97 height 46
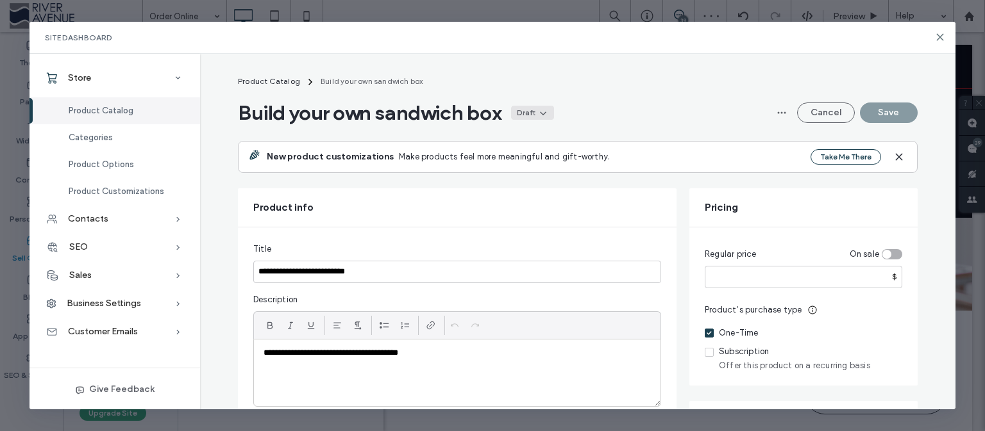
click at [546, 112] on icon at bounding box center [543, 113] width 10 height 10
click at [540, 137] on div "Active" at bounding box center [503, 142] width 114 height 24
click at [903, 111] on button "Save" at bounding box center [889, 113] width 58 height 21
